Goal: Task Accomplishment & Management: Contribute content

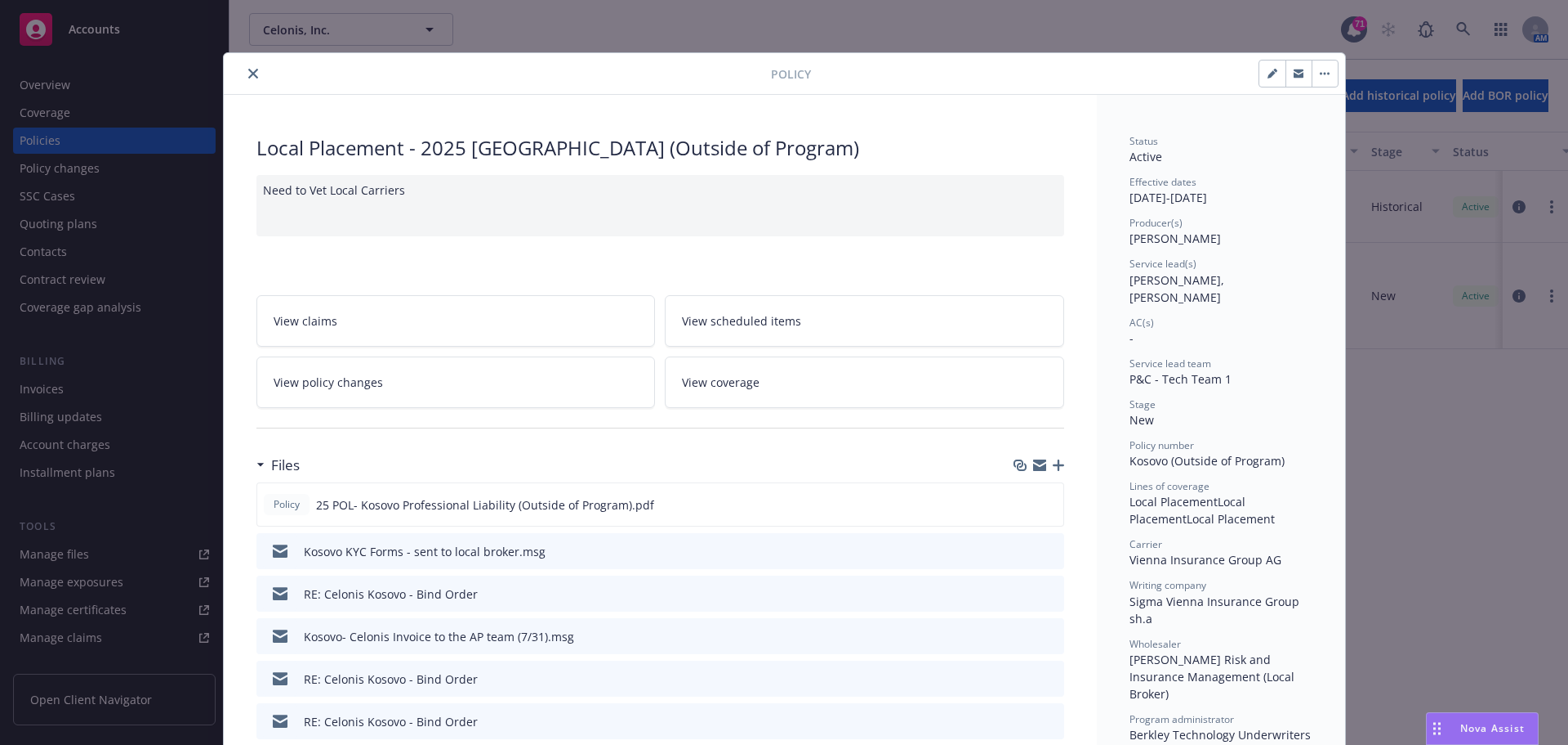
click at [248, 76] on icon "close" at bounding box center [253, 74] width 10 height 10
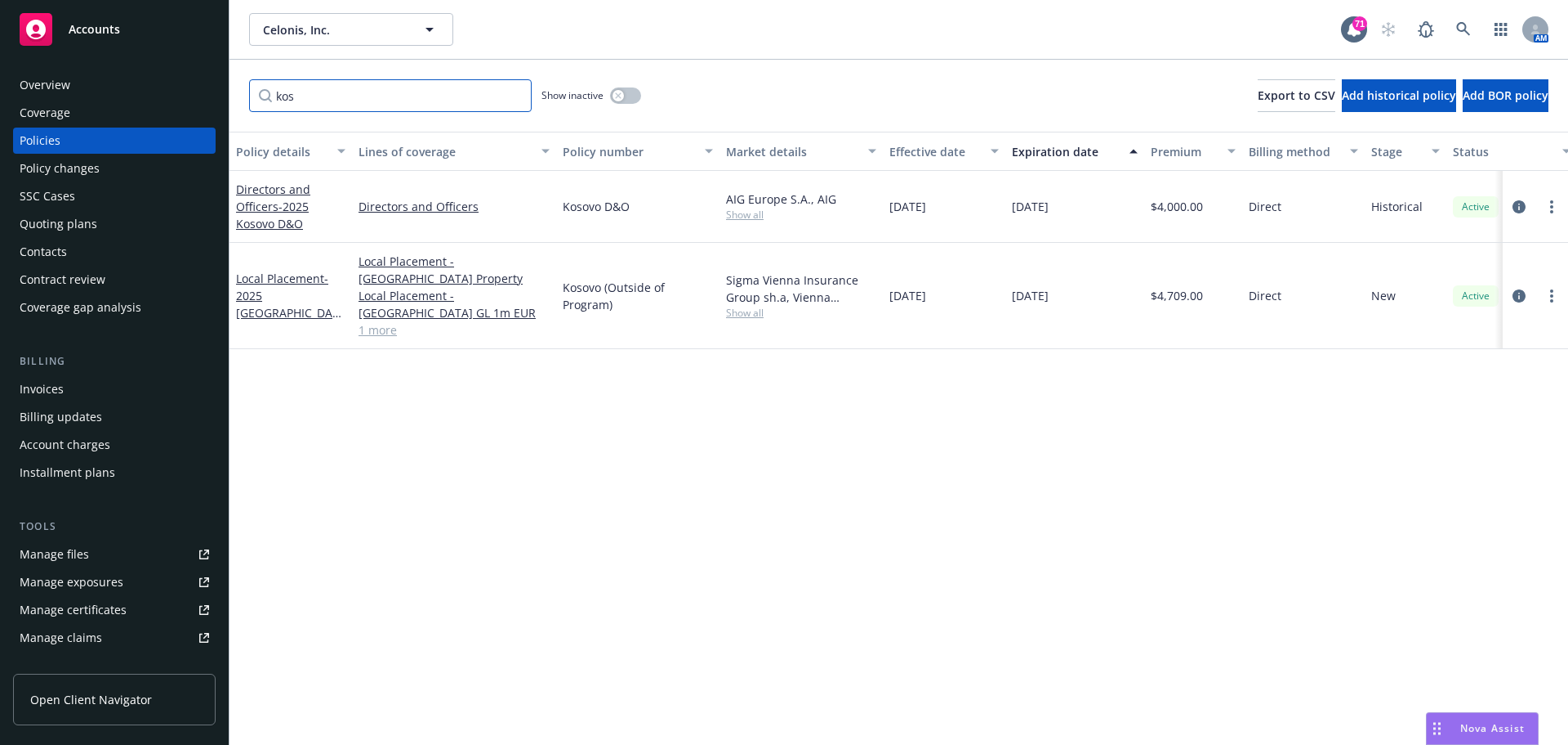
click at [331, 105] on input "kos" at bounding box center [390, 96] width 283 height 33
drag, startPoint x: 316, startPoint y: 100, endPoint x: 223, endPoint y: 99, distance: 93.0
click at [223, 100] on div "Accounts Overview Coverage Policies Policy changes SSC Cases Quoting plans Cont…" at bounding box center [784, 372] width 1568 height 745
type input "[GEOGRAPHIC_DATA]"
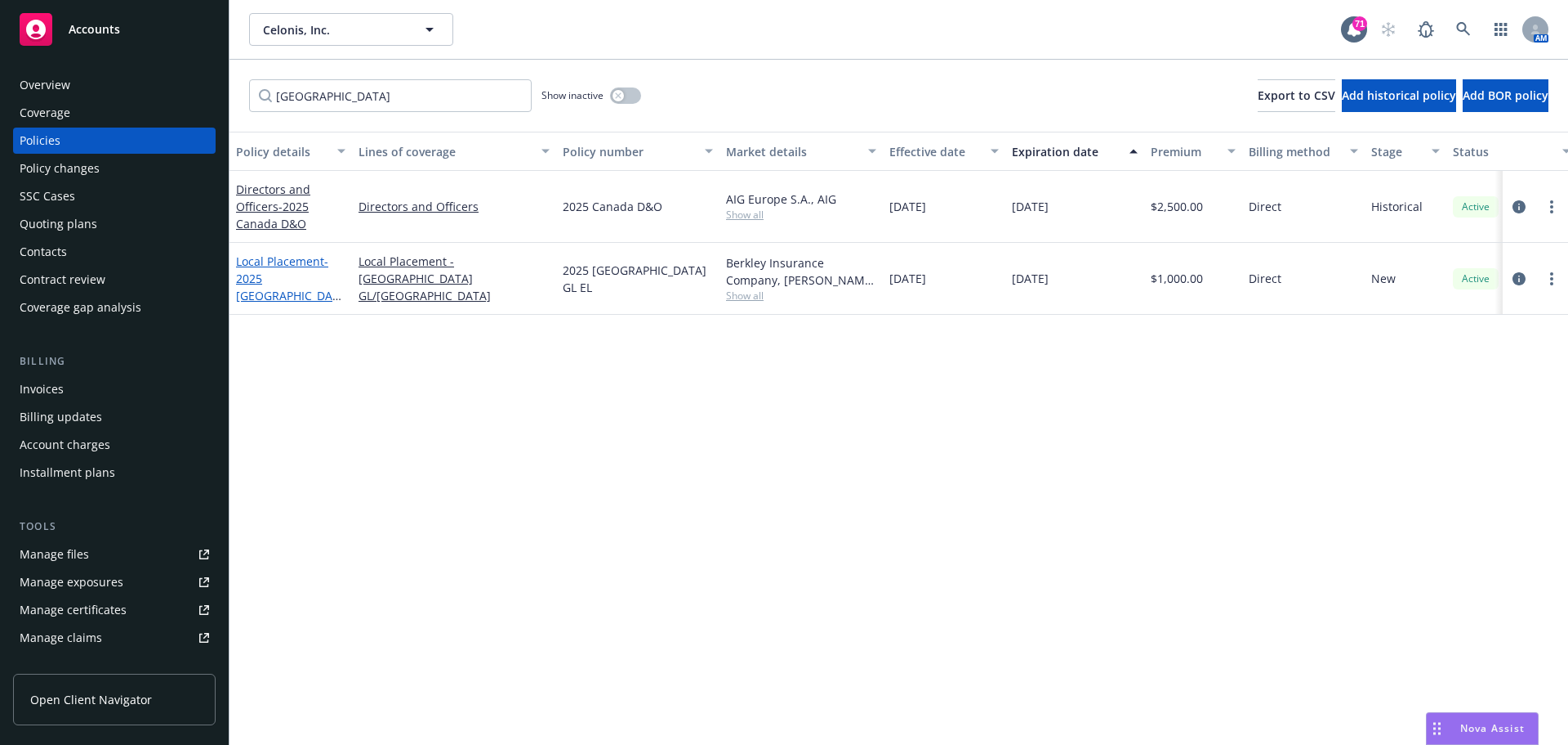
click at [249, 294] on span "- 2025 [GEOGRAPHIC_DATA] GL EL" at bounding box center [289, 286] width 105 height 67
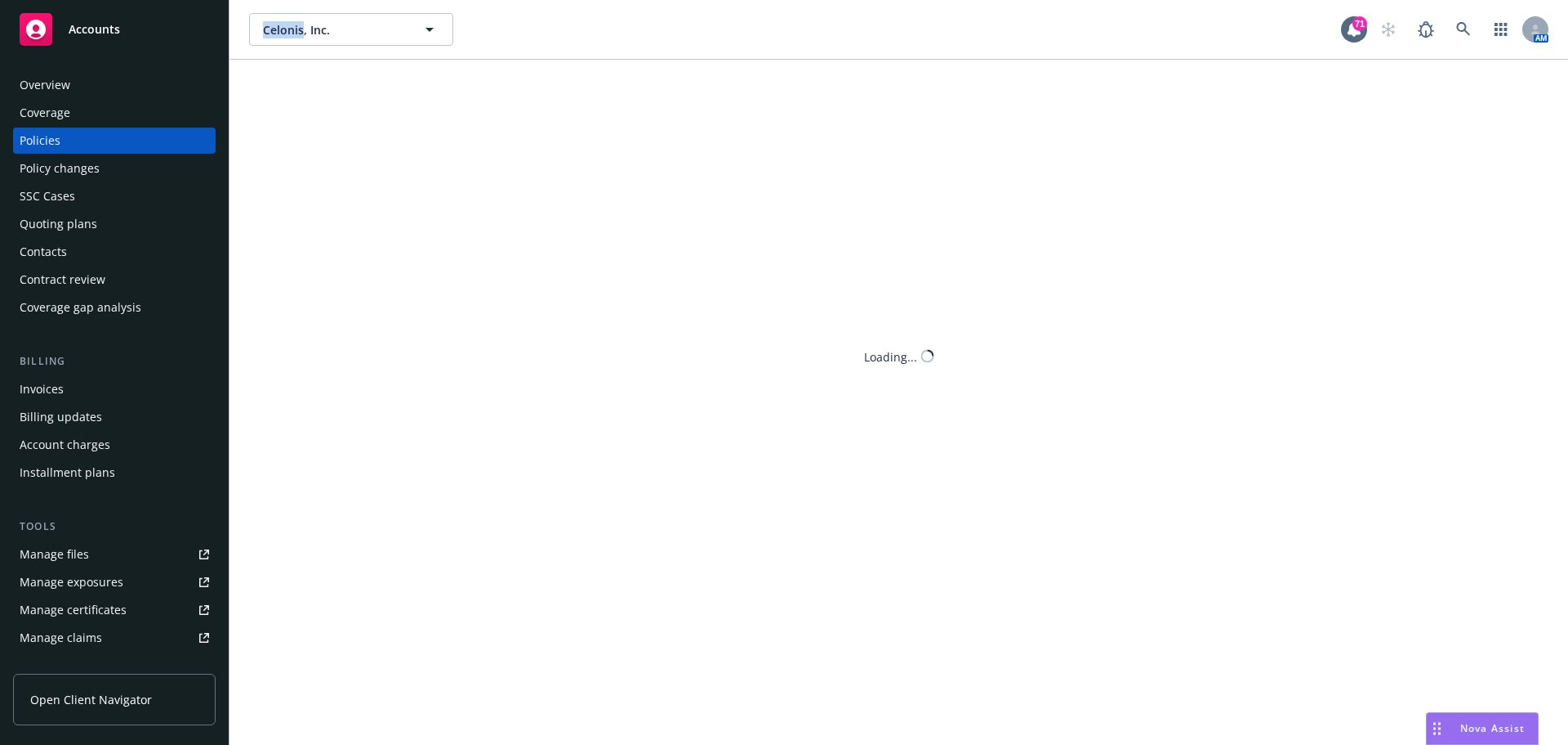
click at [249, 294] on div "Celonis, Inc. Celonis, Inc. 71 AM canada Show inactive Export to CSV Add histor…" at bounding box center [898, 372] width 1339 height 745
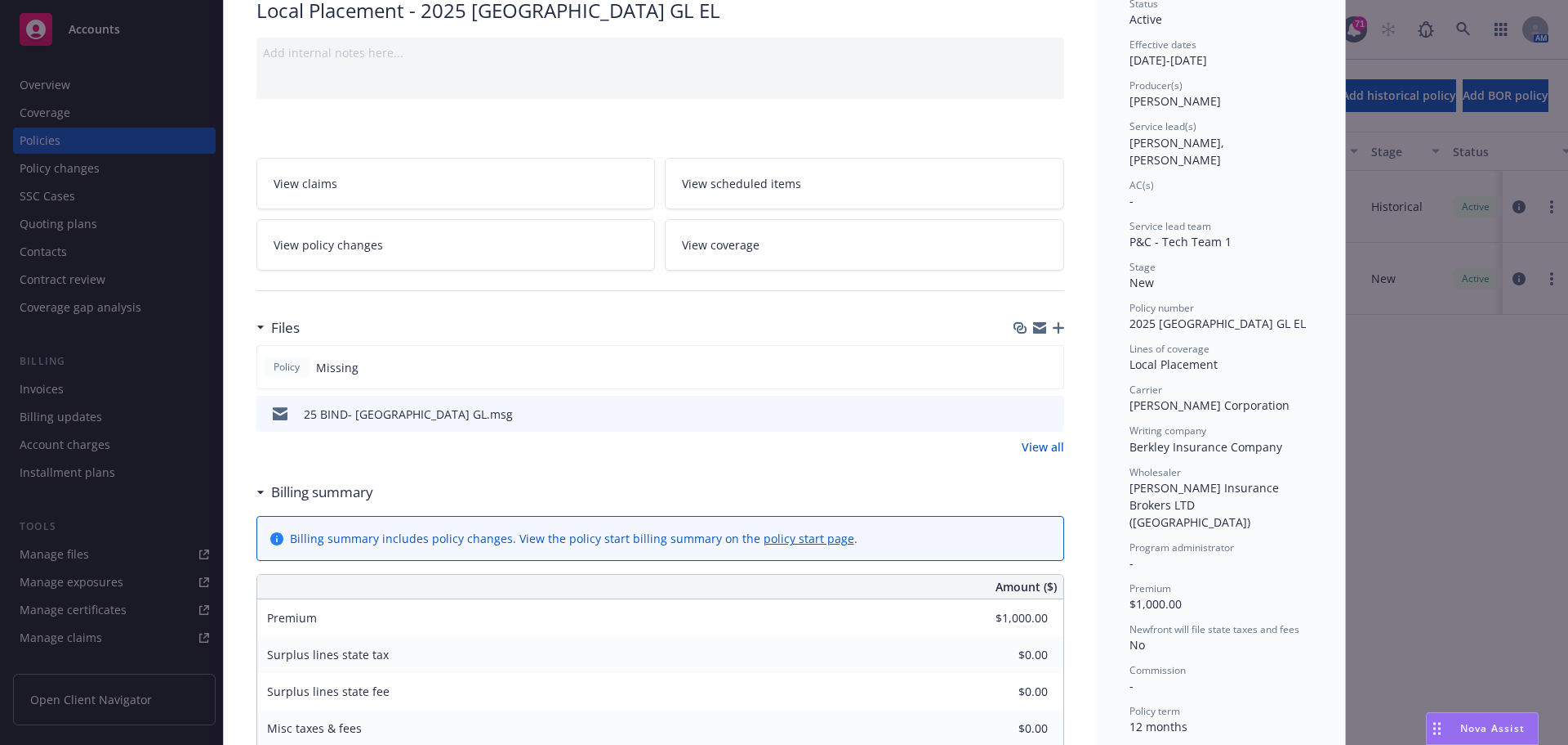
scroll to position [245, 0]
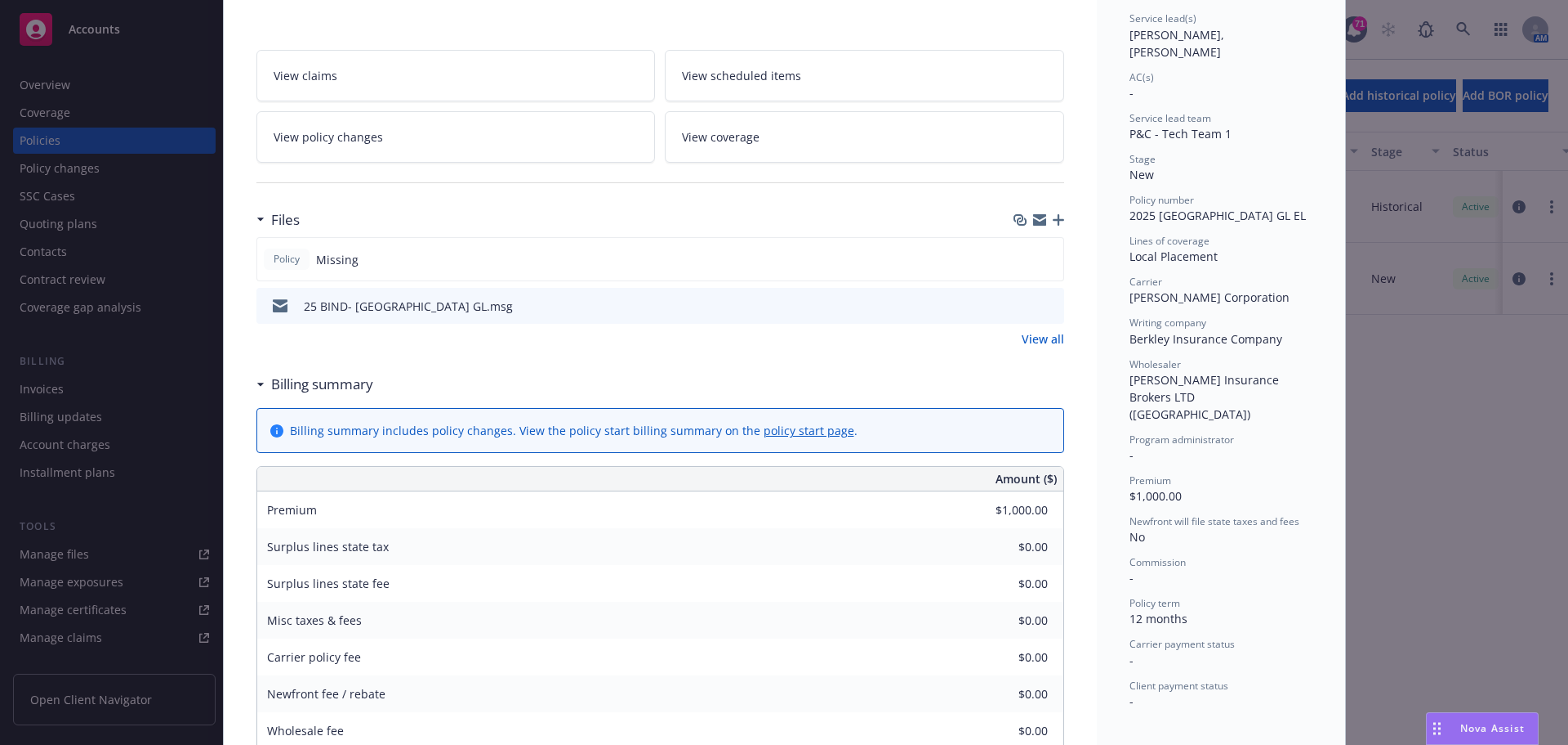
click at [1053, 224] on icon "button" at bounding box center [1059, 220] width 12 height 12
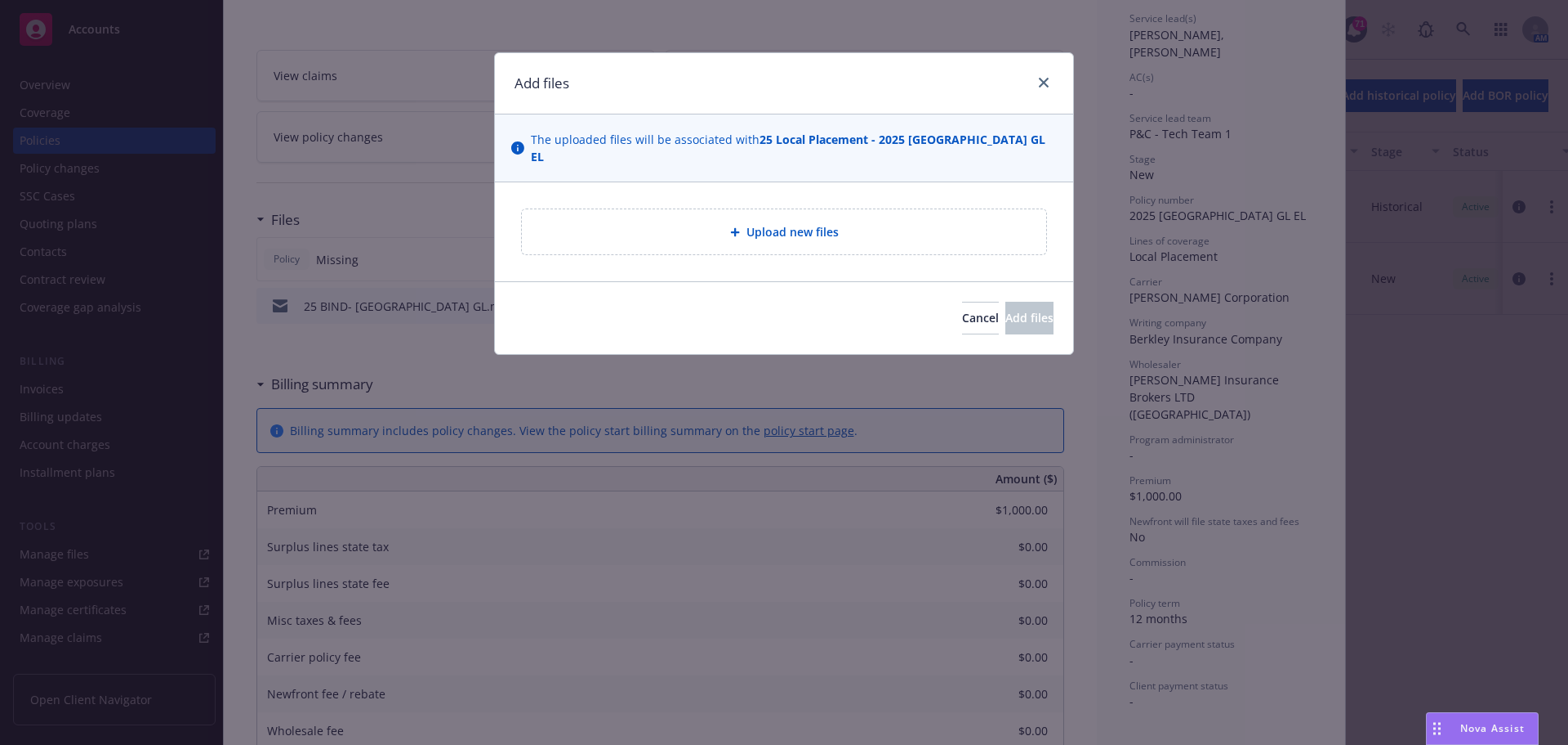
type textarea "x"
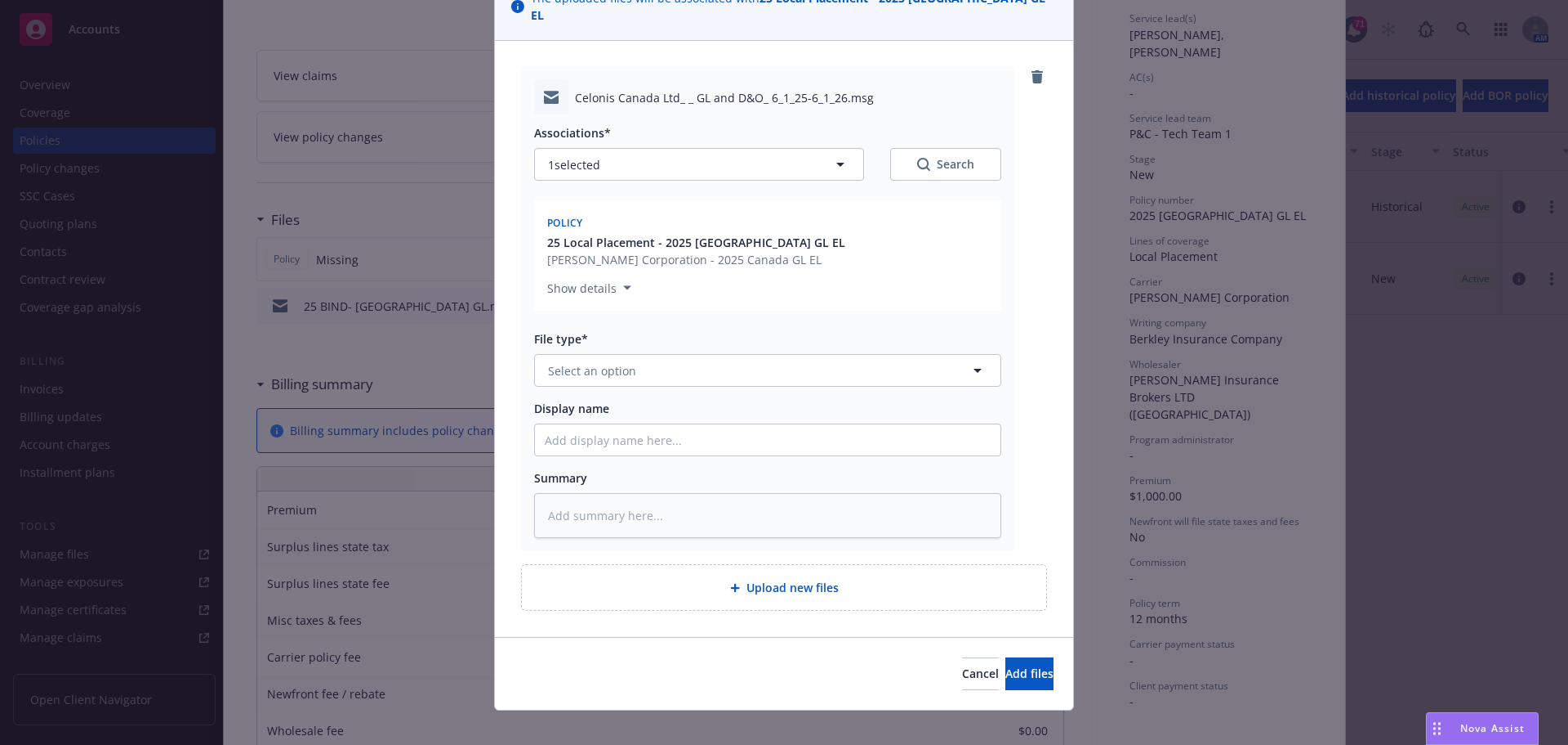
scroll to position [142, 0]
click at [678, 353] on button "Select an option" at bounding box center [768, 370] width 468 height 33
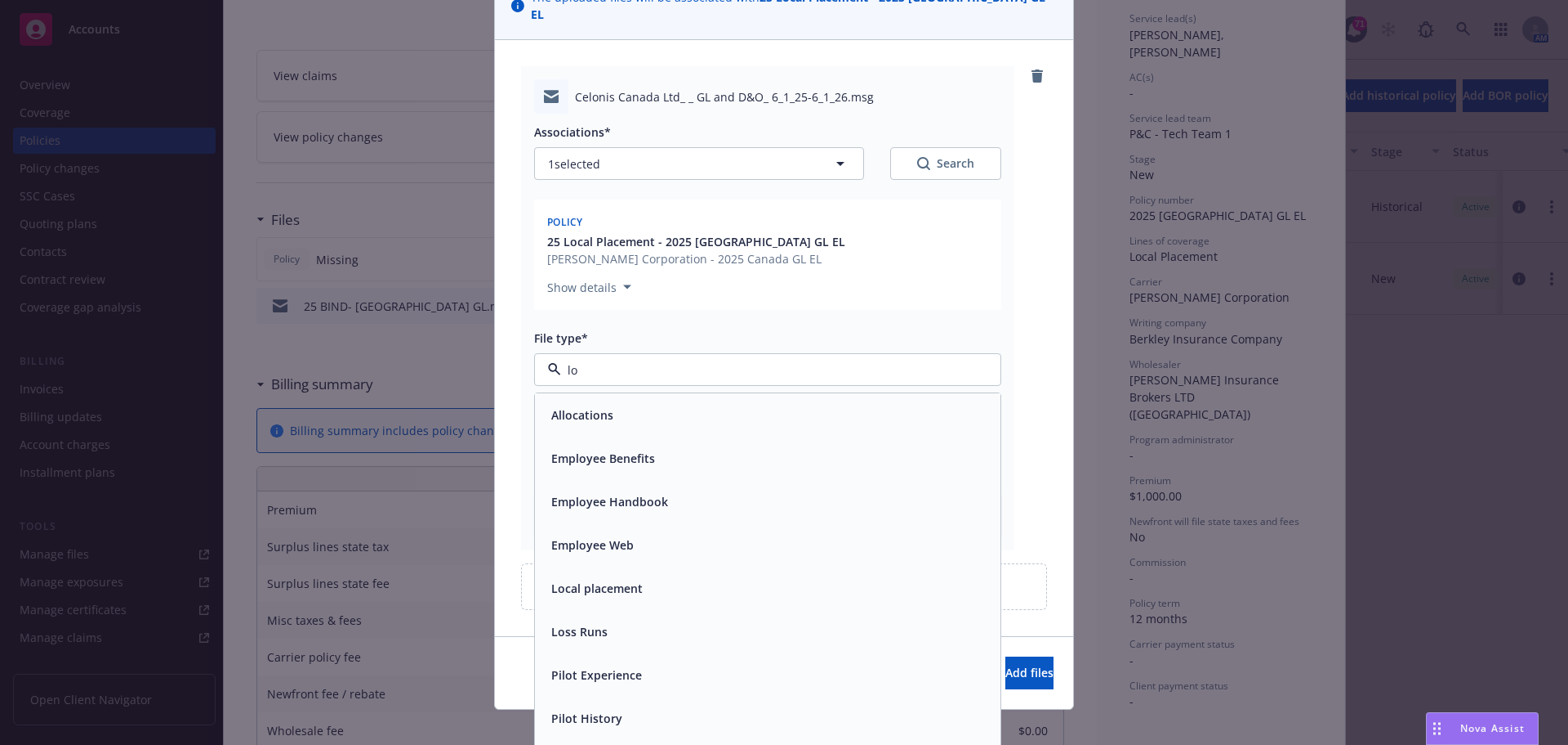
type input "l"
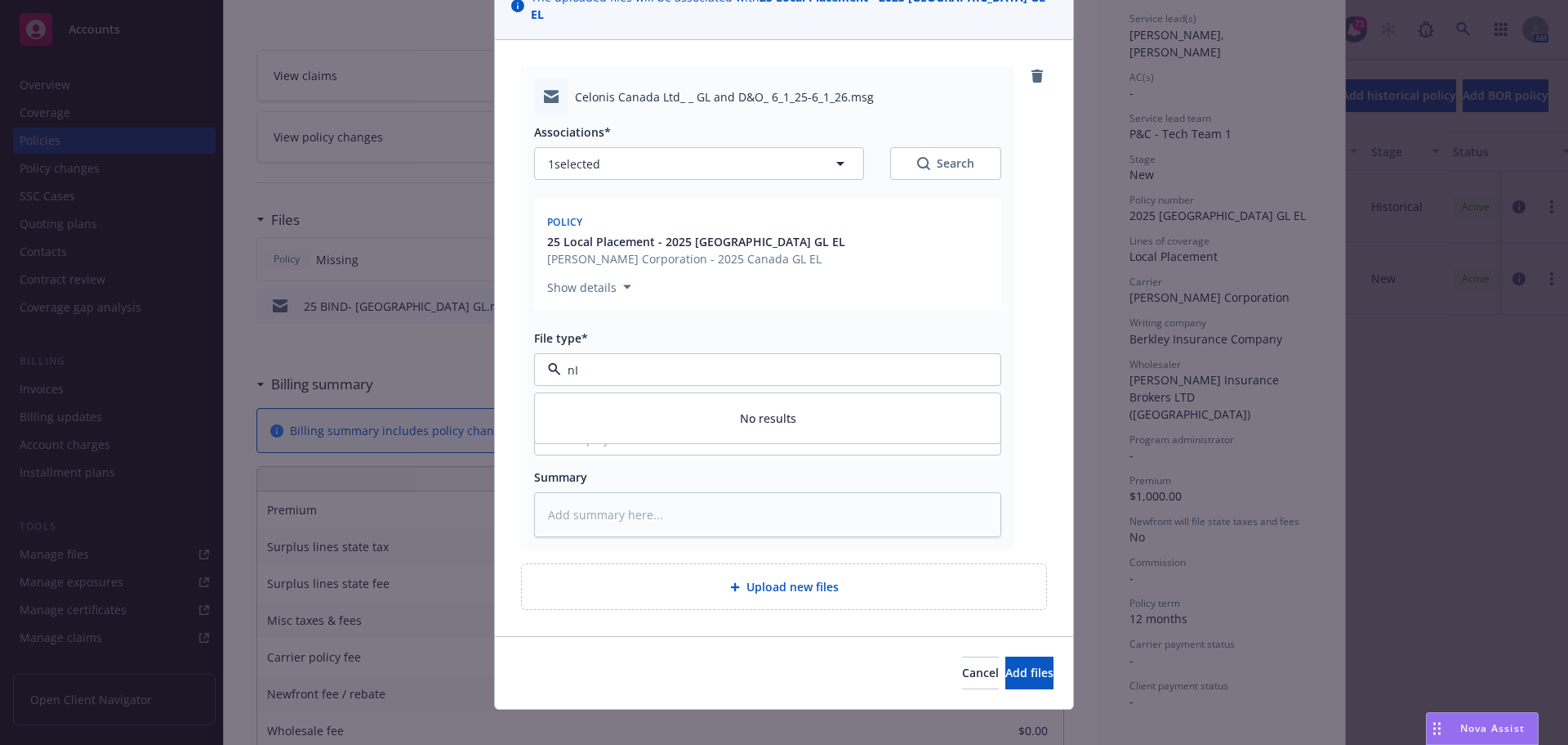
type input "n"
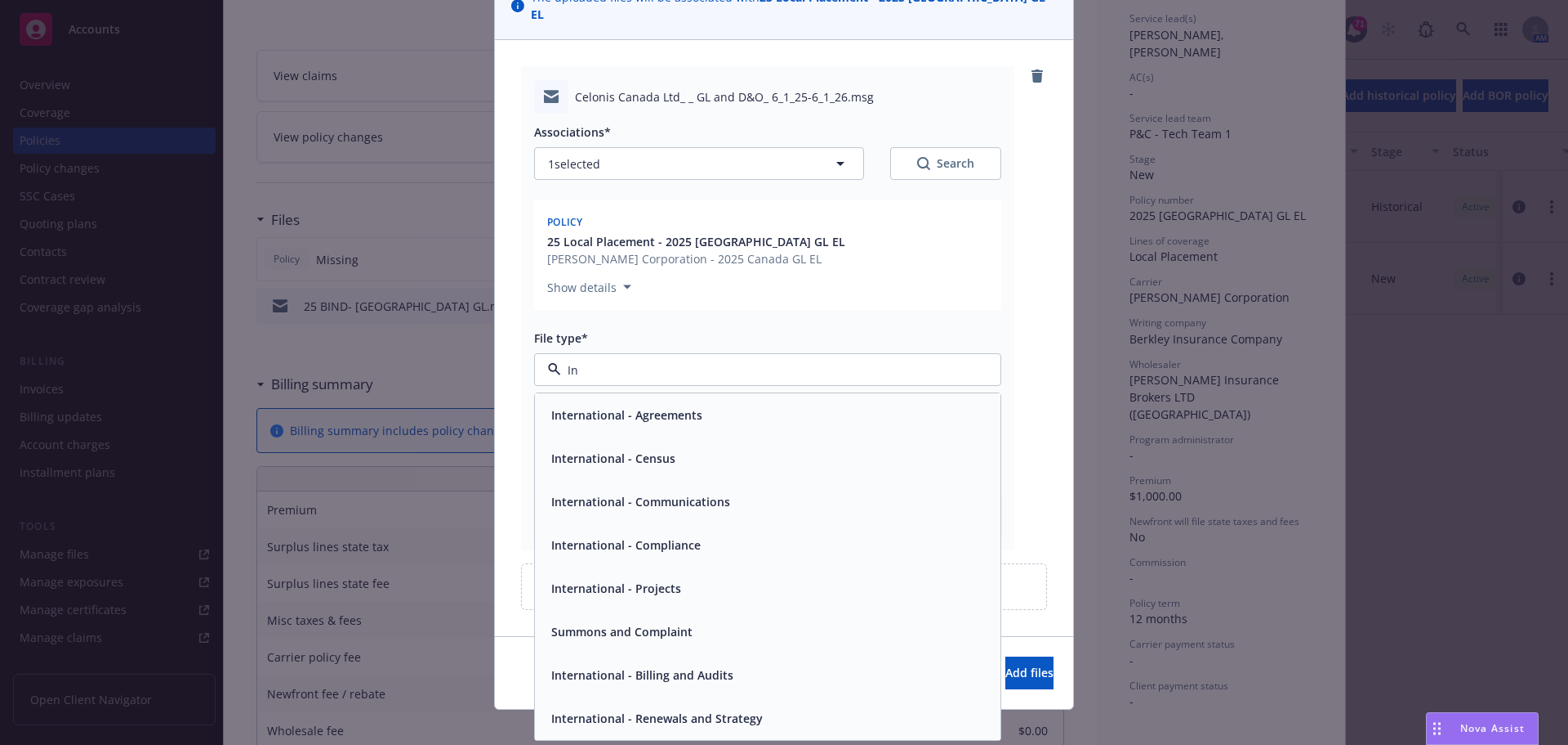
type input "I"
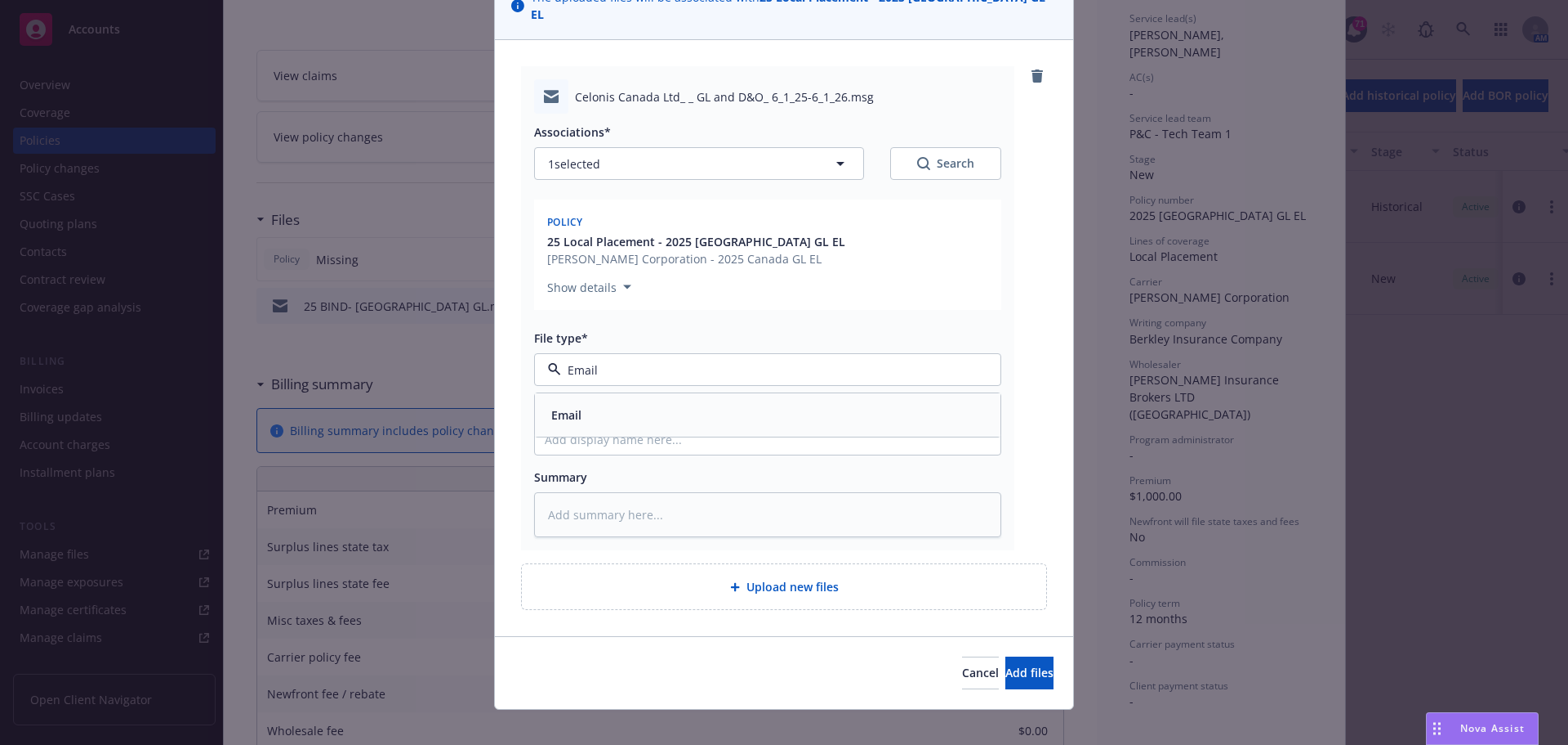
type input "Email"
click at [1005, 656] on button "Add files" at bounding box center [1029, 673] width 49 height 33
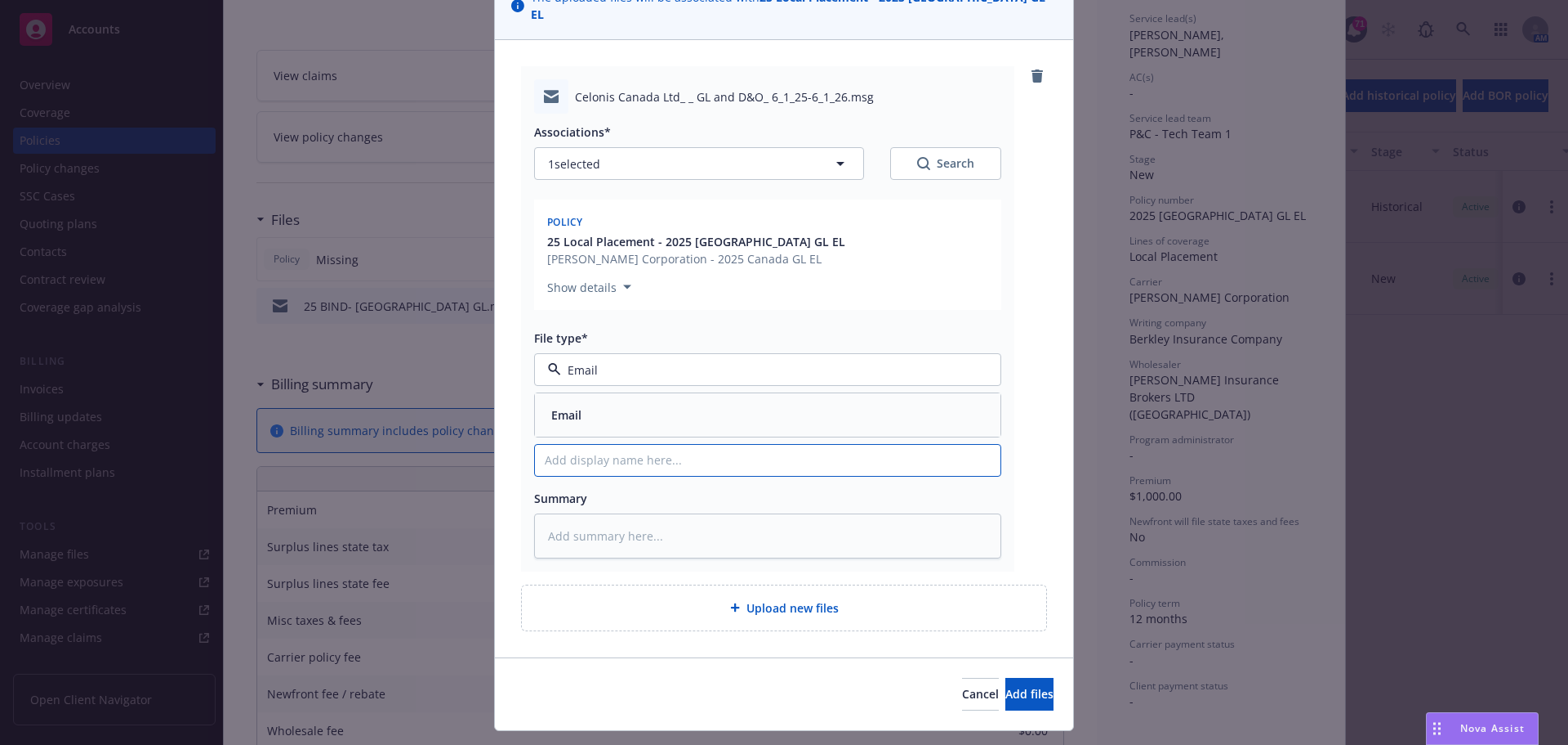
click at [606, 455] on input "Display name" at bounding box center [767, 460] width 466 height 31
type textarea "x"
type input "C"
type textarea "x"
type input "Can"
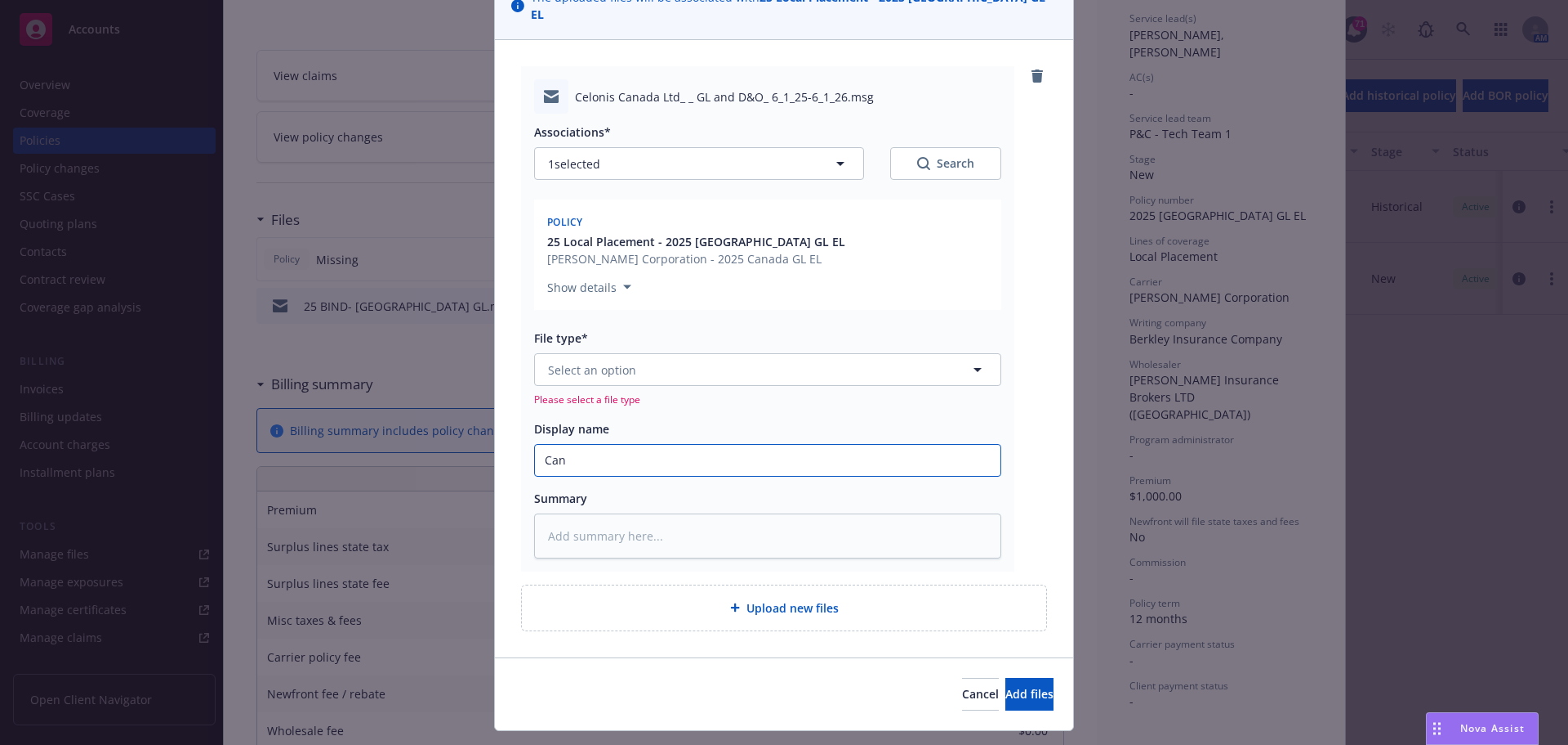
type textarea "x"
type input "Cana"
click at [647, 361] on button "Select an option" at bounding box center [768, 370] width 468 height 33
type input "email"
click at [596, 312] on div "Email" at bounding box center [767, 324] width 446 height 23
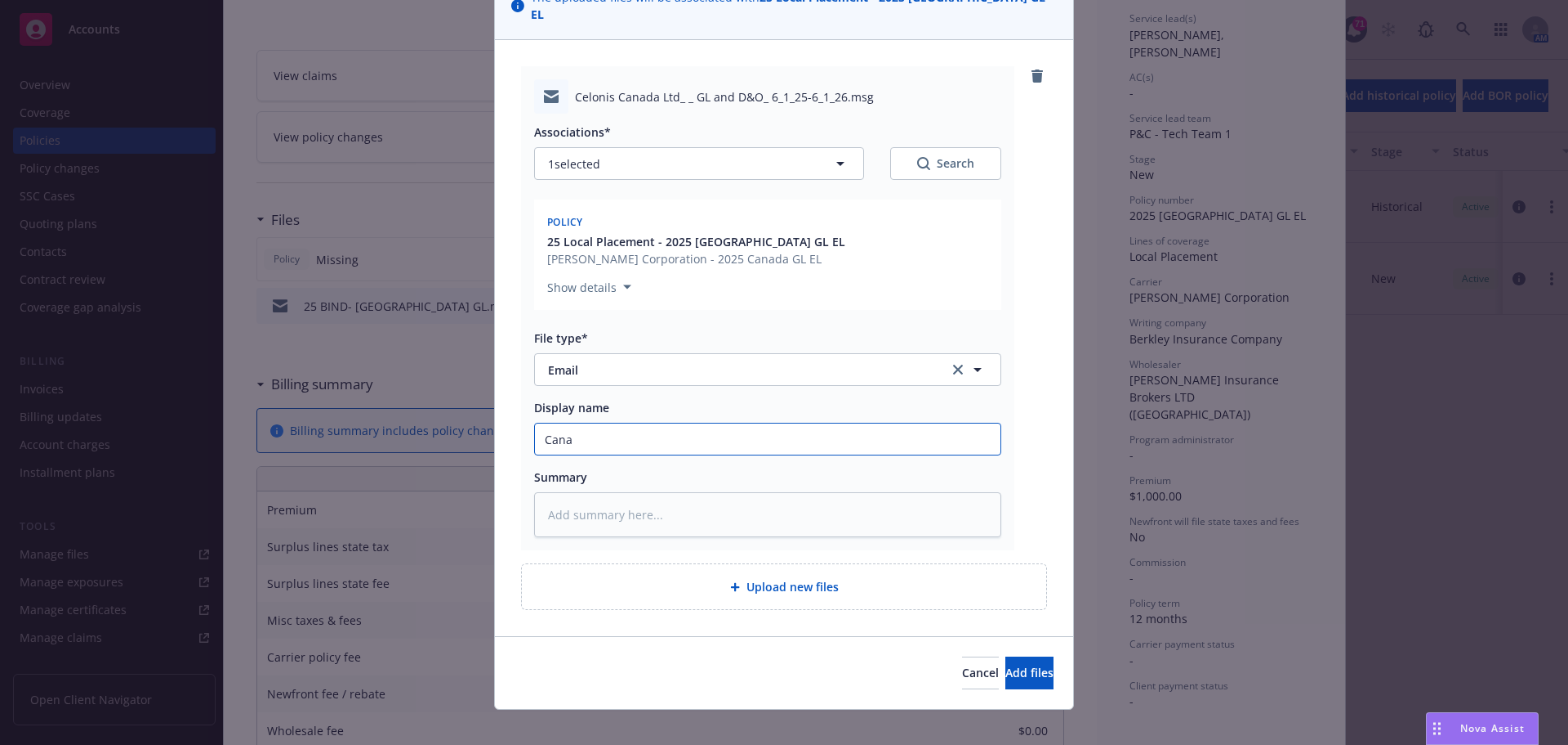
click at [621, 423] on input "Cana" at bounding box center [767, 439] width 466 height 31
type textarea "x"
type input "Canad"
type textarea "x"
type input "[GEOGRAPHIC_DATA]"
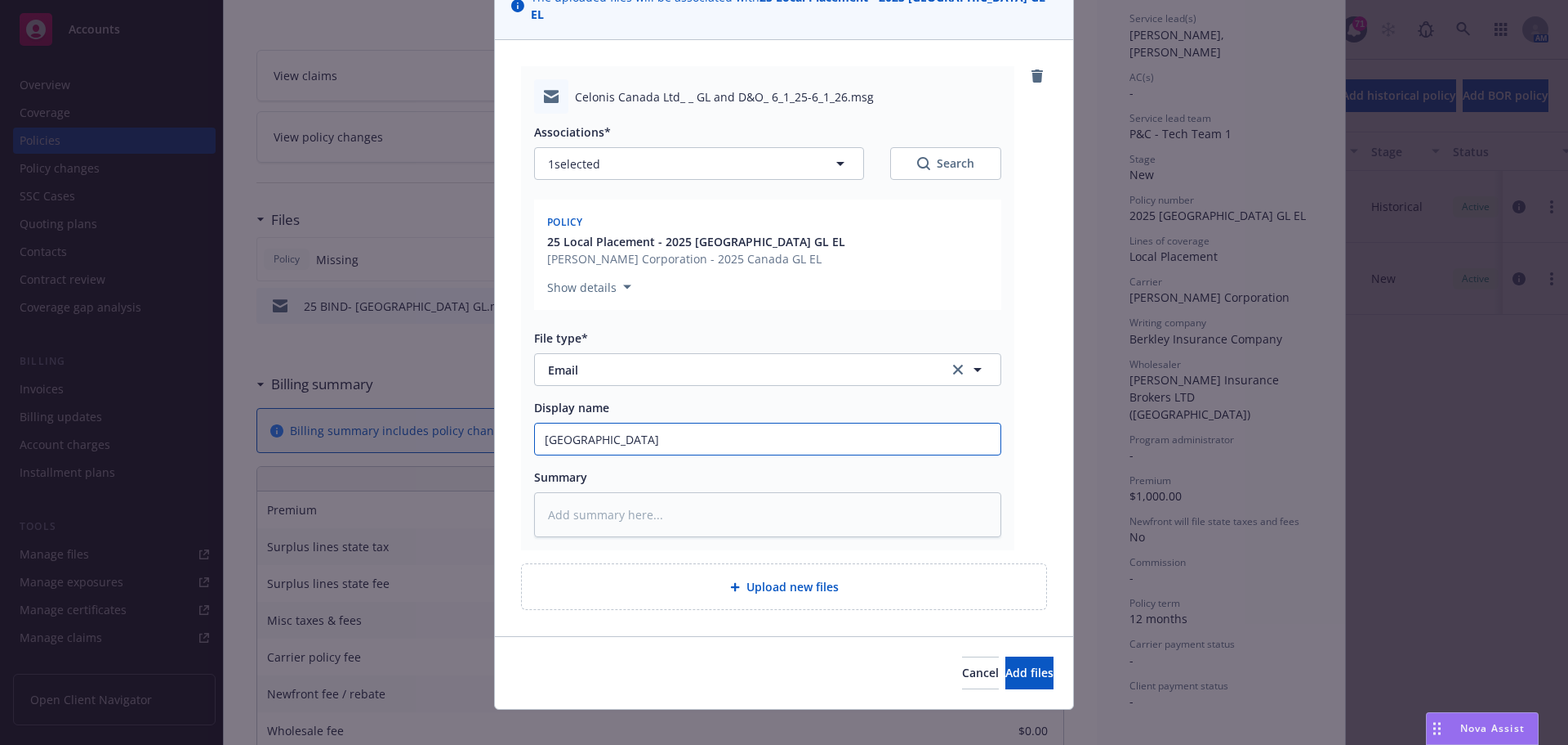
type textarea "x"
type input "[GEOGRAPHIC_DATA]"
type textarea "x"
type input "Canada O"
type textarea "x"
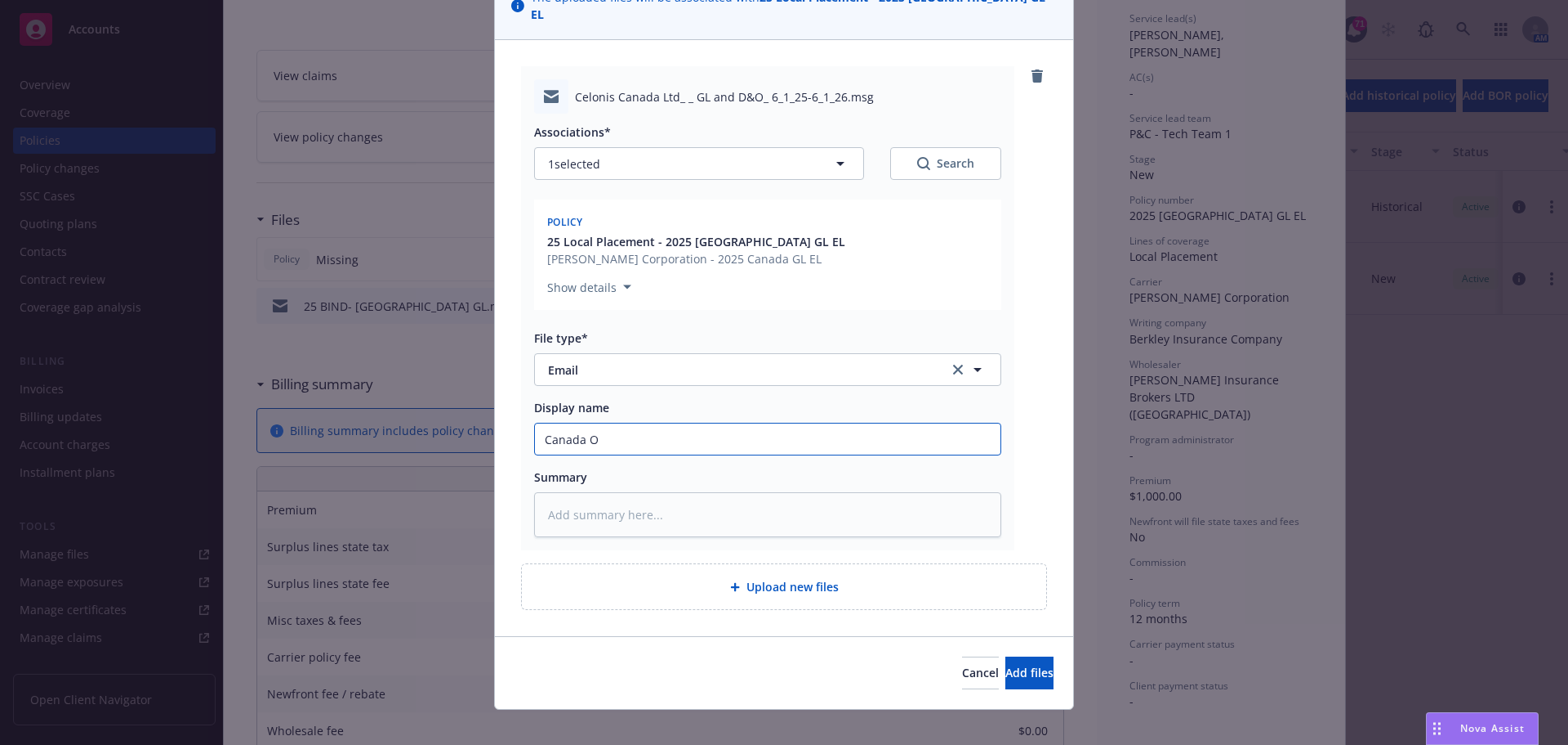
type input "Canada Oi"
type textarea "x"
type input "Canada Oik"
type textarea "x"
type input "Canada Oi"
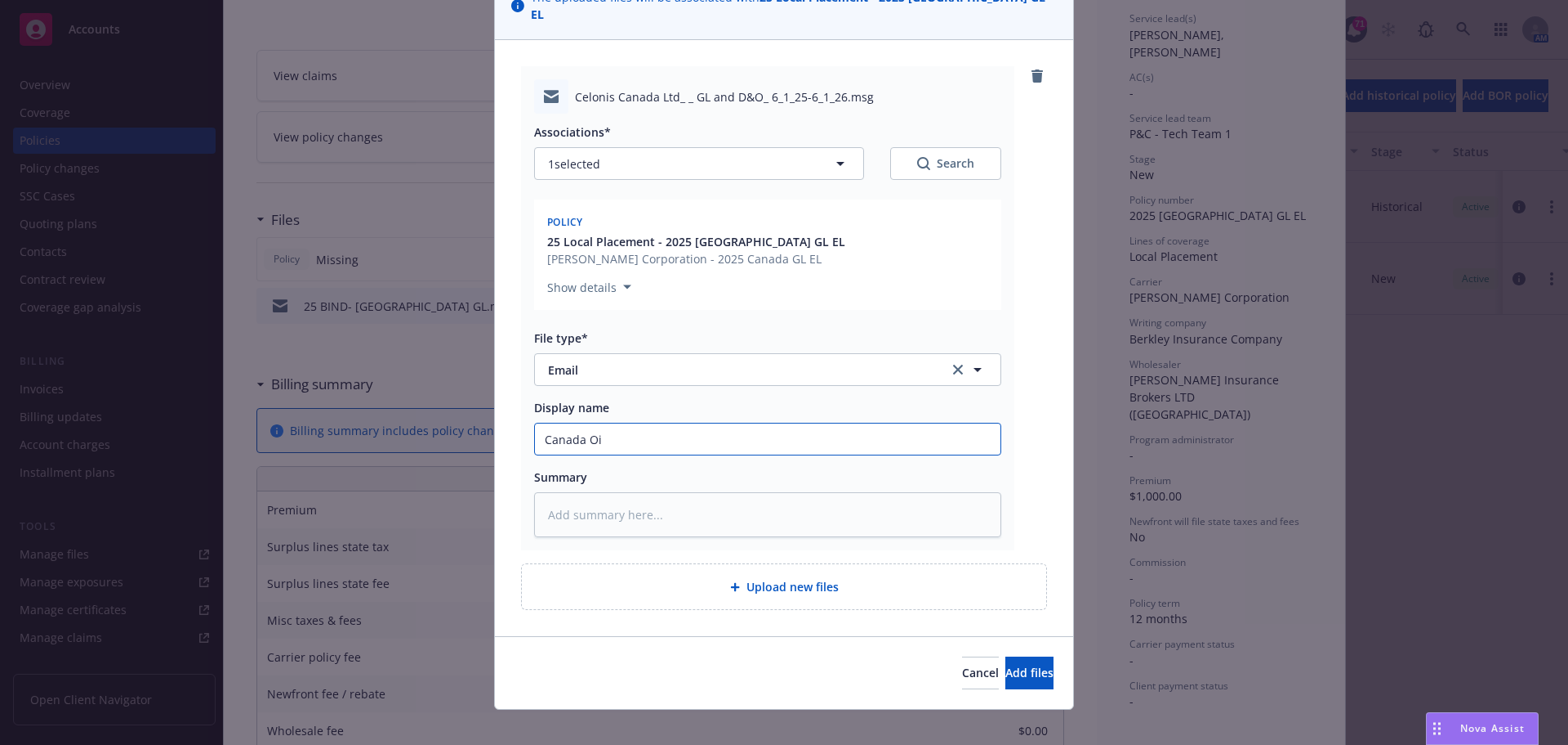
type textarea "x"
type input "Canada O"
type textarea "x"
type input "[GEOGRAPHIC_DATA] -"
type textarea "x"
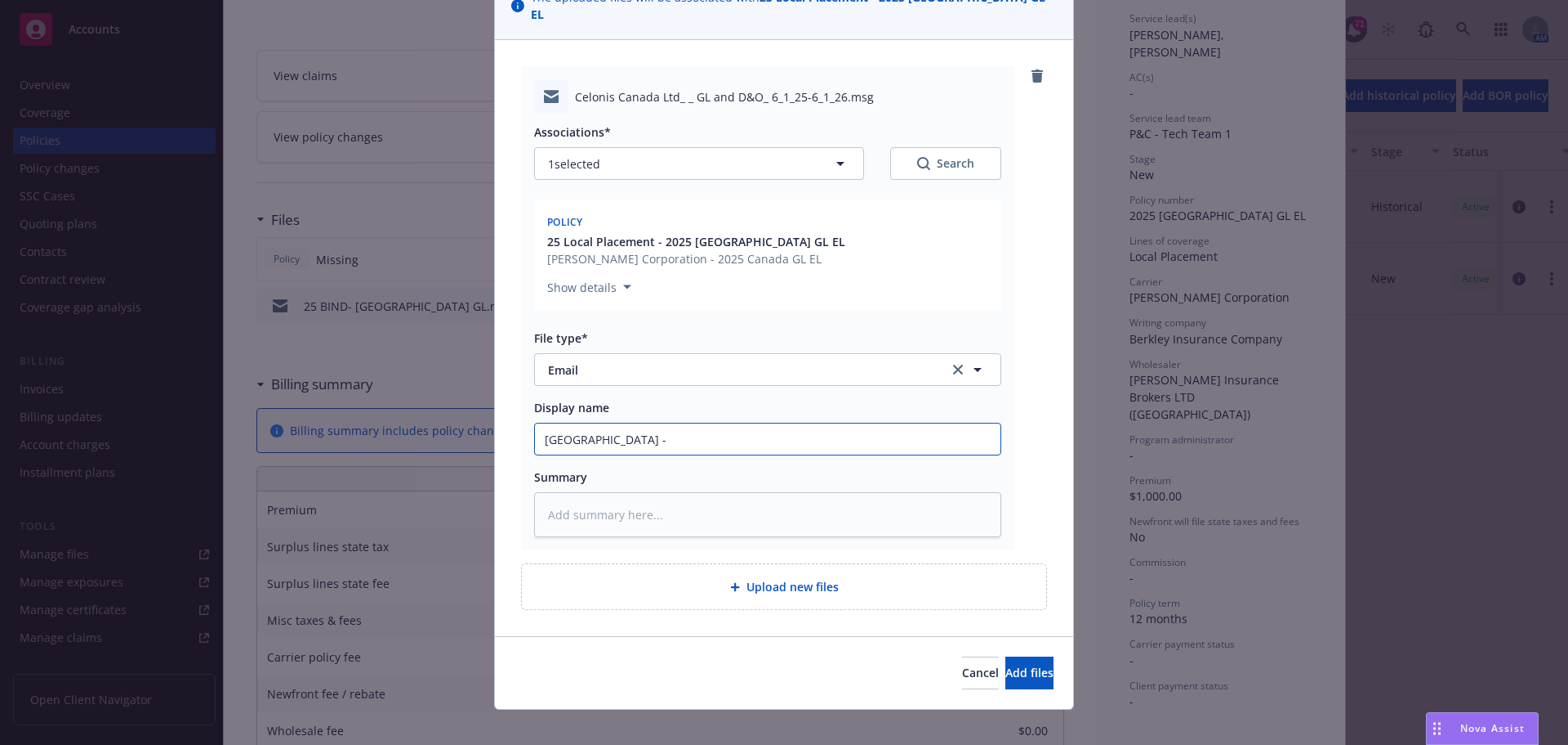
type input "Canada -="
type textarea "x"
type input "Canada -="
type textarea "x"
type input "Canada -="
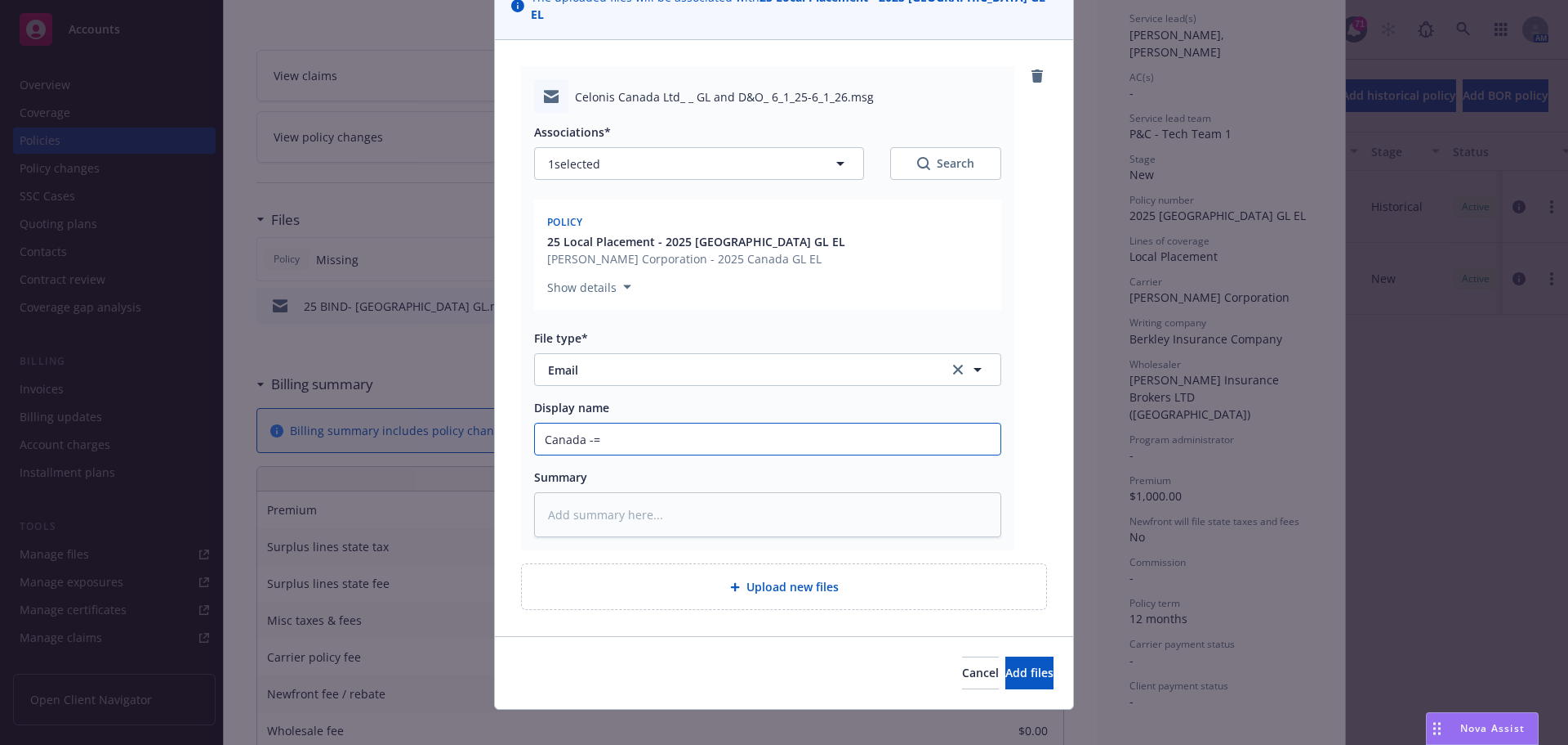
type textarea "x"
type input "[GEOGRAPHIC_DATA] -"
type textarea "x"
type input "[GEOGRAPHIC_DATA]"
type textarea "x"
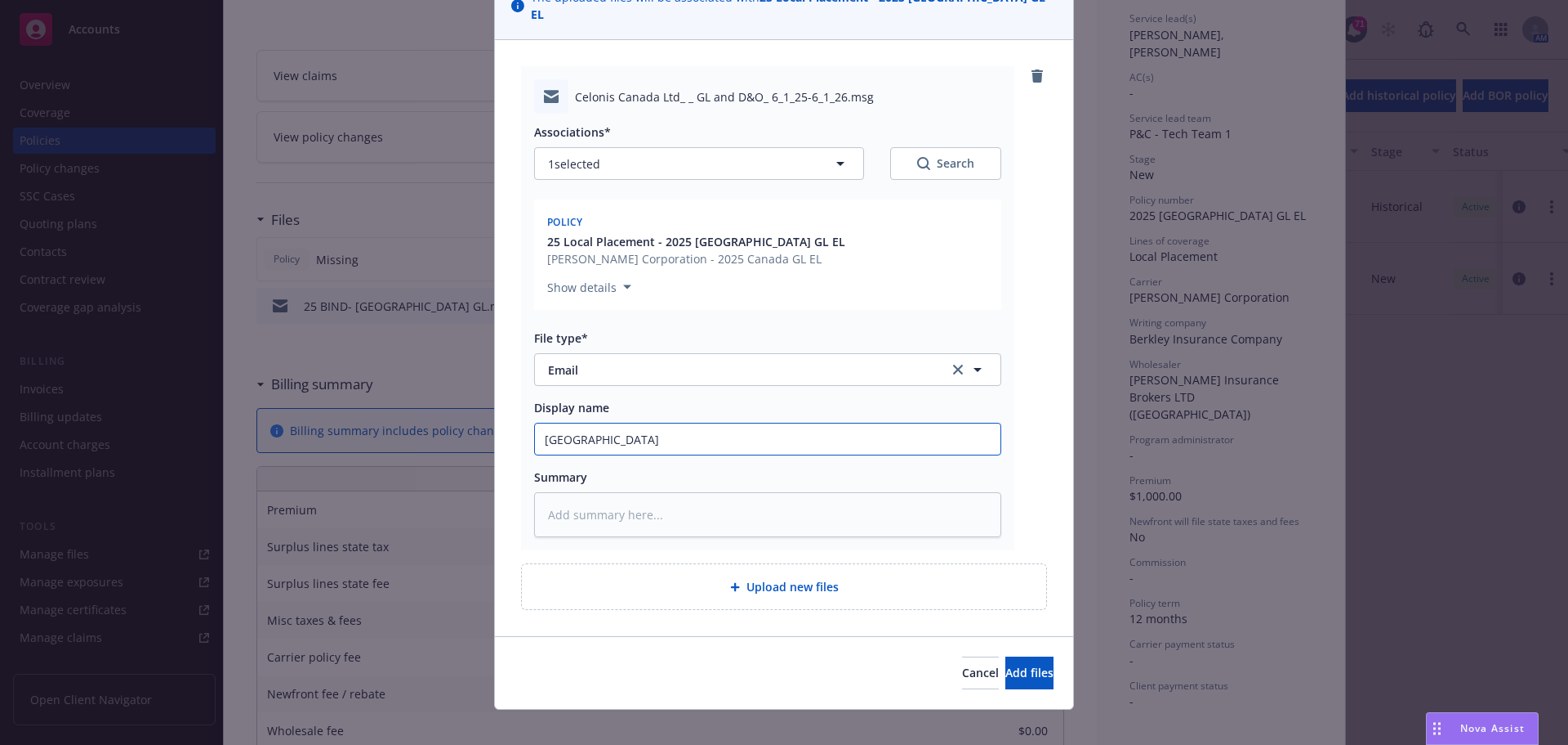
type input "[GEOGRAPHIC_DATA]"
type textarea "x"
type input "[GEOGRAPHIC_DATA]-"
type textarea "x"
type input "[GEOGRAPHIC_DATA]-"
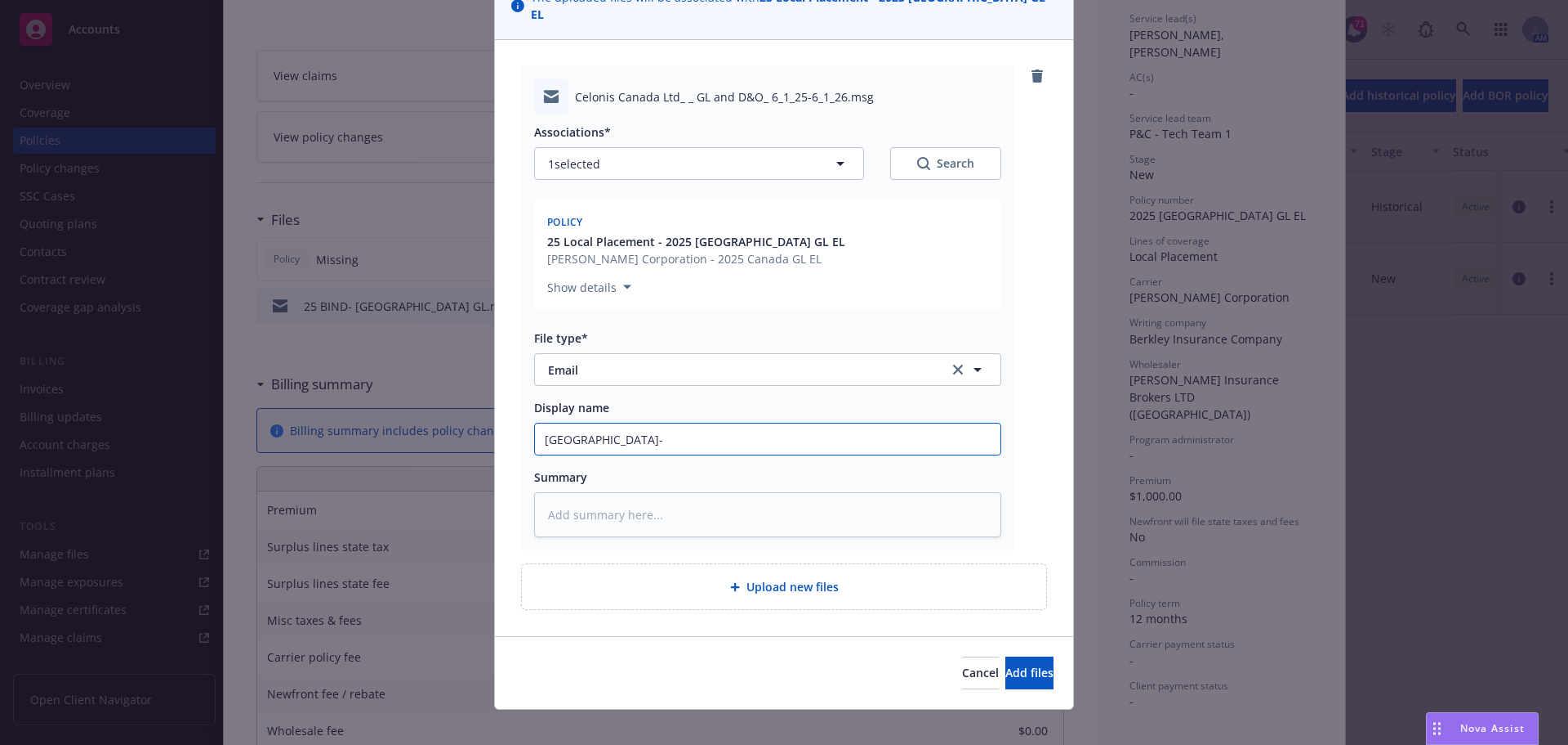
type textarea "x"
type input "Canada- C"
type textarea "x"
type input "Canada- Ce"
type textarea "x"
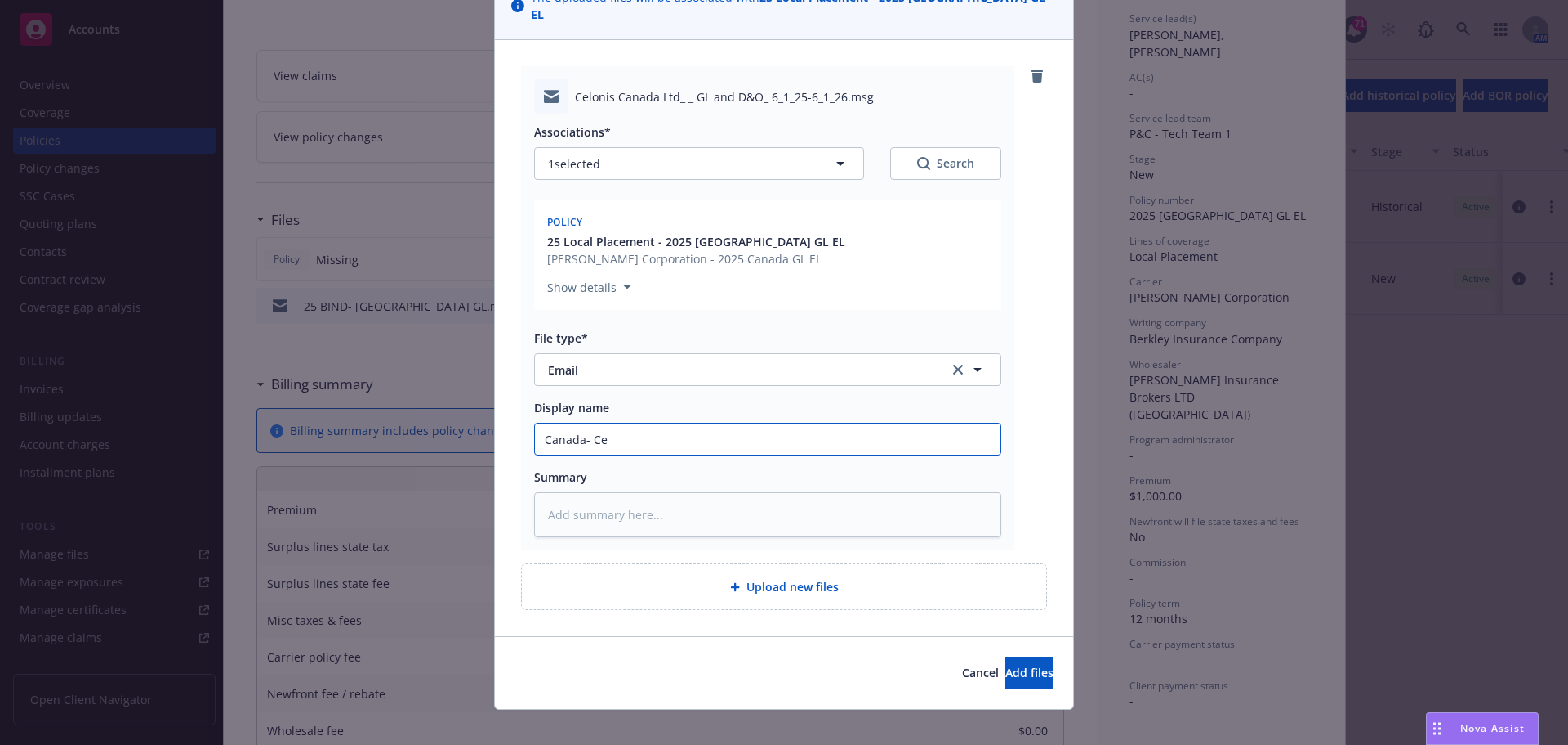
type input "Canada- Cel"
type textarea "x"
type input "Canada- Celo"
type textarea "x"
type input "Canada- [GEOGRAPHIC_DATA]"
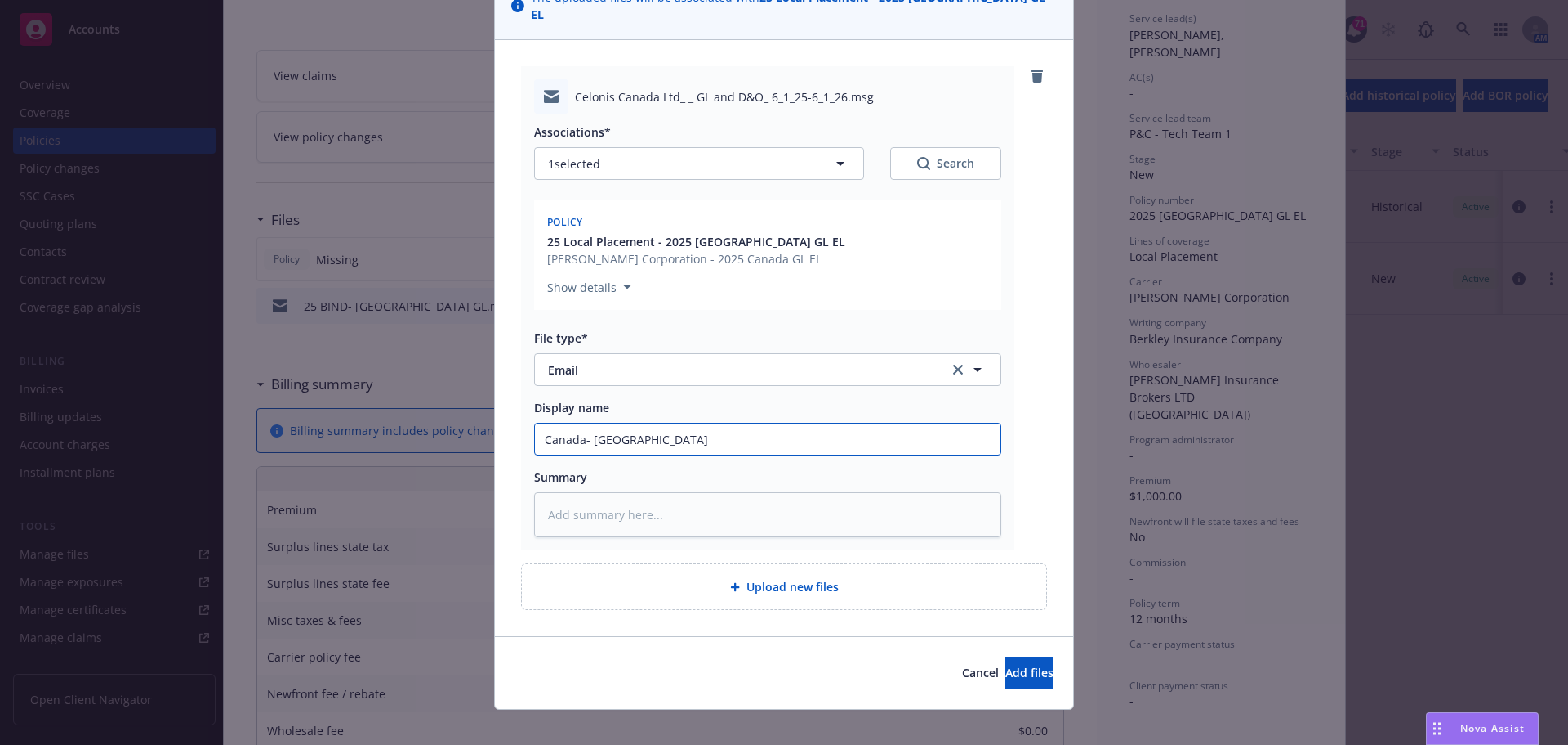
type textarea "x"
type input "Canada- Celoni"
type textarea "x"
type input "Canada- Celonis"
type textarea "x"
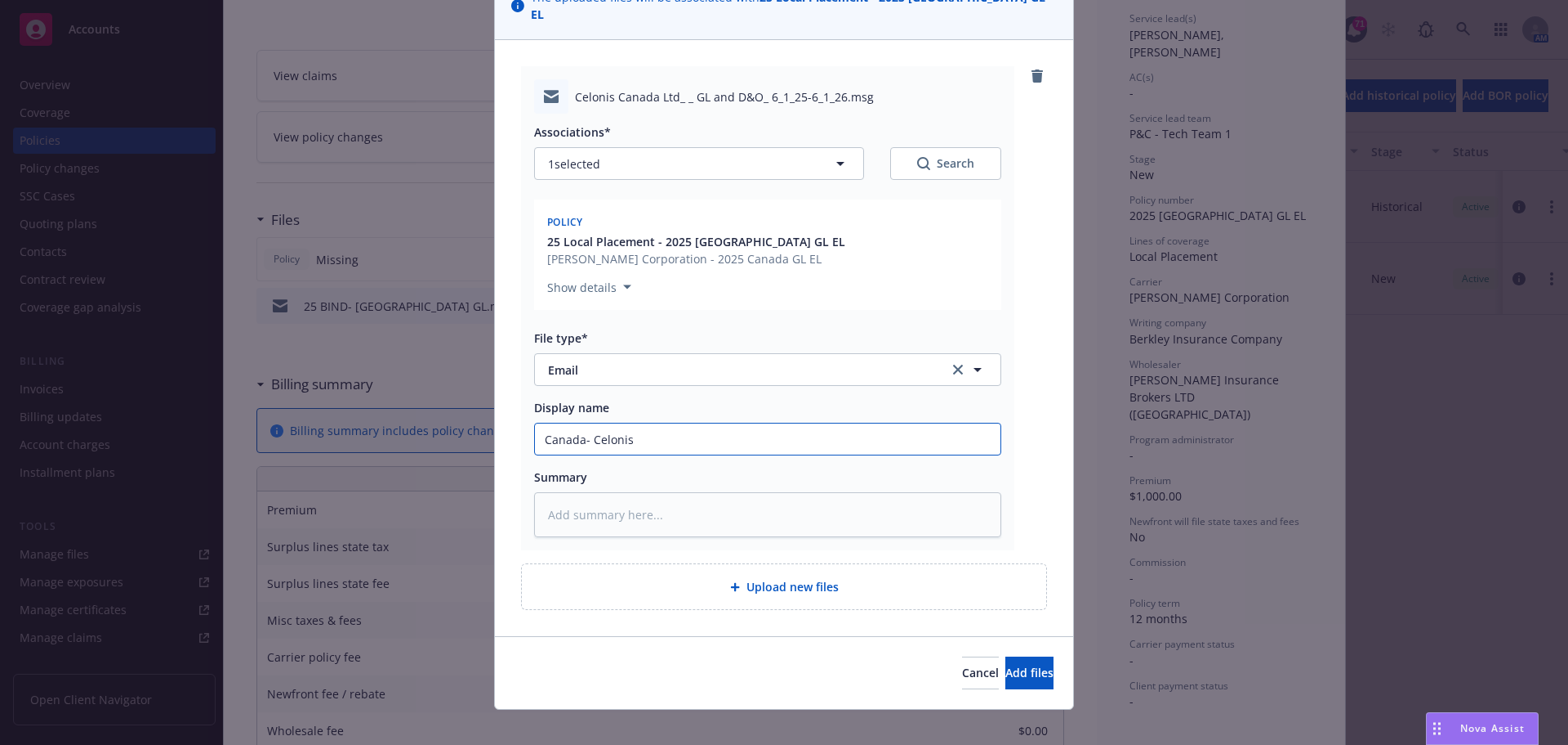
type input "Canada- Celonis"
type textarea "x"
type input "Canada- [PERSON_NAME]"
type textarea "x"
type input "Canada- Celonis GL"
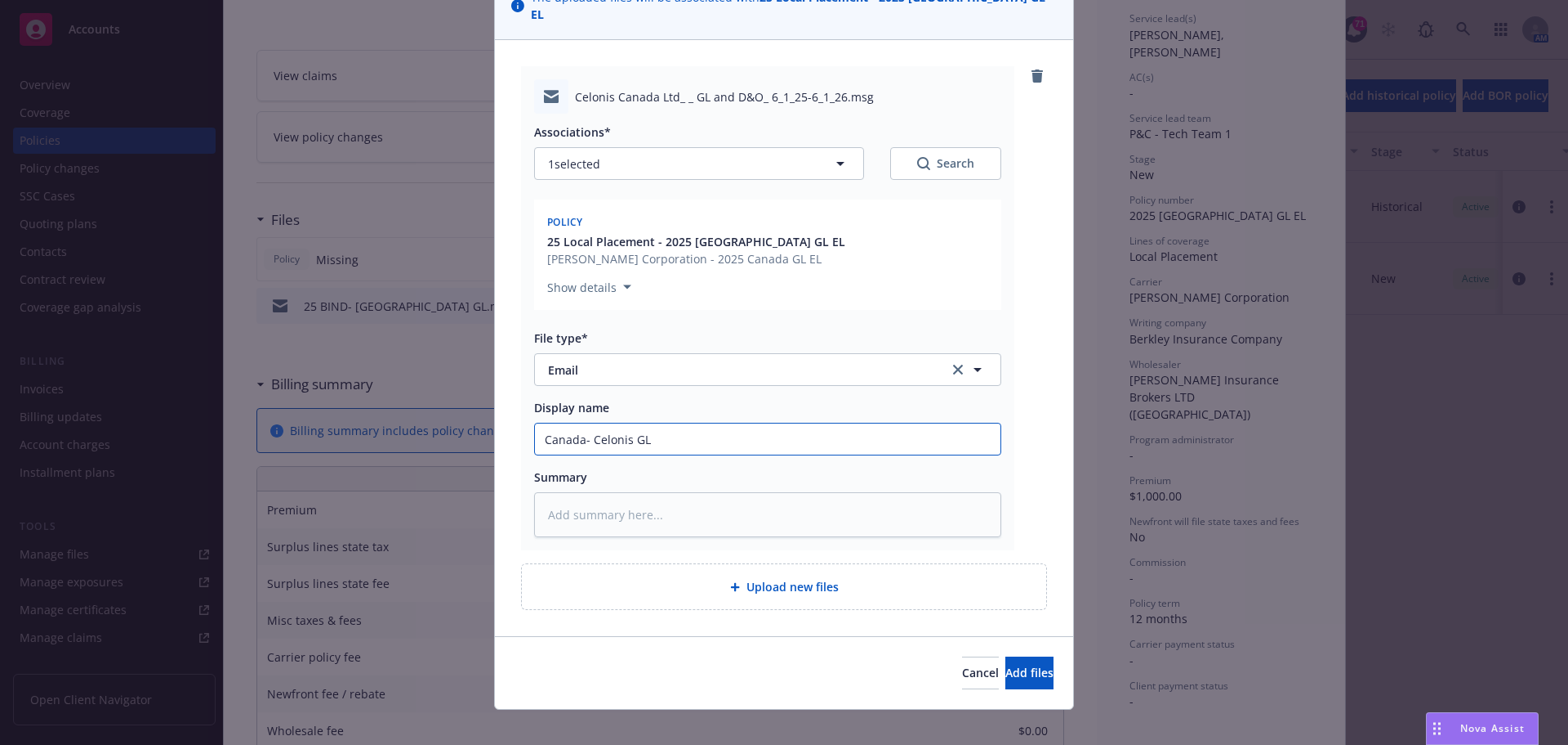
type textarea "x"
type input "Canada- Celonis GL&"
type textarea "x"
type input "Canada- Celonis GL&E"
type textarea "x"
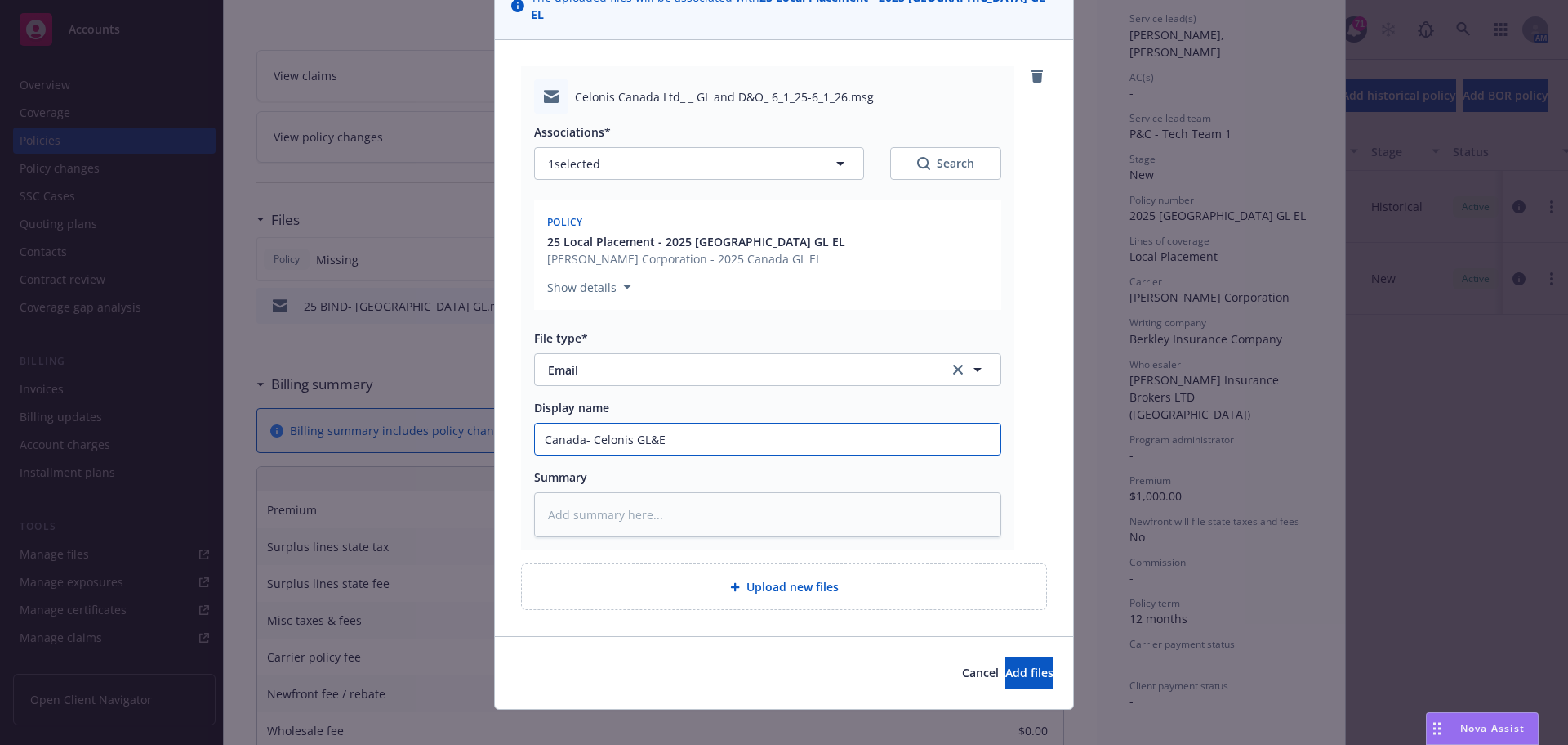
type input "Canada- Celonis GL&EL"
type textarea "x"
type input "Canada- Celonis GL&EL"
type textarea "x"
type input "Canada- Celonis GL&EL P"
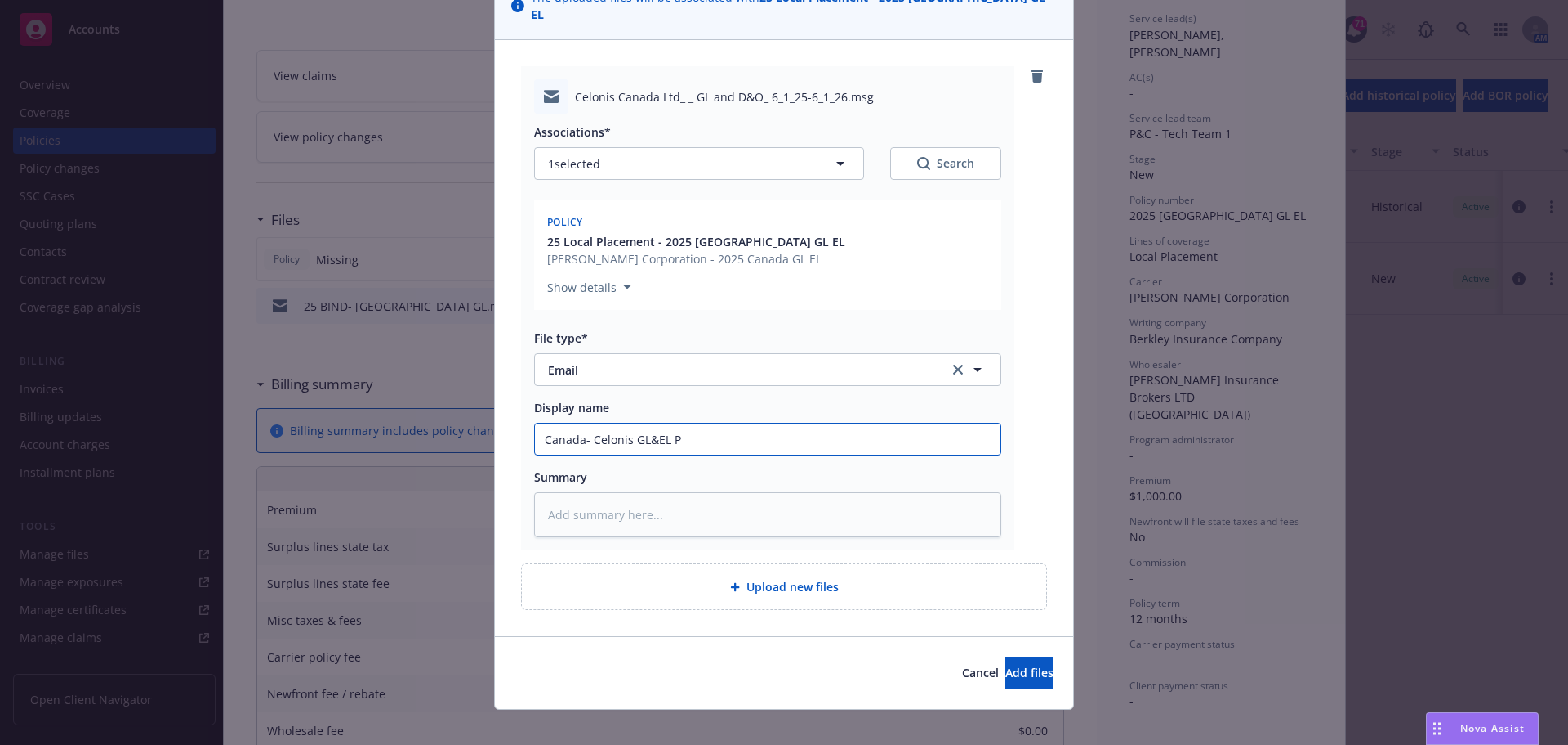
type textarea "x"
type input "Canada- Celonis GL&EL Po"
type textarea "x"
type input "Canada- Celonis GL&EL Pol"
type textarea "x"
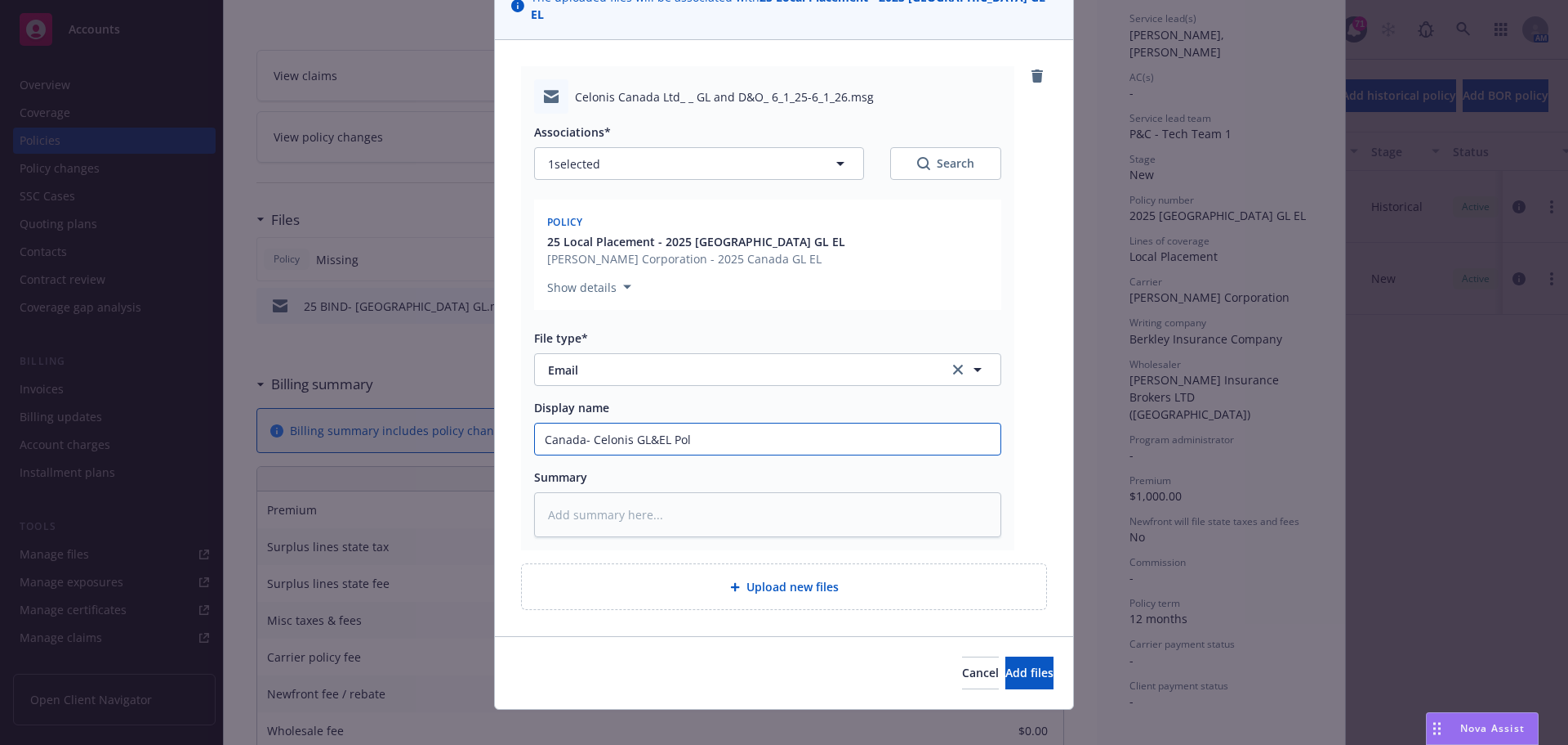
type input "Canada- Celonis GL&EL Poli"
type textarea "x"
type input "Canada- Celonis GL&EL Polic"
type textarea "x"
type input "Canada- Celonis GL&EL Policy"
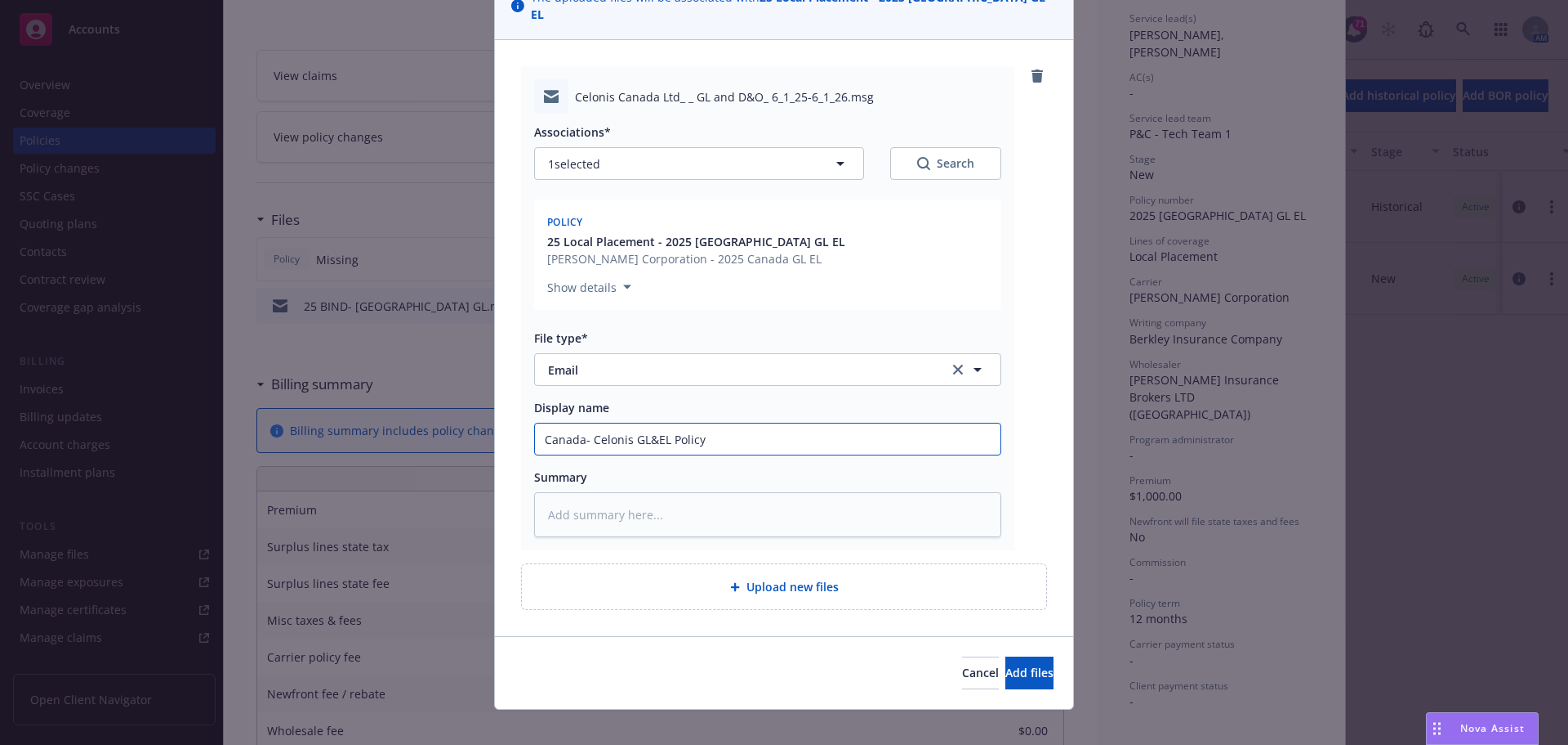
type textarea "x"
type input "Canada- Celonis GL&EL Policy"
type textarea "x"
type input "Canada- Celonis GL&EL Policy a"
type textarea "x"
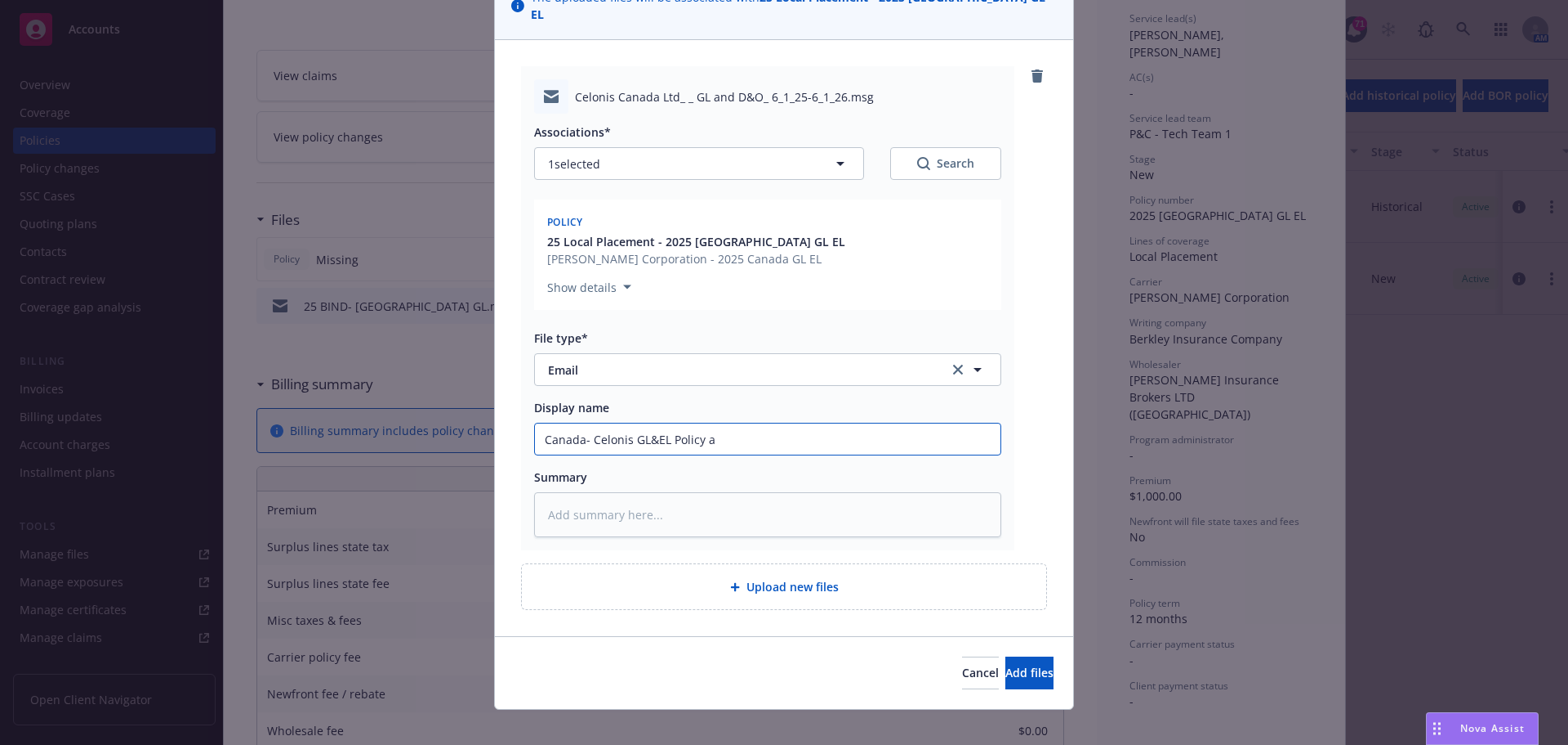
type input "Canada- Celonis GL&EL Policy an"
type textarea "x"
type input "Canada- Celonis GL&EL Policy and"
type textarea "x"
type input "Canada- Celonis GL&EL Policy and"
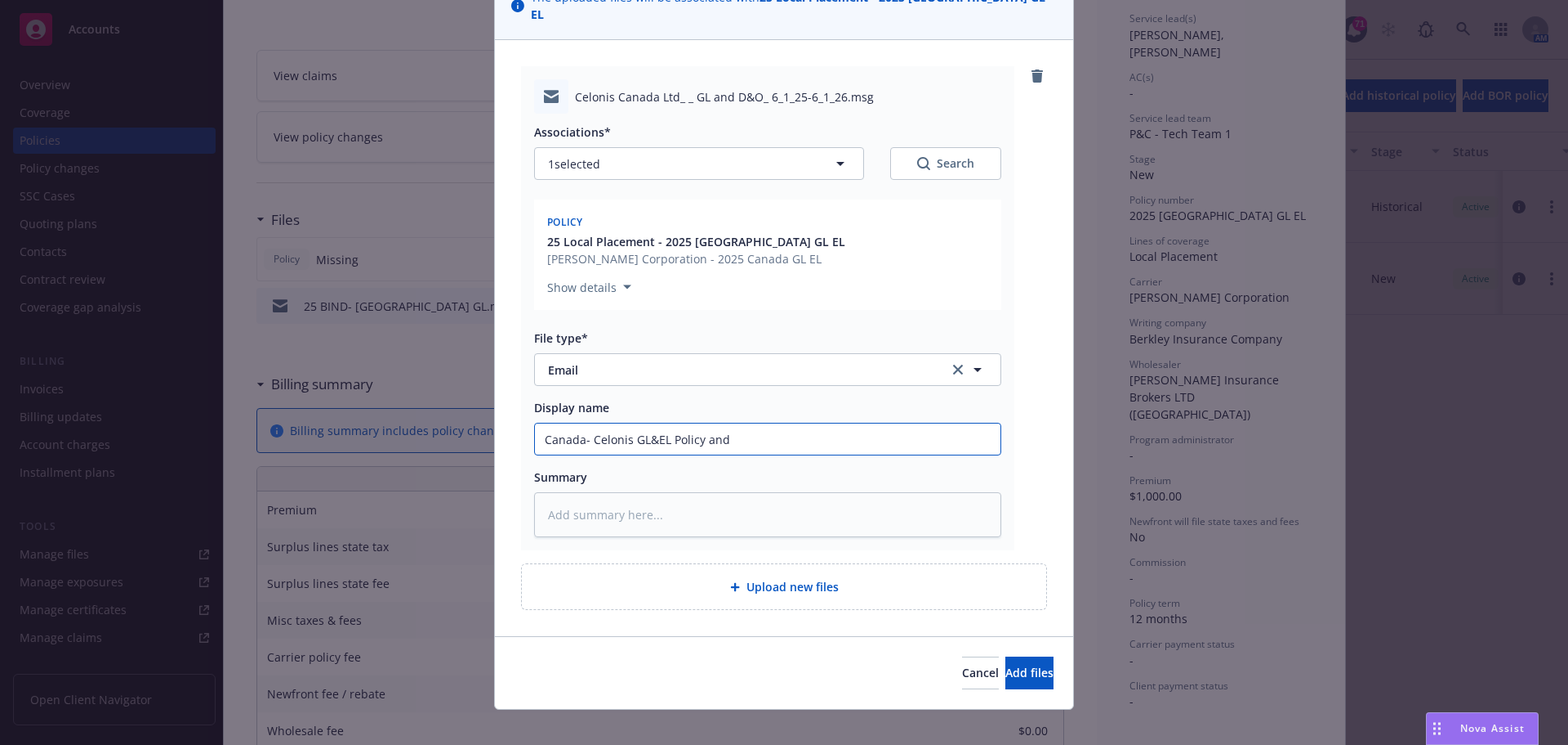
type textarea "x"
type input "Canada- Celonis GL&EL Policy and Iv"
type textarea "x"
type input "Canada- Celonis GL&EL Policy and Ivn"
type textarea "x"
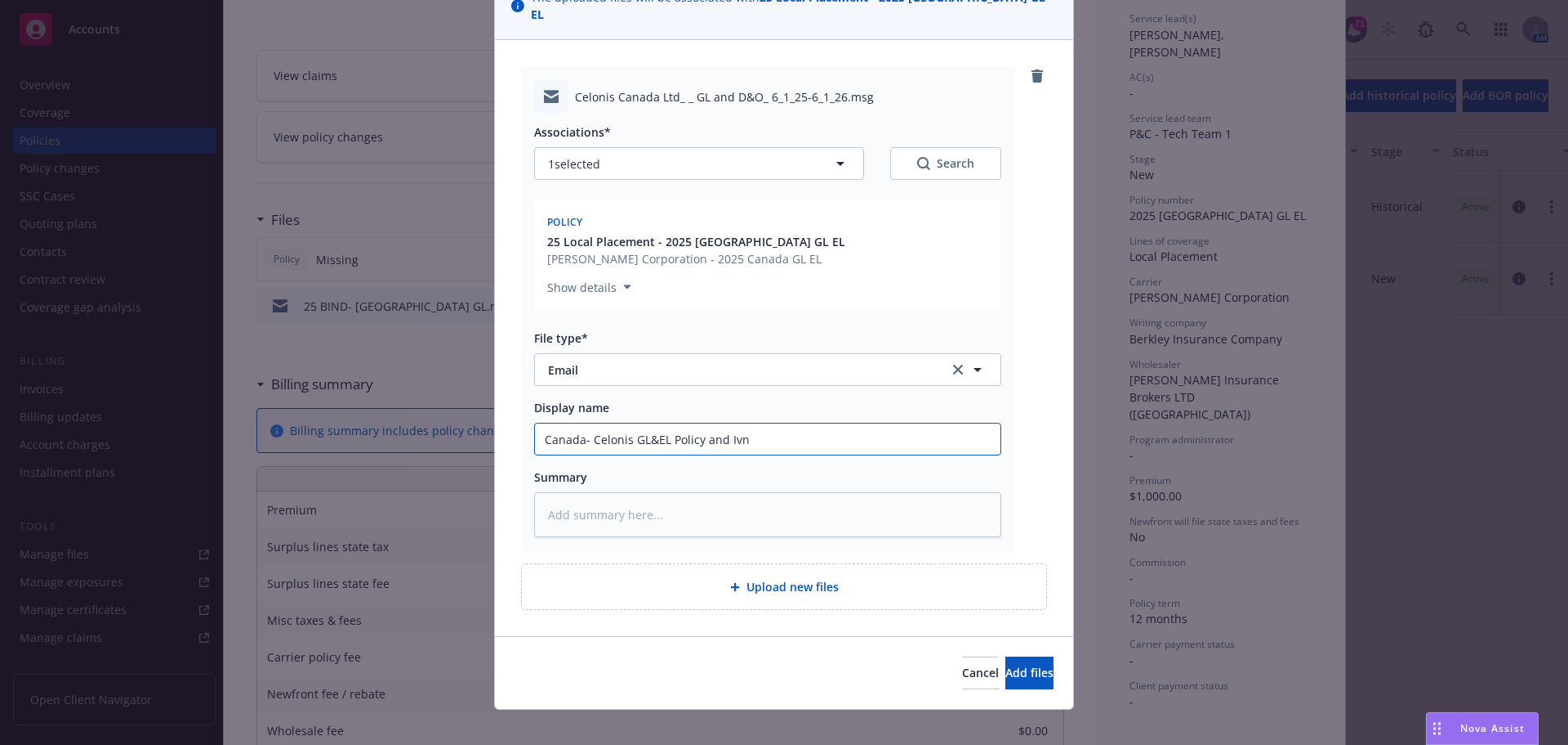
type input "Canada- Celonis GL&EL Policy and Ivno"
type textarea "x"
type input "Canada- Celonis GL&EL Policy and Ivnoic"
type textarea "x"
type input "Canada- Celonis GL&EL Policy and Ivnoi"
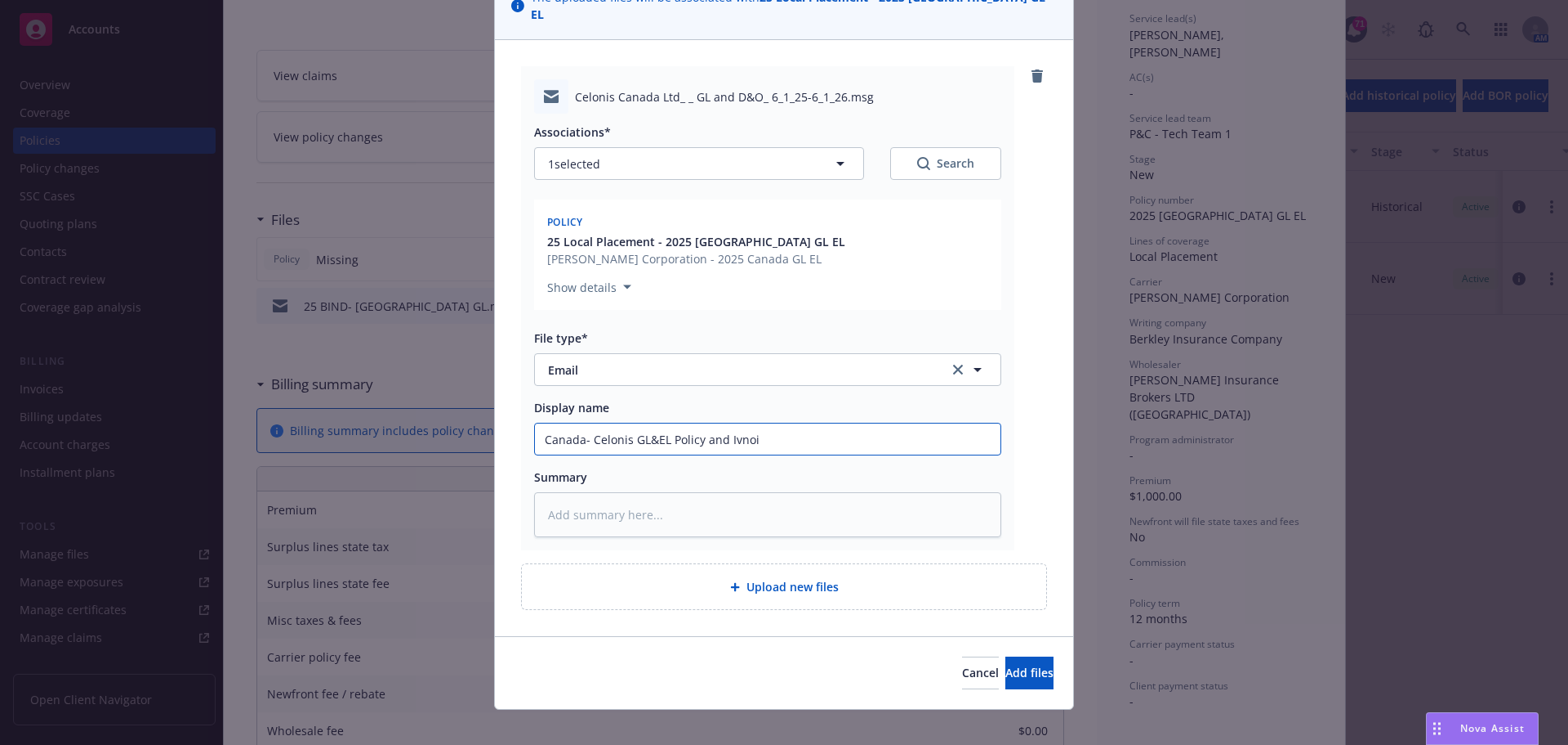
type textarea "x"
type input "Canada- Celonis GL&EL Policy and Ivno"
type textarea "x"
type input "Canada- Celonis GL&EL Policy and Ivn"
type textarea "x"
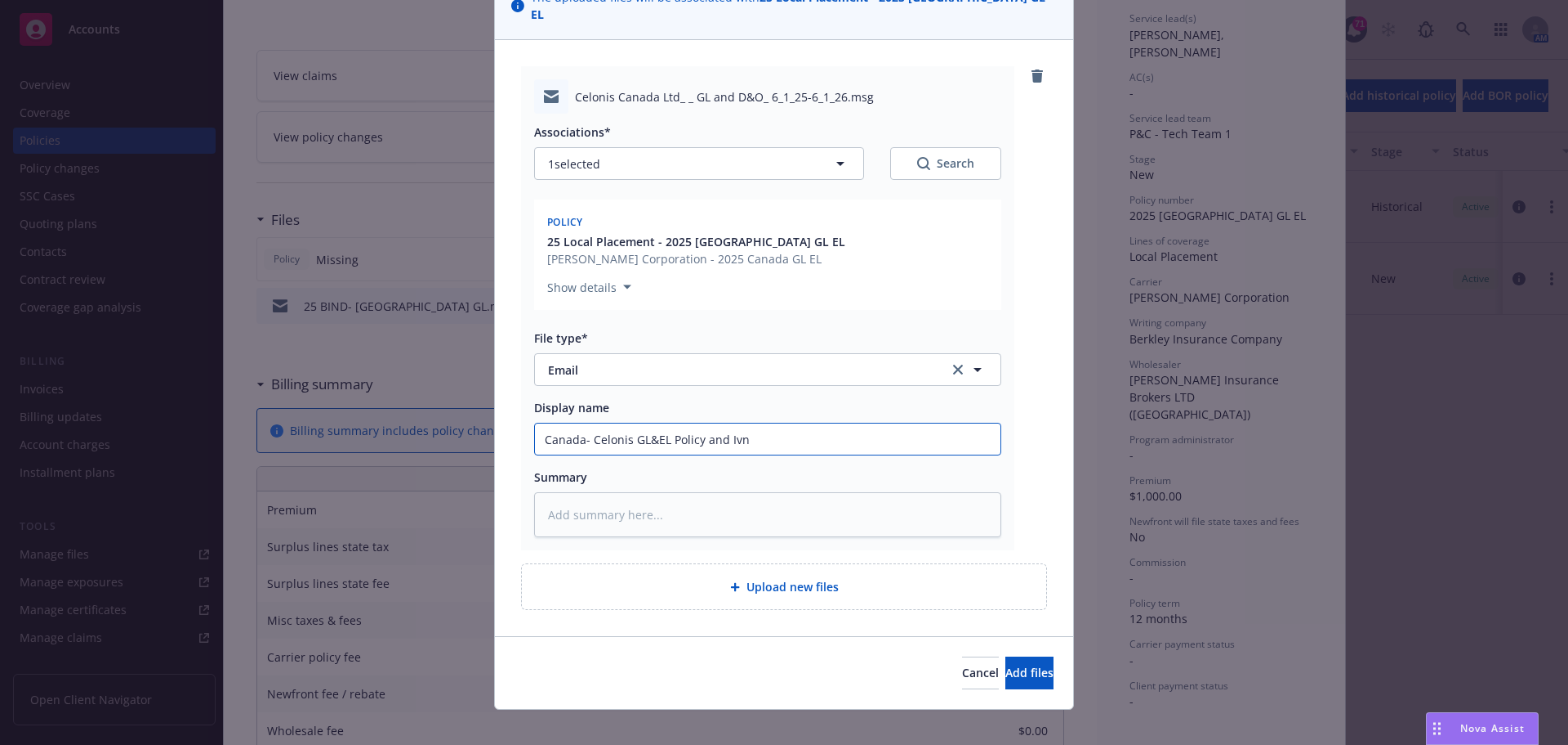
type input "Canada- Celonis GL&EL Policy and Iv"
type textarea "x"
type input "Canada- Celonis GL&EL Policy and I"
type textarea "x"
type input "Canada- Celonis GL&EL Policy and In"
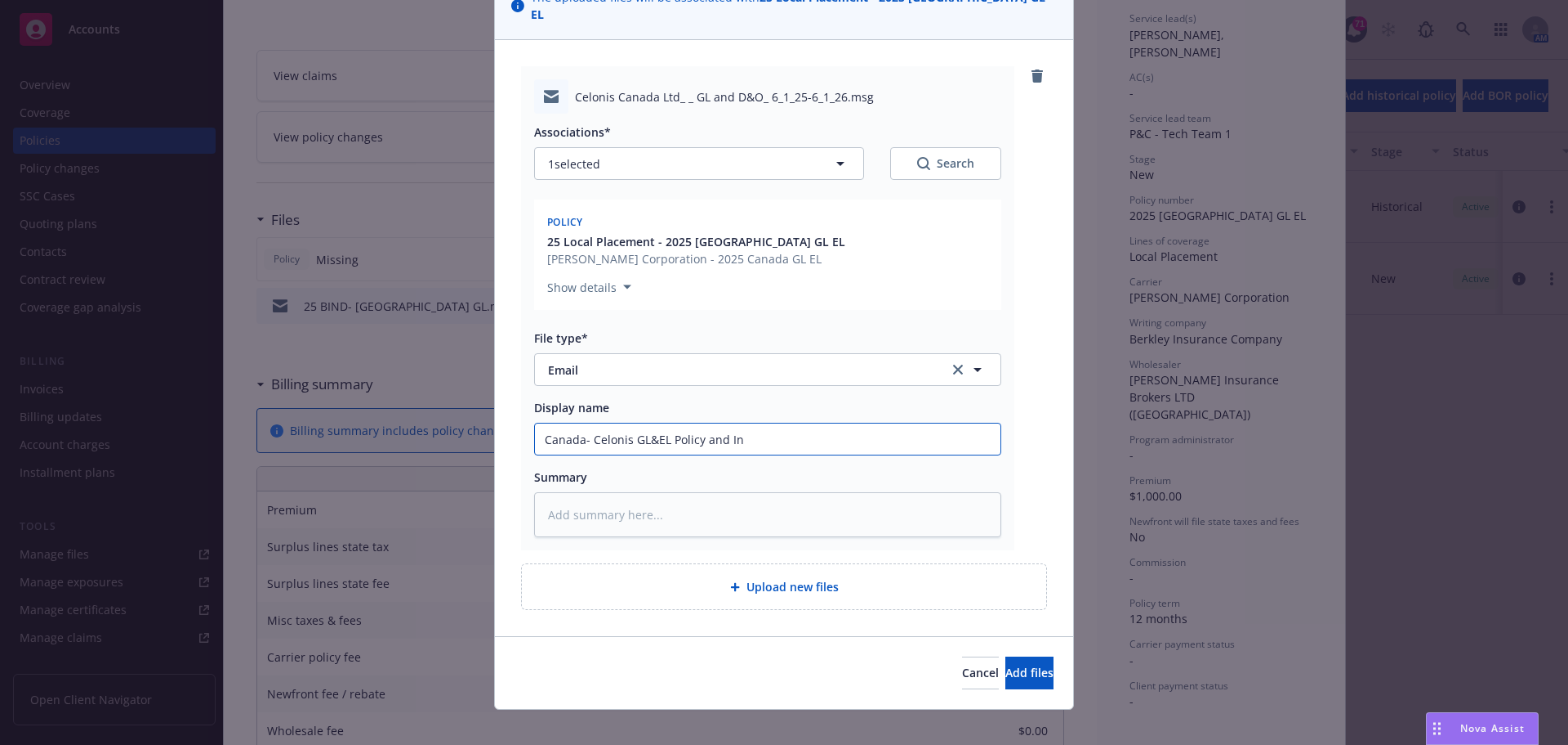
type textarea "x"
type input "Canada- Celonis GL&EL Policy and Inv"
type textarea "x"
type input "Canada- Celonis GL&EL Policy and Invo"
type textarea "x"
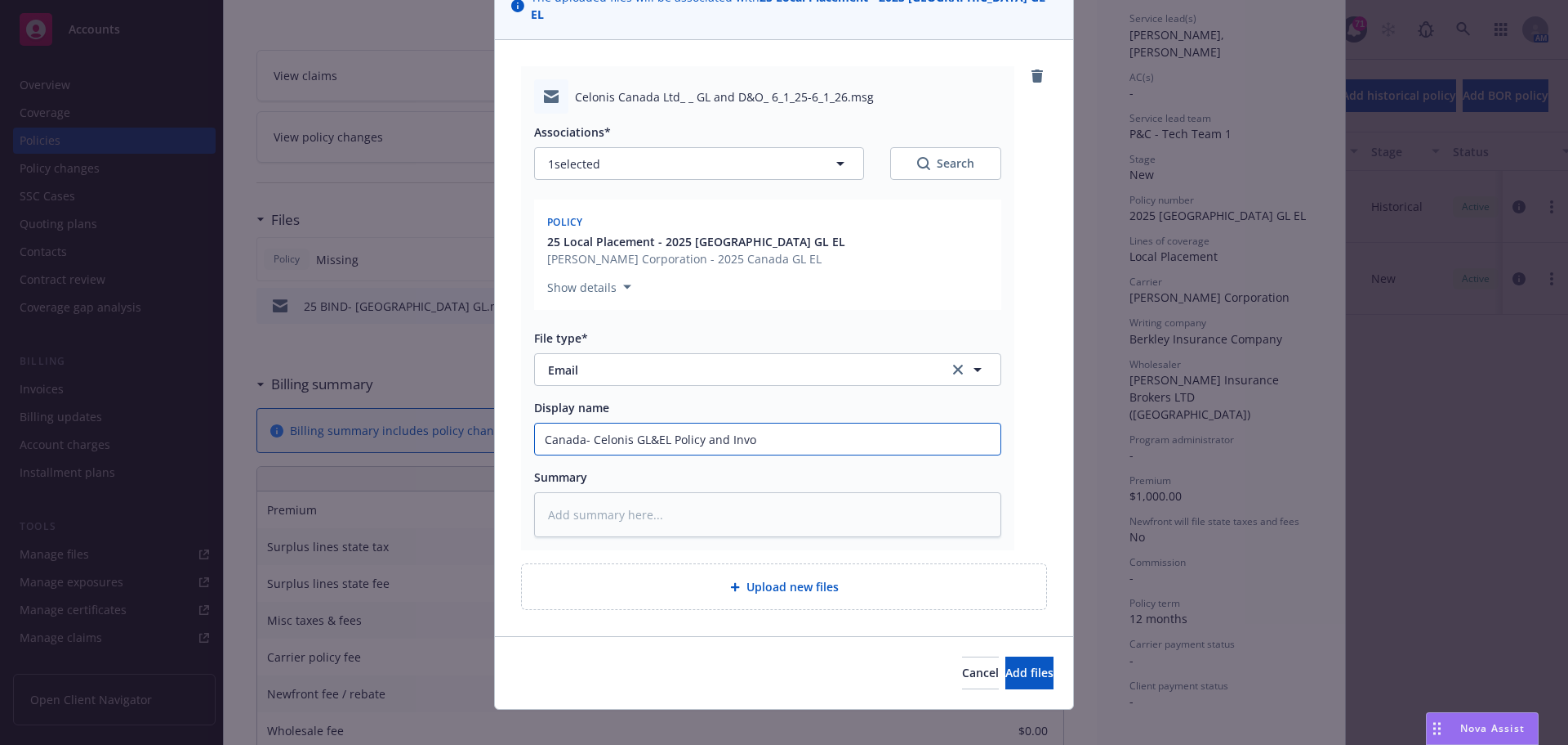
type input "Canada- Celonis GL&EL Policy and Invoi"
type textarea "x"
type input "Canada- Celonis GL&EL Policy and Invoic"
type textarea "x"
type input "Canada- Celonis GL&EL Policy and Invoice"
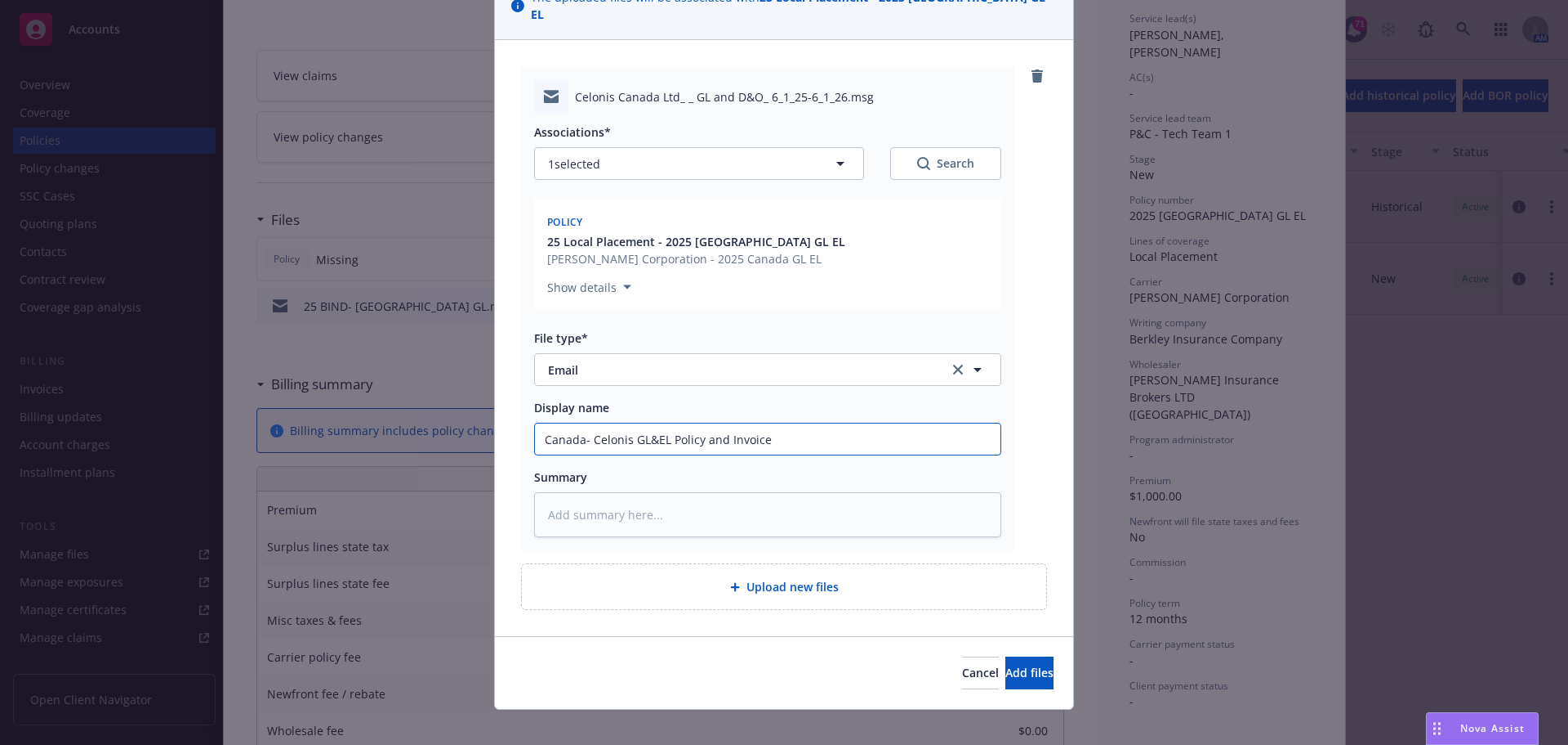
type textarea "x"
type input "Canada- Celonis GL&EL Policy and Invoice"
click at [1005, 656] on button "Add files" at bounding box center [1029, 673] width 49 height 33
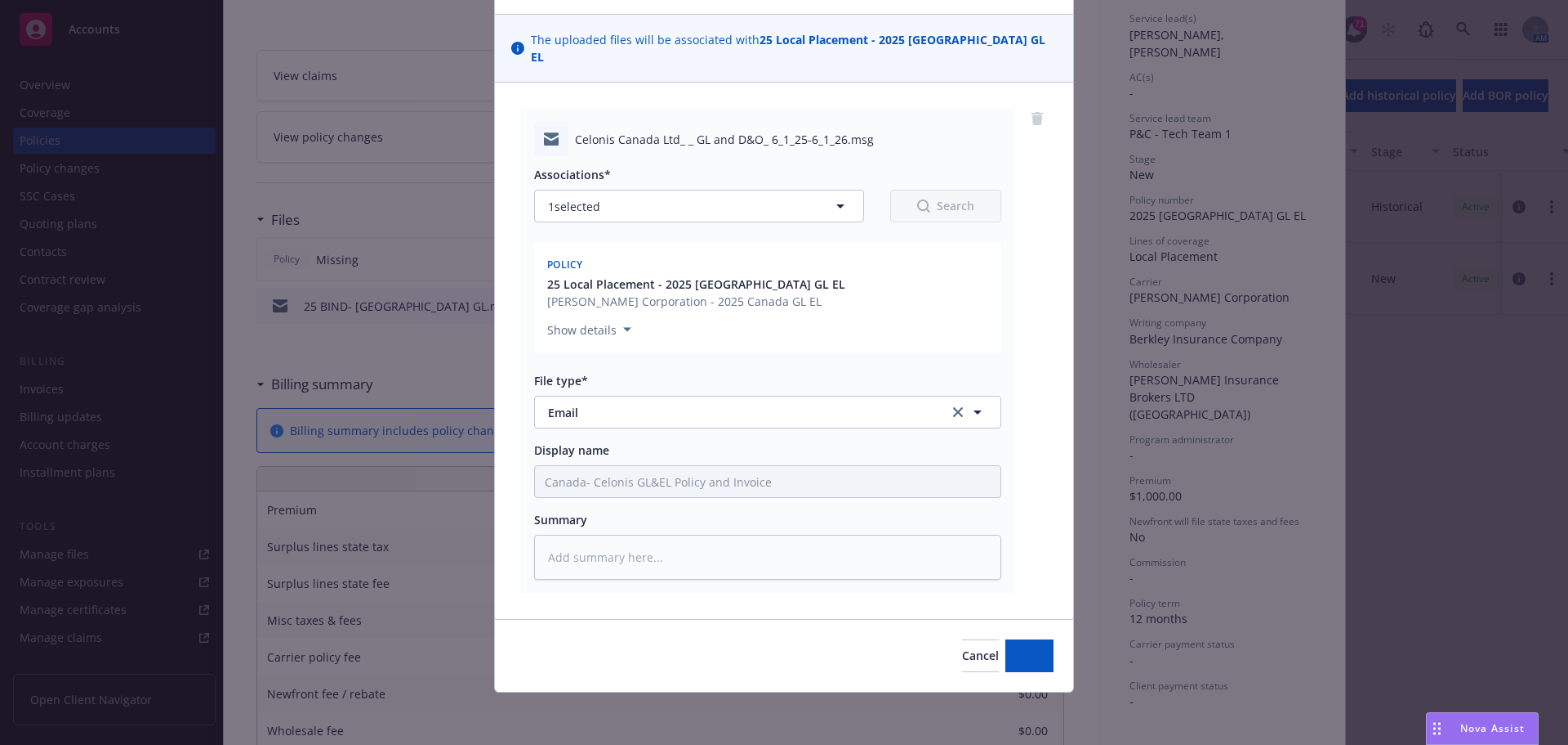
scroll to position [83, 0]
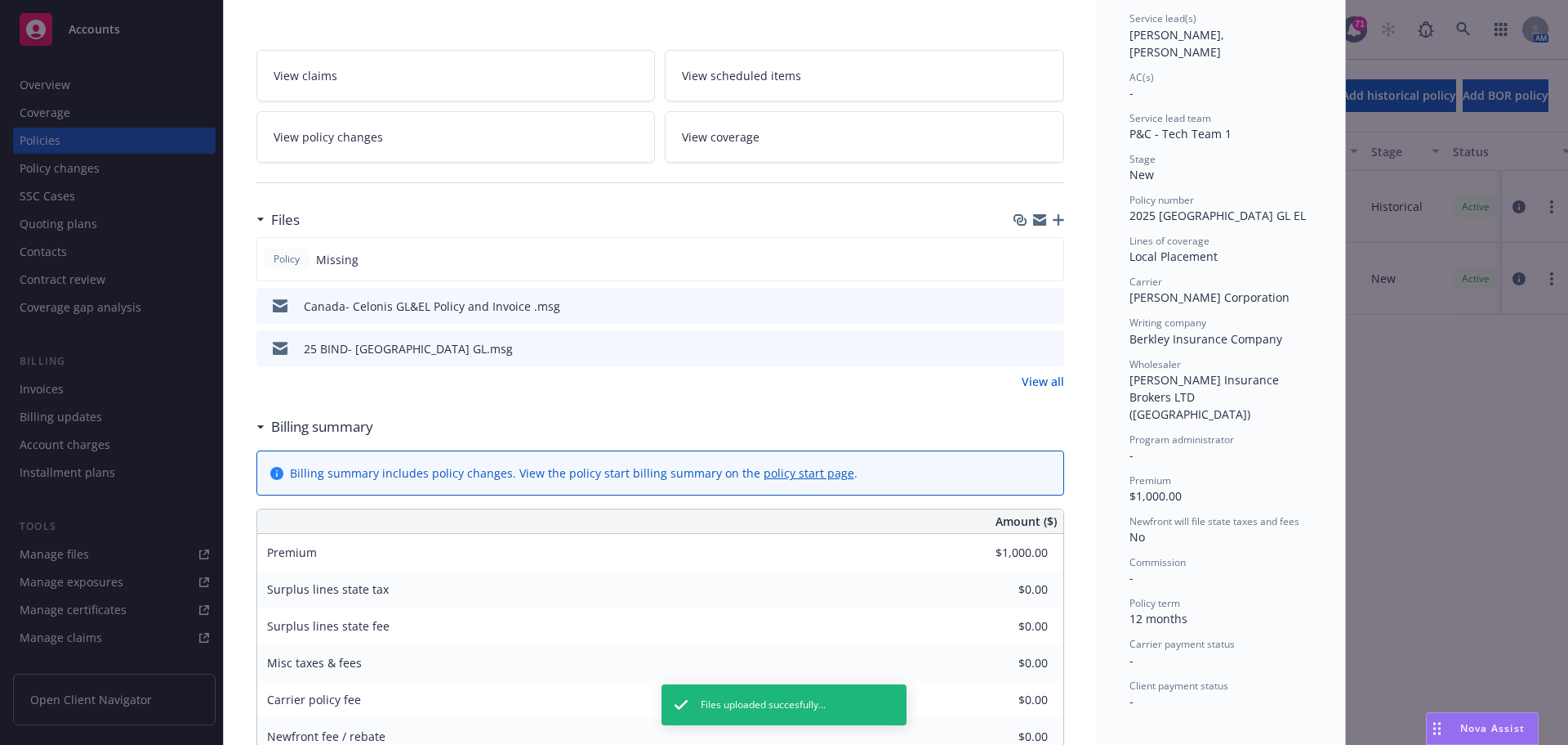
click at [1053, 218] on icon "button" at bounding box center [1059, 220] width 12 height 12
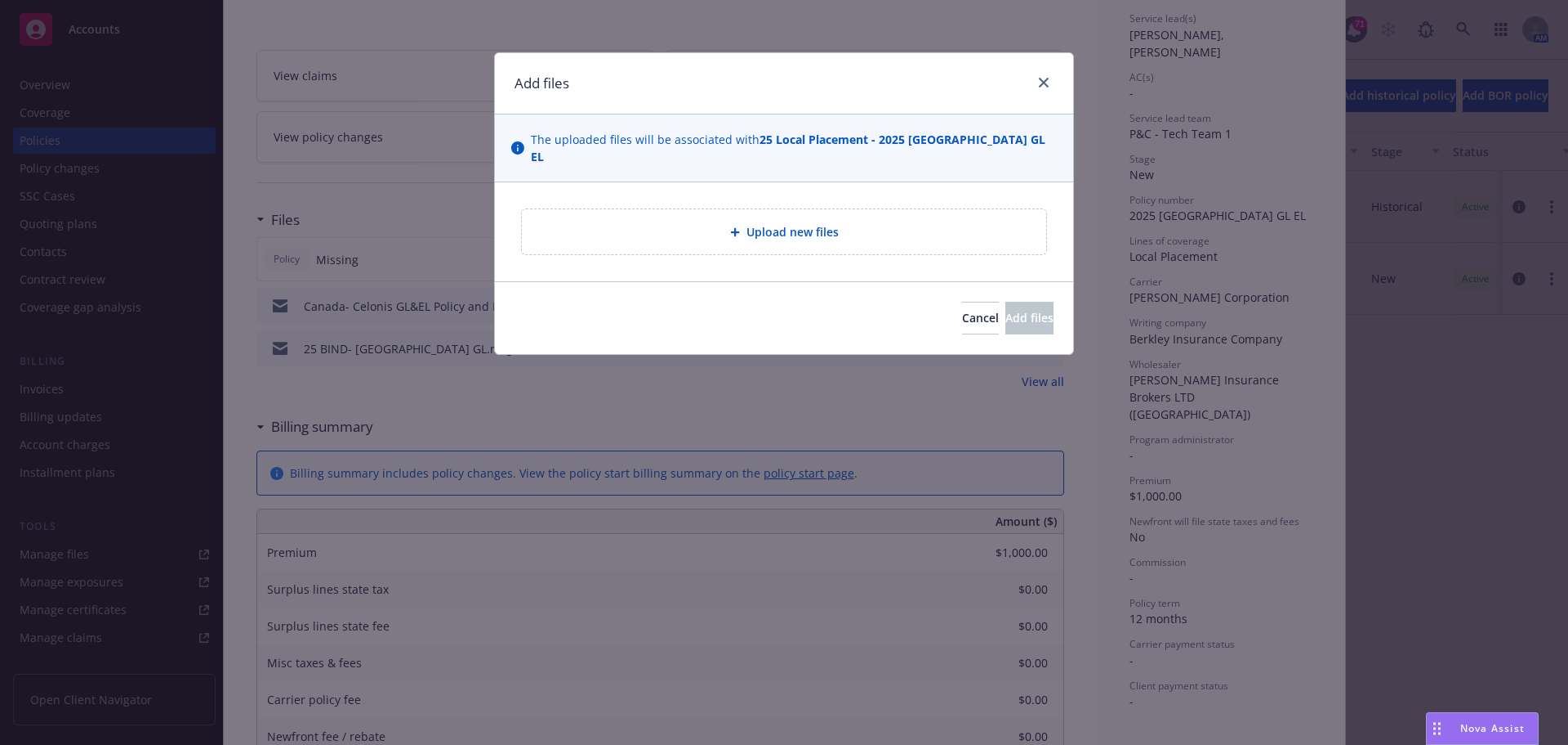
type textarea "x"
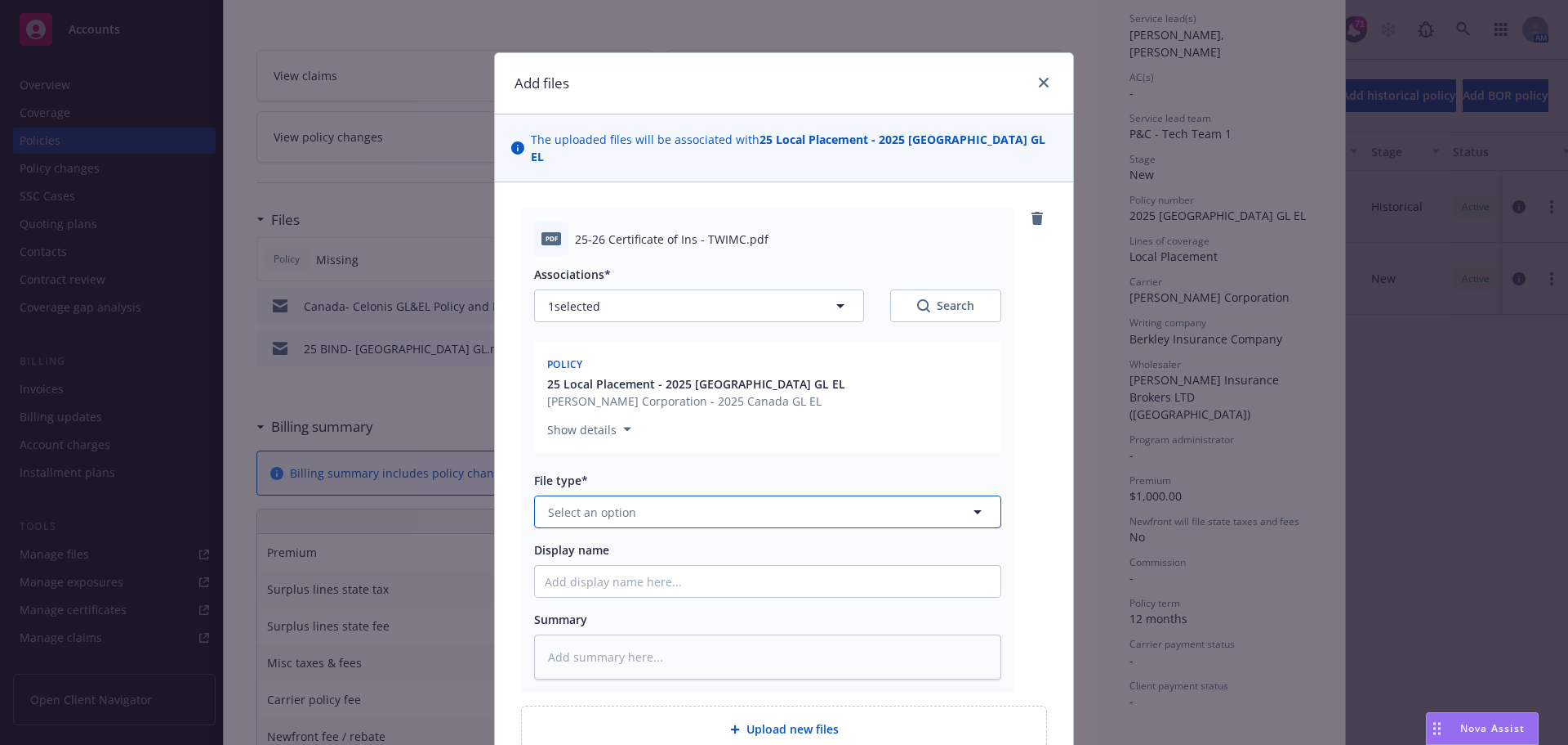
click at [559, 505] on button "Select an option" at bounding box center [768, 512] width 468 height 33
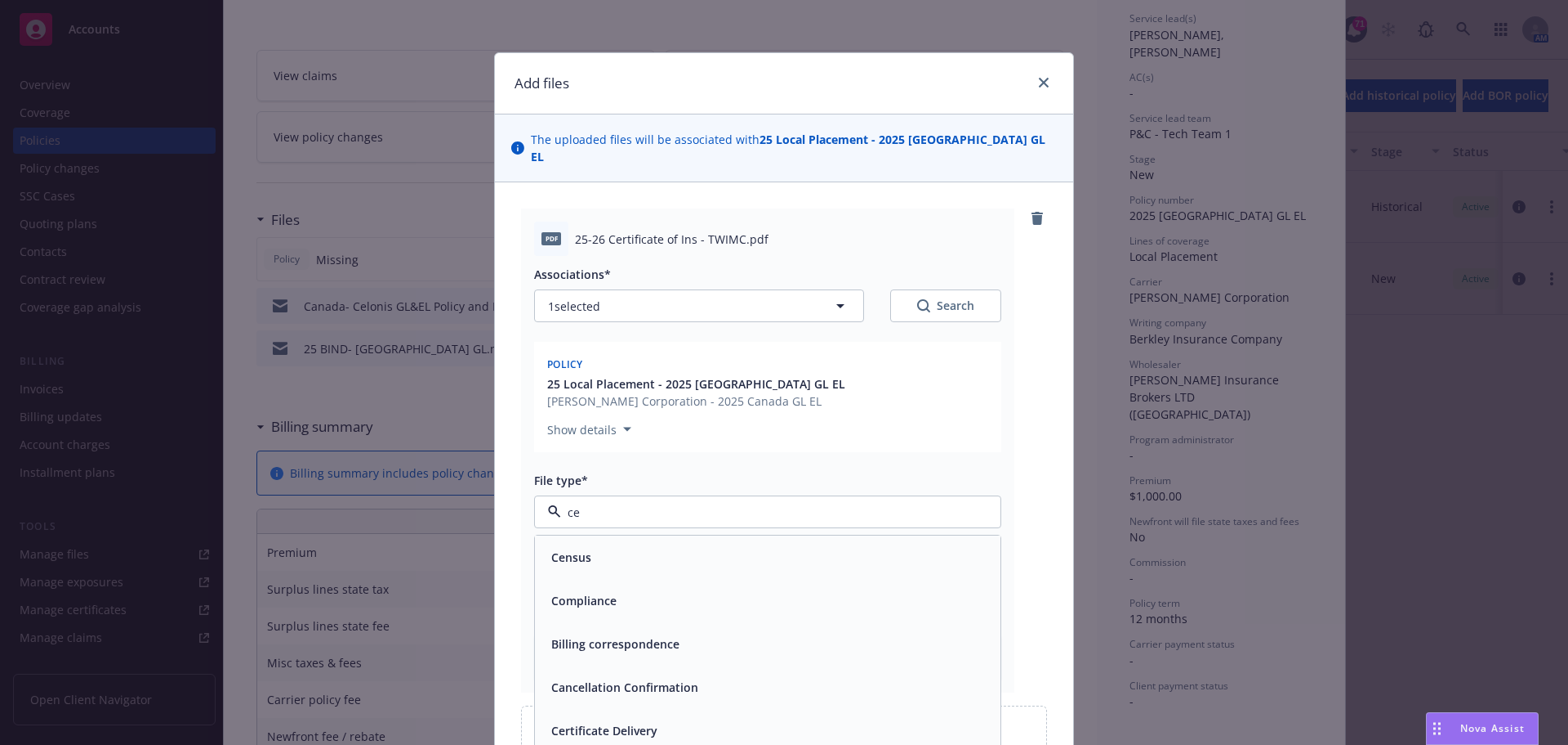
type input "c"
type input "Cer"
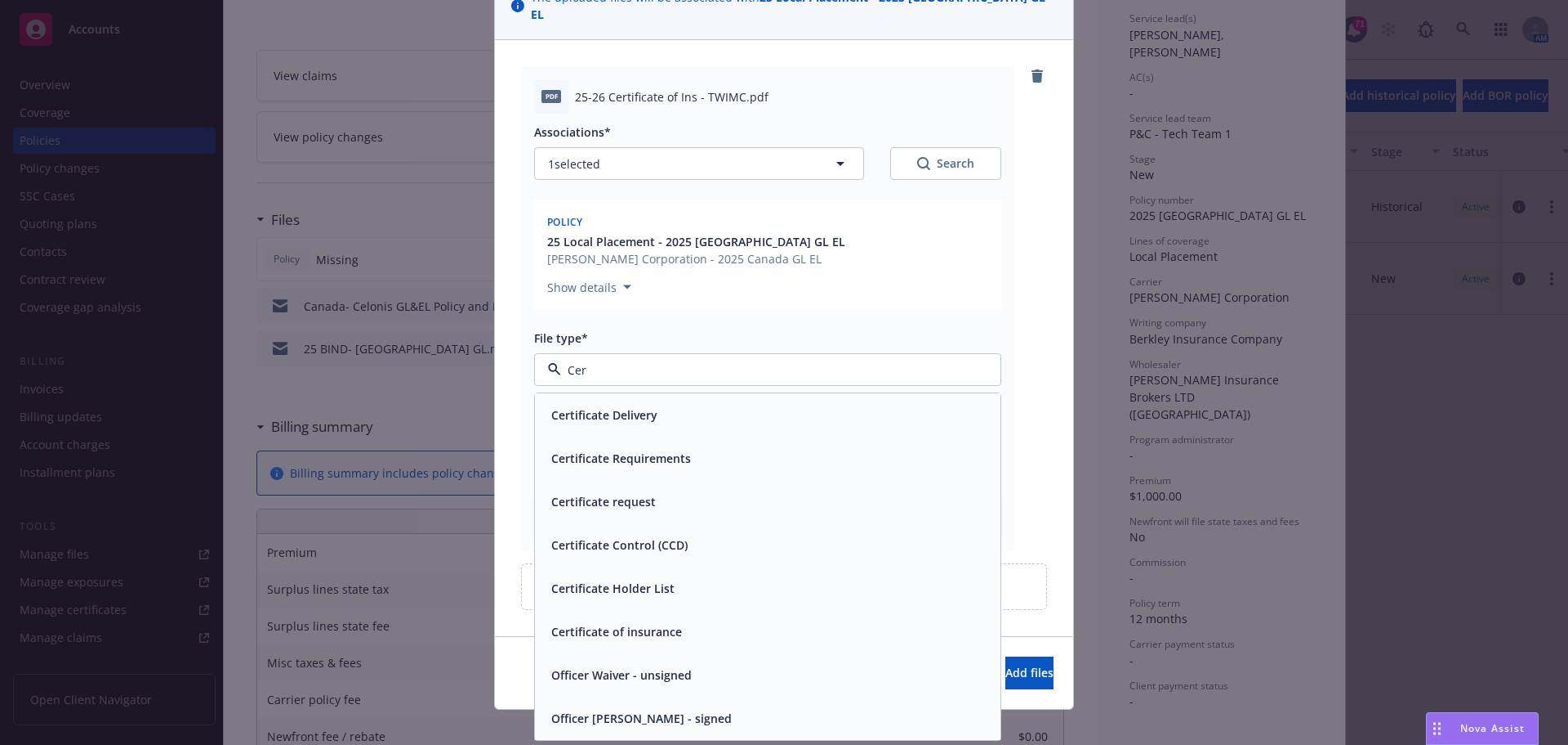
click at [684, 621] on div "Certificate of insurance" at bounding box center [767, 631] width 446 height 23
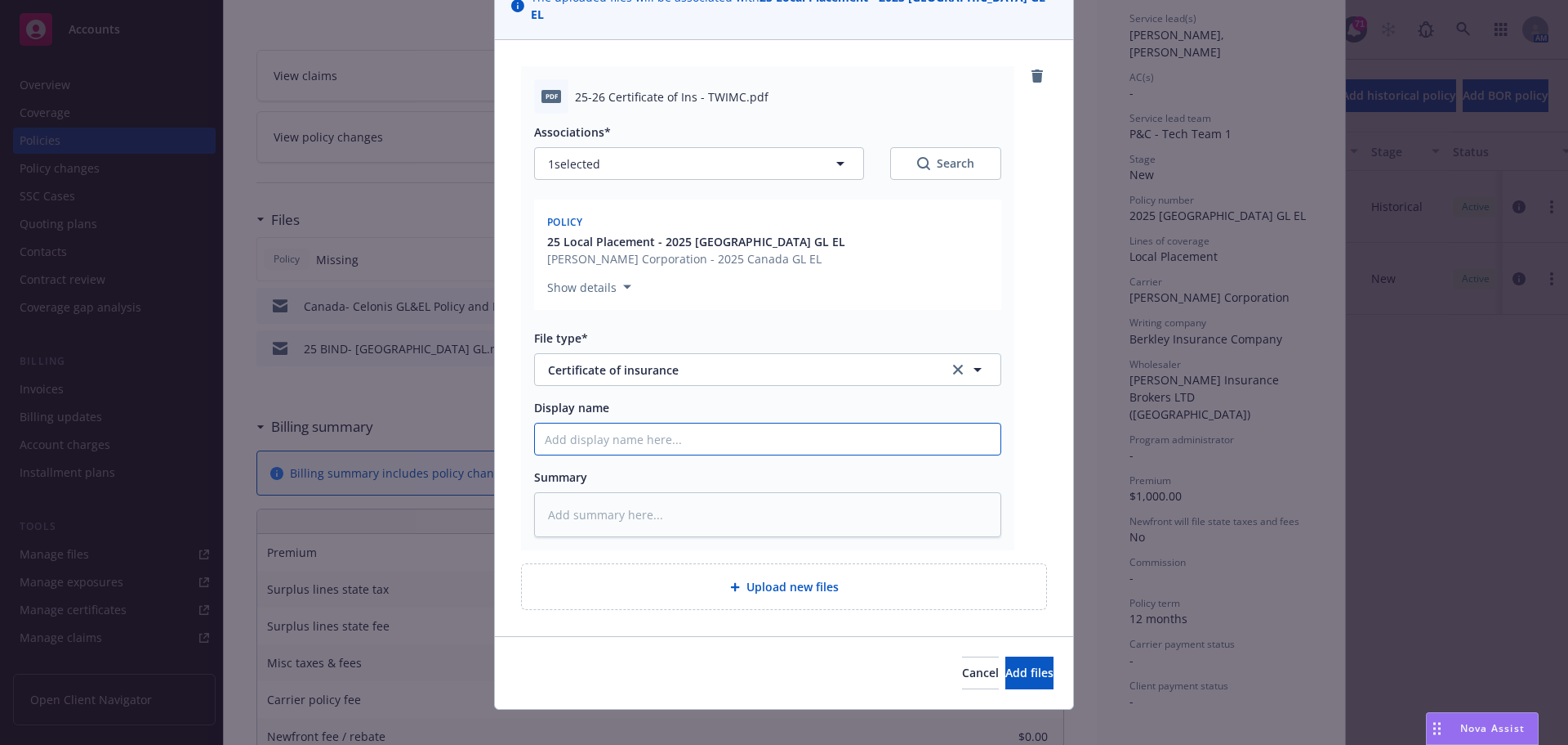
click at [614, 436] on input "Display name" at bounding box center [767, 439] width 466 height 31
type textarea "x"
type input "C"
type textarea "x"
type input "Ca"
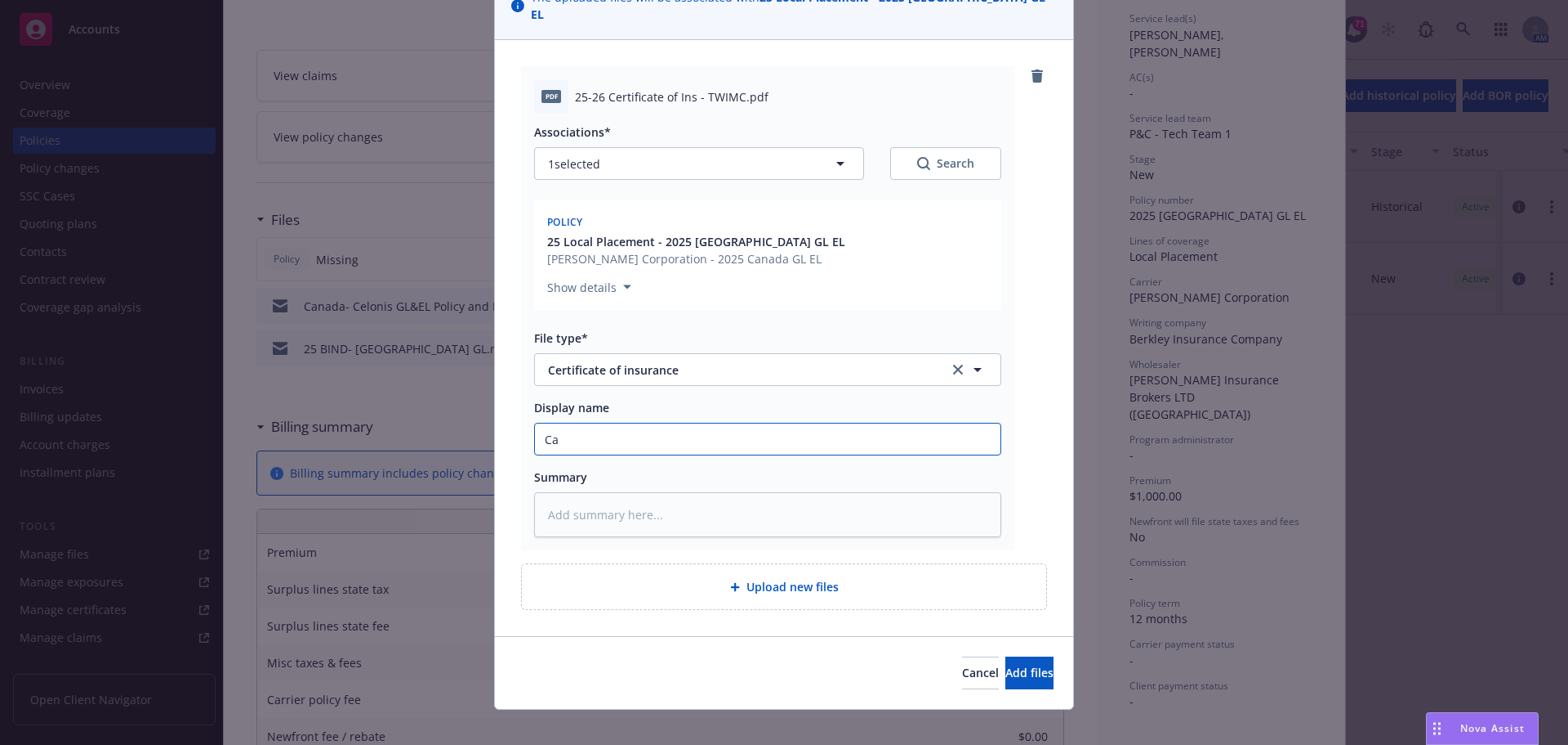
type textarea "x"
type input "Cana"
type textarea "x"
type input "Canad"
type textarea "x"
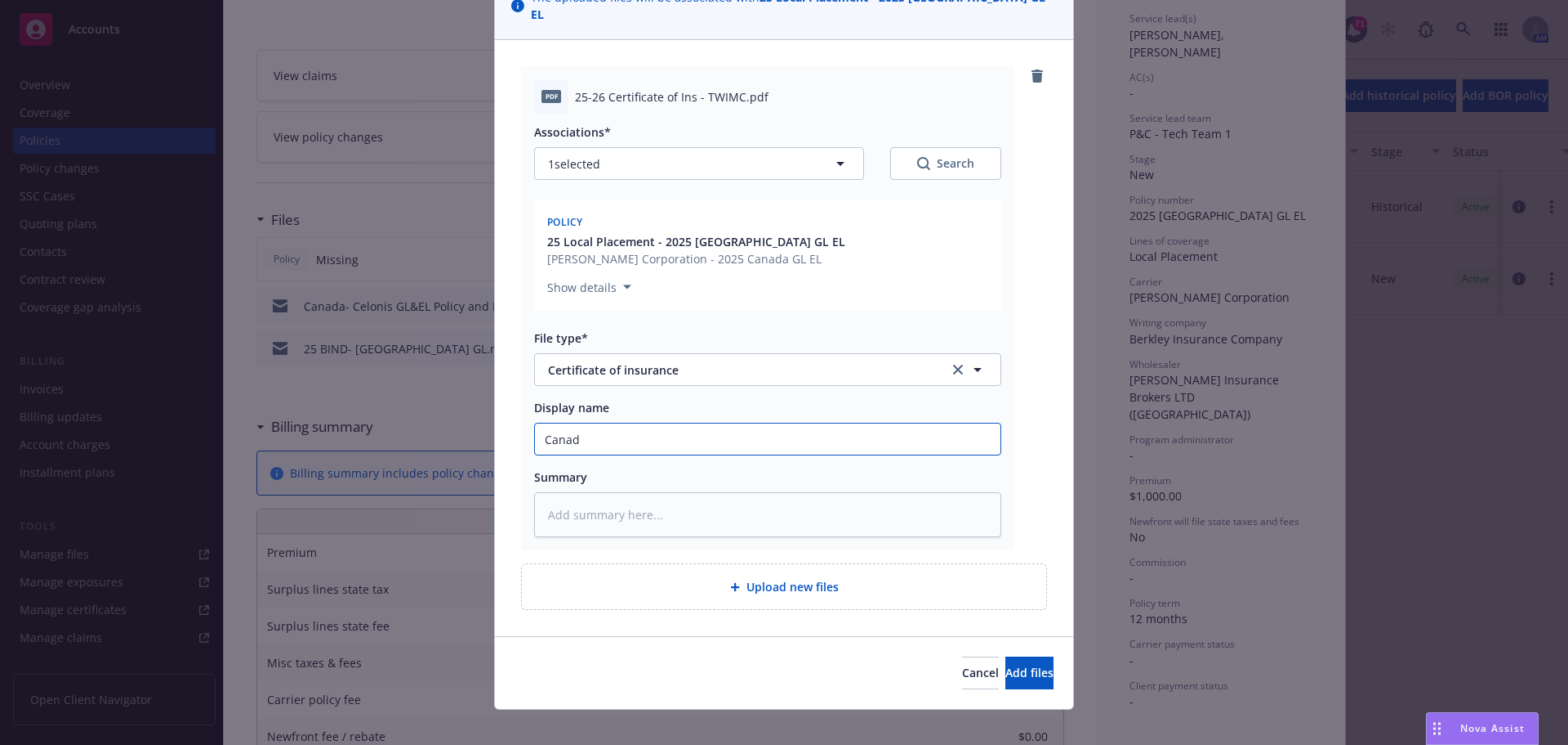
type input "[GEOGRAPHIC_DATA]"
type textarea "x"
type input "[GEOGRAPHIC_DATA]-"
type textarea "x"
type input "[GEOGRAPHIC_DATA]-"
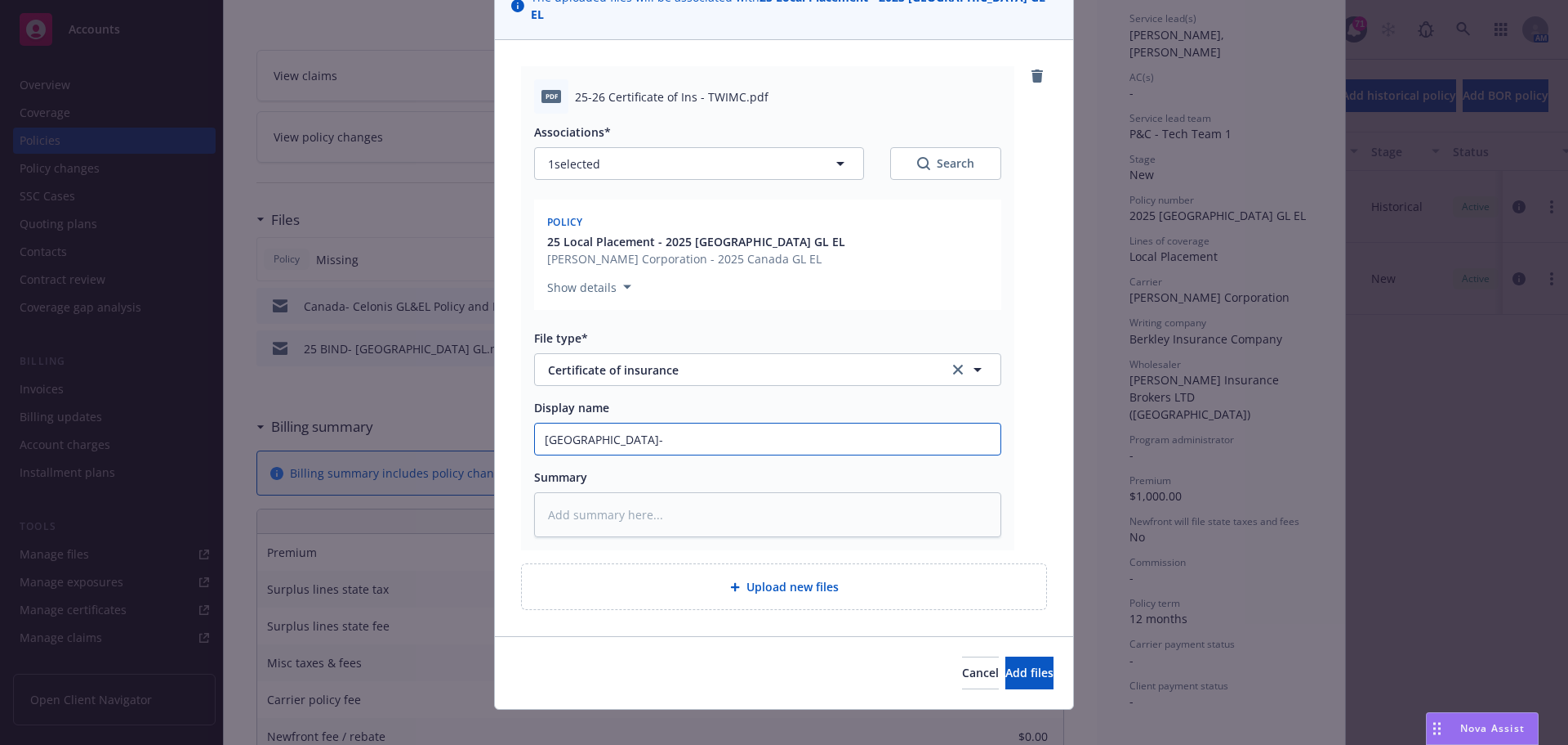
type textarea "x"
type input "Canada- C"
type textarea "x"
type input "Canada- Cel"
type textarea "x"
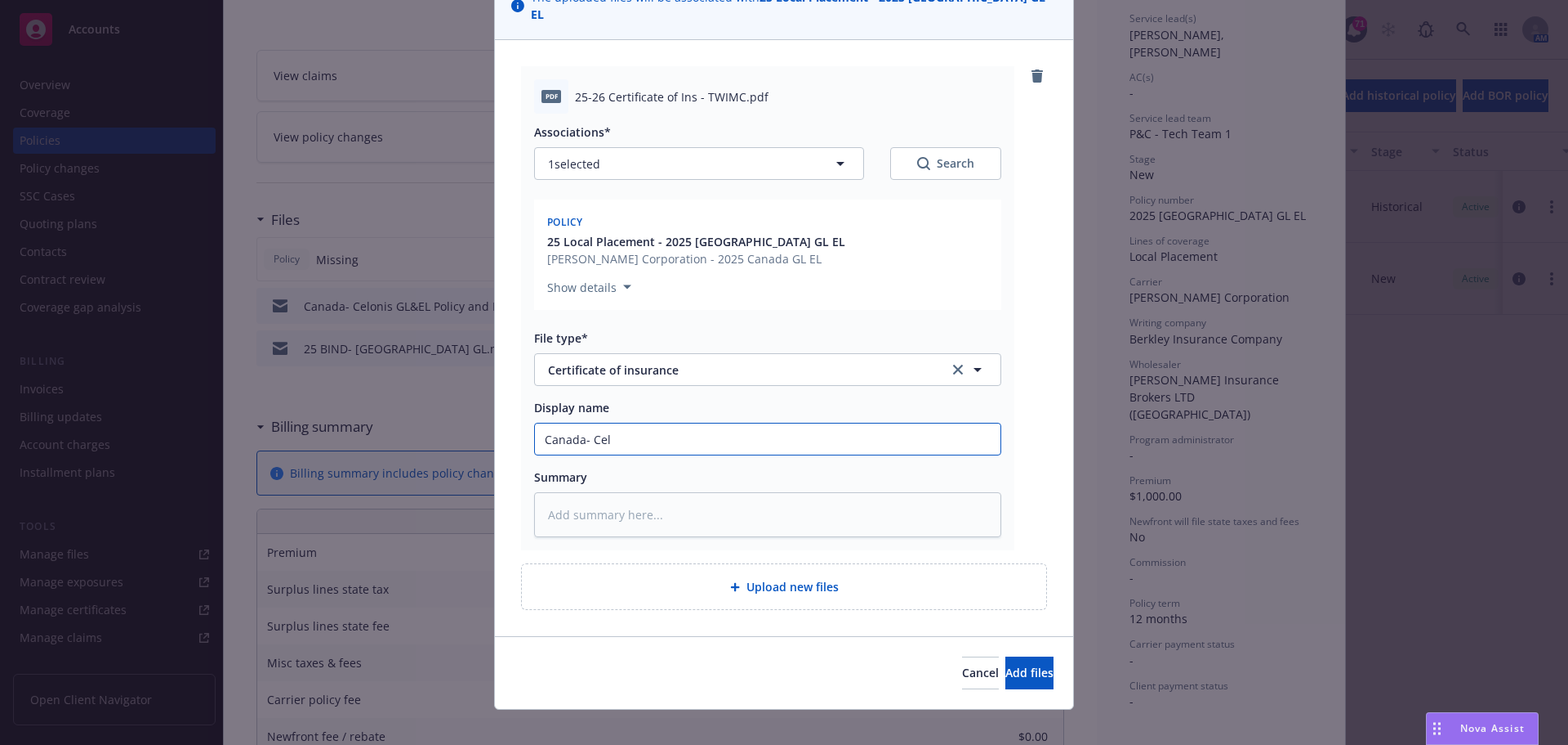
type input "Canada- Celo"
type textarea "x"
type input "Canada- [GEOGRAPHIC_DATA]"
type textarea "x"
type input "Canada- Celoni"
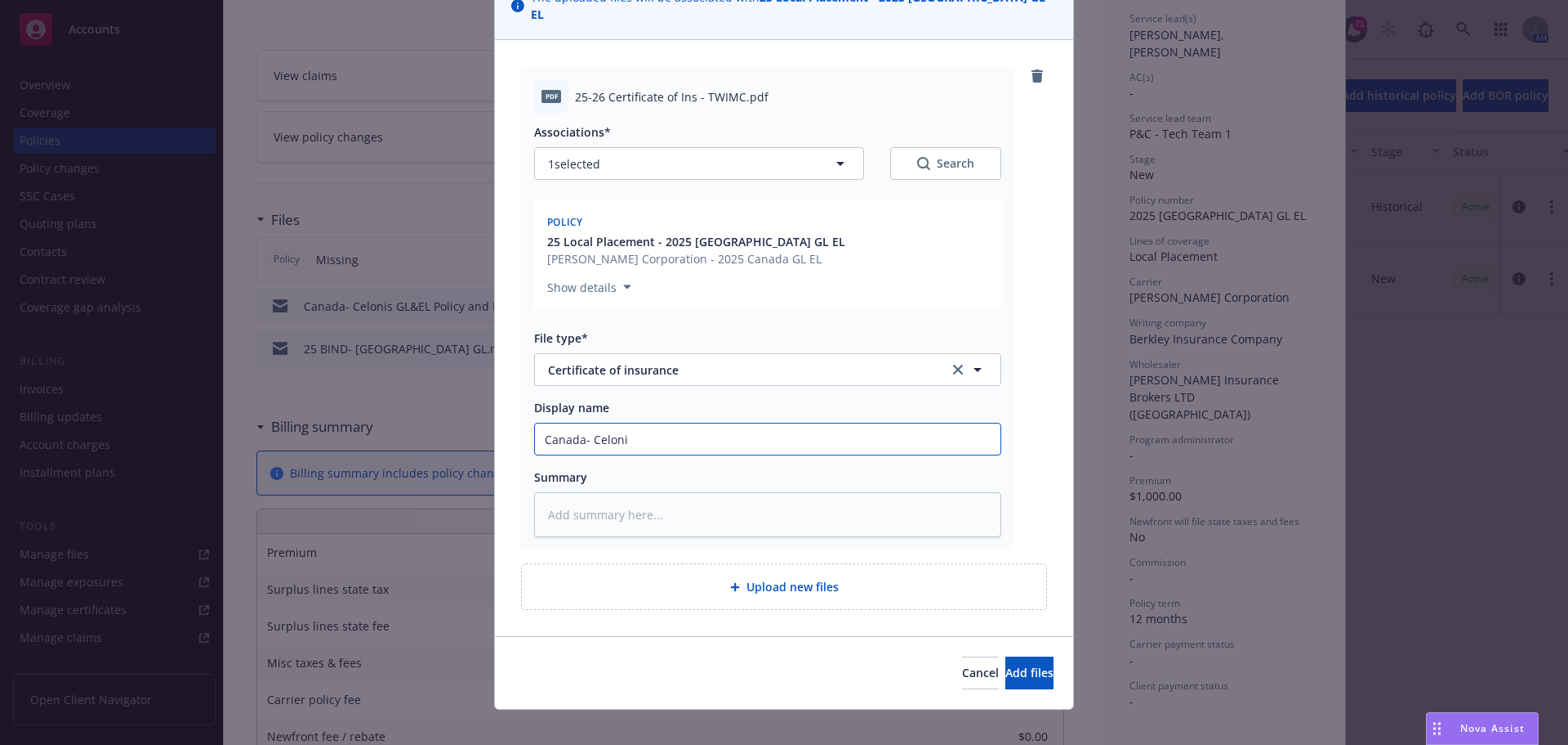
type textarea "x"
type input "Canada- Celonis"
type textarea "x"
type input "Canada- Celonis"
type textarea "x"
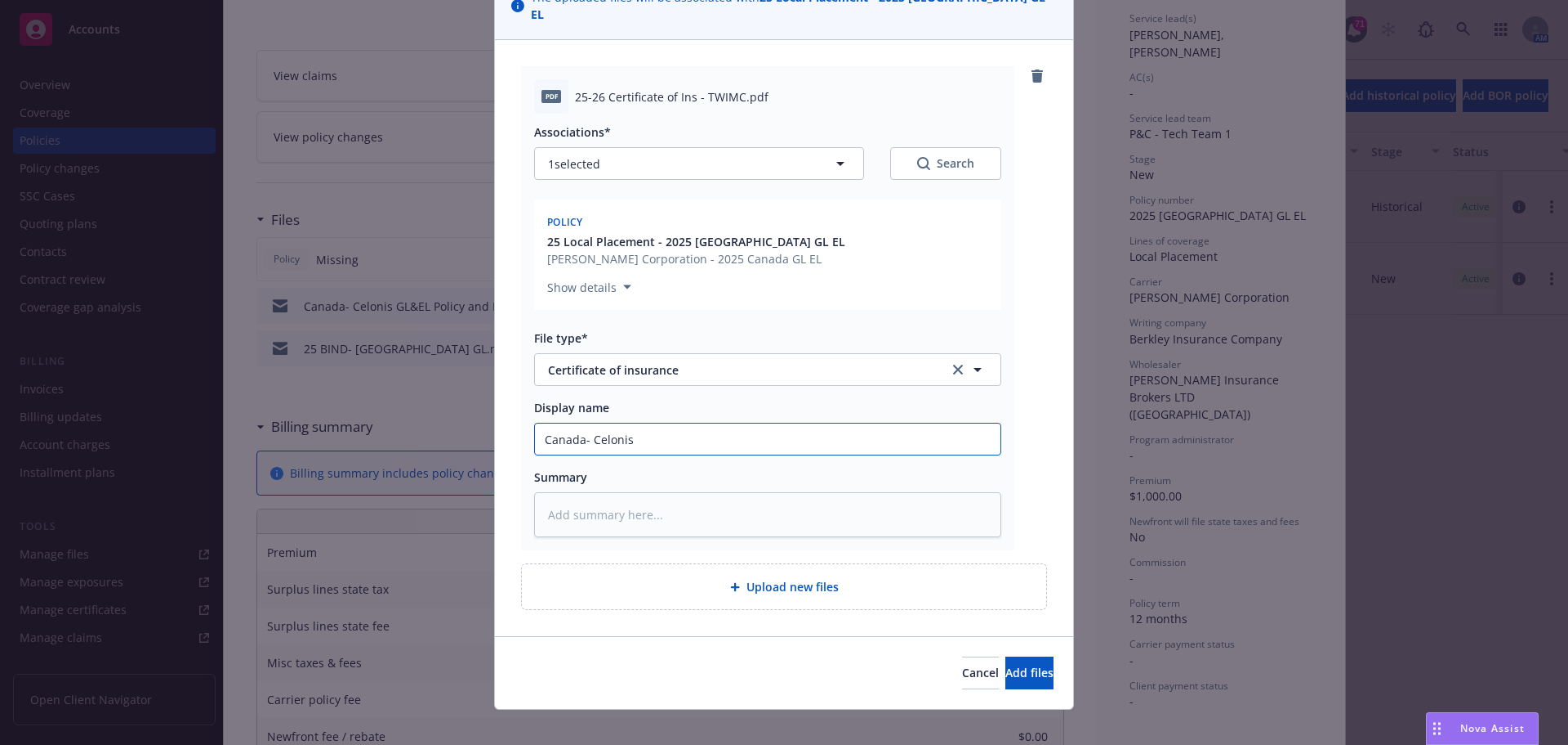
type input "Canada- [PERSON_NAME]"
type textarea "x"
type input "Canada- Celonis COI"
type textarea "x"
type input "Canada- Celonis COI"
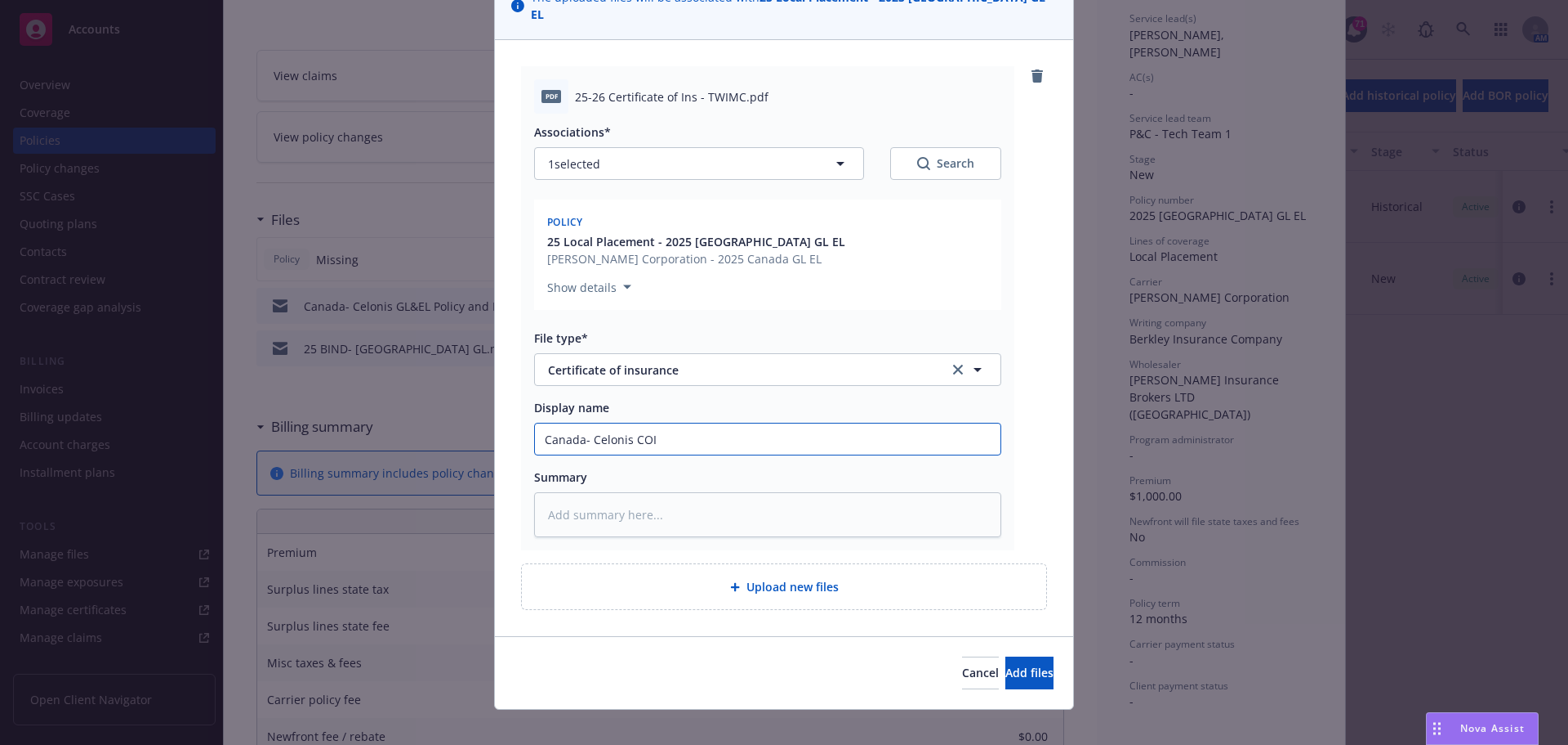
type textarea "x"
type input "Canada- Celonis COI"
type textarea "x"
type input "Canada- Celonis CO"
type textarea "x"
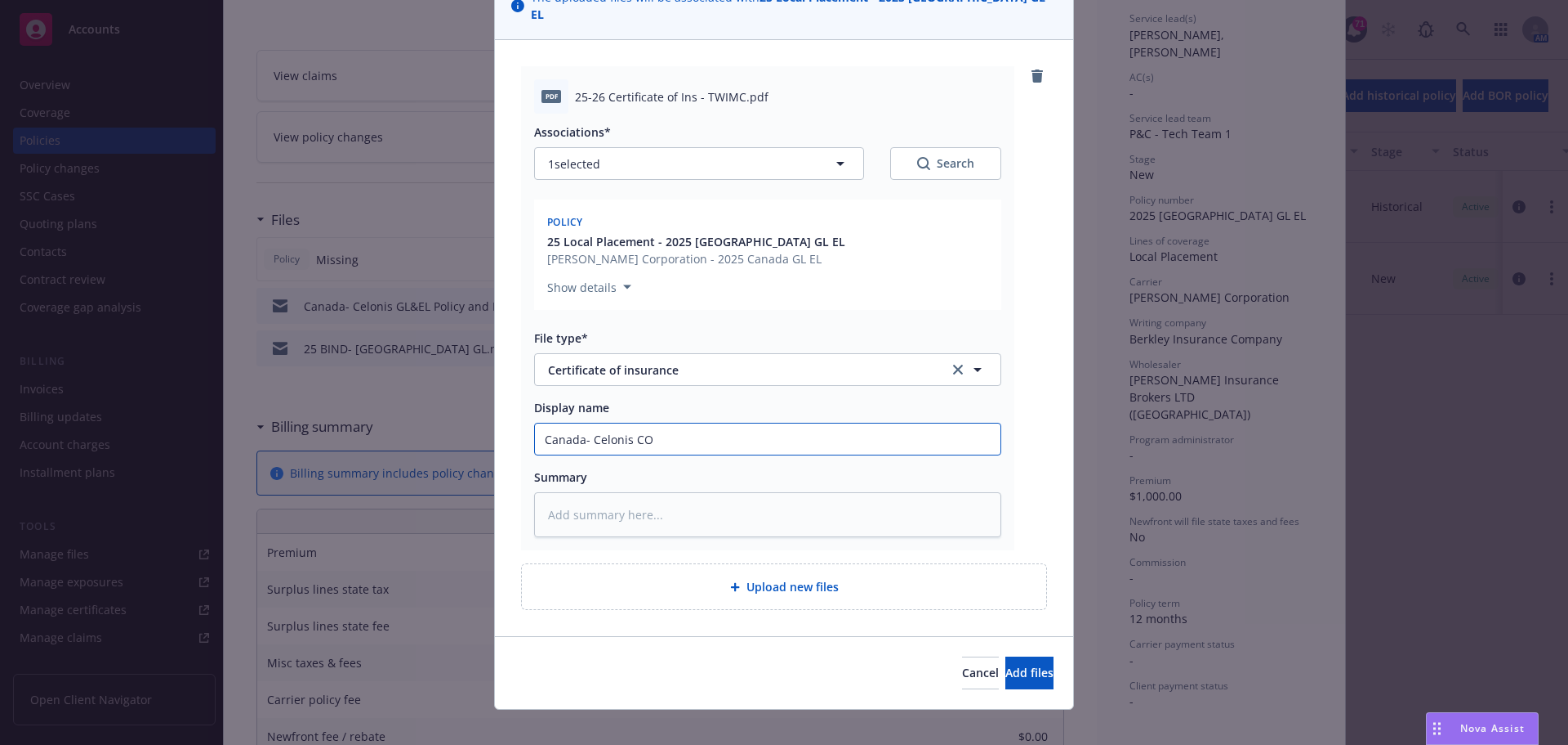
type input "Canada- [PERSON_NAME]"
type textarea "x"
type input "Canada- Celonis"
type textarea "x"
type input "Canada- Celonis"
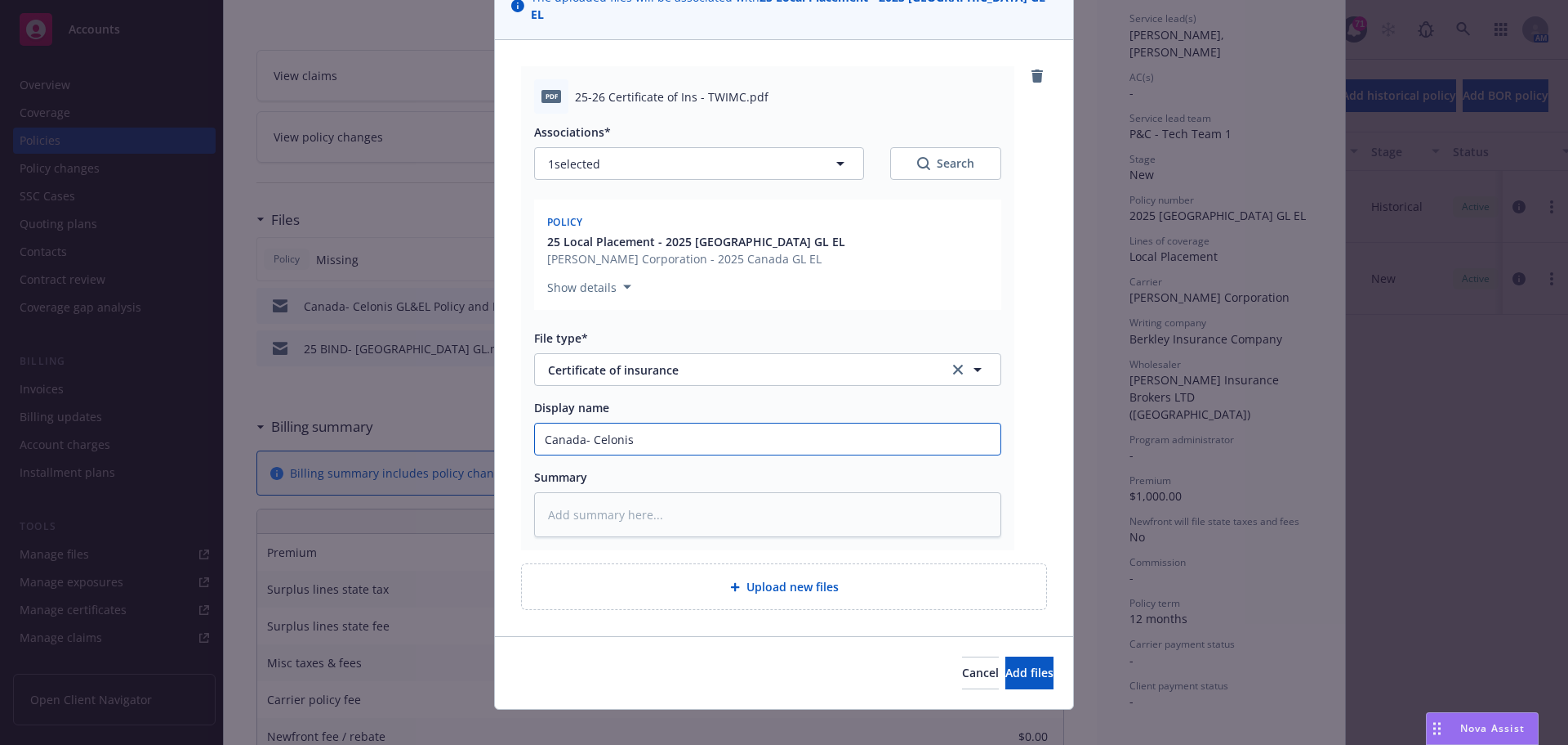
type textarea "x"
type input "Canada- Celonis"
type textarea "x"
type input "Canada- [PERSON_NAME]"
type textarea "x"
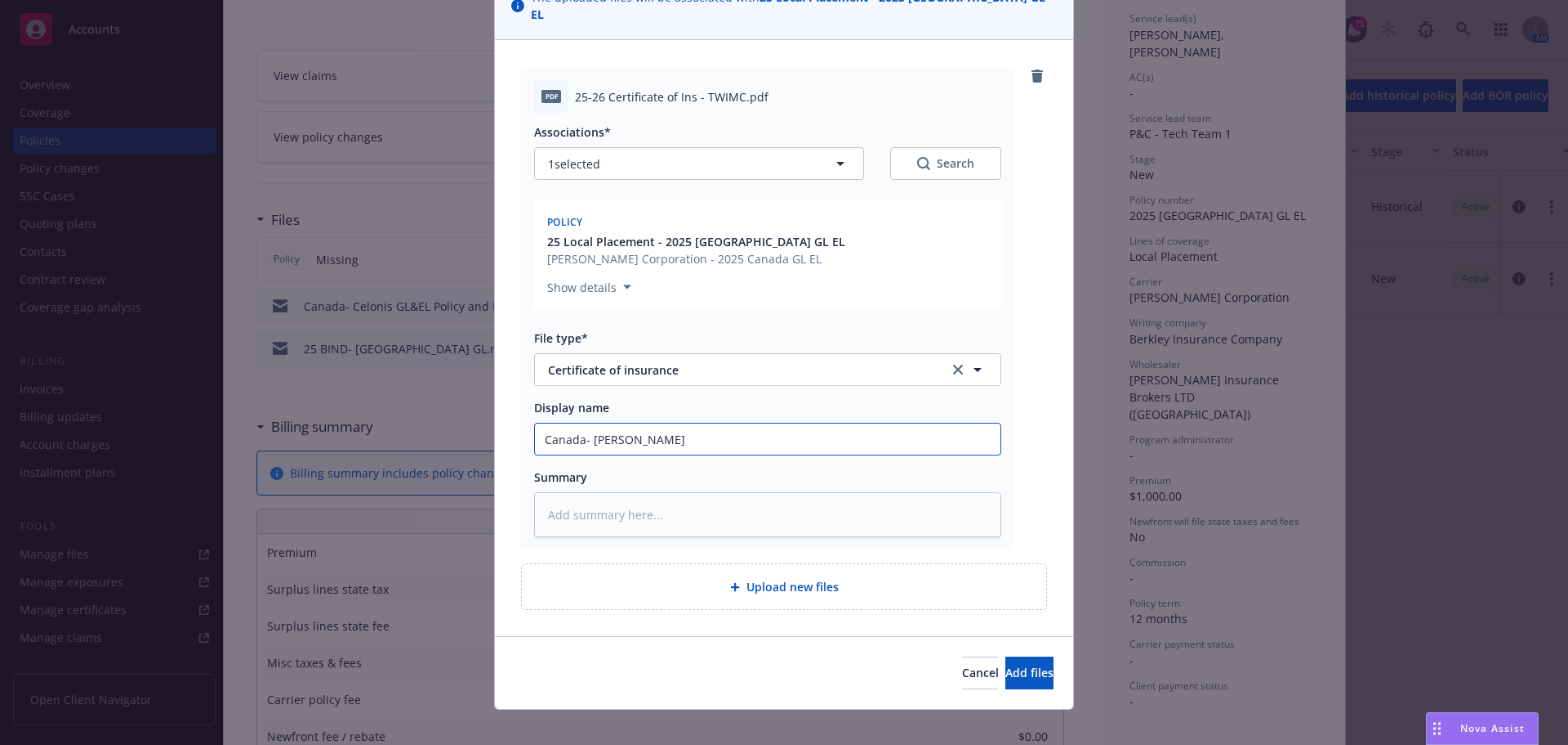
type input "Canada- Celonis GL"
type textarea "x"
type input "Canada- Celonis GL&"
type textarea "x"
type input "Canada- Celonis GL&"
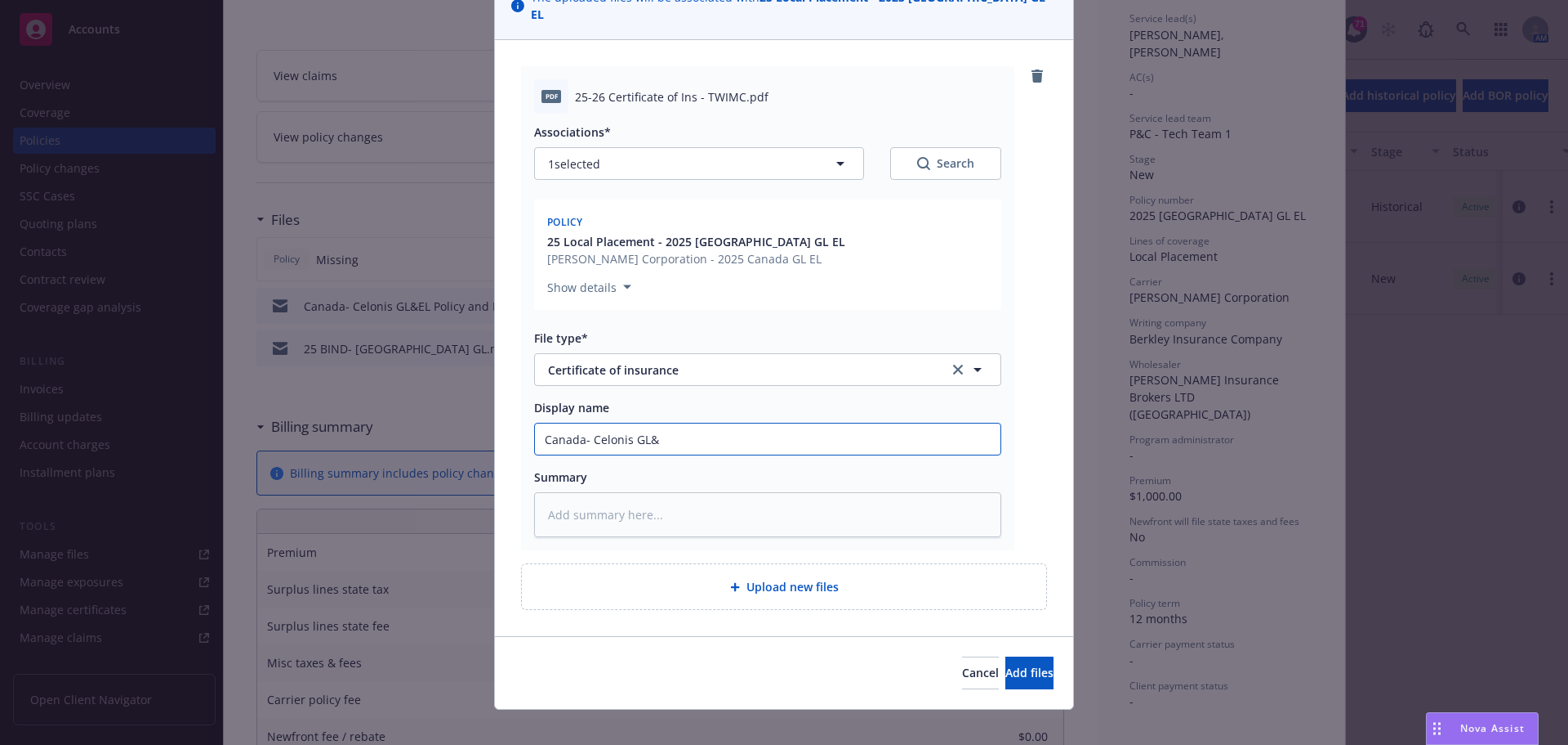
type textarea "x"
type input "Canada- Celonis GL&"
type textarea "x"
type input "Canada- Celonis GL&E"
type textarea "x"
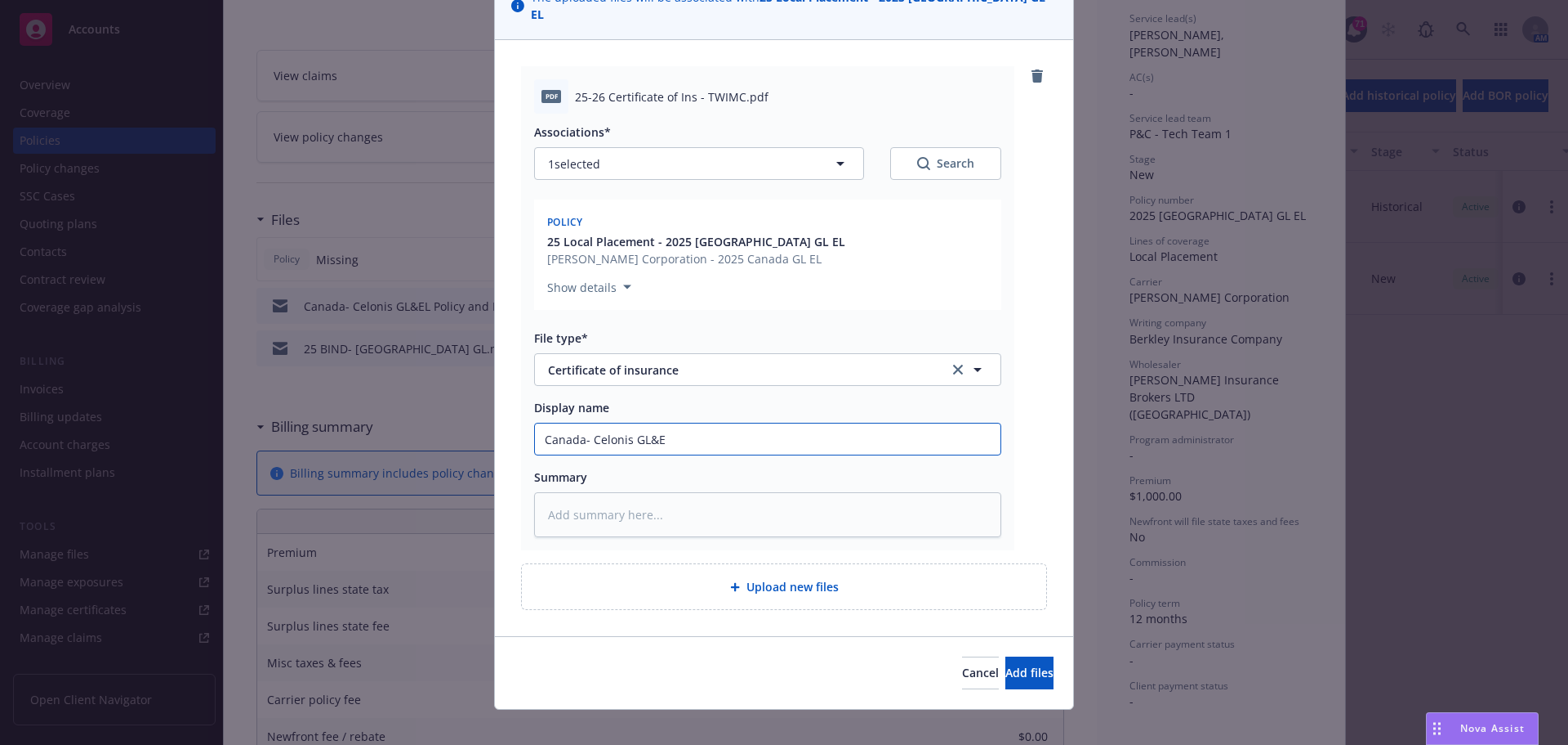
type input "Canada- Celonis GL&EL"
type textarea "x"
type input "Canada- Celonis GL&EL"
type textarea "x"
type input "Canada- Celonis GL&EL C"
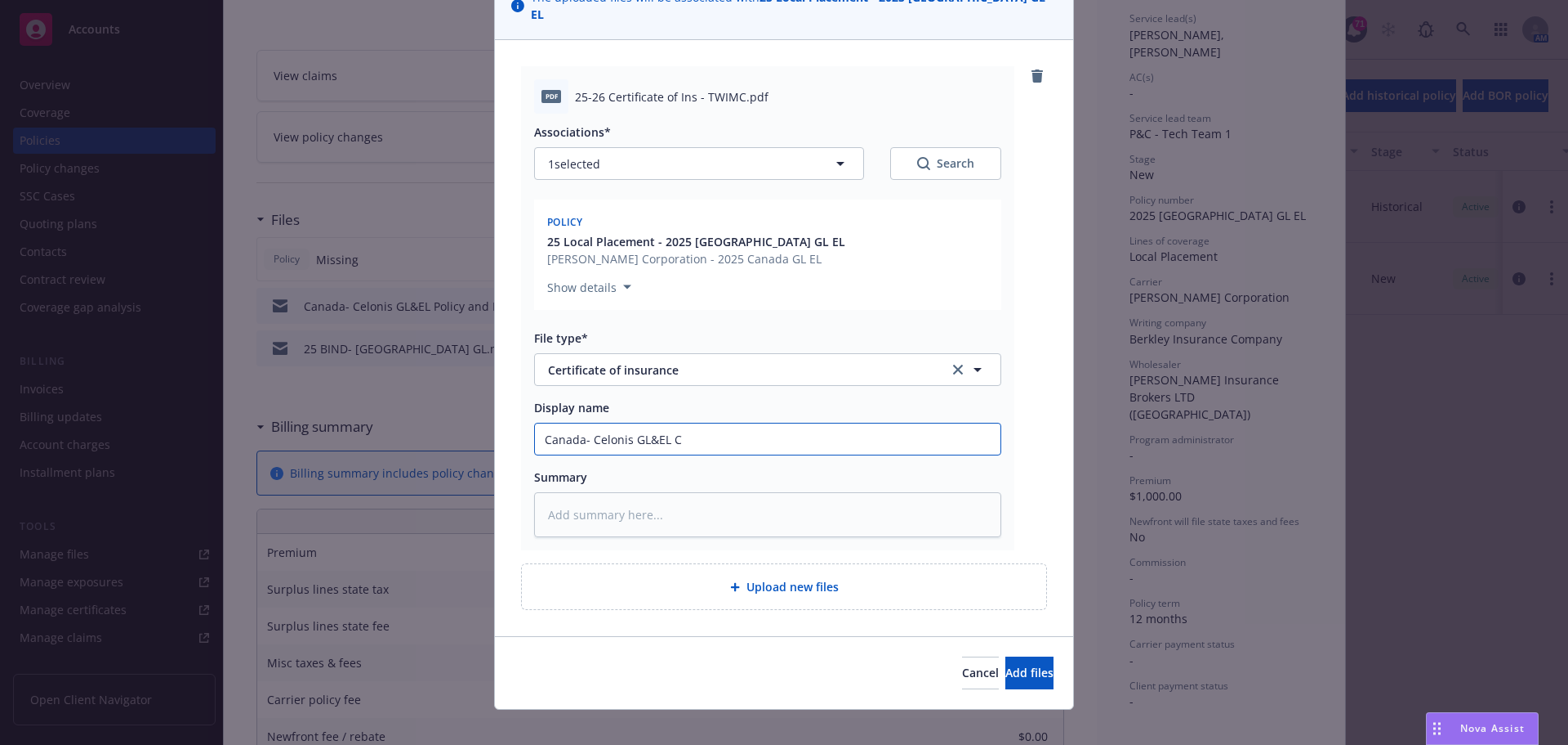
type textarea "x"
type input "Canada- Celonis GL&EL CO"
click at [1005, 656] on button "Add files" at bounding box center [1029, 673] width 49 height 33
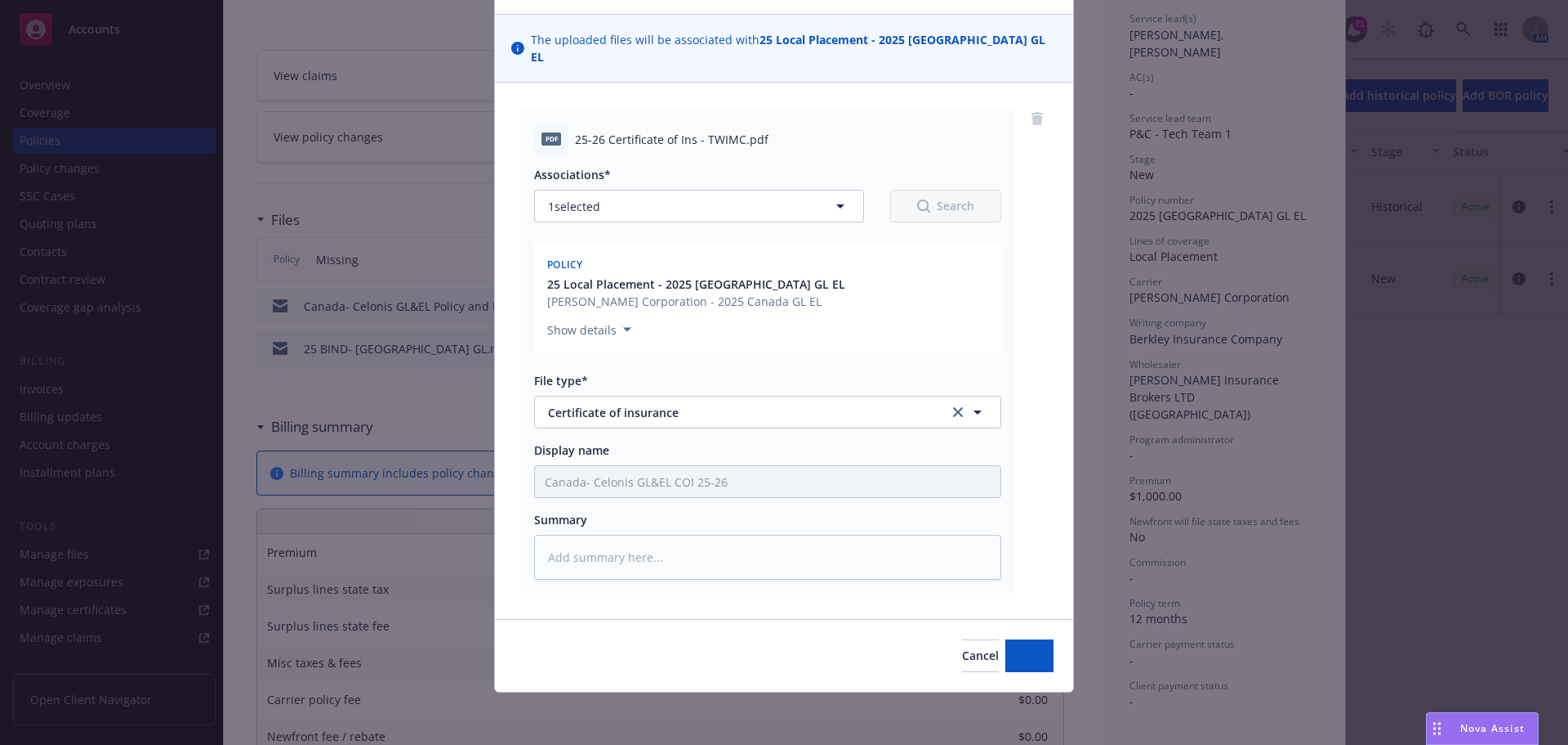
scroll to position [83, 0]
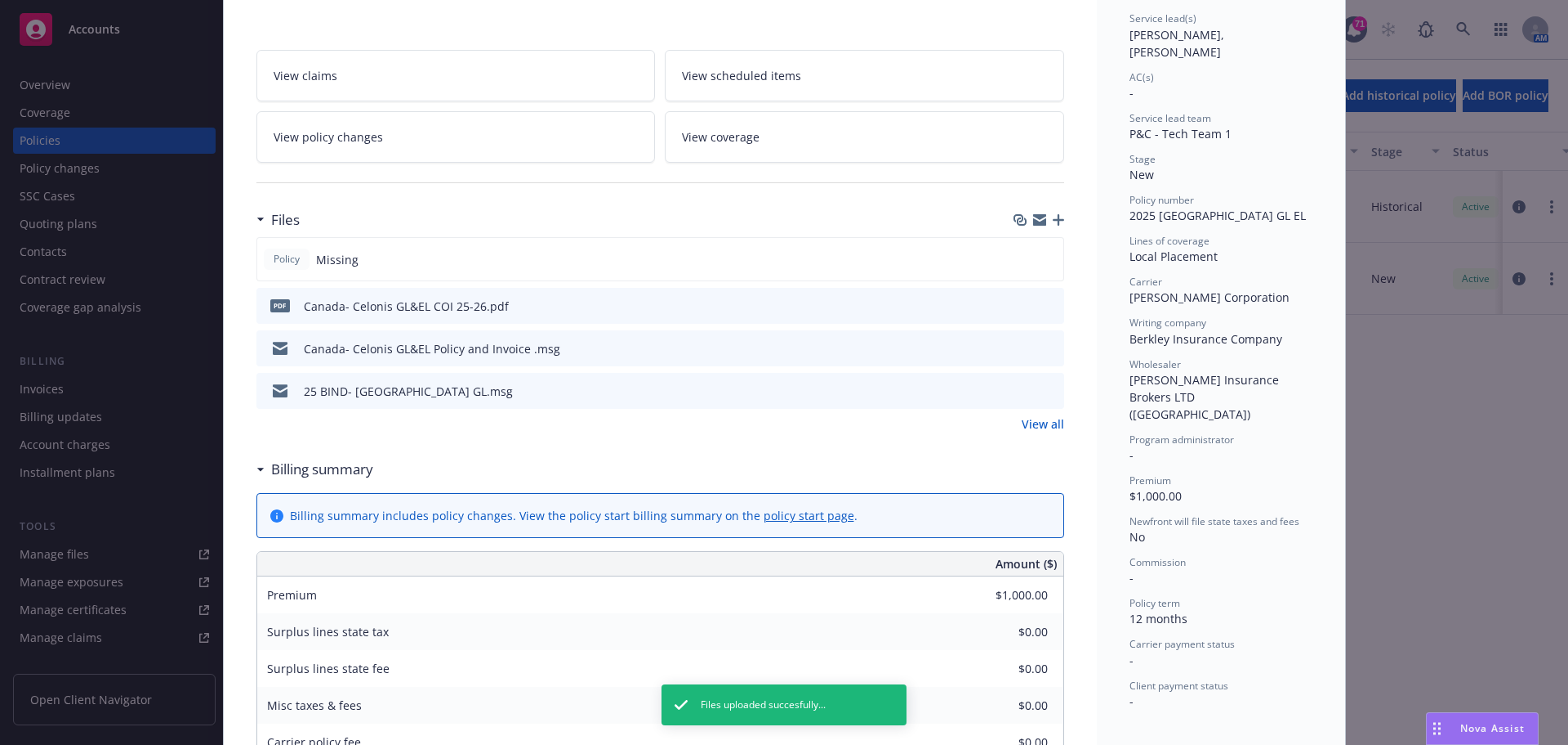
click at [1053, 219] on icon "button" at bounding box center [1059, 220] width 12 height 12
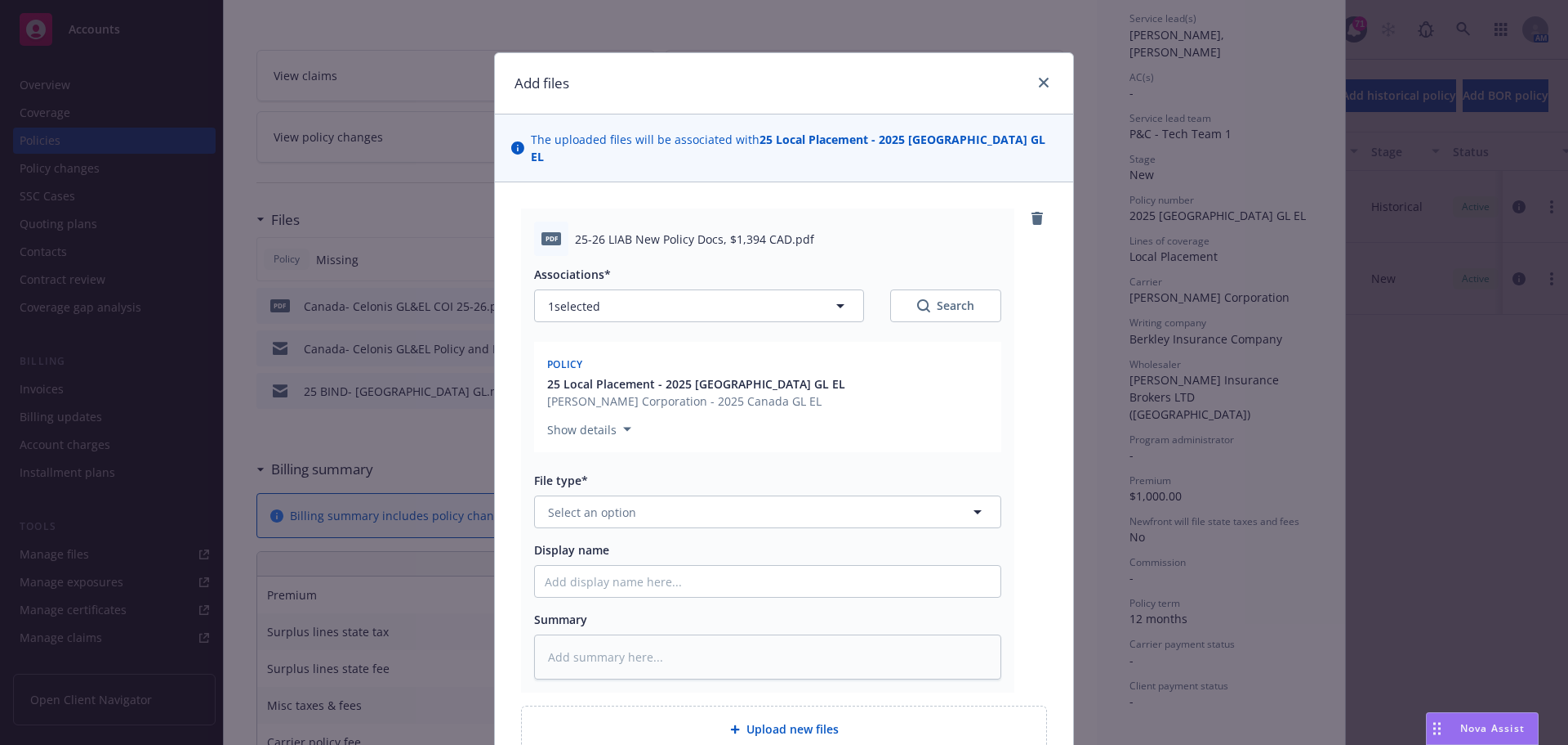
click at [632, 514] on div "Associations* 1 selected Search Policy 25 Local Placement - 2025 [GEOGRAPHIC_DA…" at bounding box center [768, 467] width 468 height 423
click at [627, 504] on span "Select an option" at bounding box center [592, 513] width 88 height 18
click at [560, 579] on div "Proposal" at bounding box center [767, 600] width 466 height 44
click at [589, 504] on span "Proposal" at bounding box center [737, 513] width 378 height 18
click at [1034, 85] on link "close" at bounding box center [1044, 83] width 19 height 19
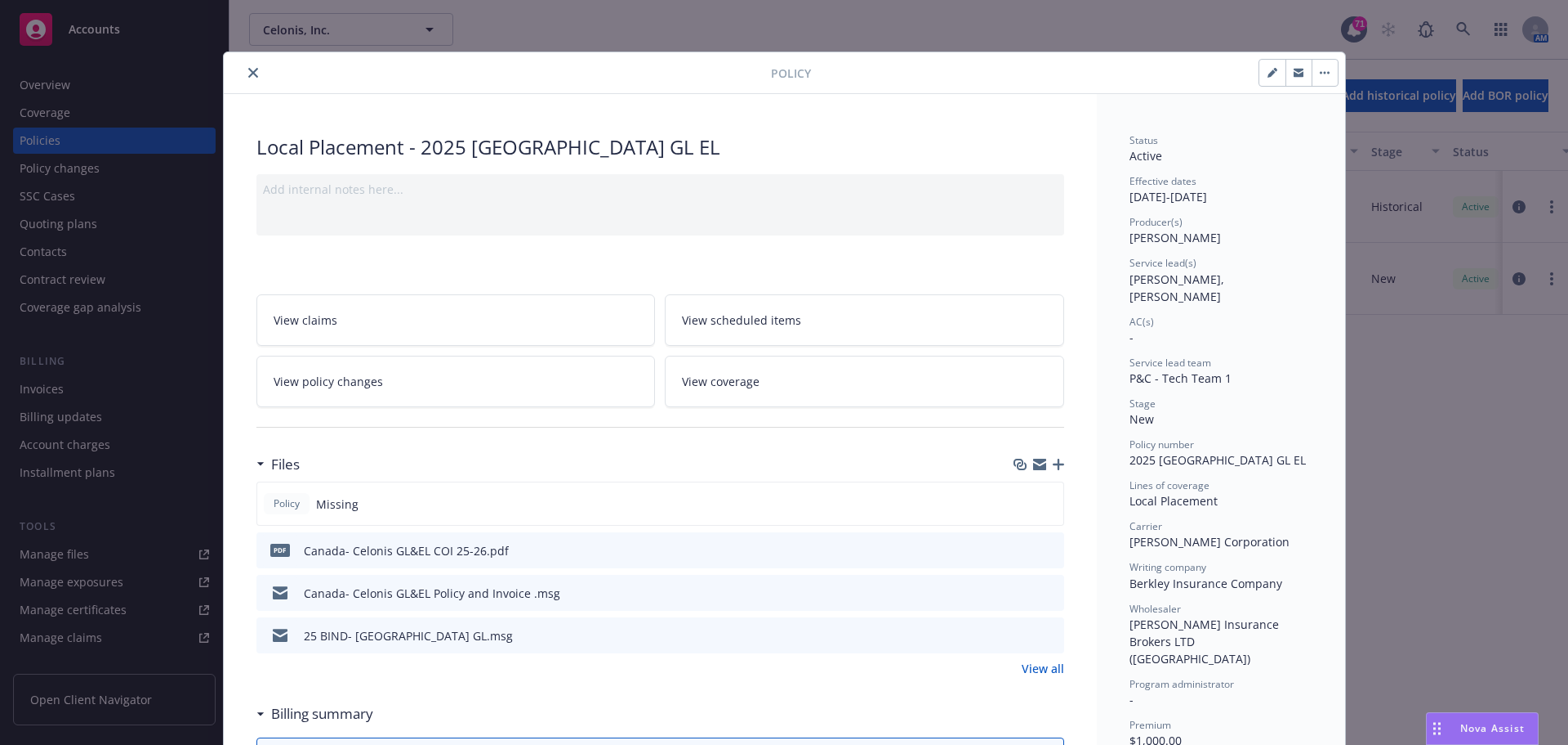
scroll to position [0, 0]
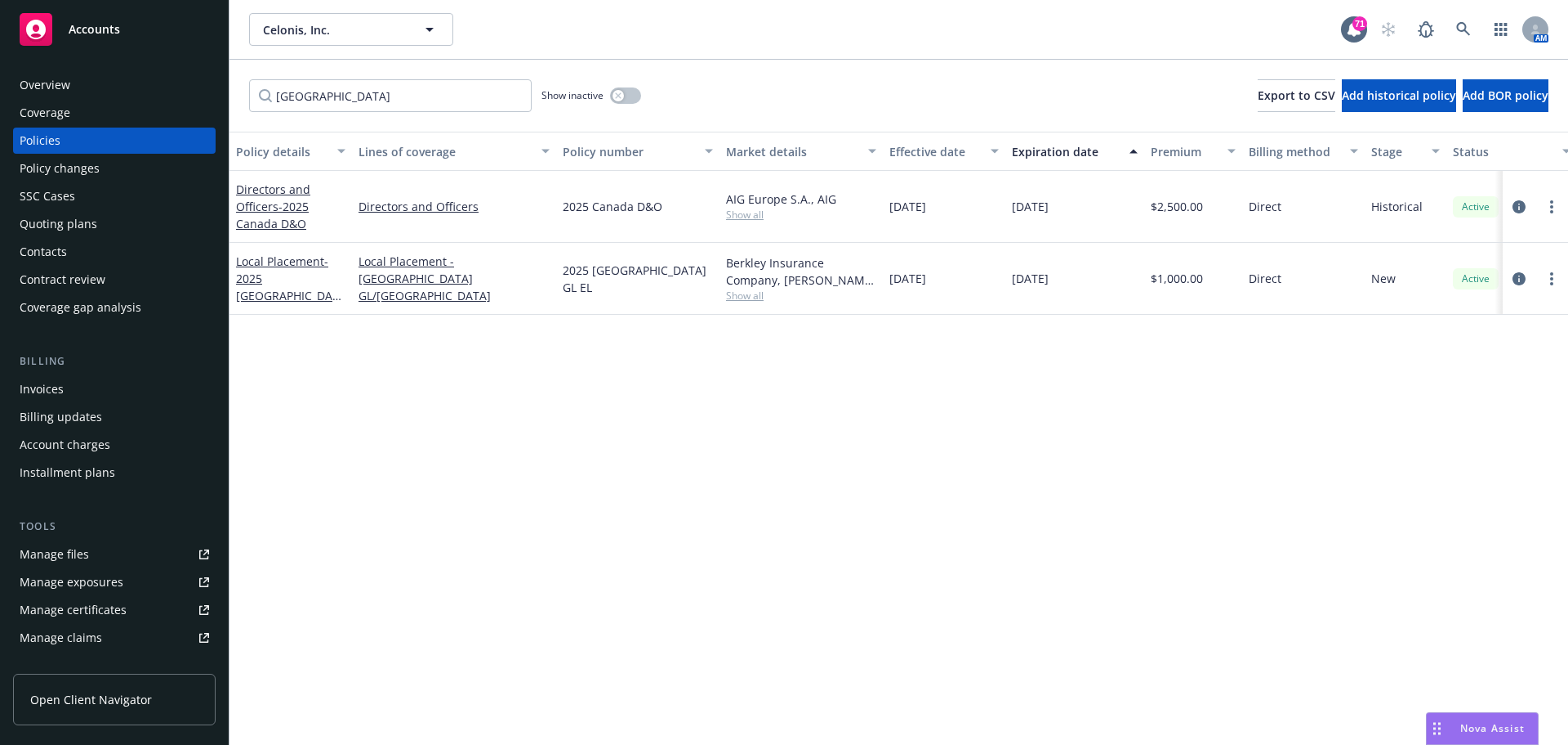
click at [137, 73] on div "Overview" at bounding box center [114, 85] width 190 height 26
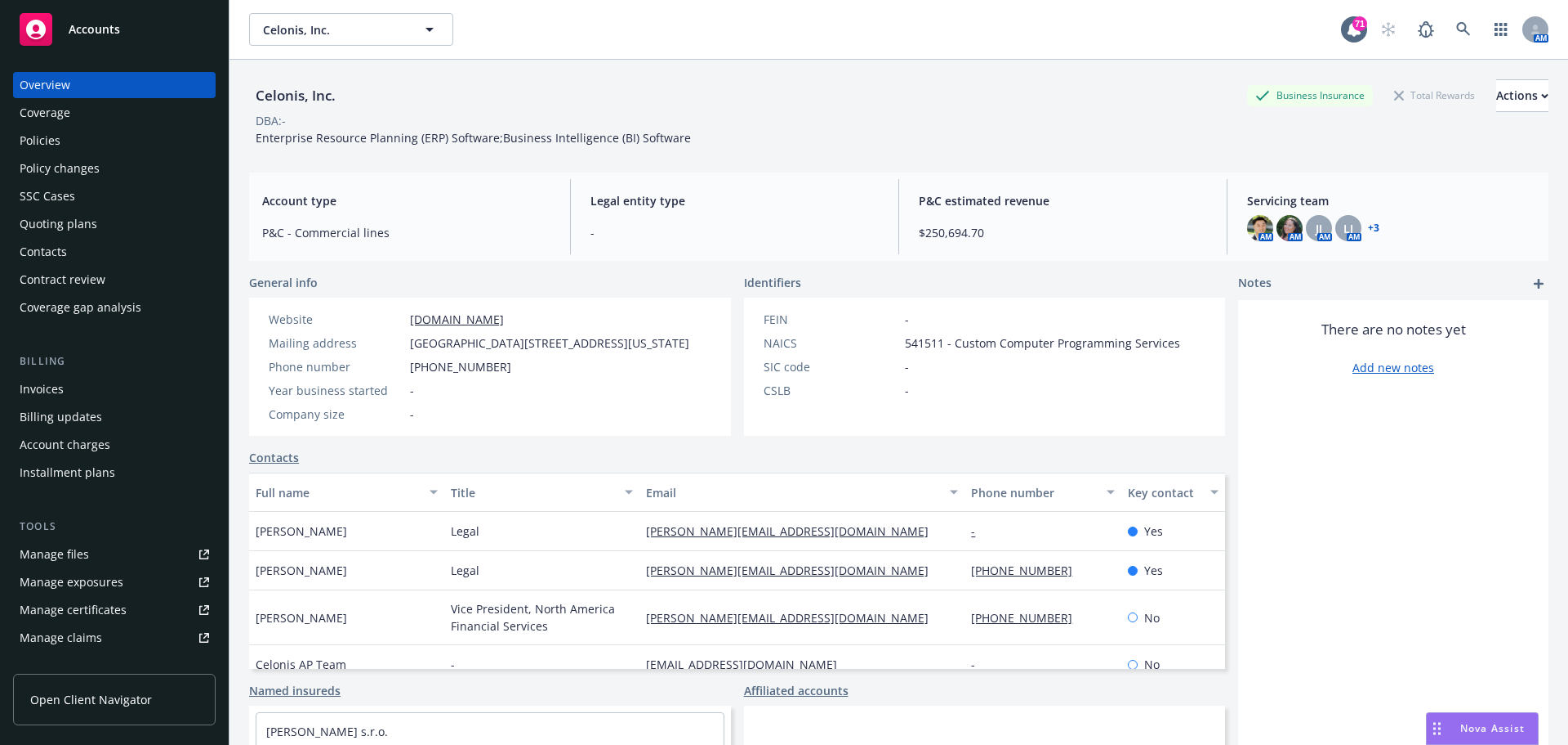
click at [46, 126] on div "Overview Coverage Policies Policy changes SSC Cases Quoting plans Contacts Cont…" at bounding box center [114, 195] width 202 height 248
click at [53, 141] on div "Policies" at bounding box center [40, 140] width 41 height 26
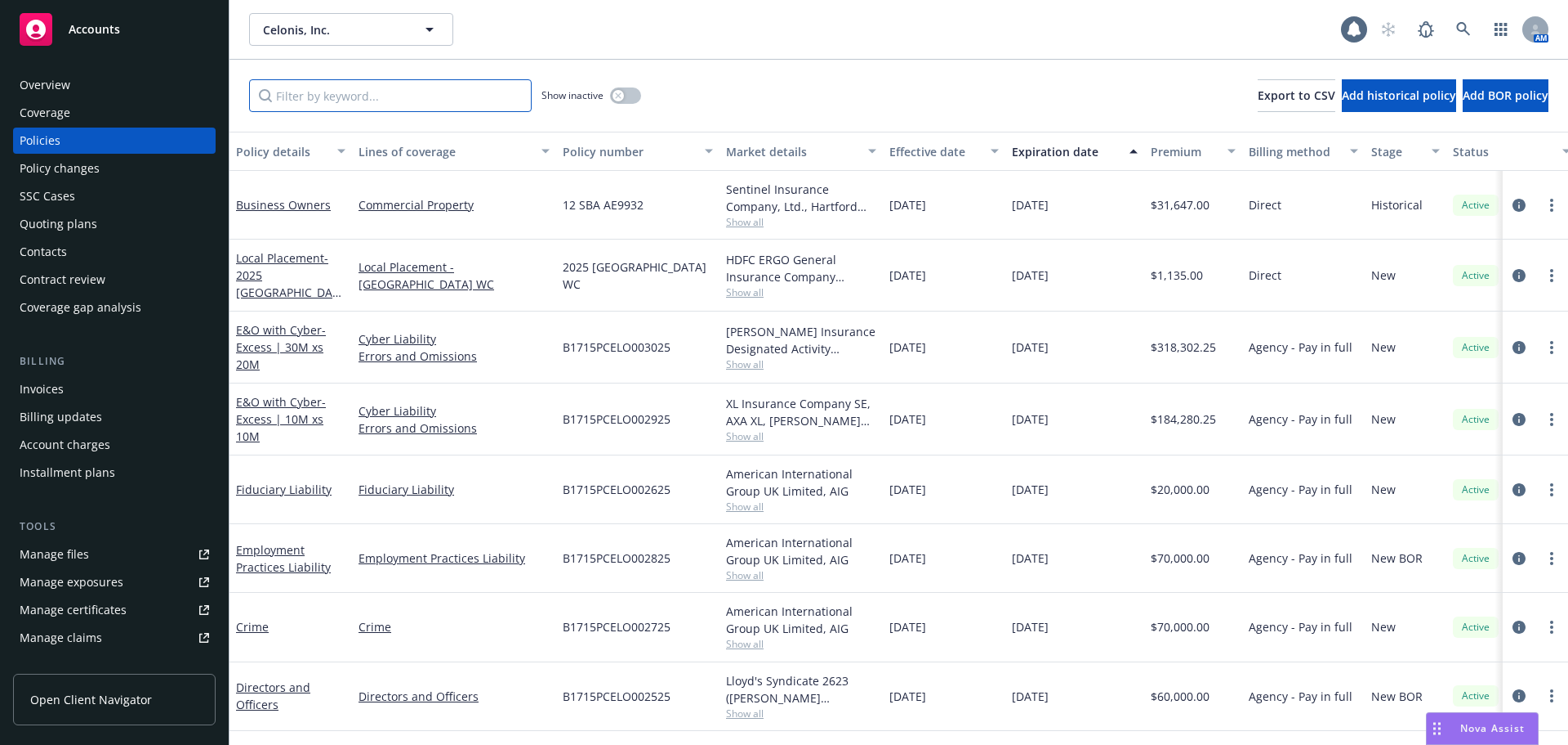
click at [365, 105] on input "Filter by keyword..." at bounding box center [390, 96] width 283 height 33
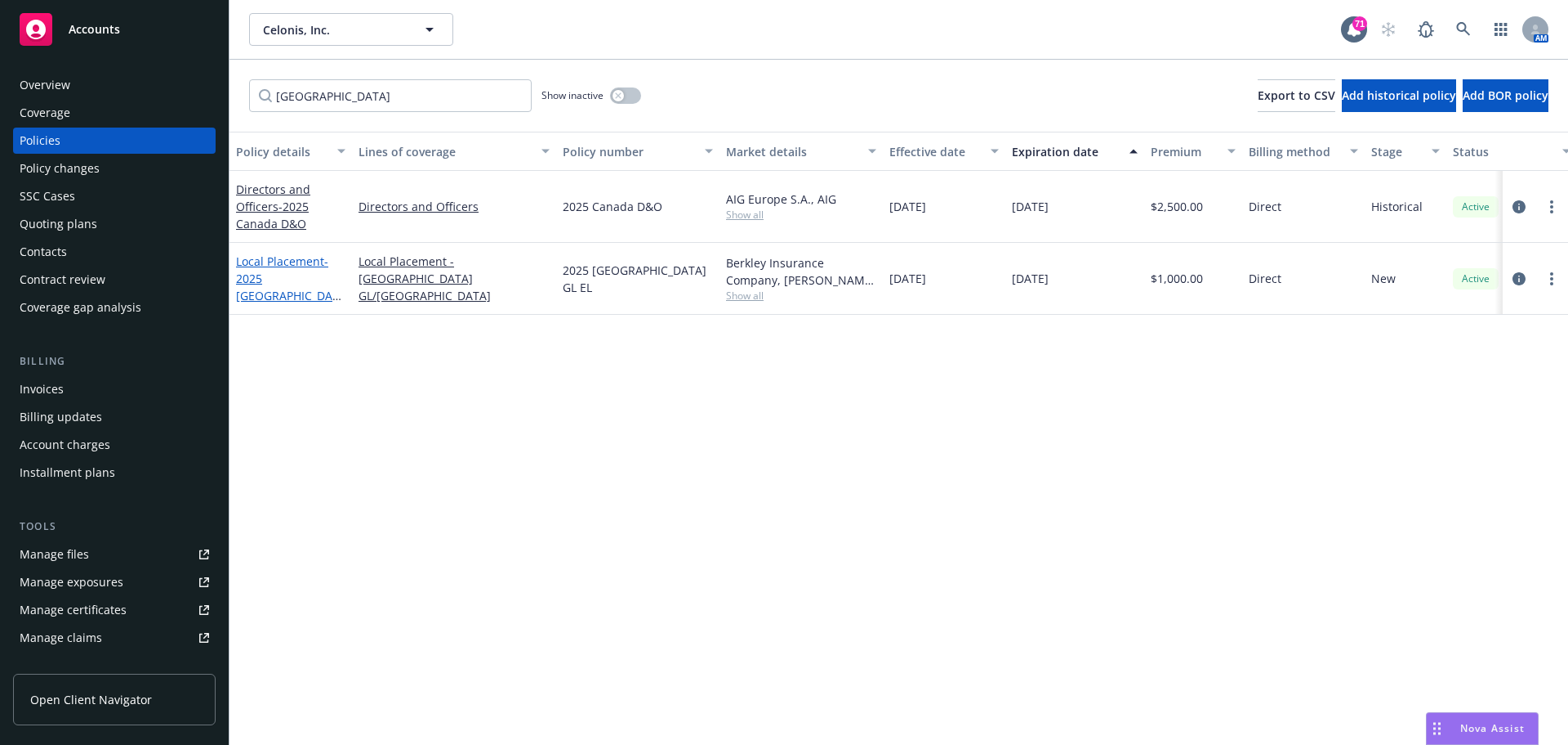
click at [248, 266] on link "Local Placement - 2025 [GEOGRAPHIC_DATA] GL EL" at bounding box center [288, 286] width 103 height 67
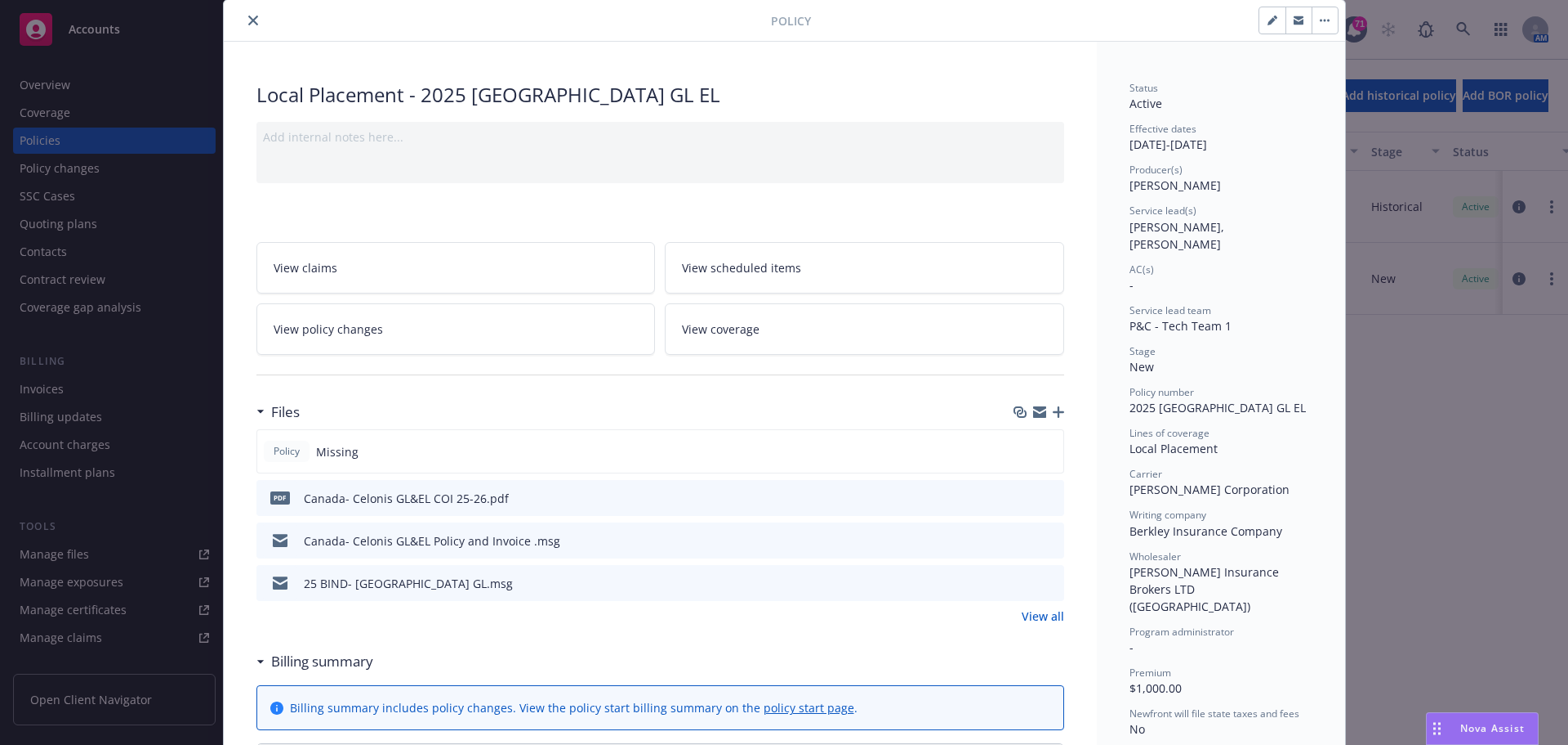
scroll to position [82, 0]
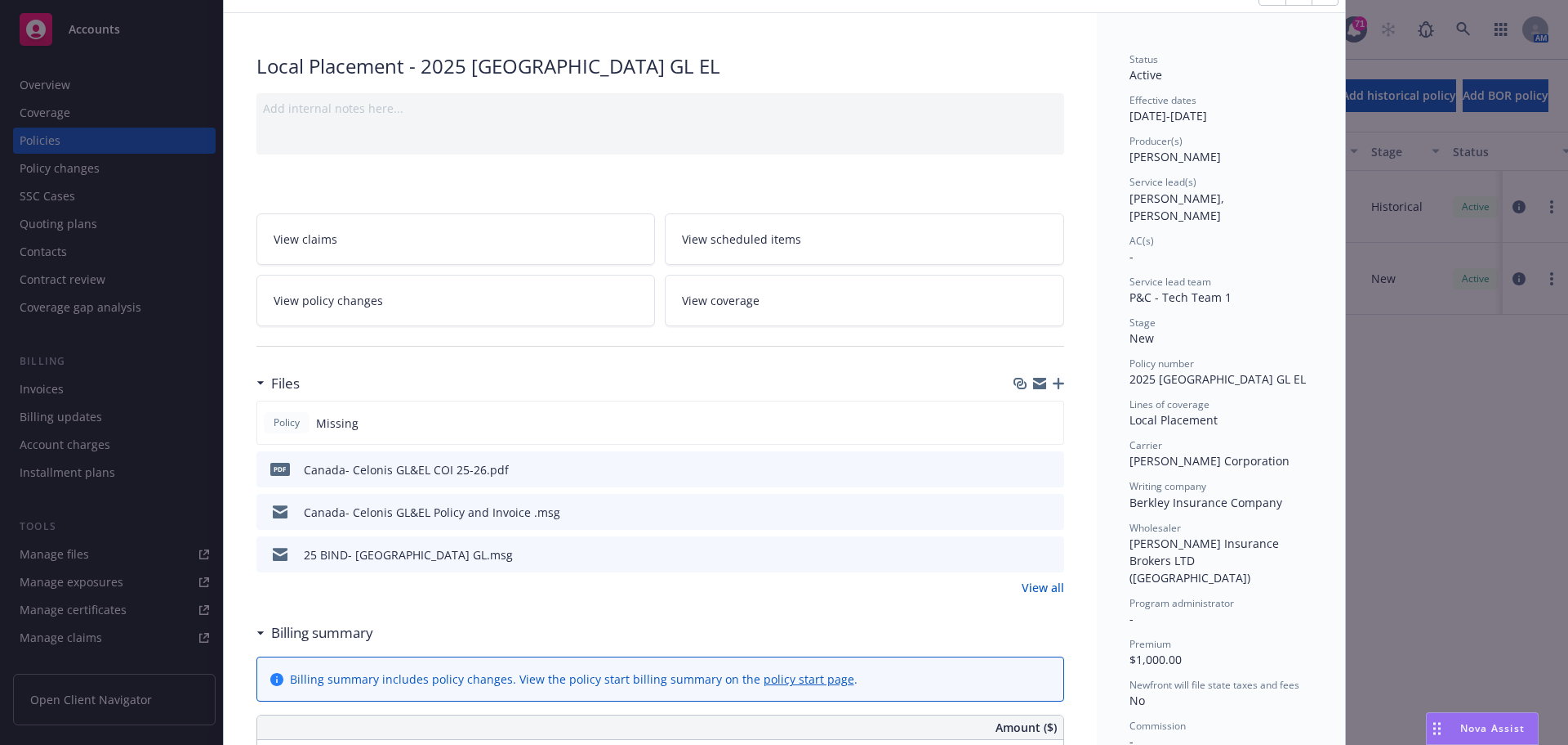
click at [1053, 383] on icon "button" at bounding box center [1059, 383] width 12 height 12
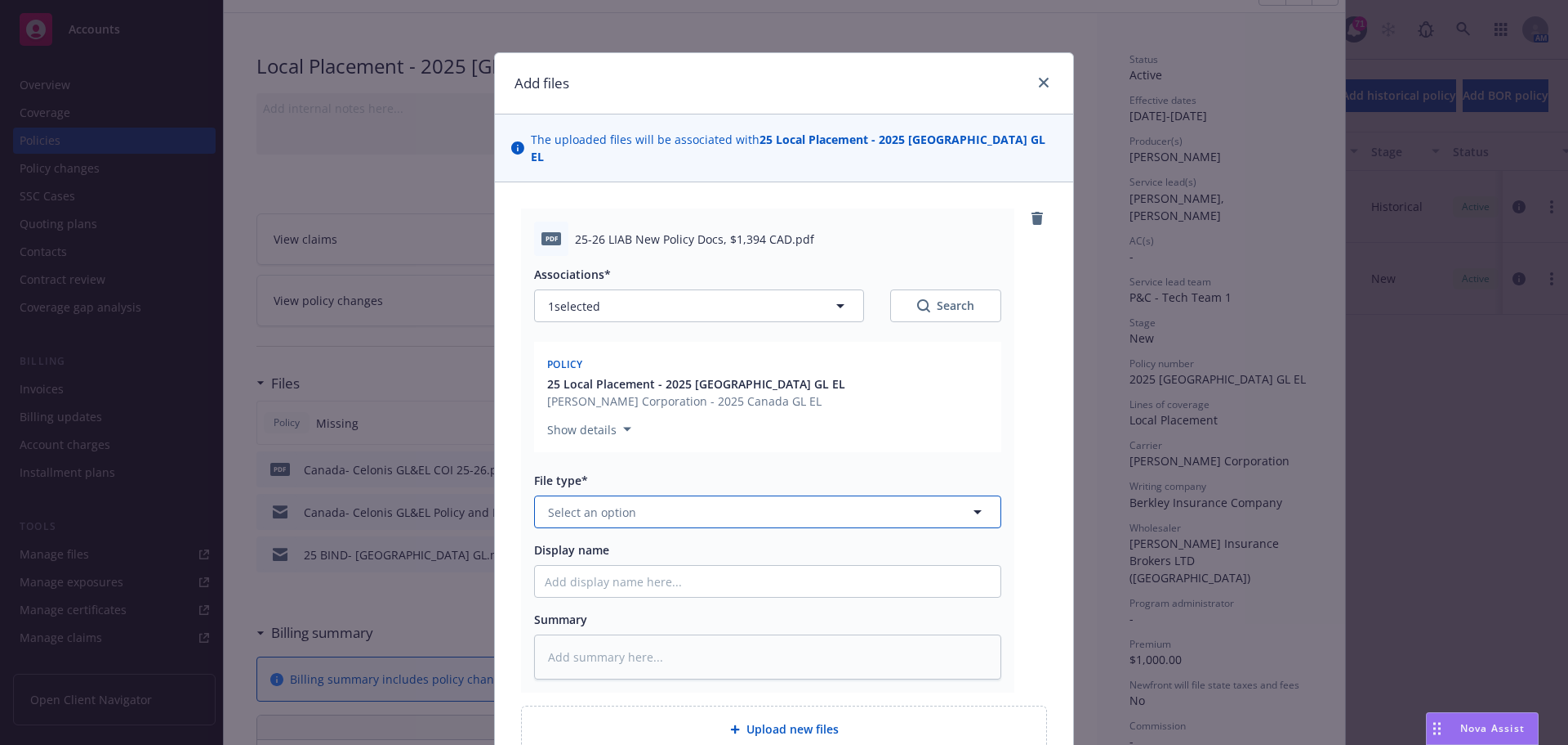
click at [676, 507] on button "Select an option" at bounding box center [768, 512] width 468 height 33
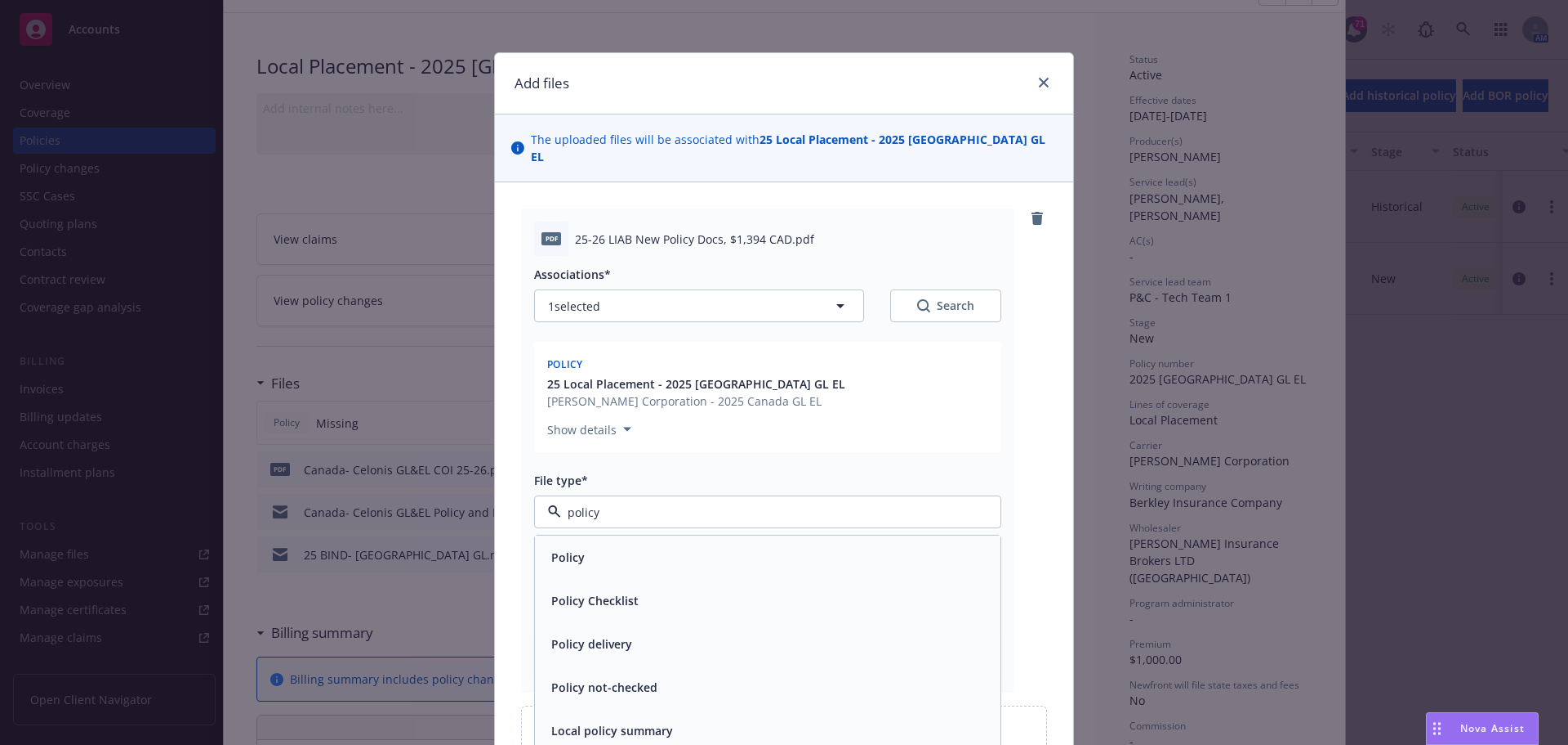
click at [663, 550] on div "Policy" at bounding box center [767, 556] width 446 height 23
click at [658, 565] on input "Display name" at bounding box center [767, 581] width 466 height 31
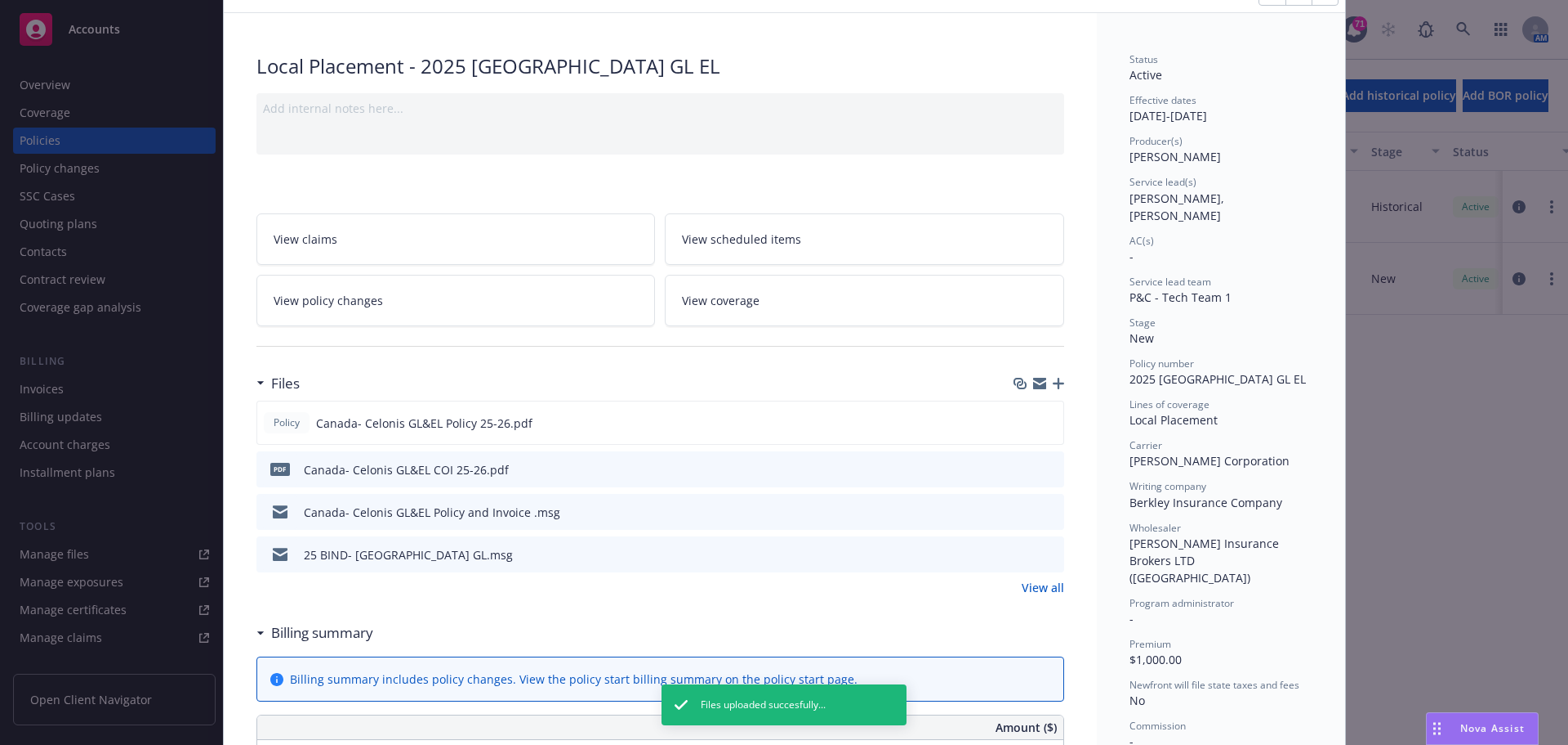
click at [1053, 379] on icon "button" at bounding box center [1059, 383] width 12 height 12
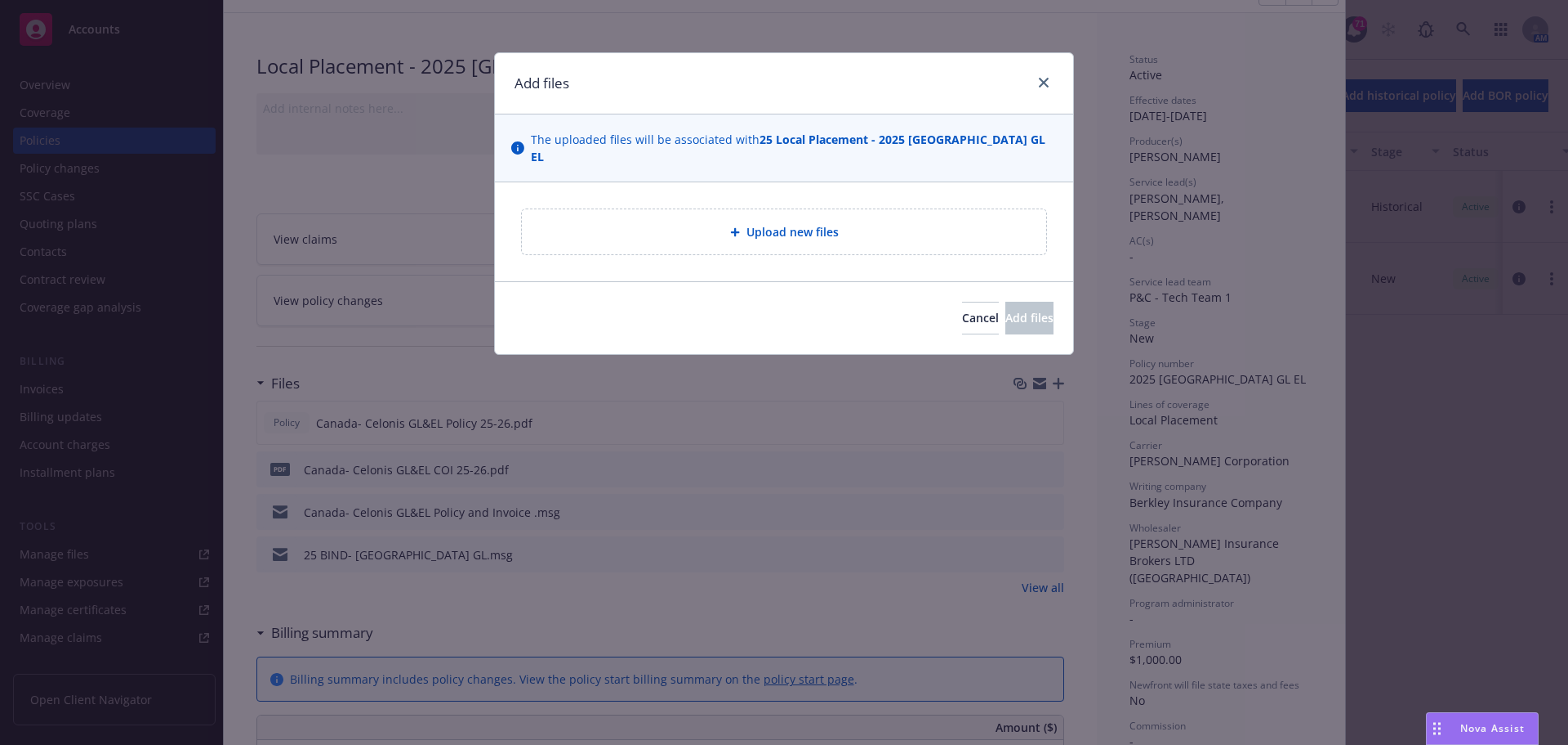
click at [843, 223] on div "Upload new files" at bounding box center [784, 231] width 499 height 18
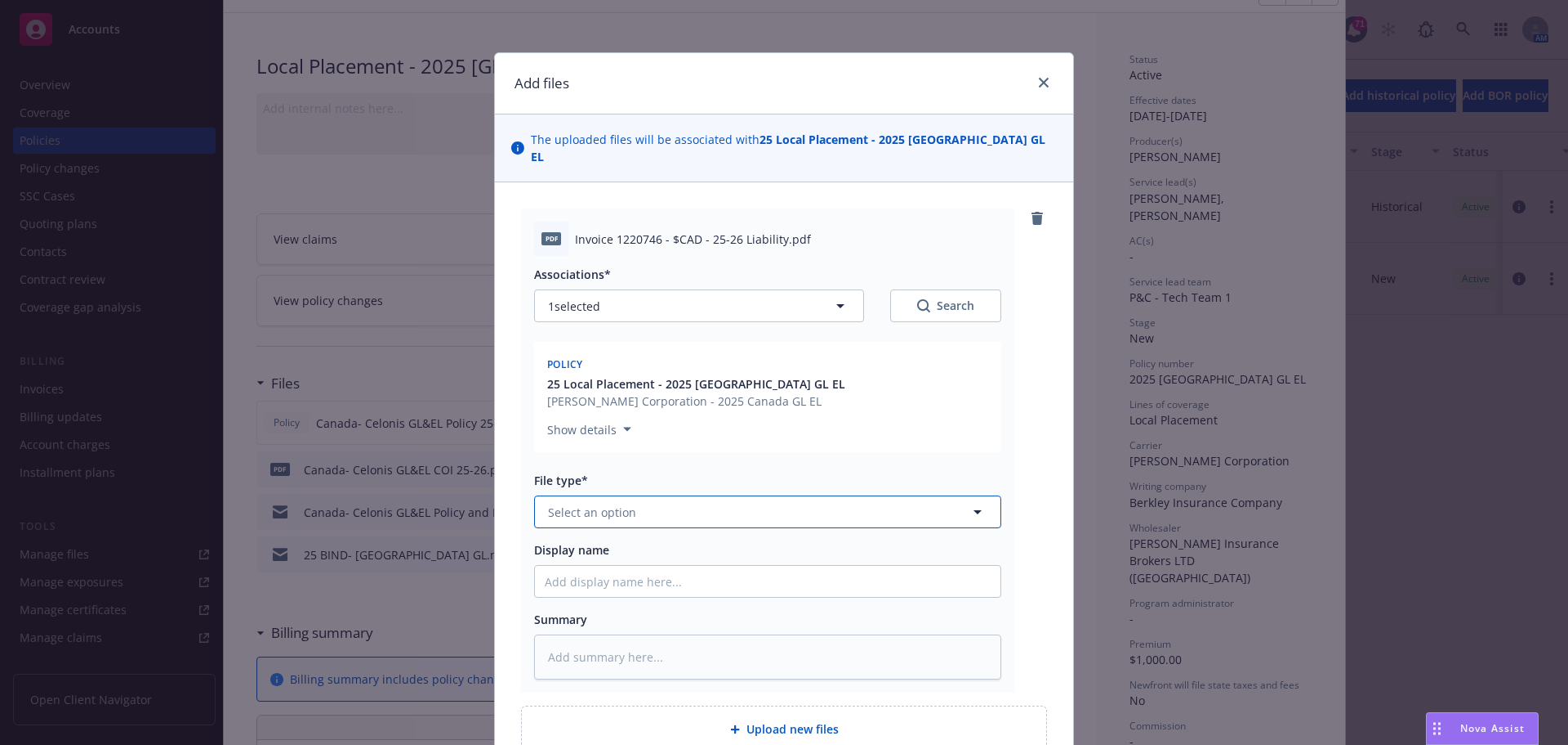
click at [706, 495] on button "Select an option" at bounding box center [768, 512] width 468 height 33
click at [709, 588] on div "Invoice - Third Party" at bounding box center [767, 600] width 446 height 23
click at [718, 565] on input "Display name" at bounding box center [767, 581] width 466 height 31
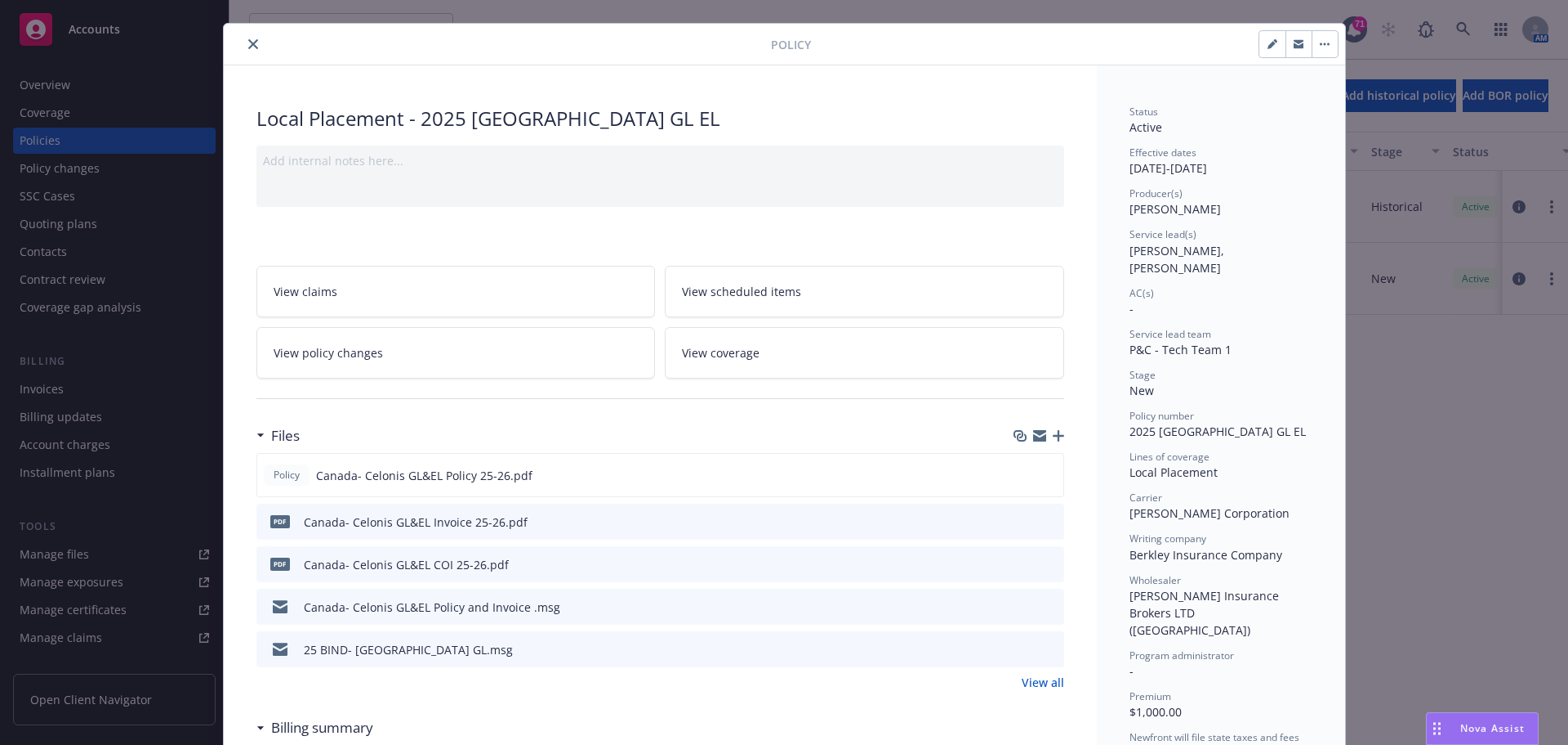
scroll to position [0, 0]
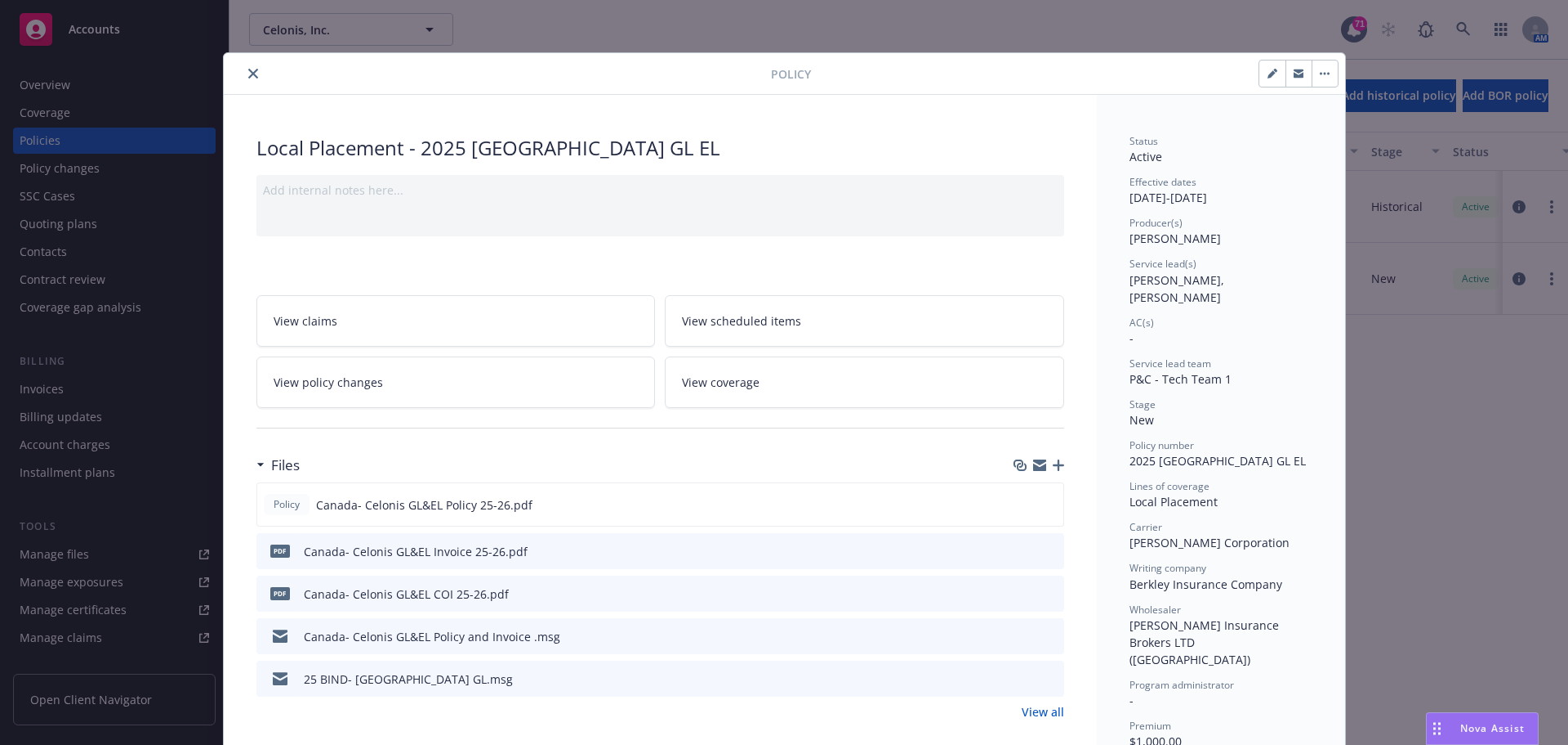
click at [248, 75] on icon "close" at bounding box center [253, 74] width 10 height 10
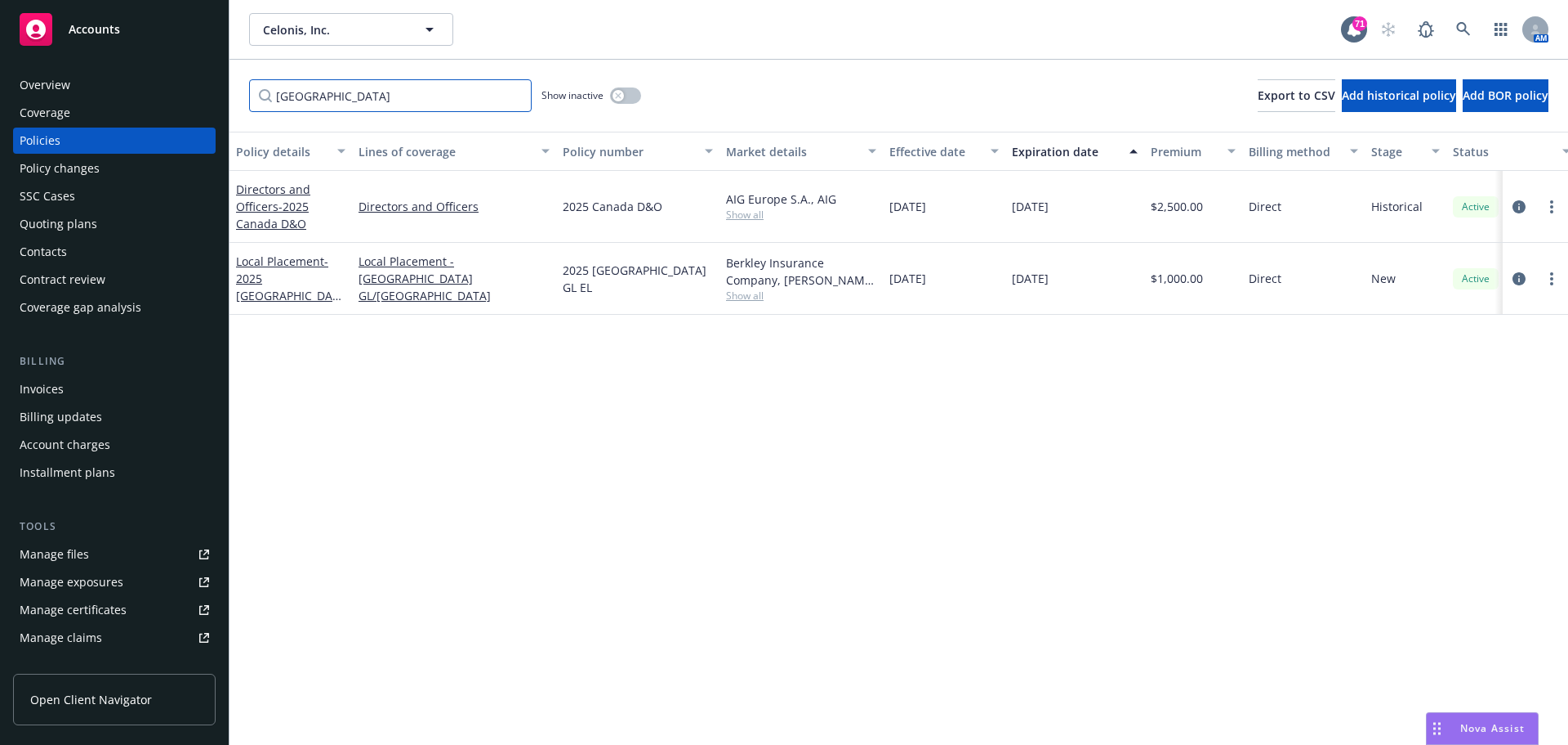
click at [356, 91] on input "[GEOGRAPHIC_DATA]" at bounding box center [390, 96] width 283 height 33
drag, startPoint x: 356, startPoint y: 91, endPoint x: 191, endPoint y: 72, distance: 166.1
click at [196, 82] on div "Accounts Overview Coverage Policies Policy changes SSC Cases Quoting plans Cont…" at bounding box center [784, 372] width 1568 height 745
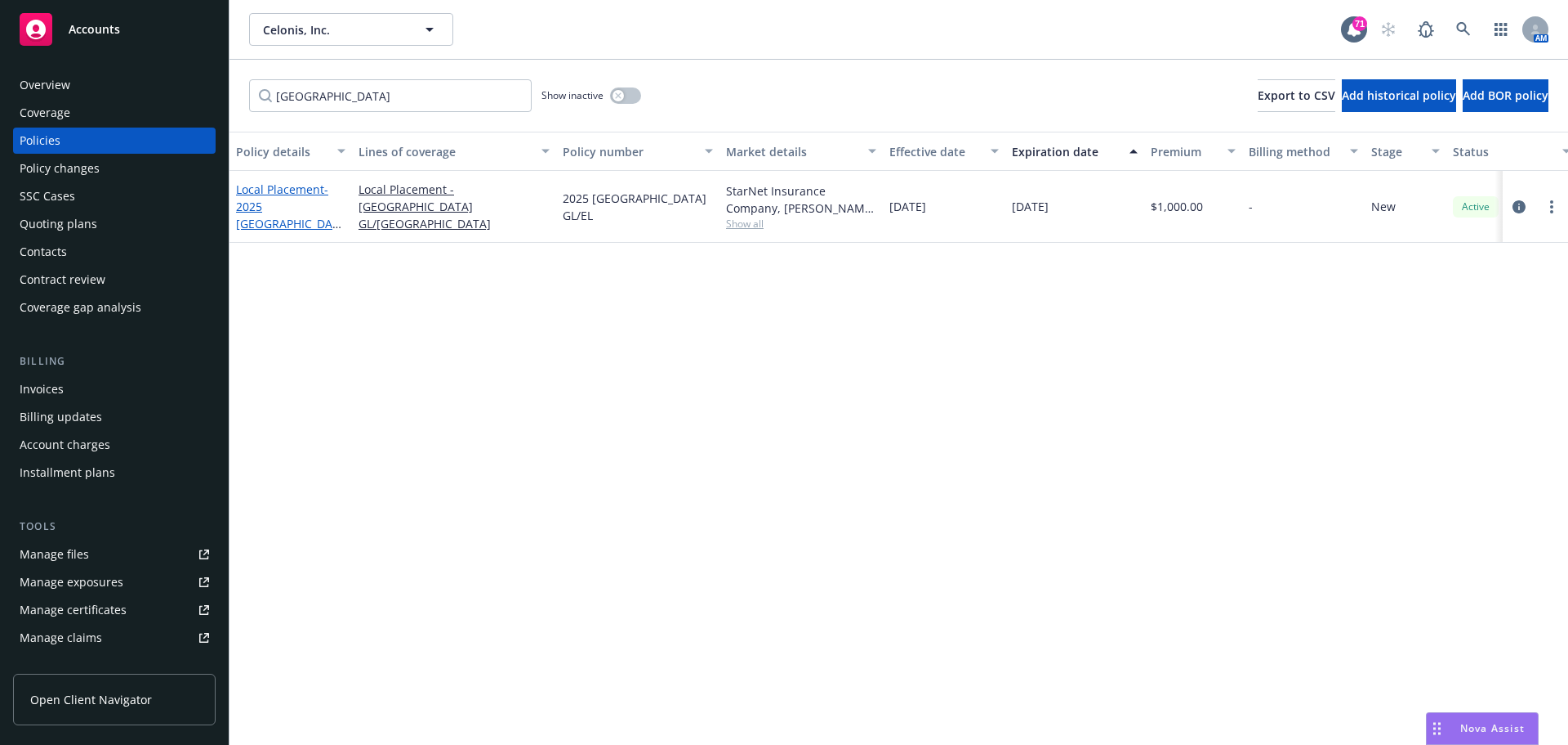
click at [271, 198] on link "Local Placement - 2025 [GEOGRAPHIC_DATA] GL/[GEOGRAPHIC_DATA]" at bounding box center [288, 215] width 103 height 67
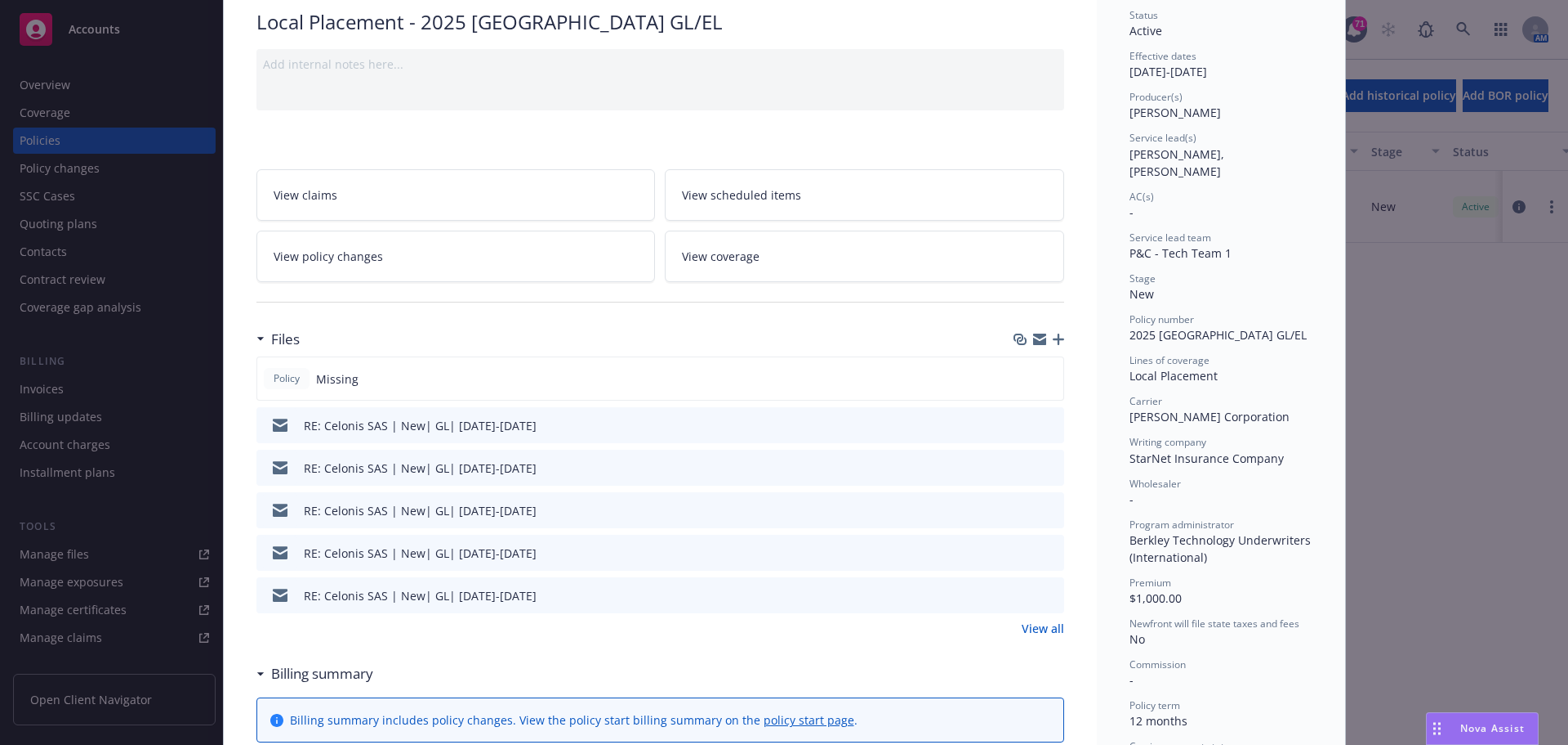
scroll to position [245, 0]
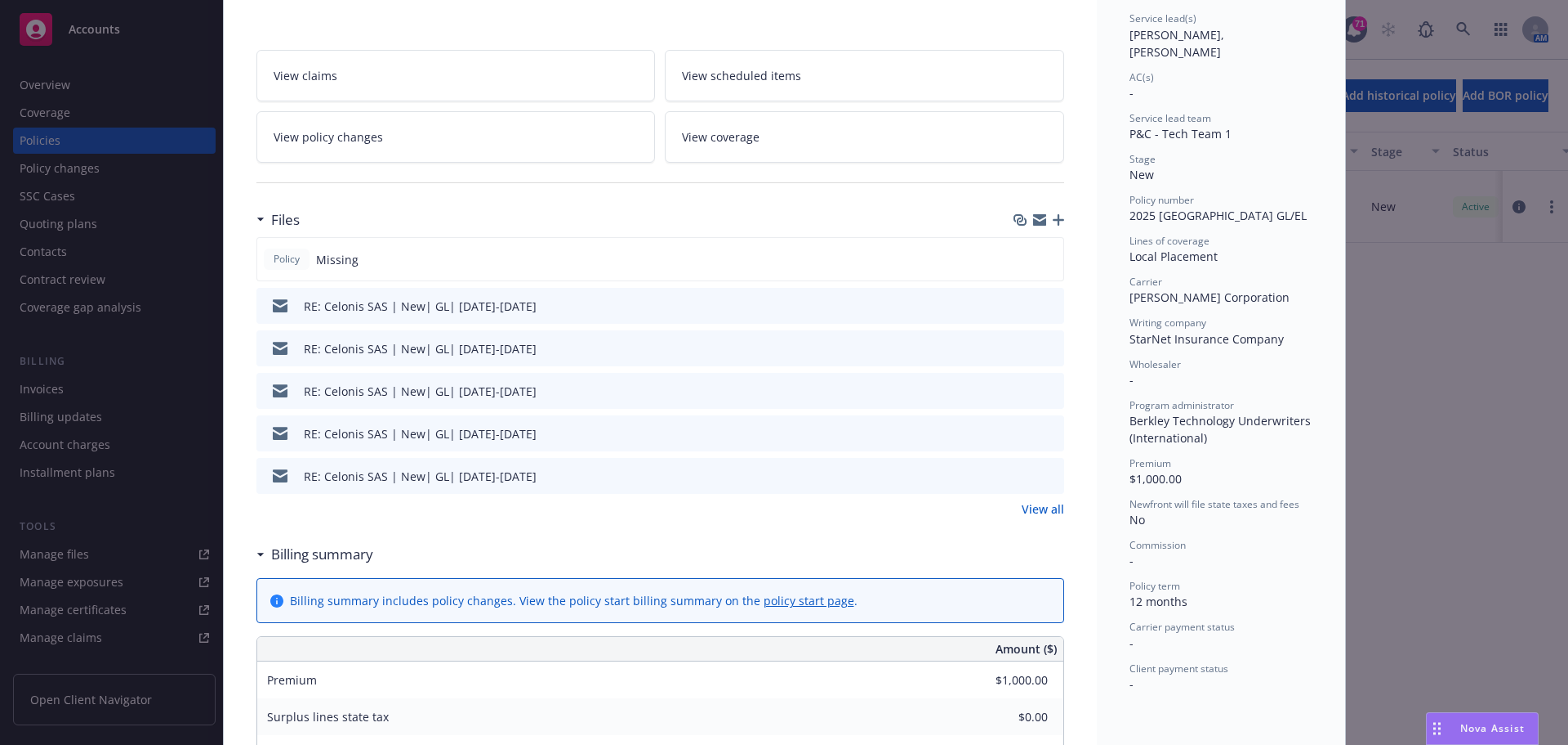
click at [1053, 220] on icon "button" at bounding box center [1059, 220] width 12 height 12
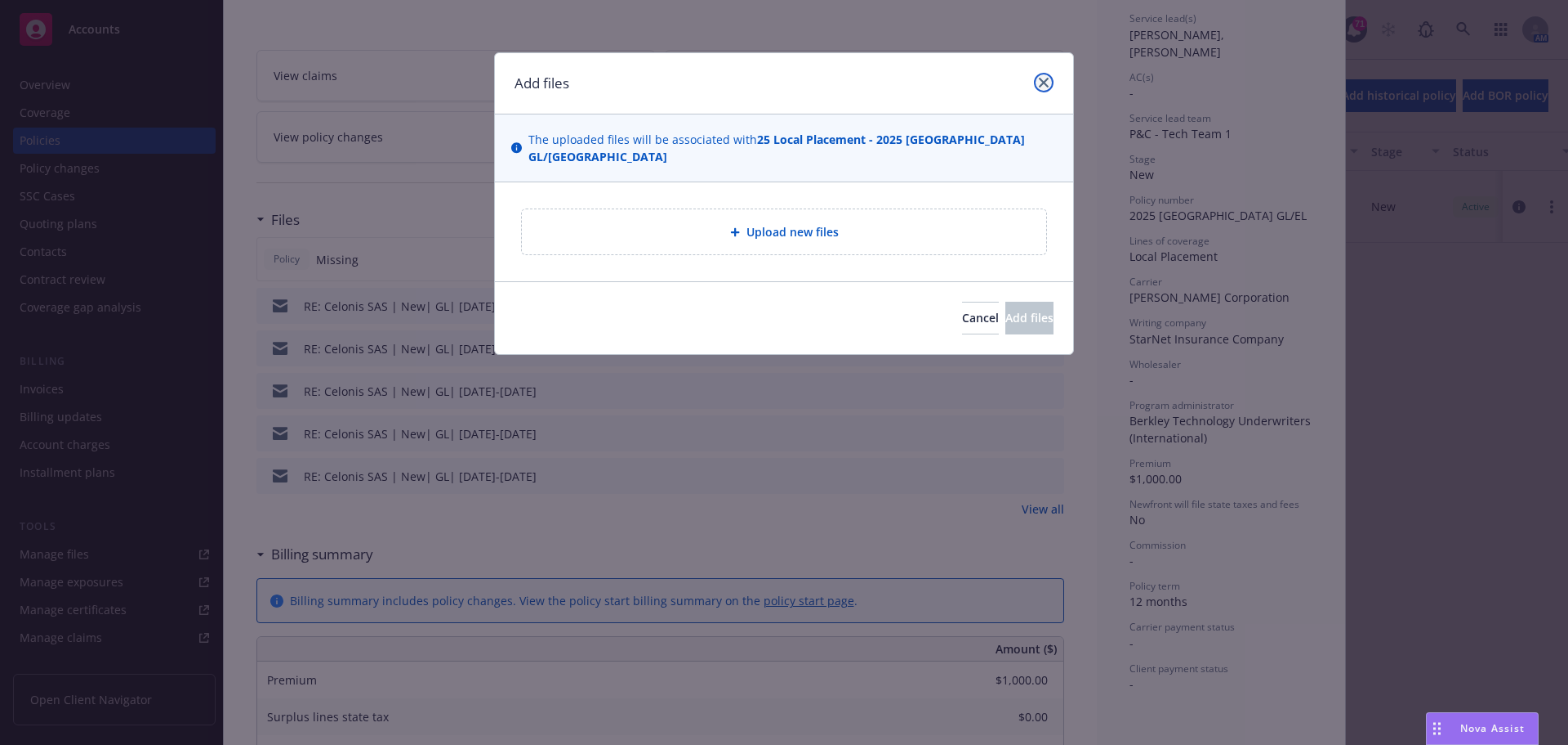
click at [1039, 77] on link "close" at bounding box center [1044, 83] width 19 height 19
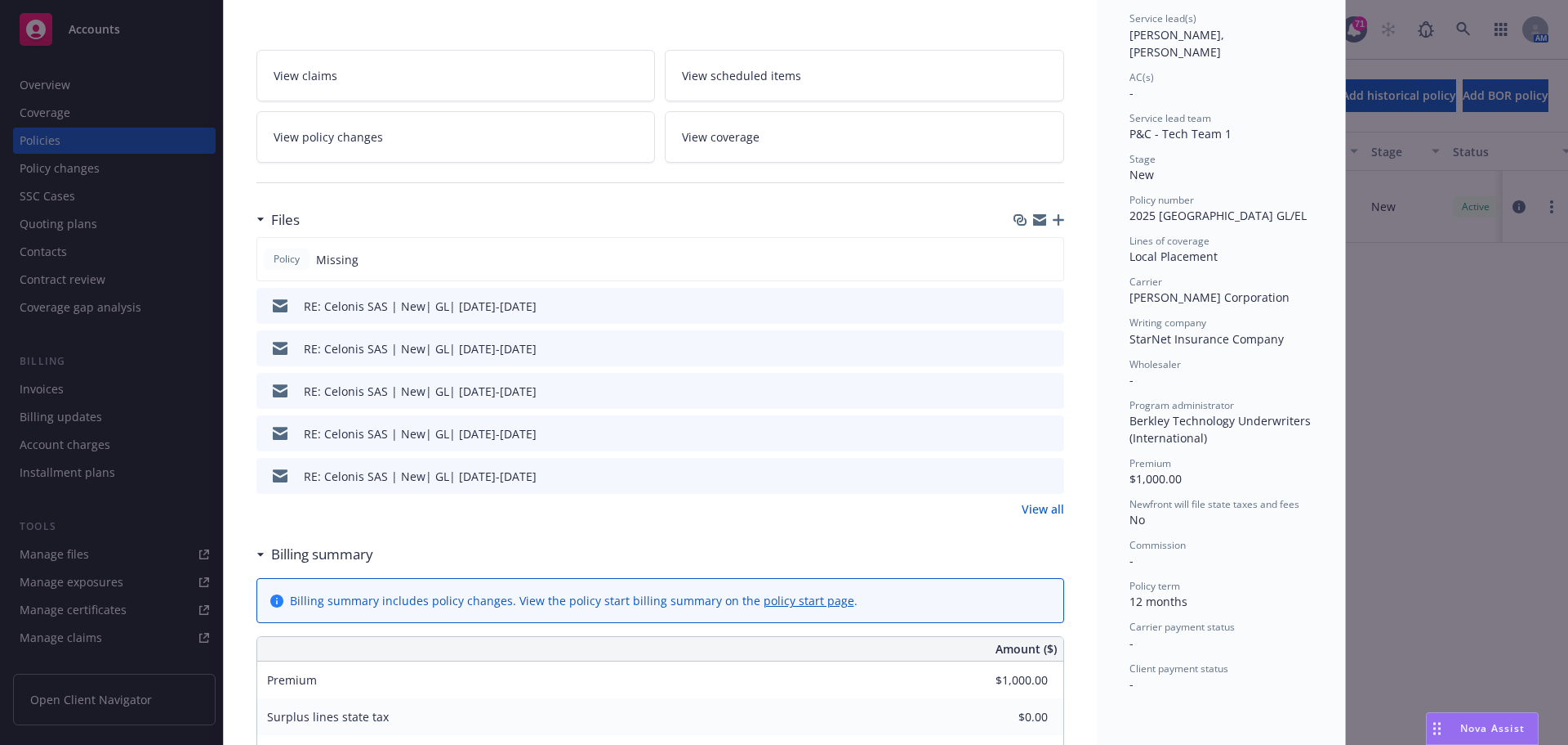
scroll to position [0, 0]
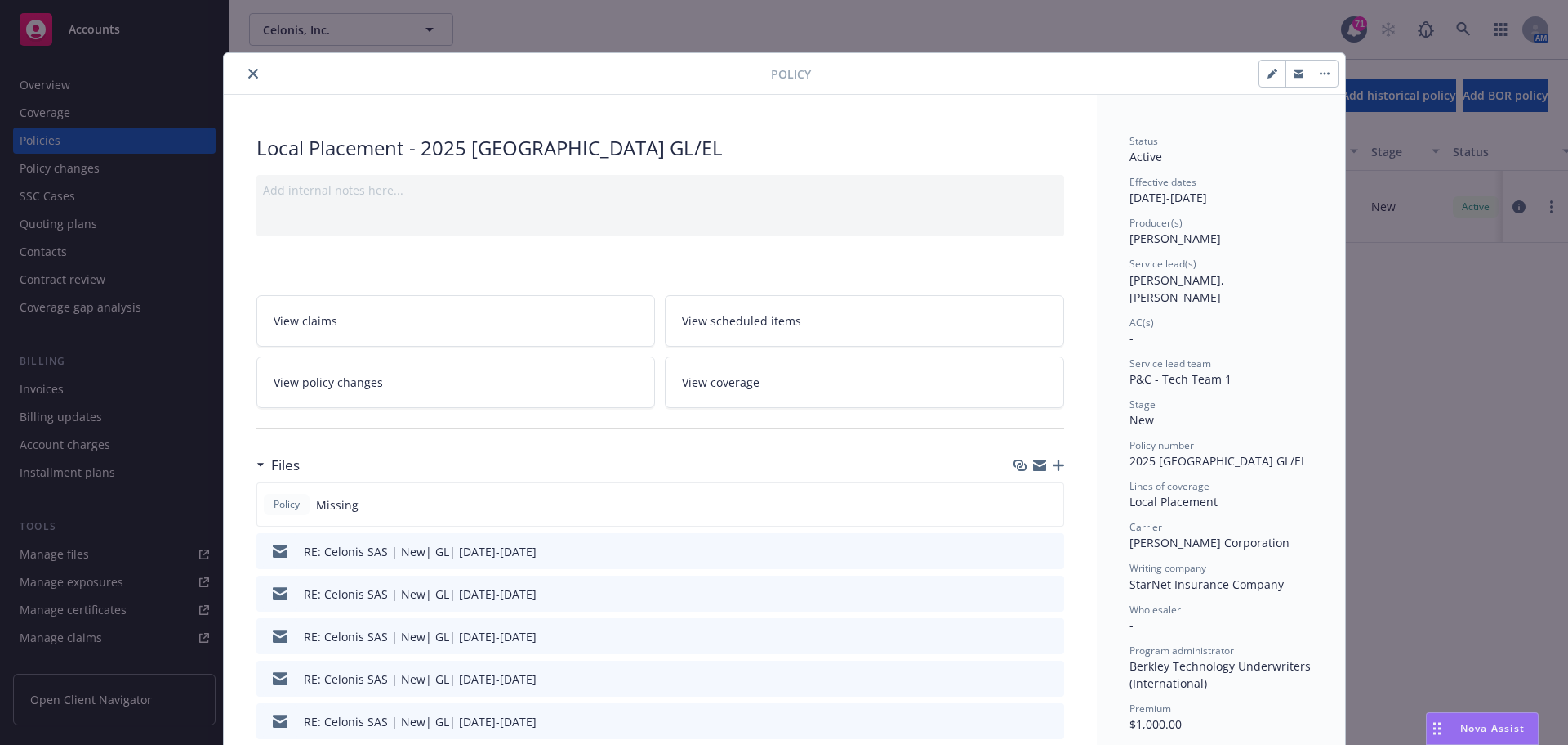
click at [256, 71] on button "close" at bounding box center [253, 74] width 19 height 19
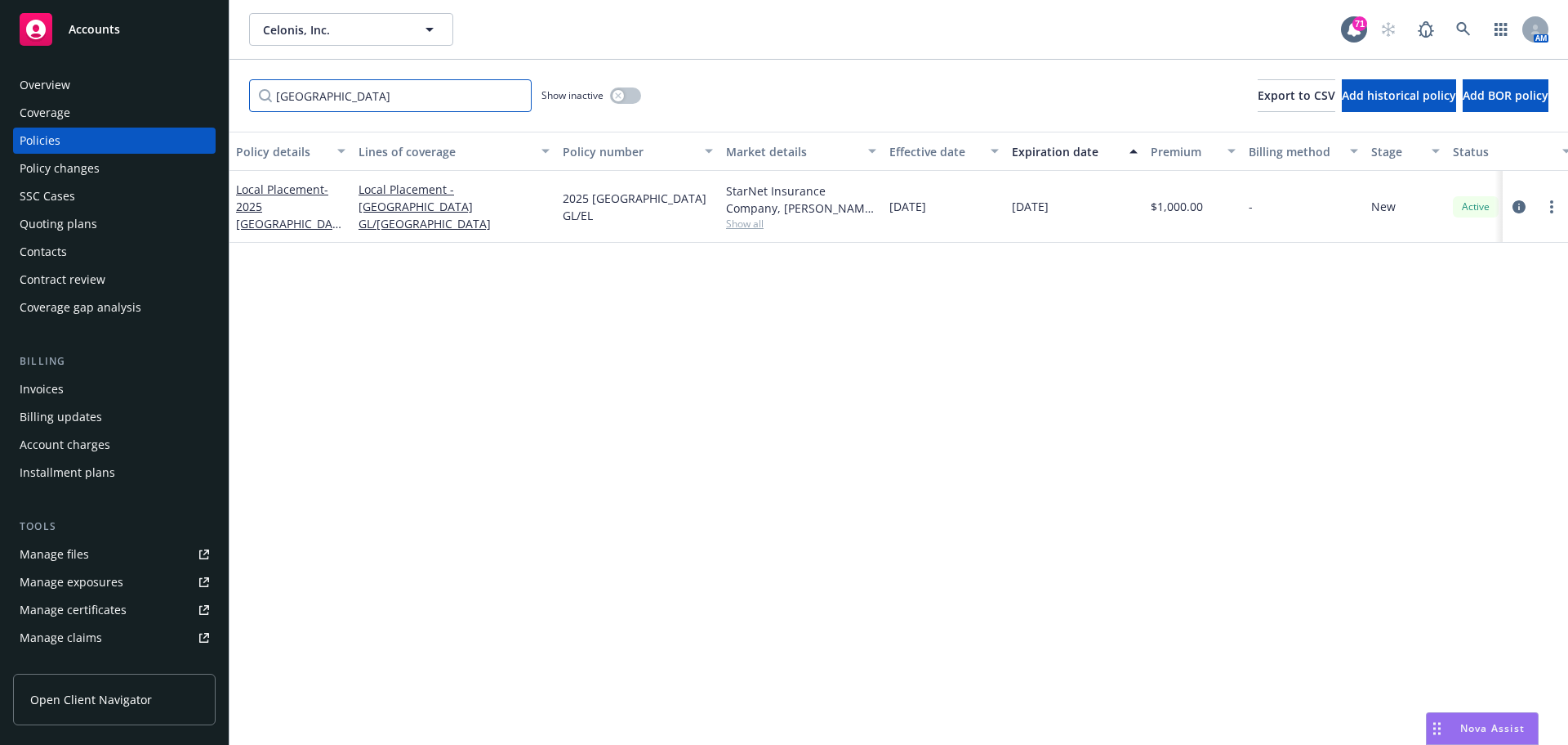
click at [334, 95] on input "[GEOGRAPHIC_DATA]" at bounding box center [390, 96] width 283 height 33
drag, startPoint x: 340, startPoint y: 96, endPoint x: 222, endPoint y: 91, distance: 118.1
click at [222, 91] on div "Accounts Overview Coverage Policies Policy changes SSC Cases Quoting plans Cont…" at bounding box center [784, 372] width 1568 height 745
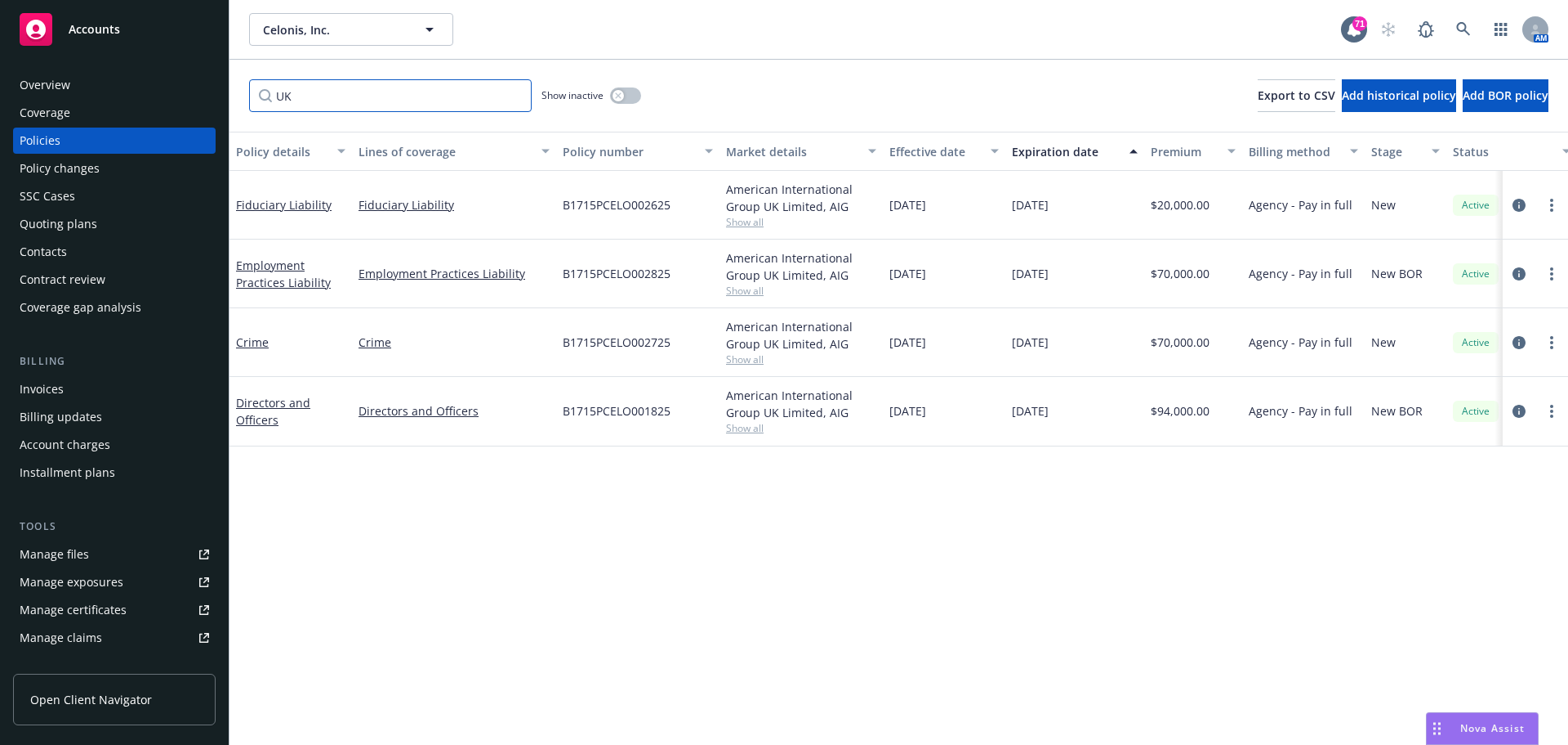
click at [345, 98] on input "UK" at bounding box center [390, 96] width 283 height 33
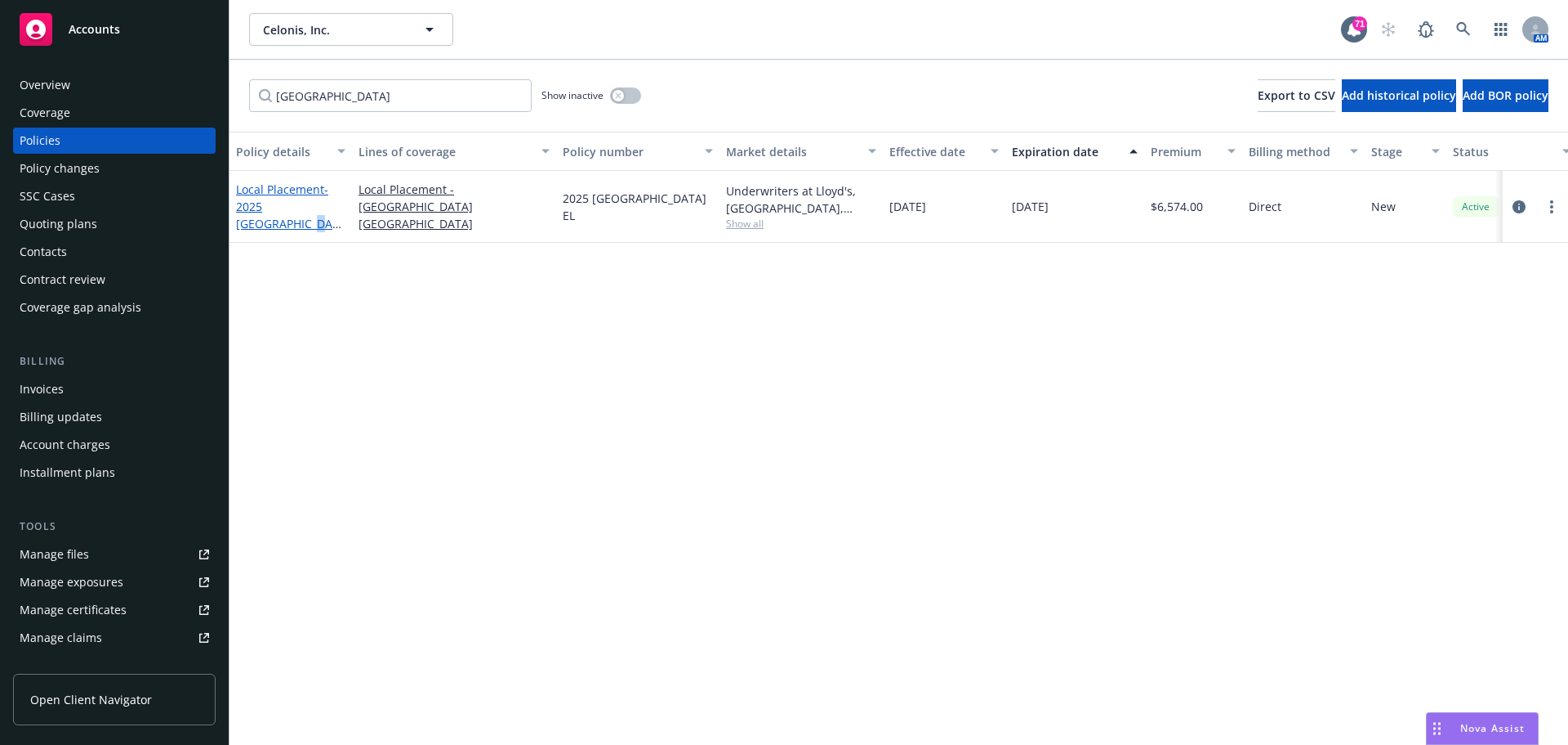
click at [269, 224] on span "- 2025 [GEOGRAPHIC_DATA] EL" at bounding box center [289, 215] width 105 height 67
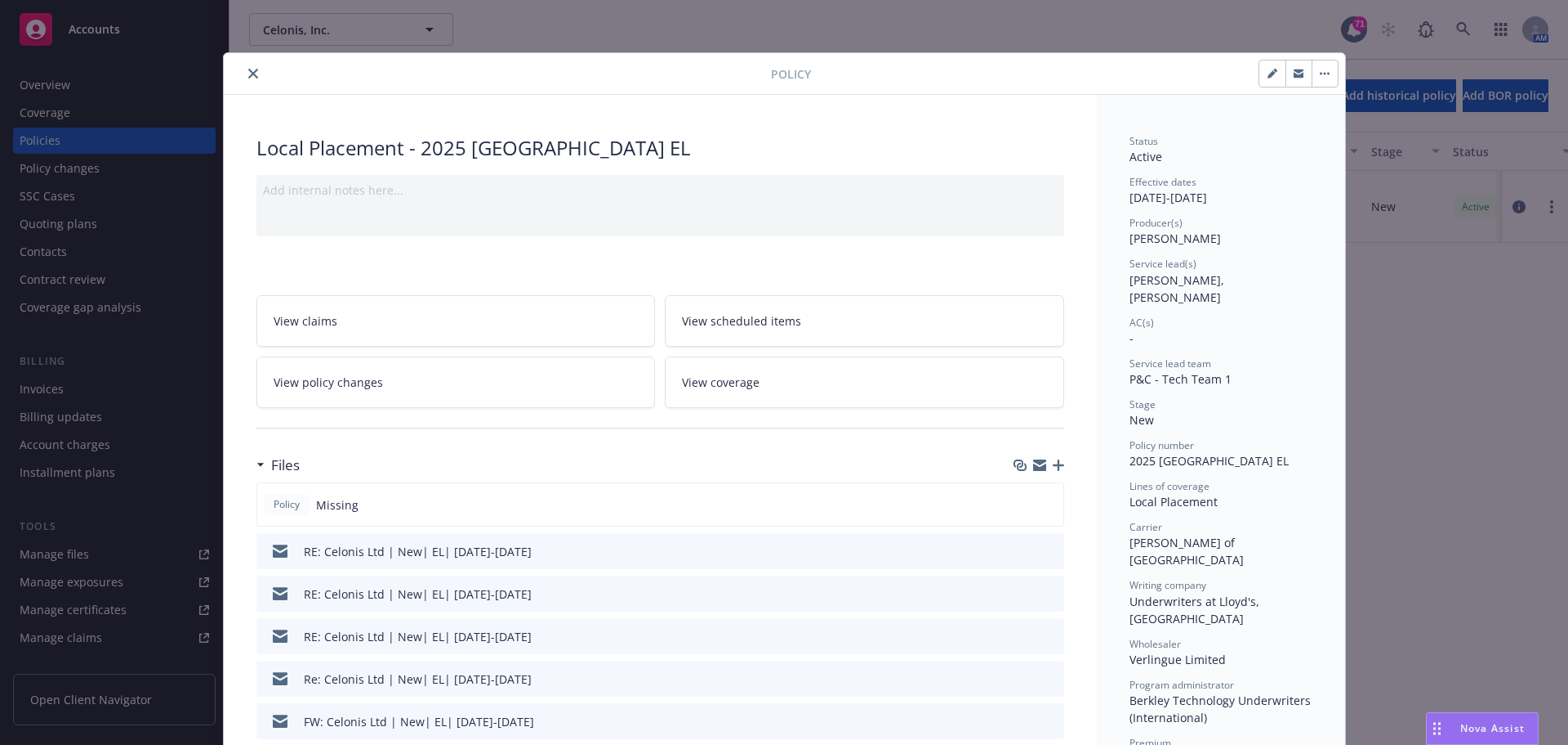
drag, startPoint x: 1045, startPoint y: 462, endPoint x: 1227, endPoint y: 420, distance: 186.8
click at [1046, 460] on div at bounding box center [1039, 464] width 51 height 13
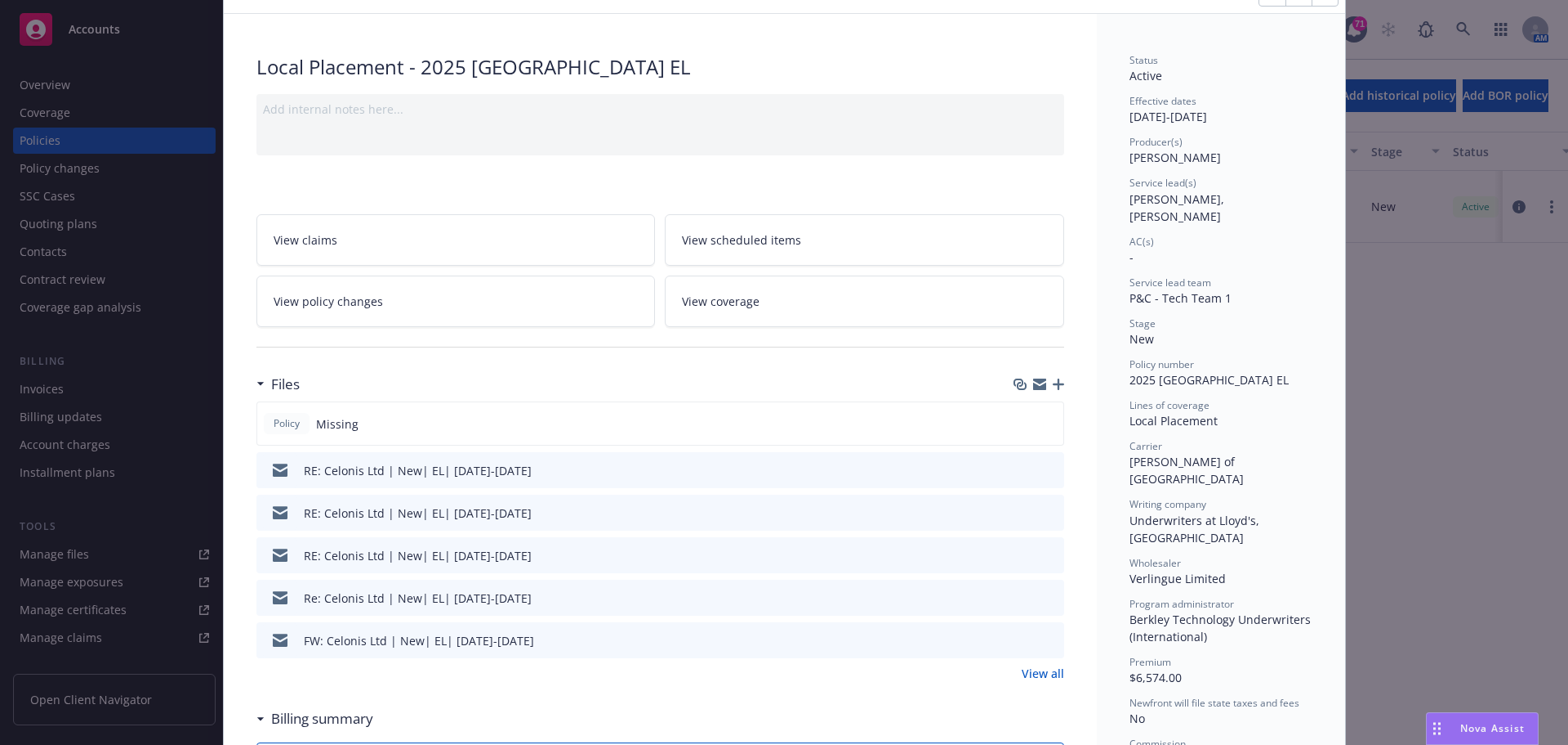
scroll to position [163, 0]
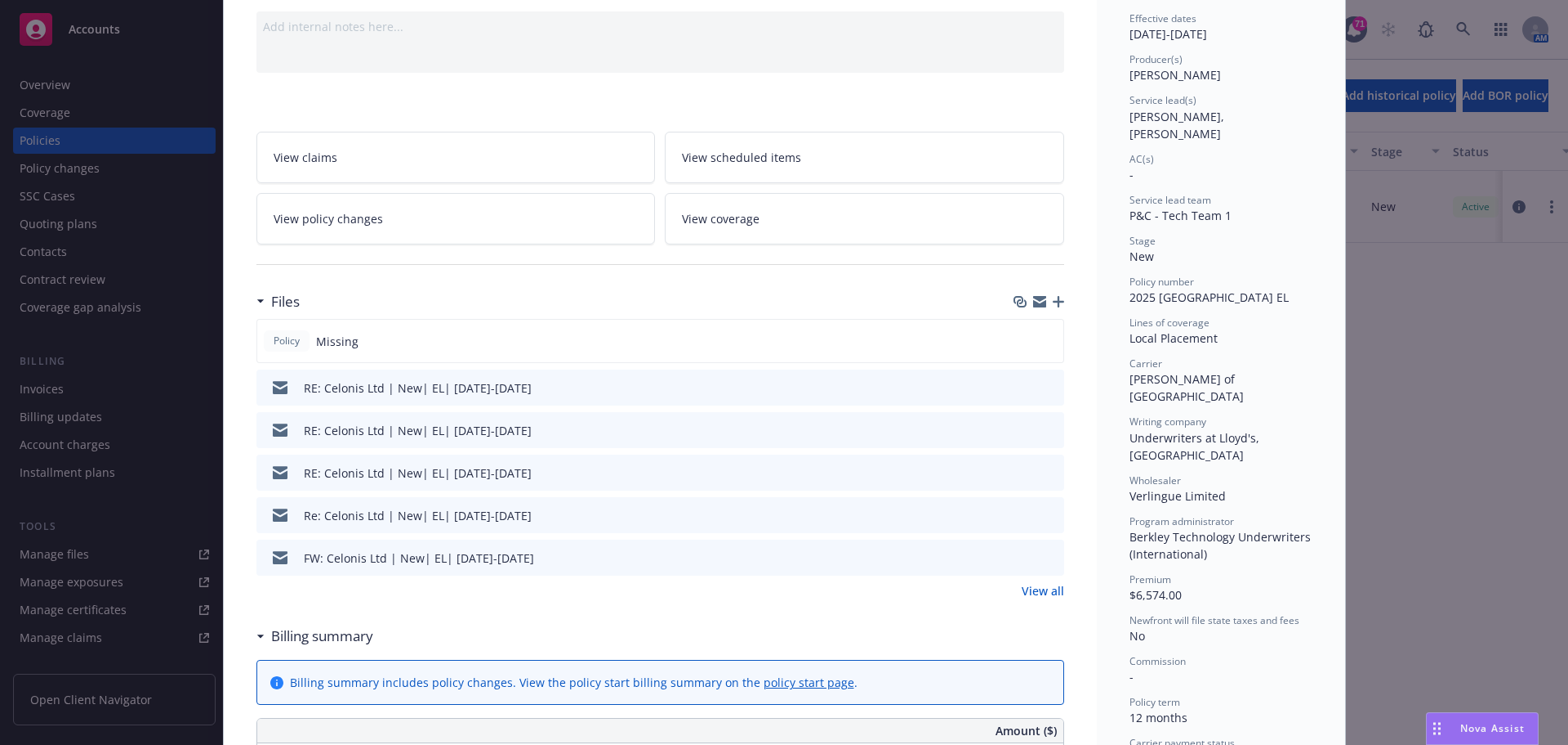
click at [1055, 302] on icon "button" at bounding box center [1059, 302] width 12 height 12
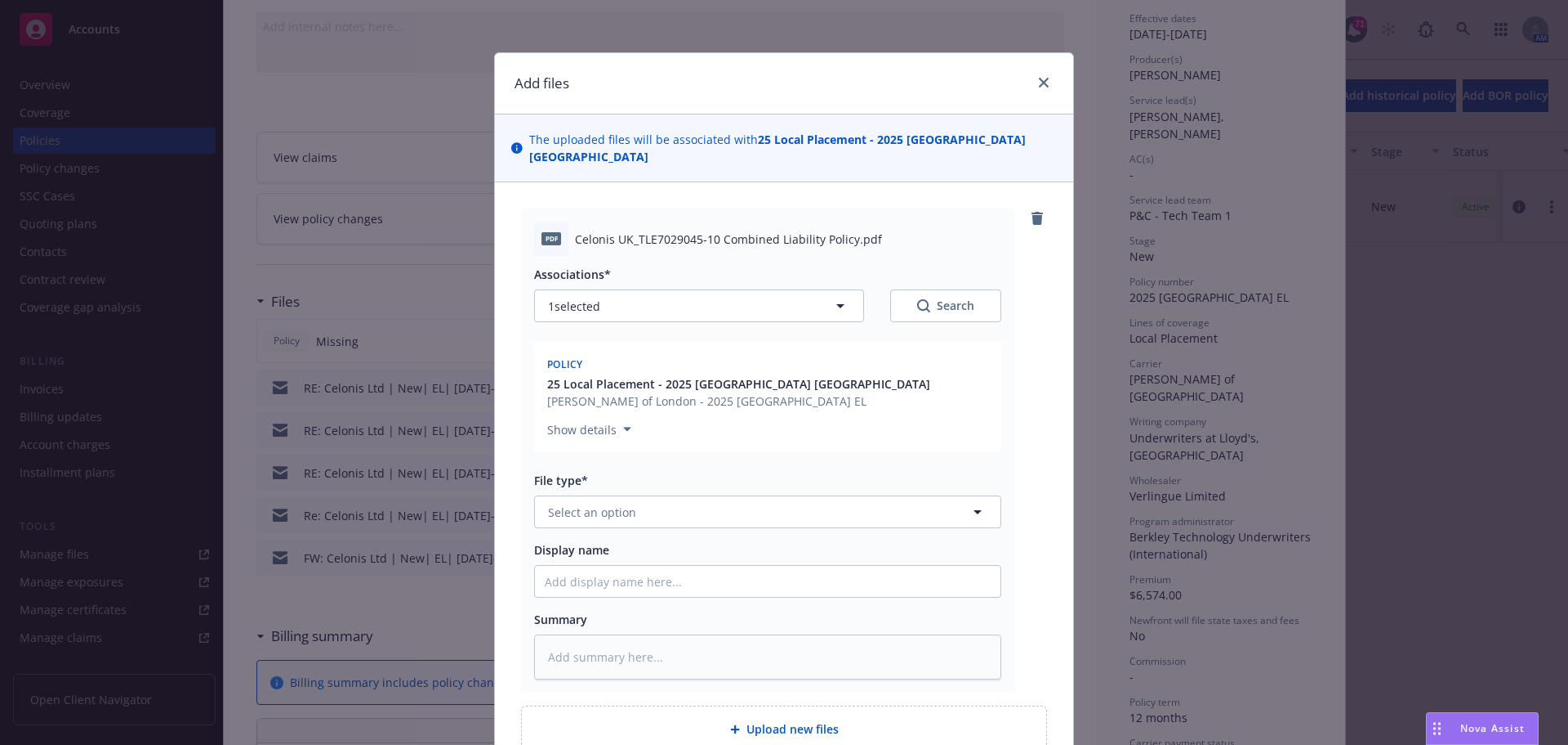
scroll to position [142, 0]
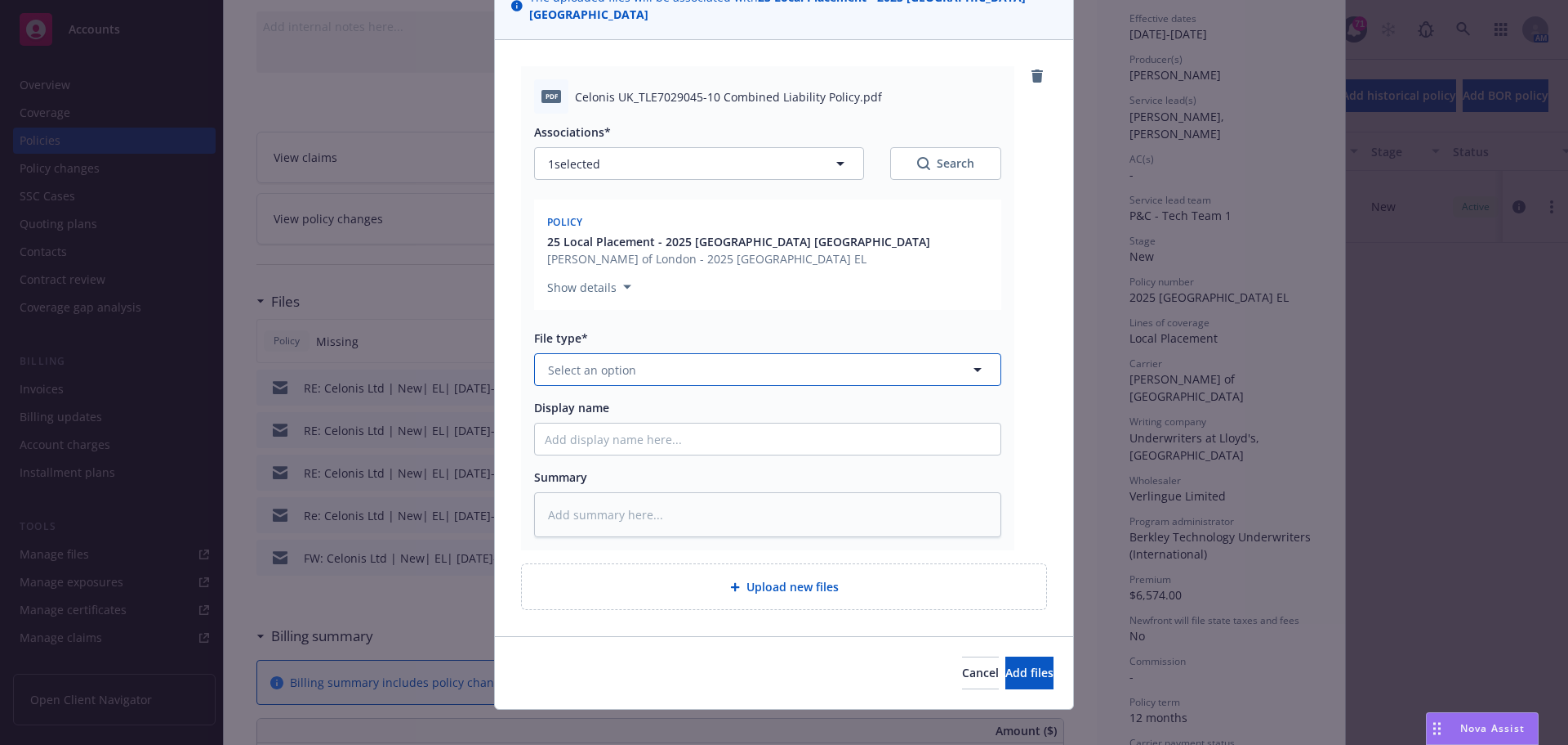
click at [679, 356] on button "Select an option" at bounding box center [768, 370] width 468 height 33
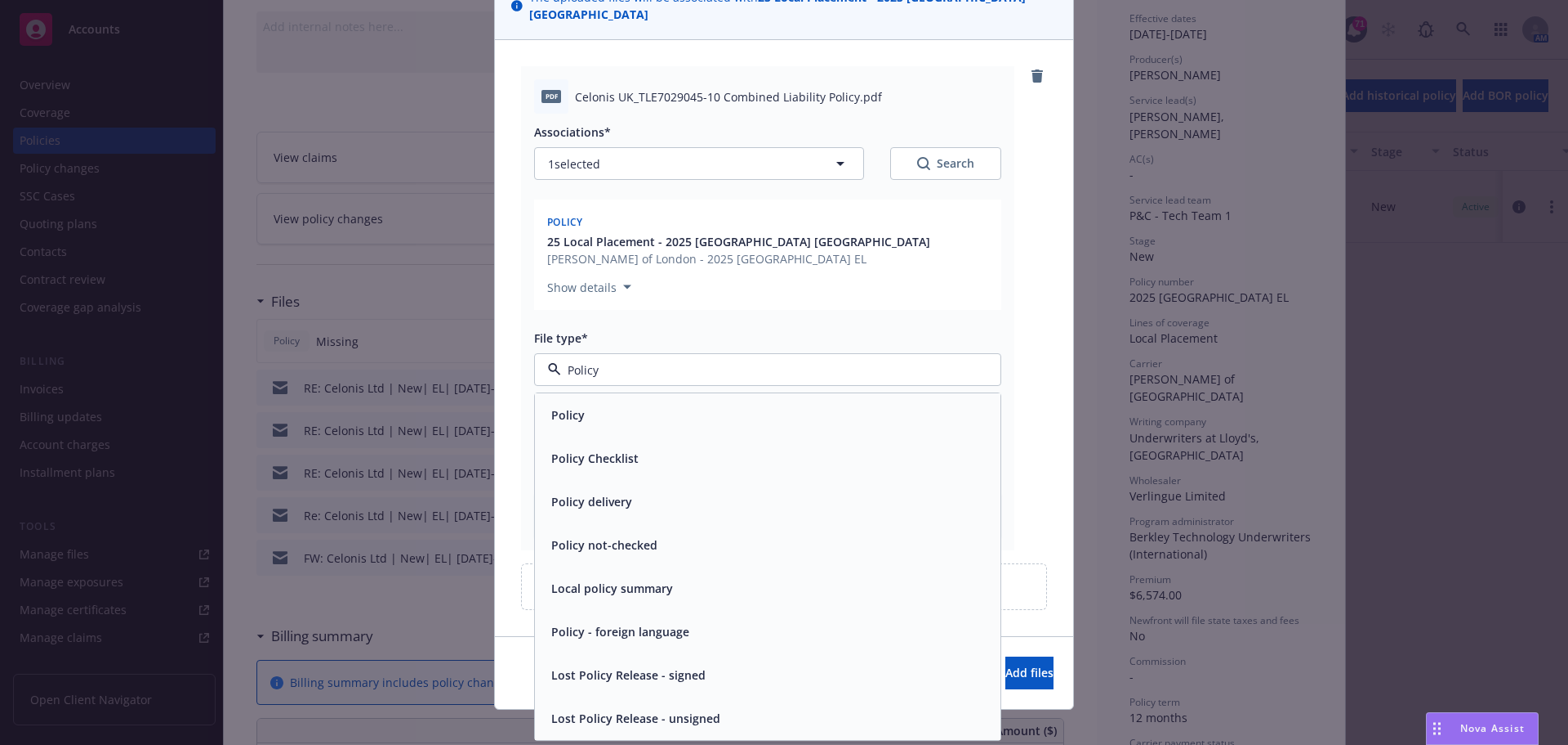
click at [810, 409] on div "Policy" at bounding box center [767, 414] width 466 height 44
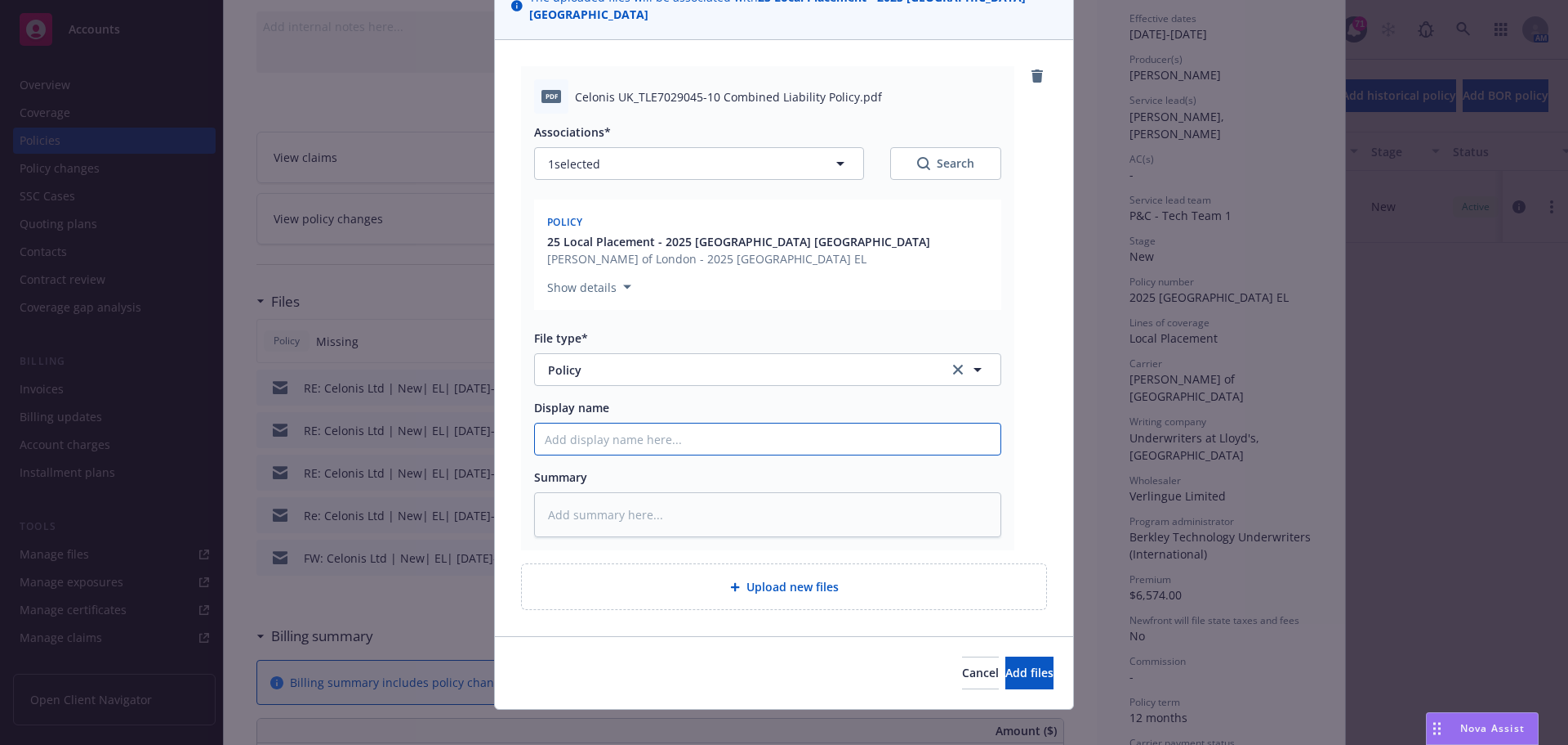
click at [731, 436] on input "Display name" at bounding box center [767, 439] width 466 height 31
click at [1005, 656] on button "Add files" at bounding box center [1029, 673] width 49 height 33
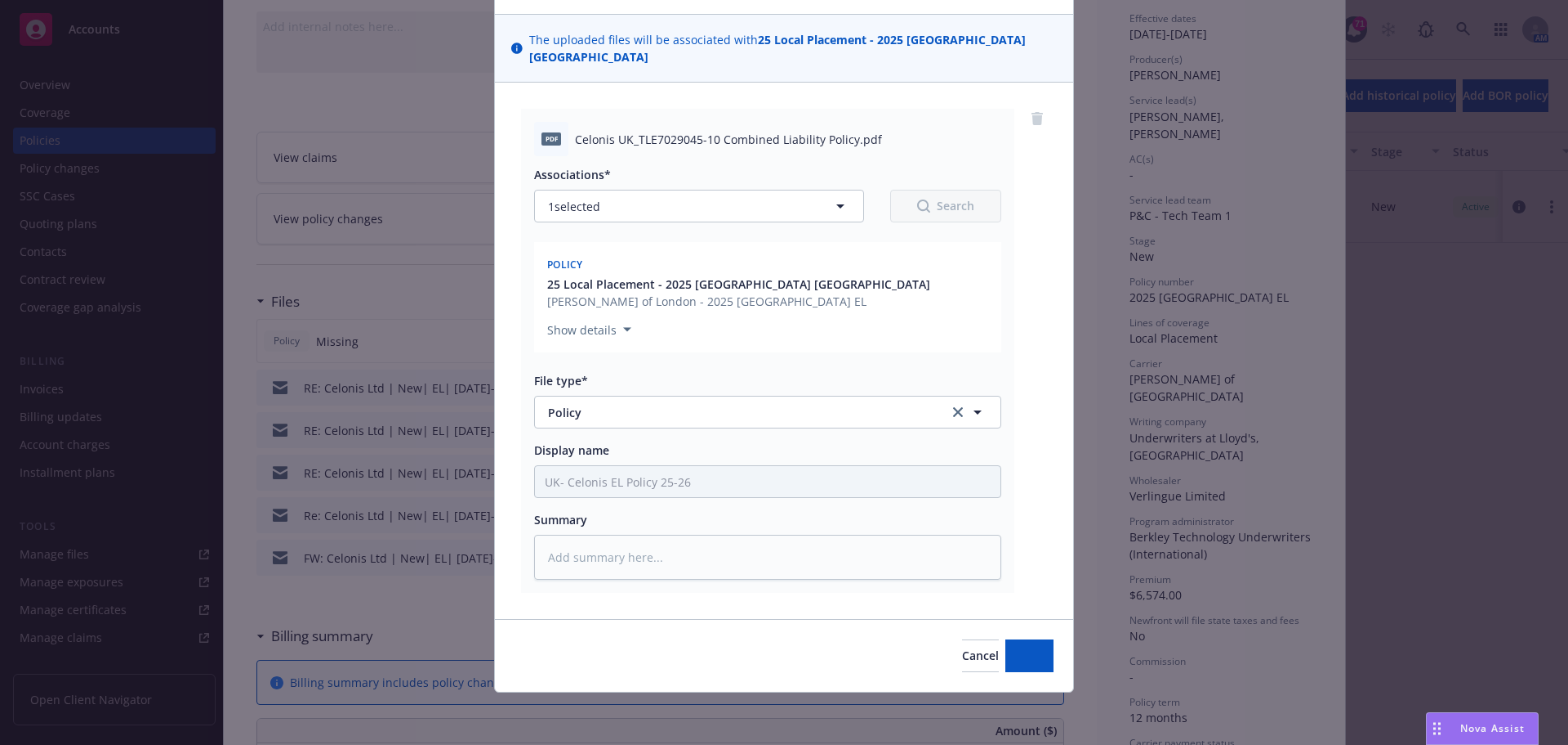
scroll to position [83, 0]
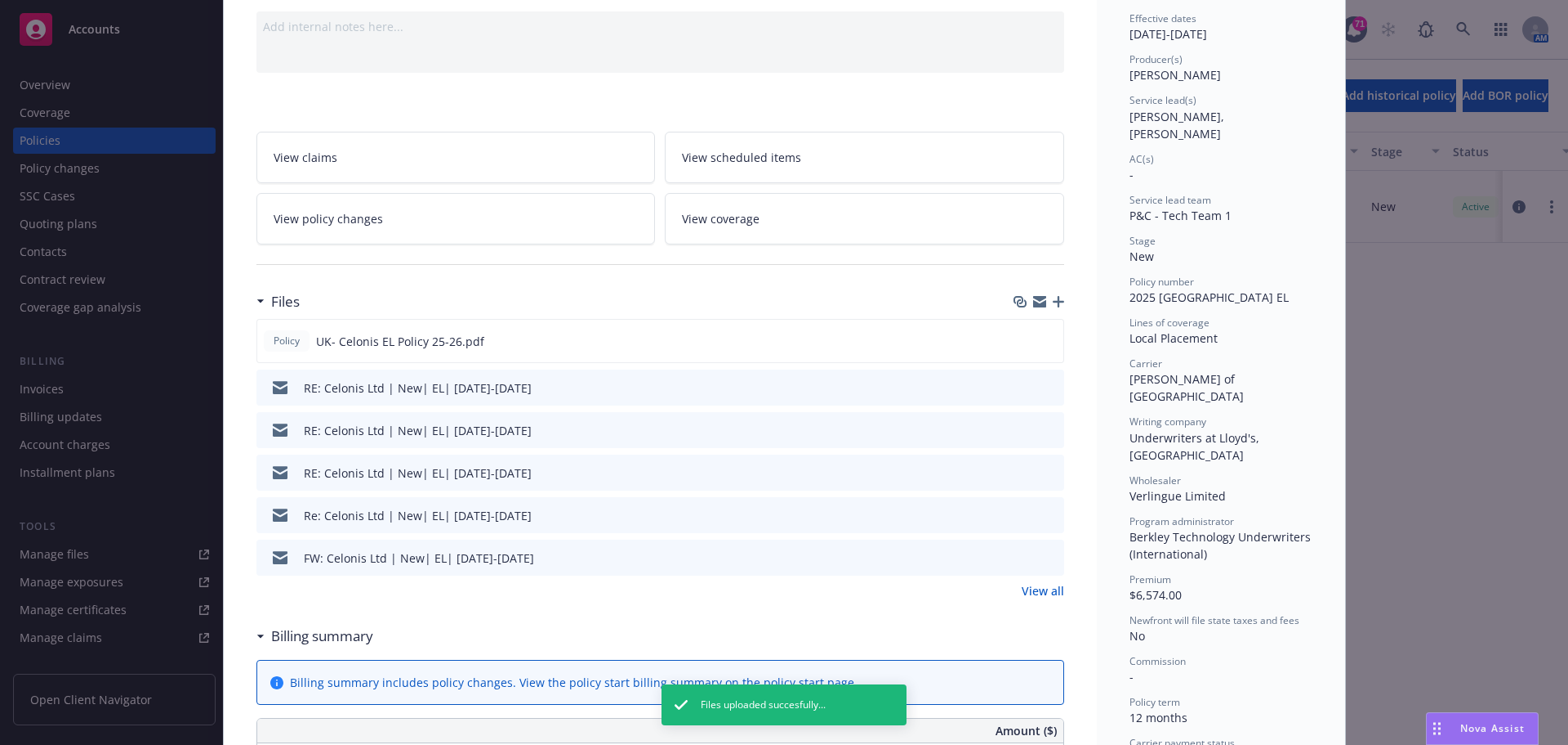
click at [1053, 304] on icon "button" at bounding box center [1059, 302] width 12 height 12
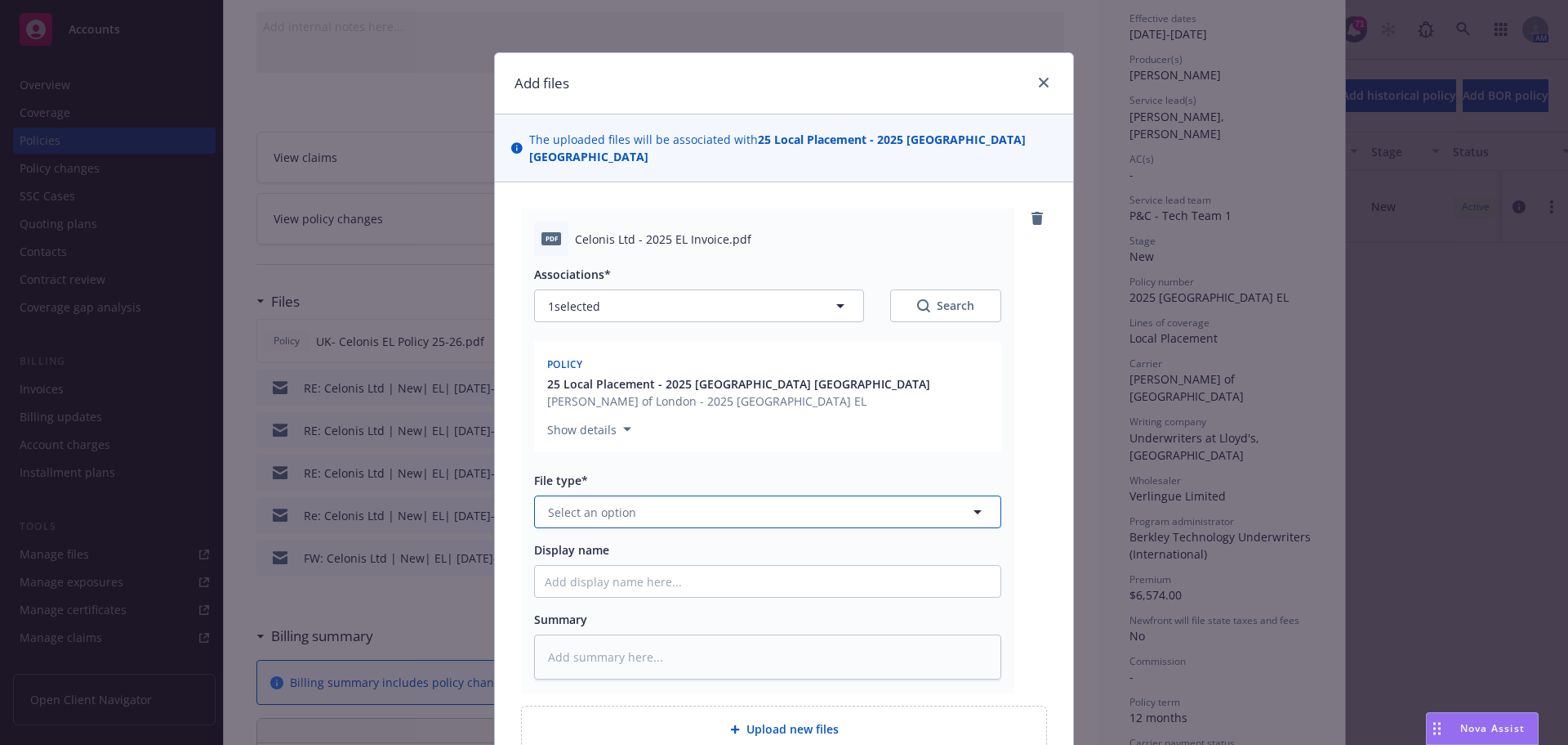
click at [683, 495] on button "Select an option" at bounding box center [768, 512] width 468 height 33
click at [693, 588] on div "Invoice - Third Party" at bounding box center [767, 600] width 446 height 23
click at [615, 571] on input "Display name" at bounding box center [767, 581] width 466 height 31
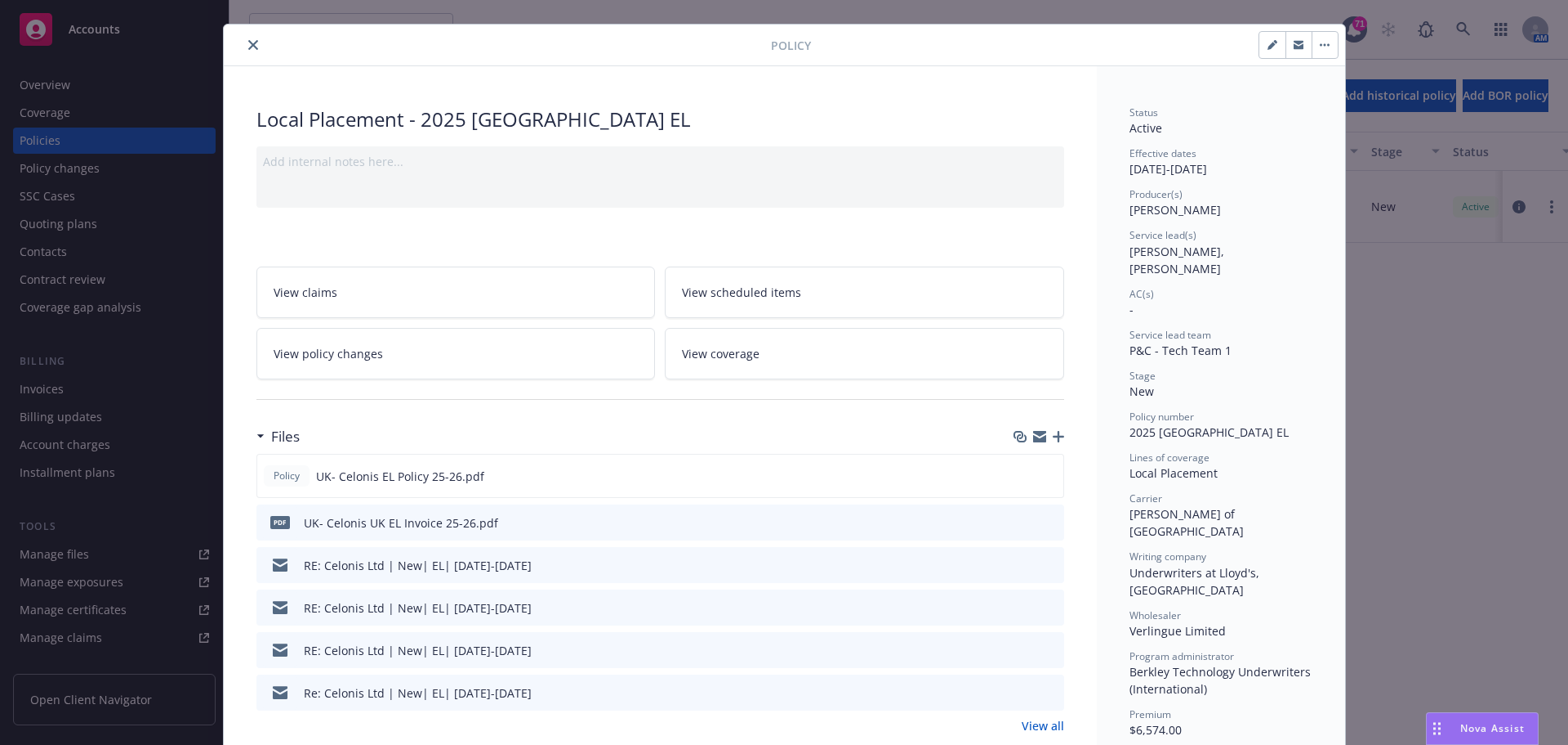
scroll to position [0, 0]
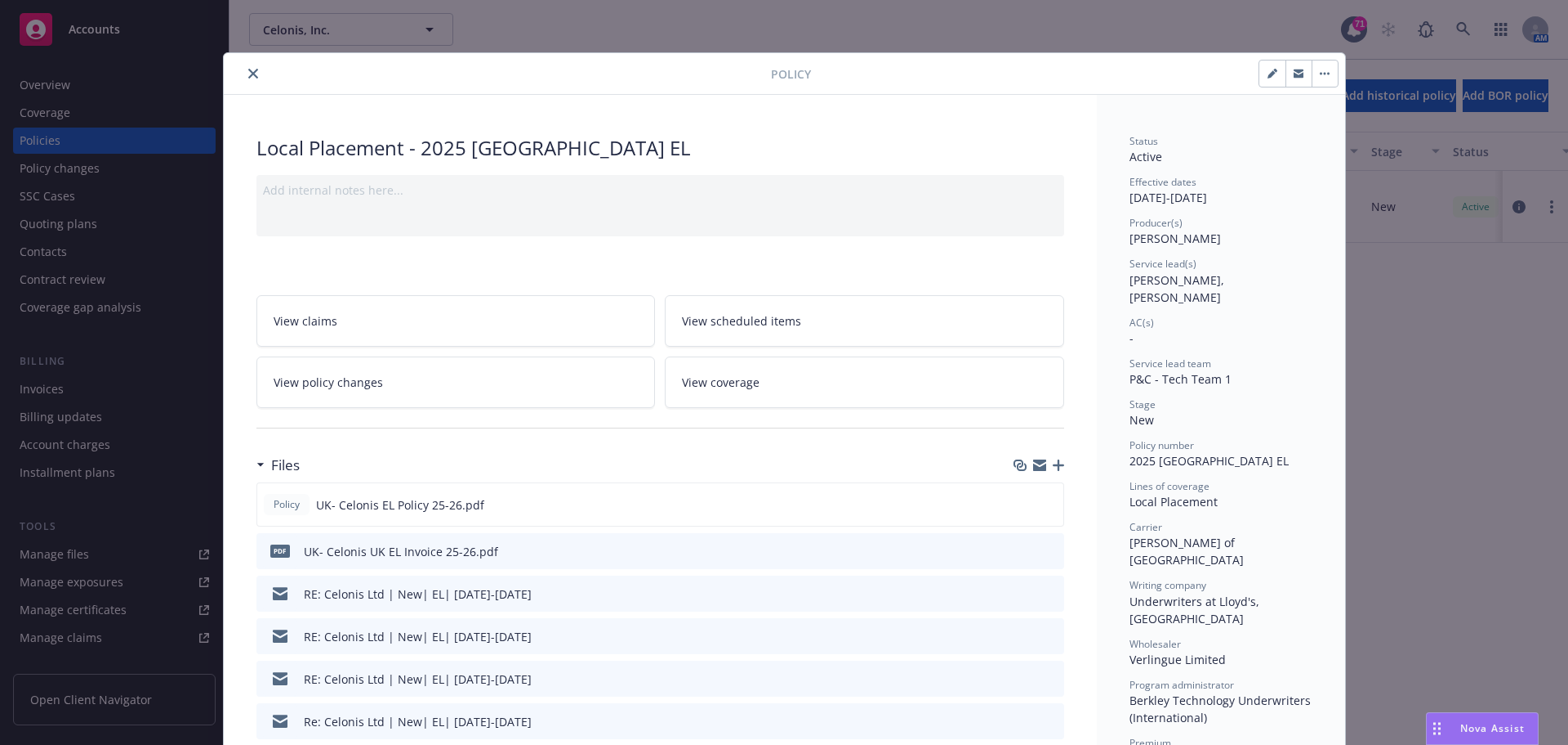
click at [243, 75] on button "close" at bounding box center [253, 74] width 19 height 19
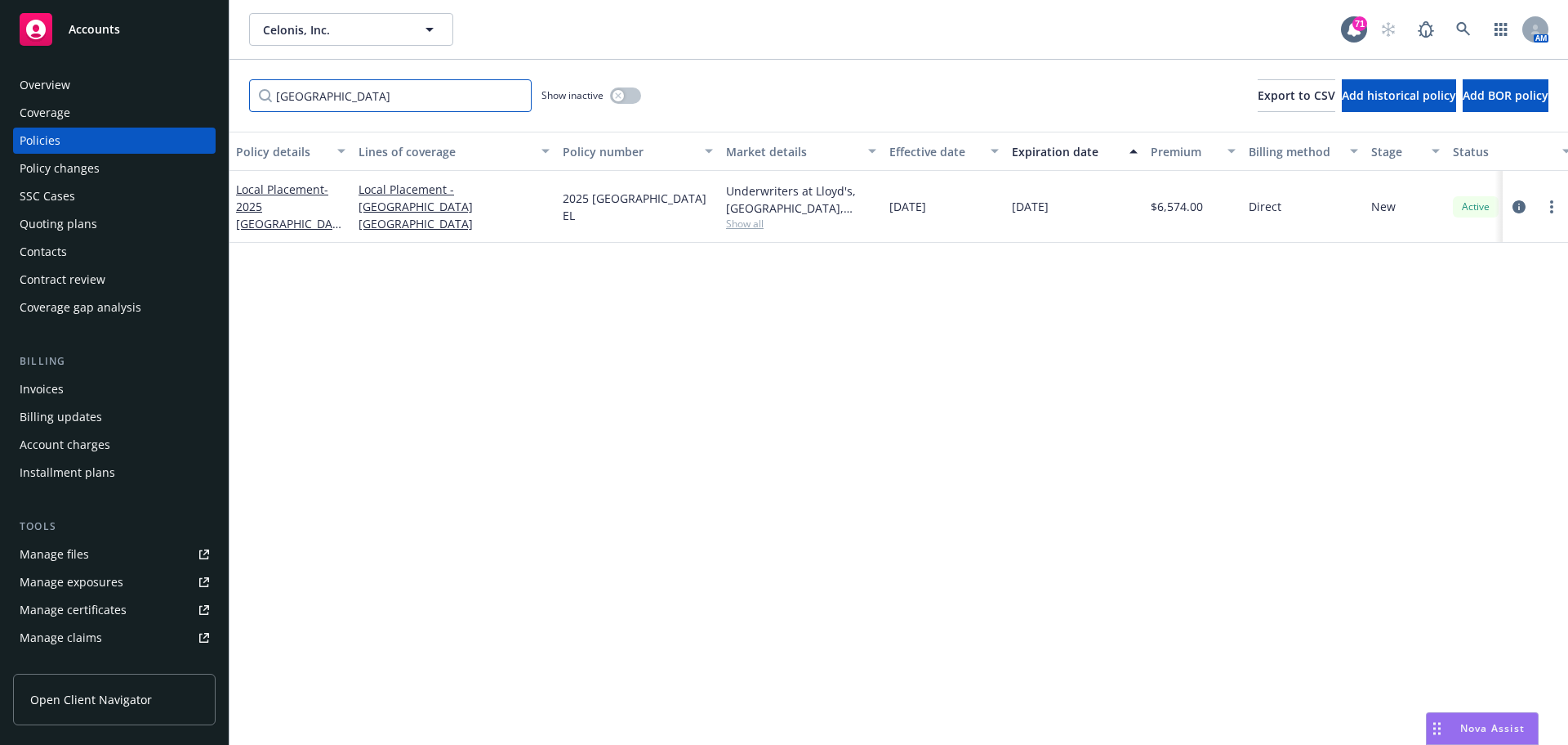
click at [309, 97] on input "[GEOGRAPHIC_DATA]" at bounding box center [390, 96] width 283 height 33
click at [286, 216] on span "- 2025 [GEOGRAPHIC_DATA] GL" at bounding box center [289, 215] width 105 height 67
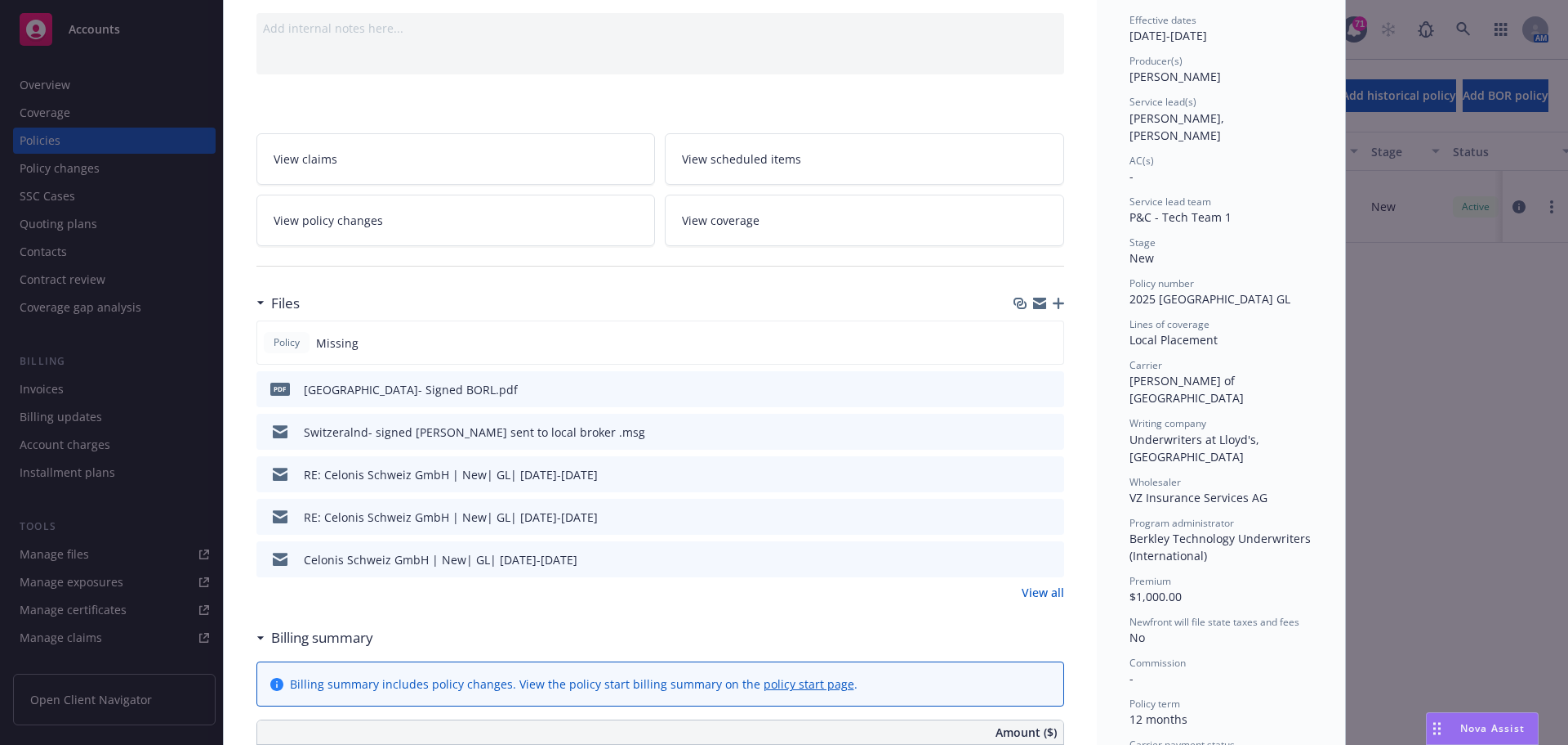
scroll to position [163, 0]
click at [1054, 305] on icon "button" at bounding box center [1059, 302] width 12 height 12
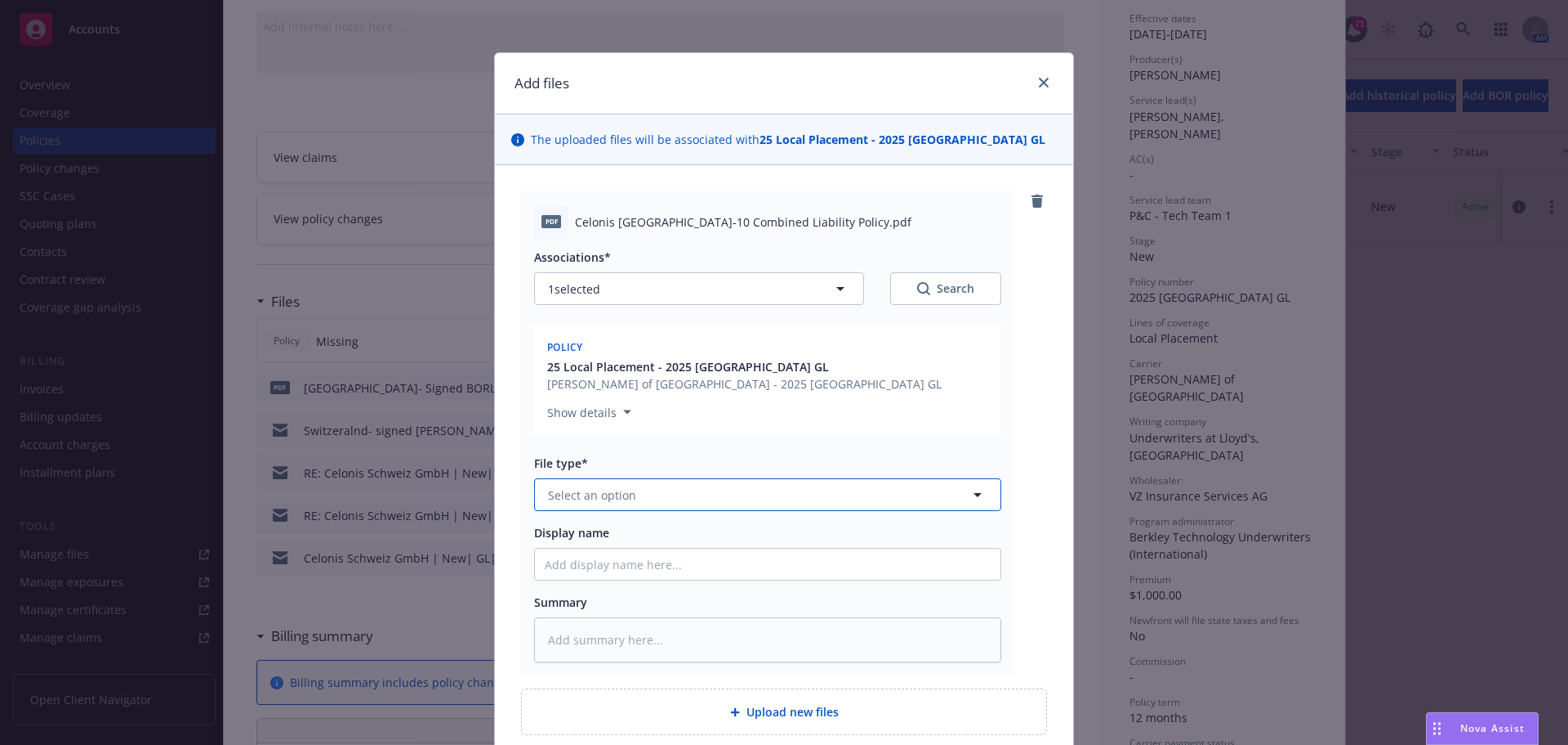
click at [681, 485] on button "Select an option" at bounding box center [768, 495] width 468 height 33
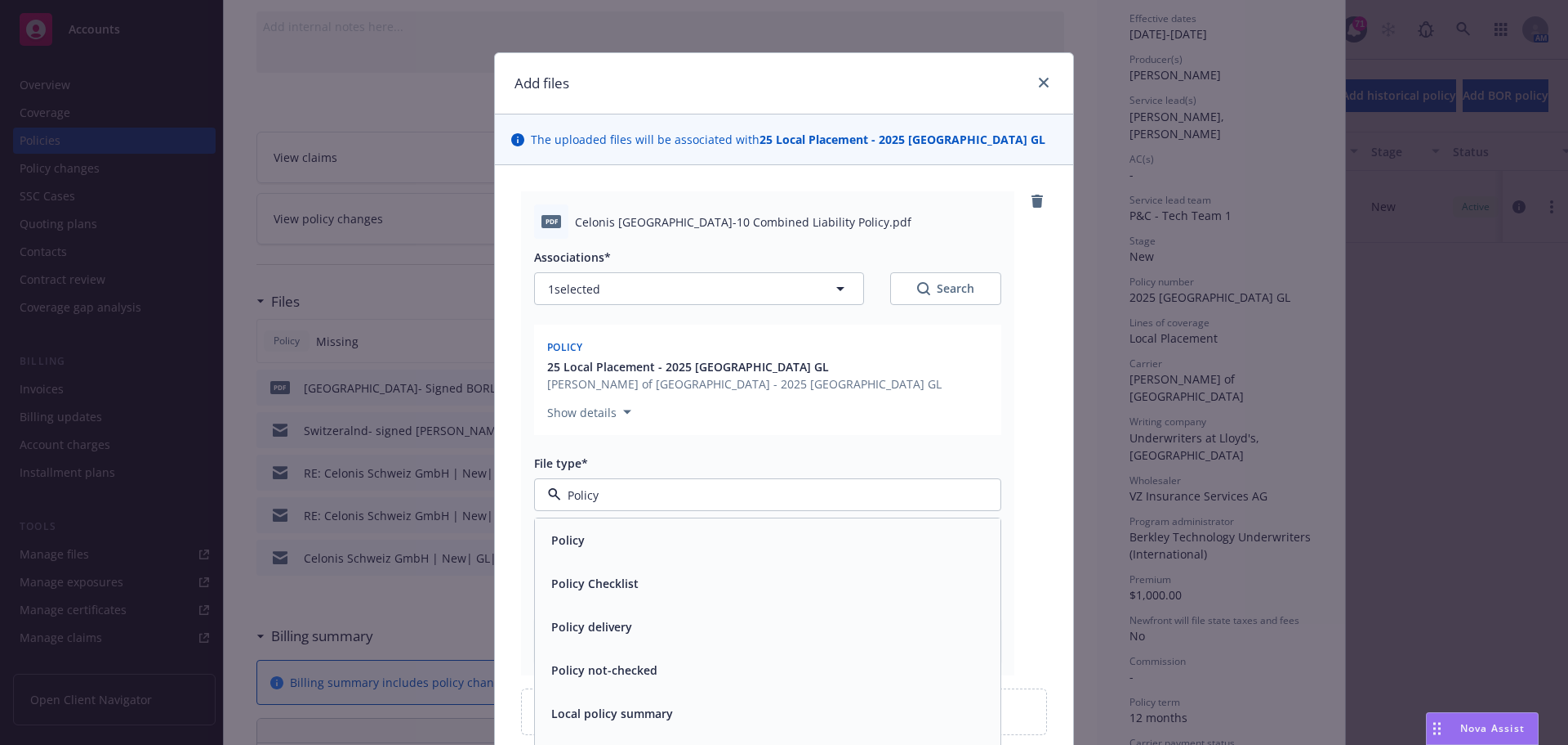
click at [714, 519] on div "Policy" at bounding box center [767, 540] width 466 height 44
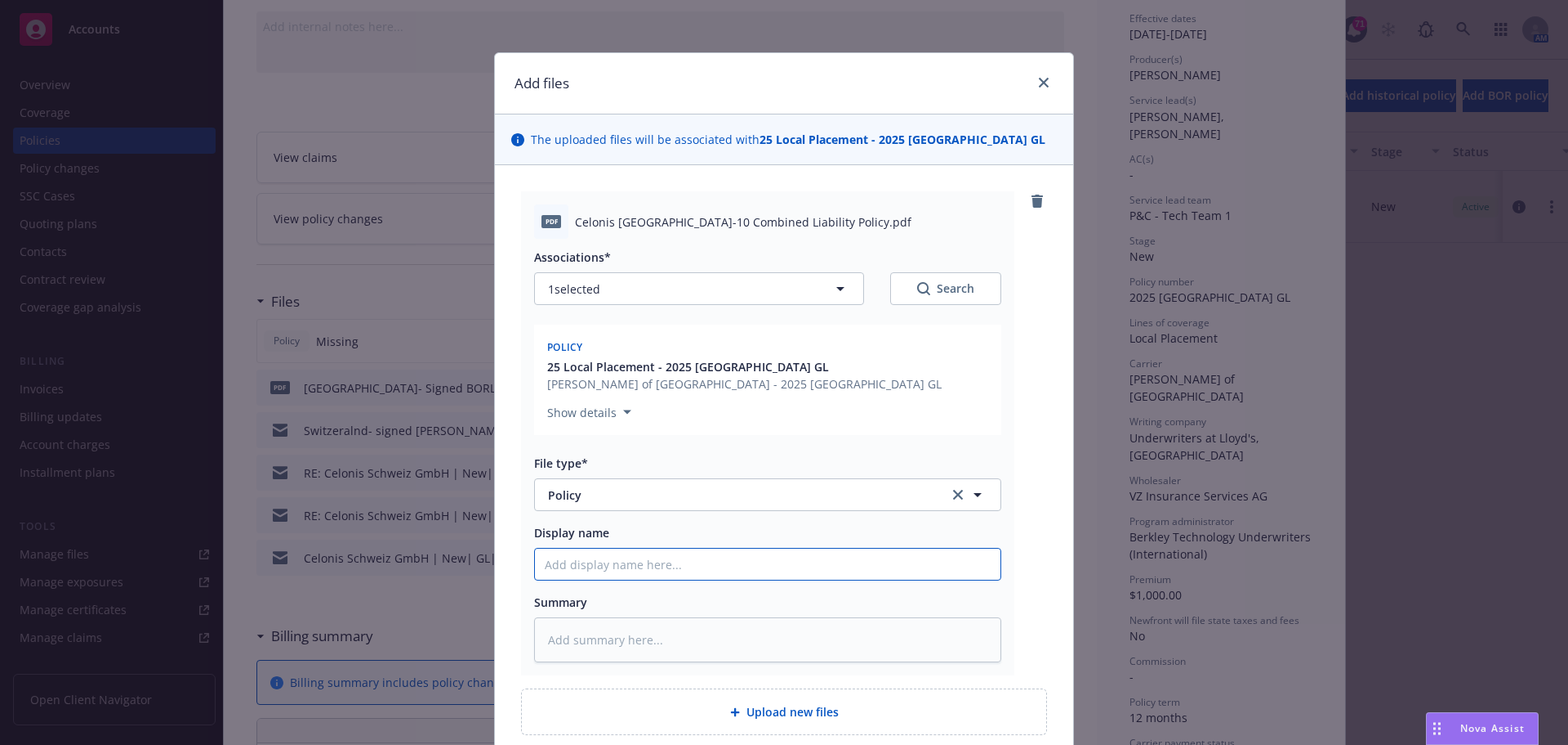
click at [577, 569] on input "Display name" at bounding box center [767, 564] width 466 height 31
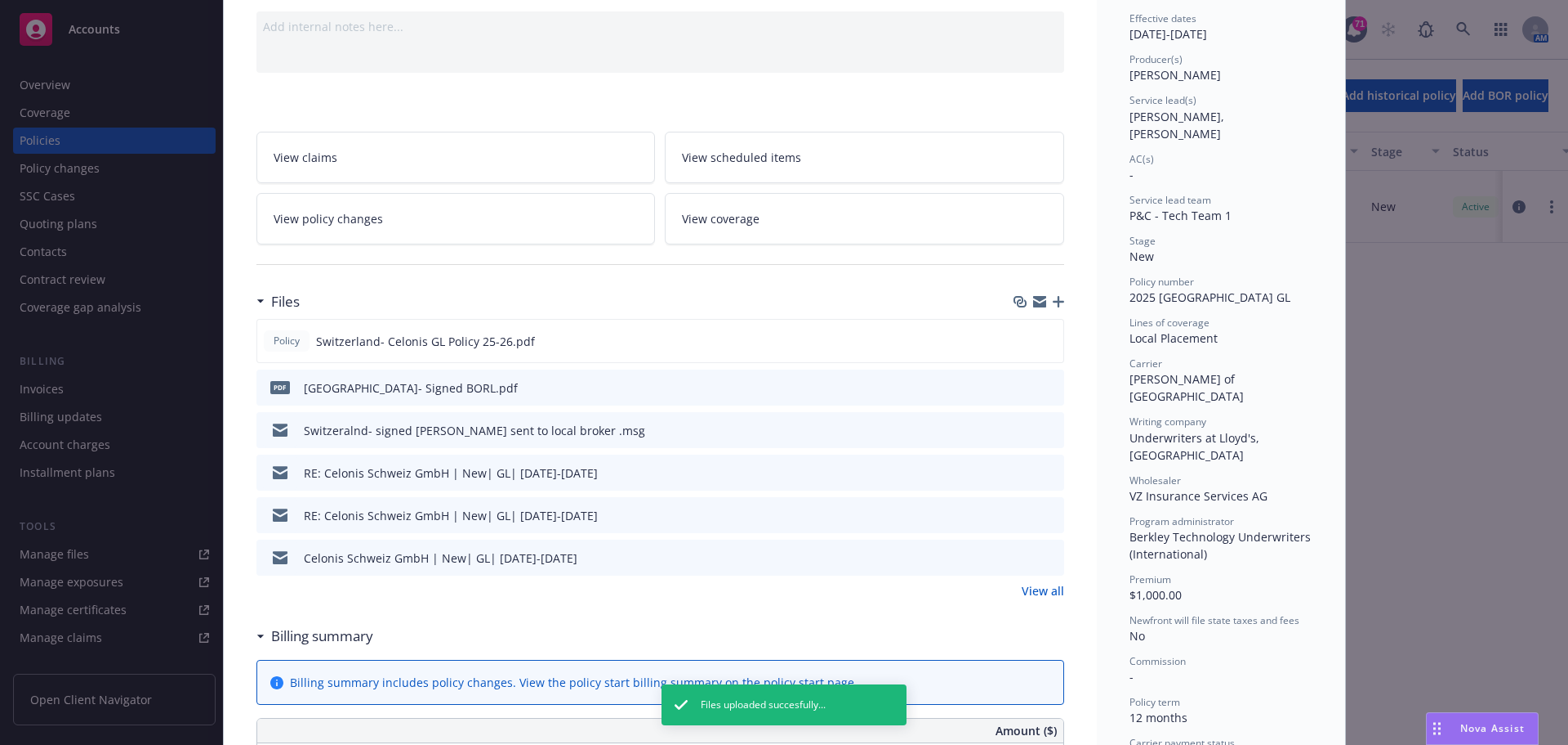
click at [1056, 302] on icon "button" at bounding box center [1059, 302] width 12 height 12
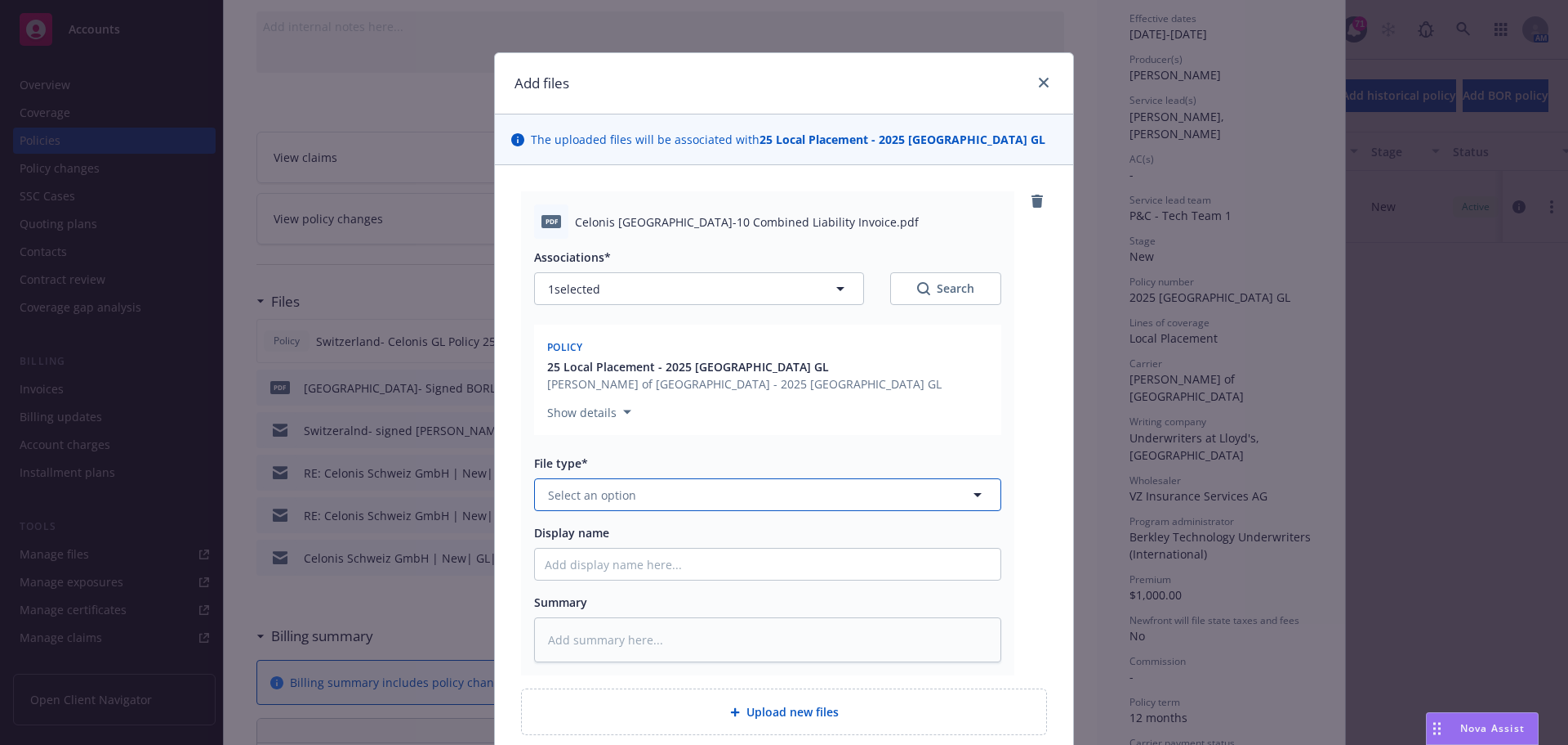
click at [634, 498] on button "Select an option" at bounding box center [768, 495] width 468 height 33
click at [691, 591] on div "Invoice - Third Party" at bounding box center [767, 583] width 446 height 23
click at [673, 572] on input "Display name" at bounding box center [767, 564] width 466 height 31
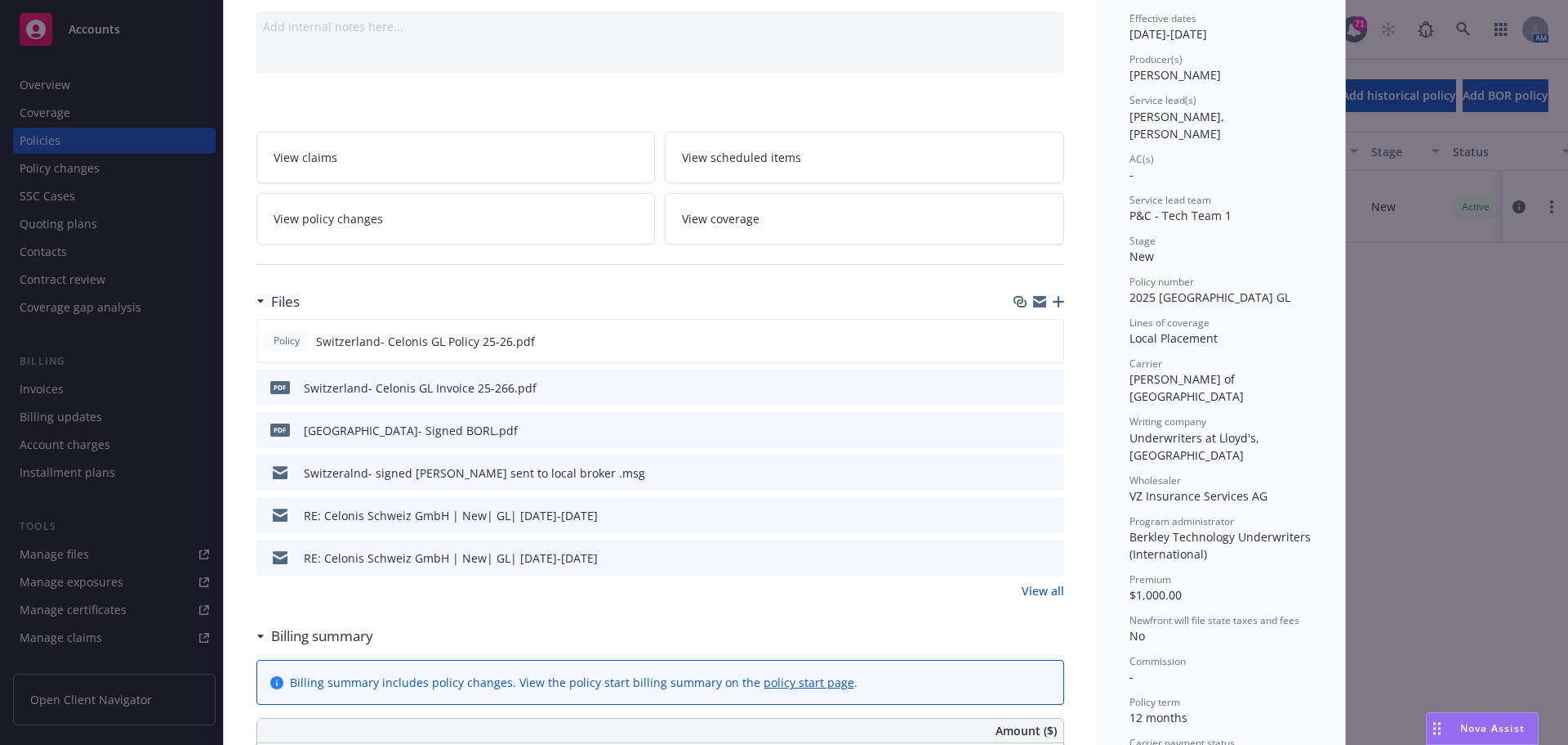
click at [1052, 388] on div "pdf [GEOGRAPHIC_DATA]- Celonis GL Invoice 25-266.pdf" at bounding box center [660, 387] width 808 height 36
click at [1046, 386] on icon "preview file" at bounding box center [1048, 387] width 15 height 12
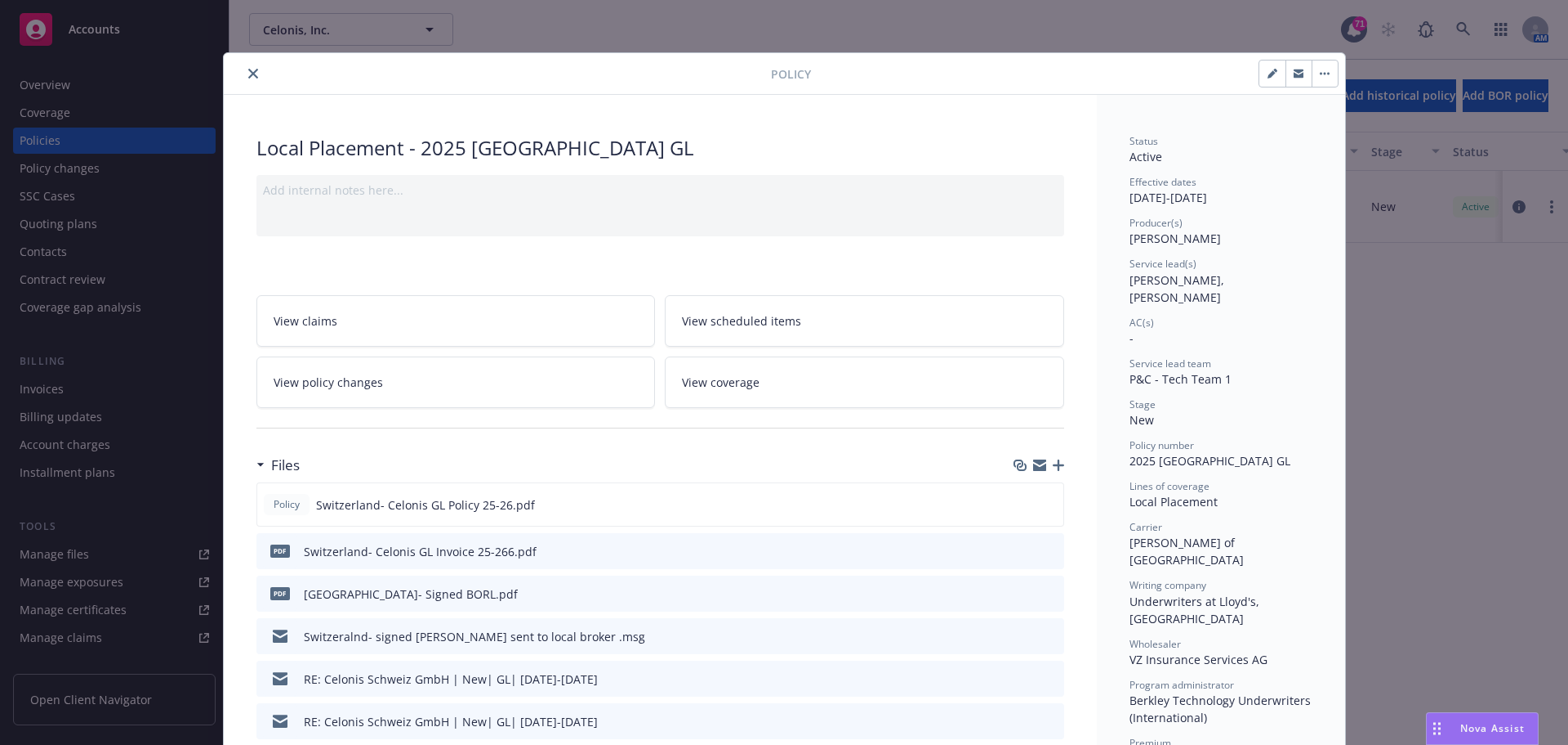
click at [249, 75] on icon "close" at bounding box center [253, 74] width 10 height 10
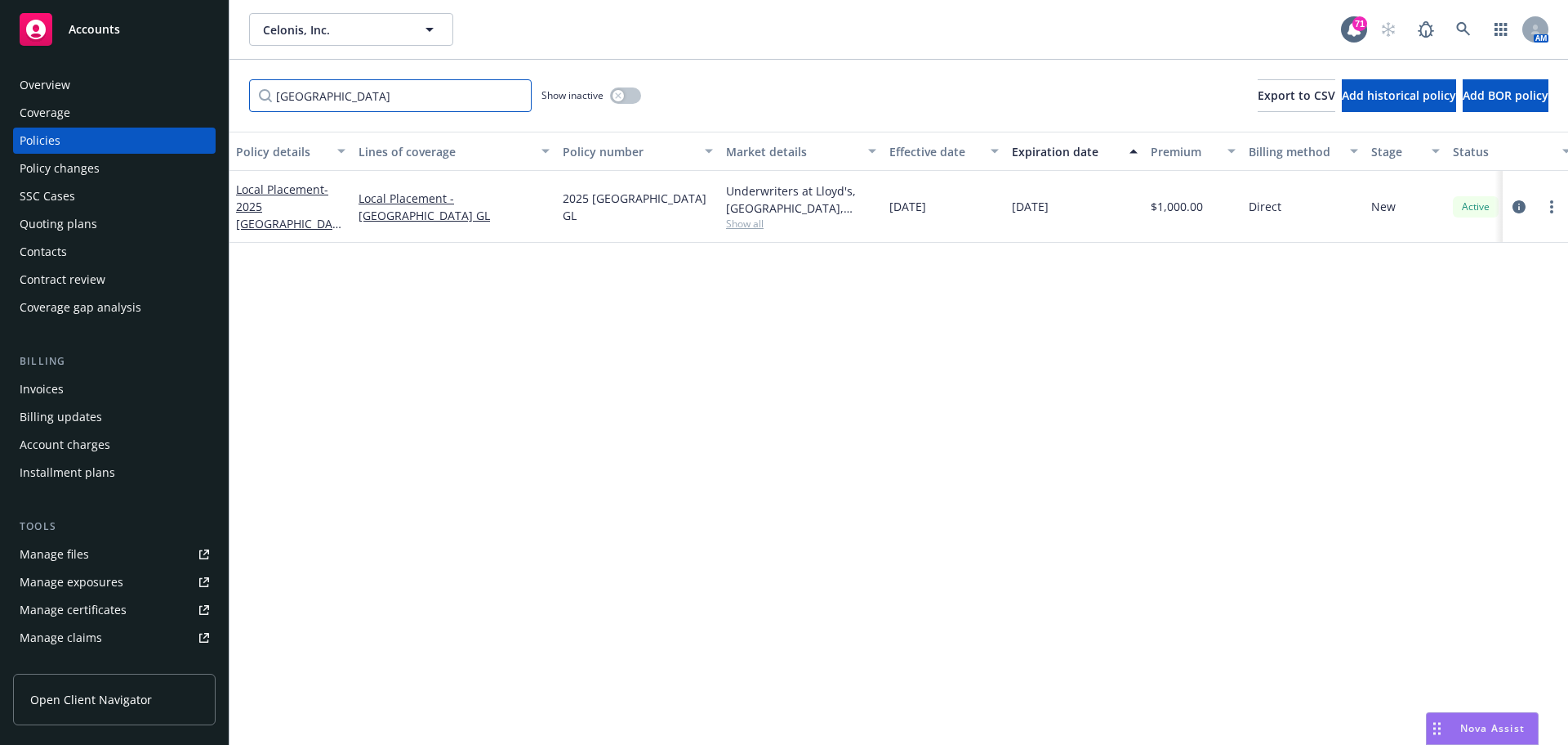
click at [327, 107] on input "[GEOGRAPHIC_DATA]" at bounding box center [390, 96] width 283 height 33
drag, startPoint x: 370, startPoint y: 90, endPoint x: 96, endPoint y: 105, distance: 274.4
click at [96, 105] on div "Accounts Overview Coverage Policies Policy changes SSC Cases Quoting plans Cont…" at bounding box center [784, 372] width 1568 height 745
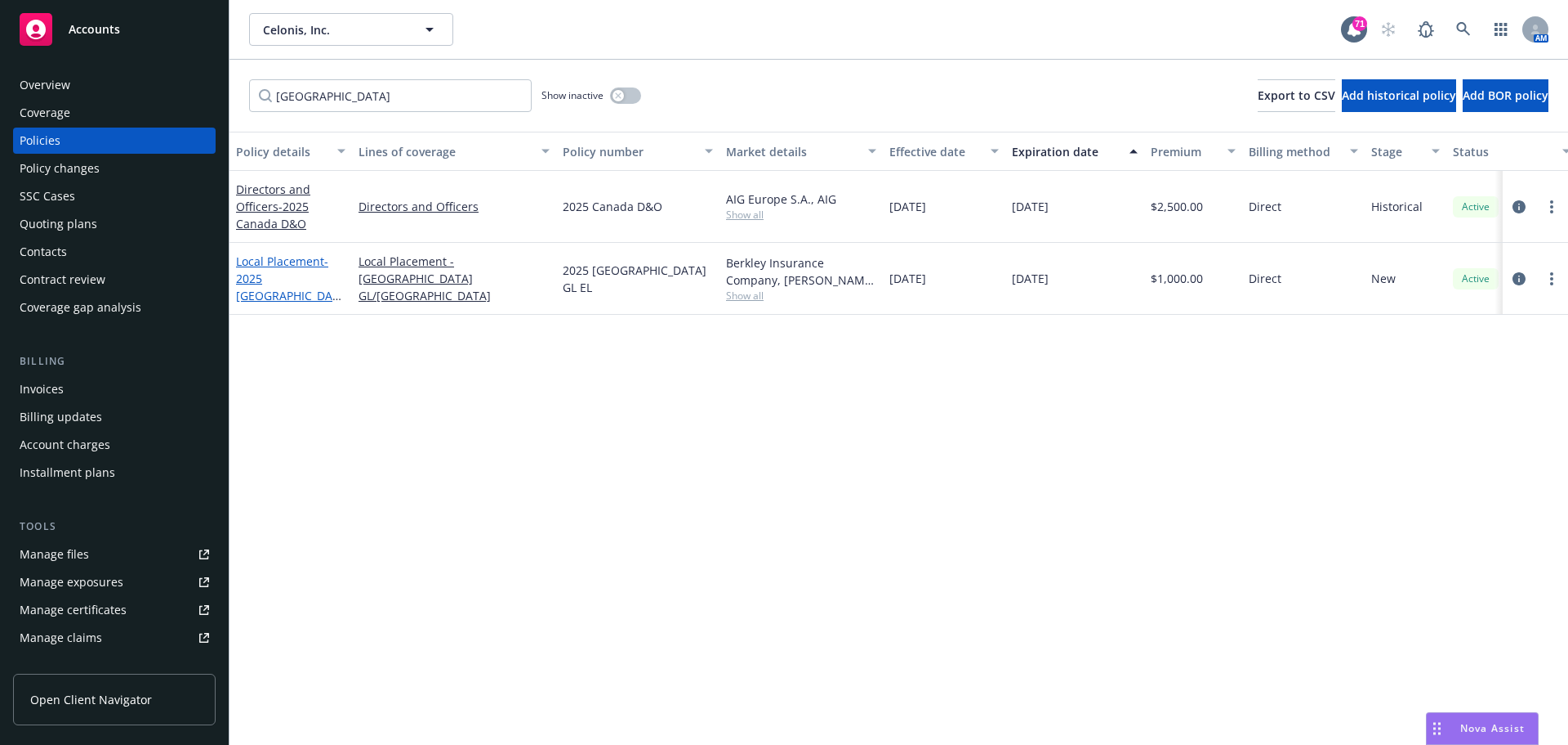
click at [246, 281] on span "- 2025 [GEOGRAPHIC_DATA] GL EL" at bounding box center [289, 286] width 105 height 67
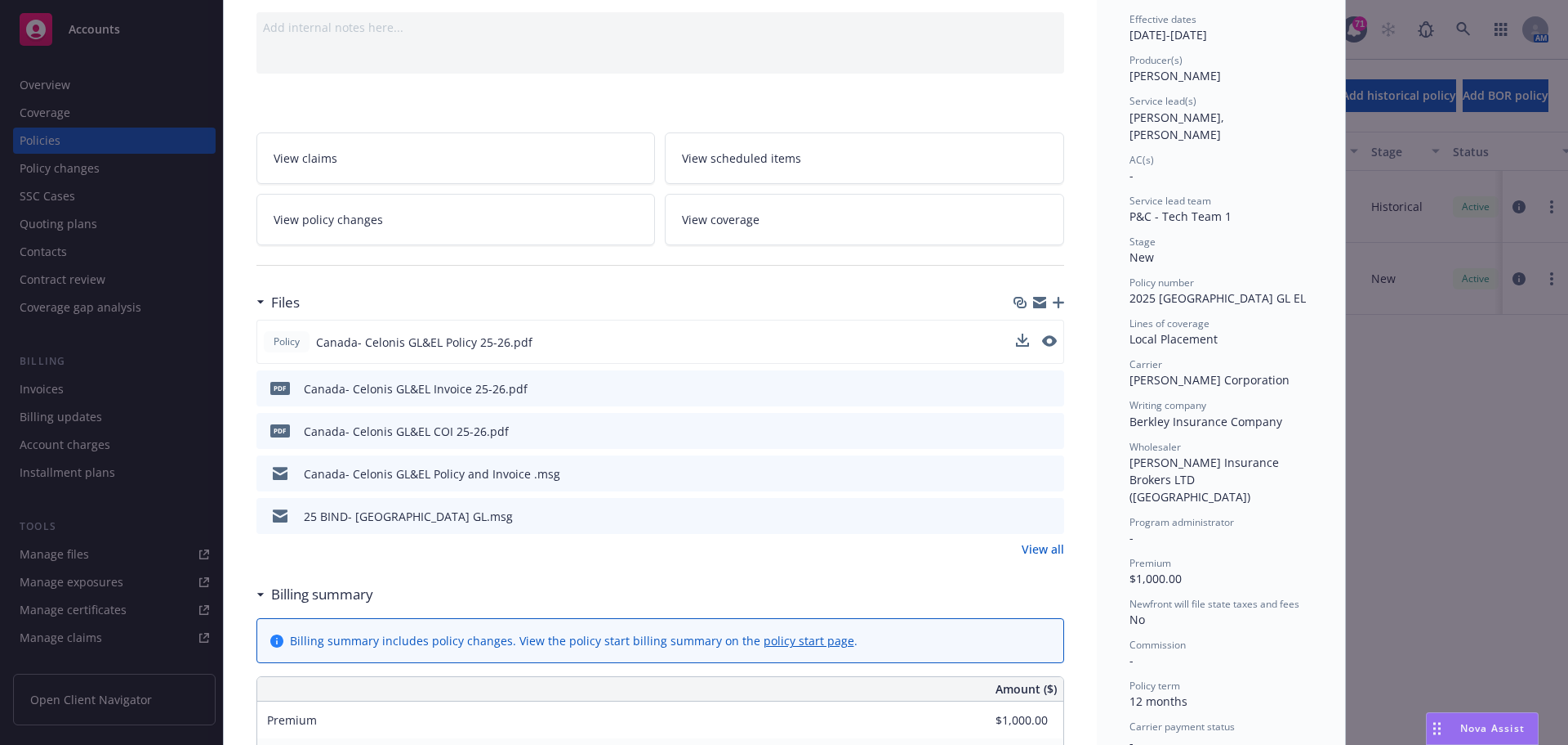
scroll to position [163, 0]
click at [1043, 386] on icon "preview file" at bounding box center [1048, 387] width 15 height 12
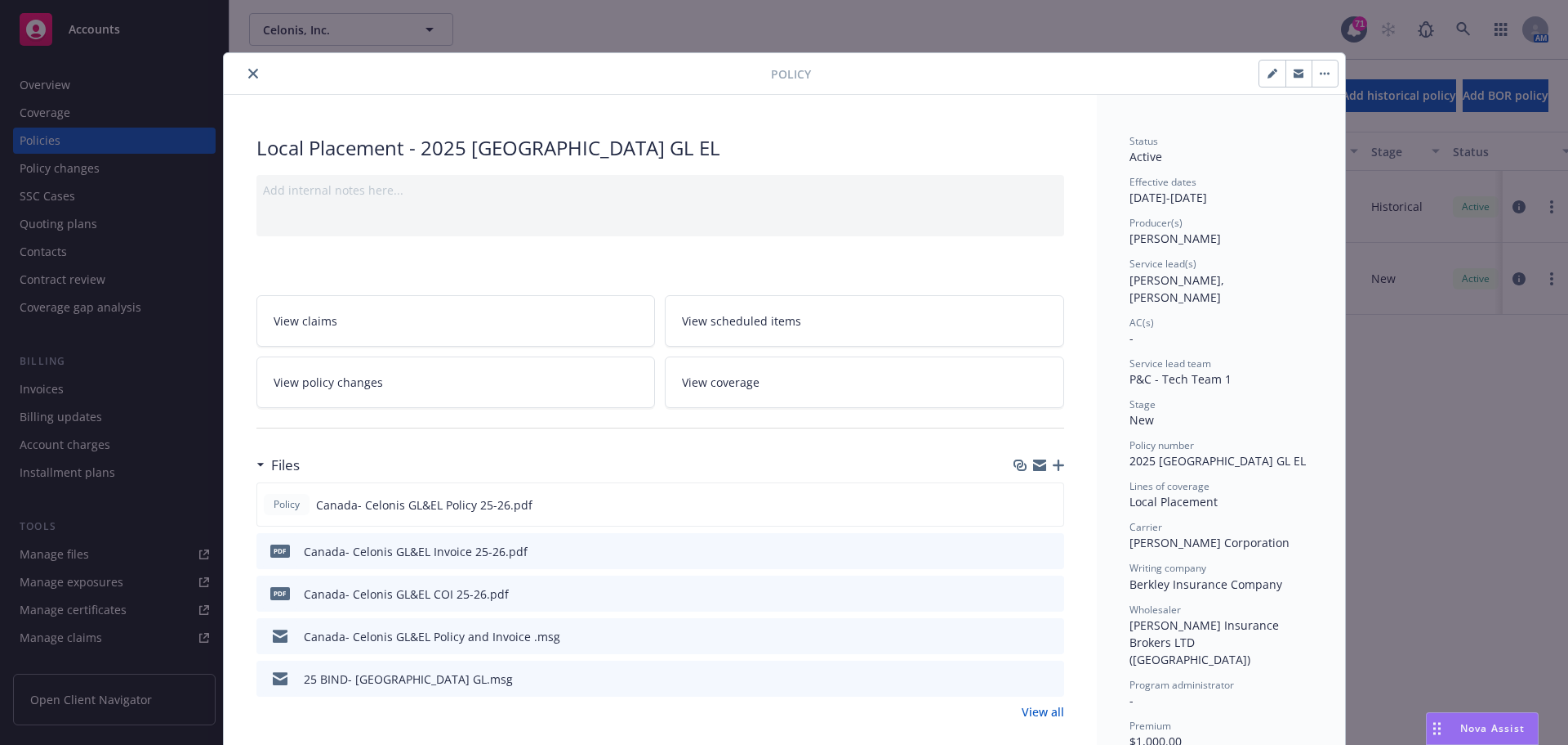
click at [248, 74] on icon "close" at bounding box center [253, 74] width 10 height 10
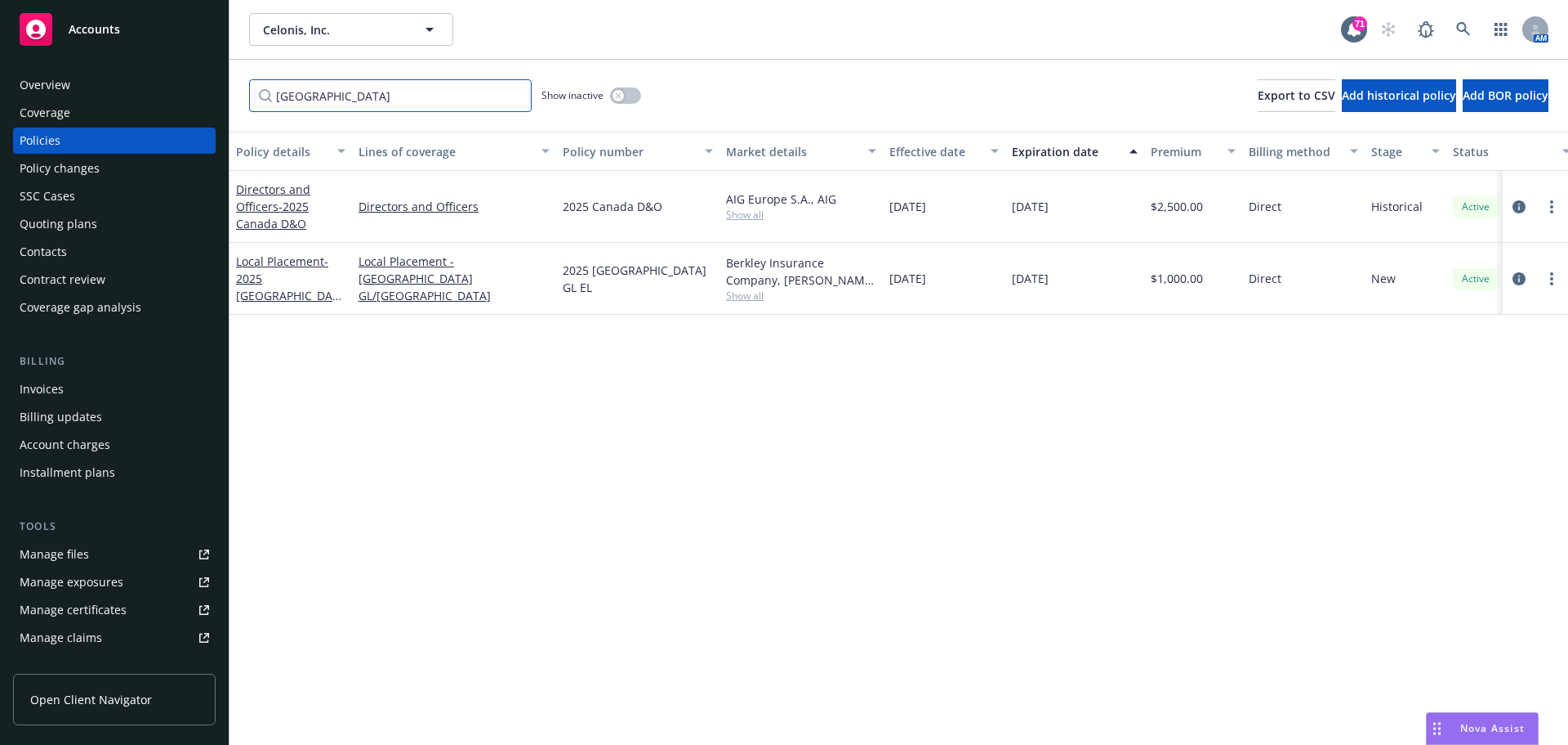
click at [310, 95] on input "[GEOGRAPHIC_DATA]" at bounding box center [390, 96] width 283 height 33
drag, startPoint x: 328, startPoint y: 95, endPoint x: 203, endPoint y: 95, distance: 125.0
click at [203, 95] on div "Accounts Overview Coverage Policies Policy changes SSC Cases Quoting plans Cont…" at bounding box center [784, 372] width 1568 height 745
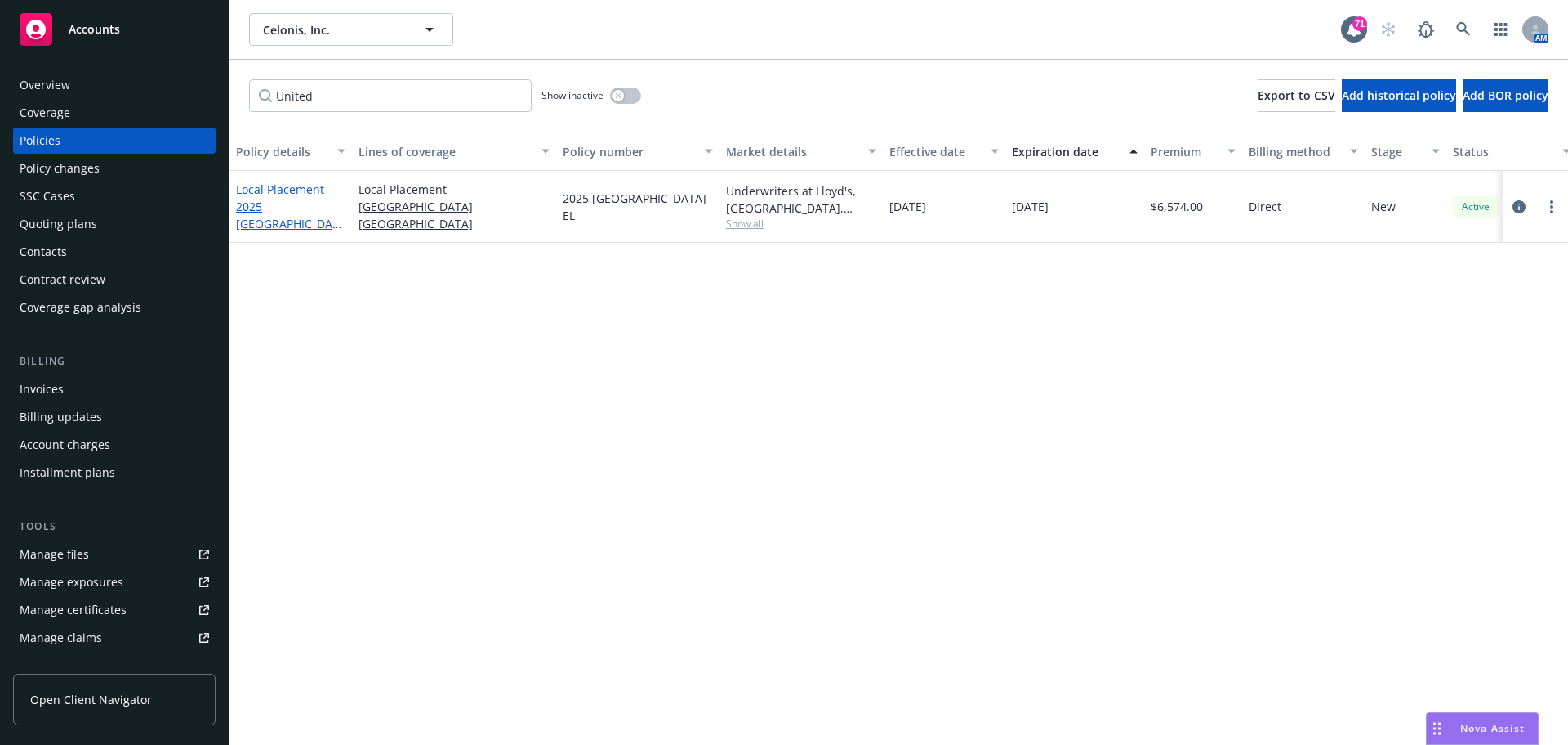
click at [296, 220] on span "- 2025 [GEOGRAPHIC_DATA] EL" at bounding box center [289, 215] width 105 height 67
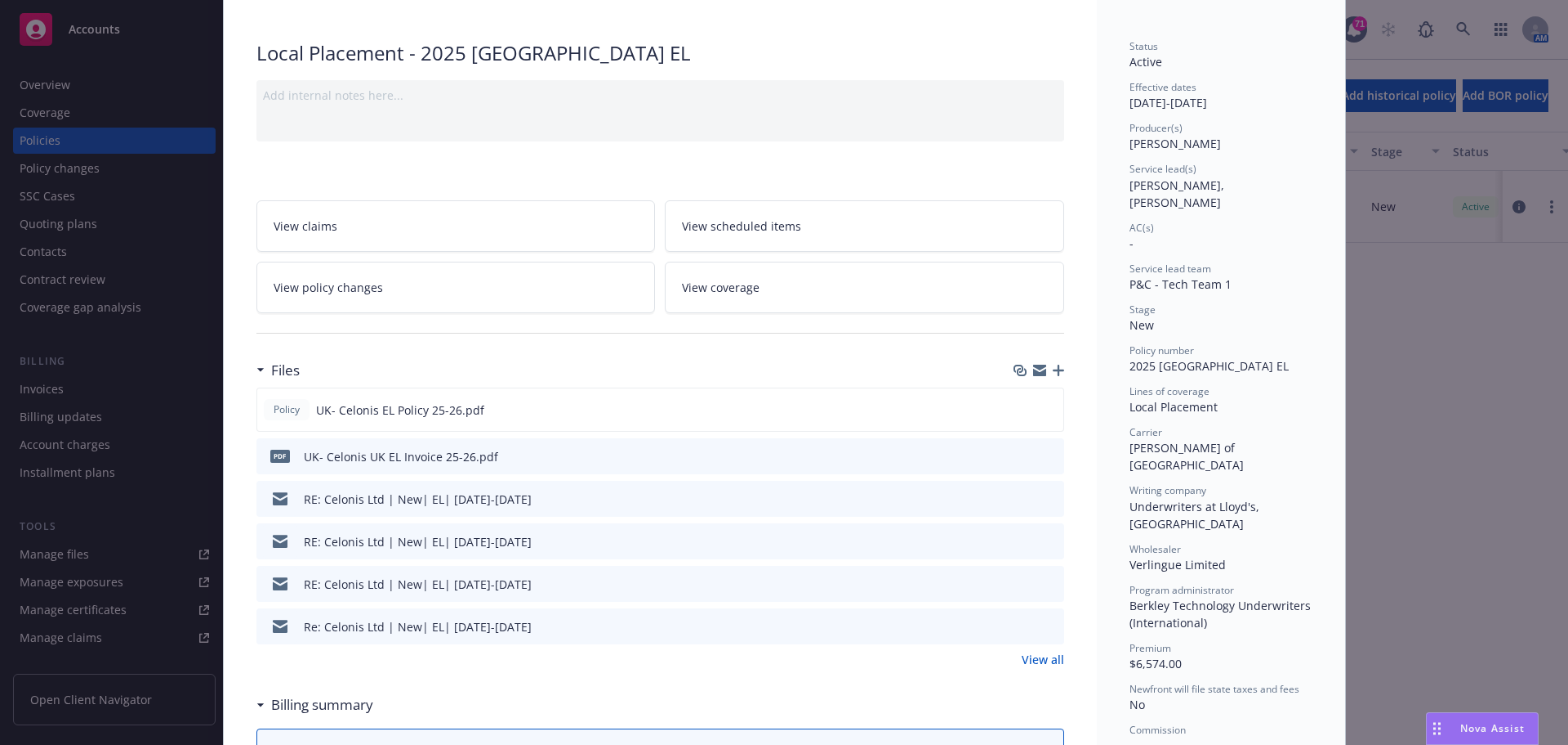
scroll to position [245, 0]
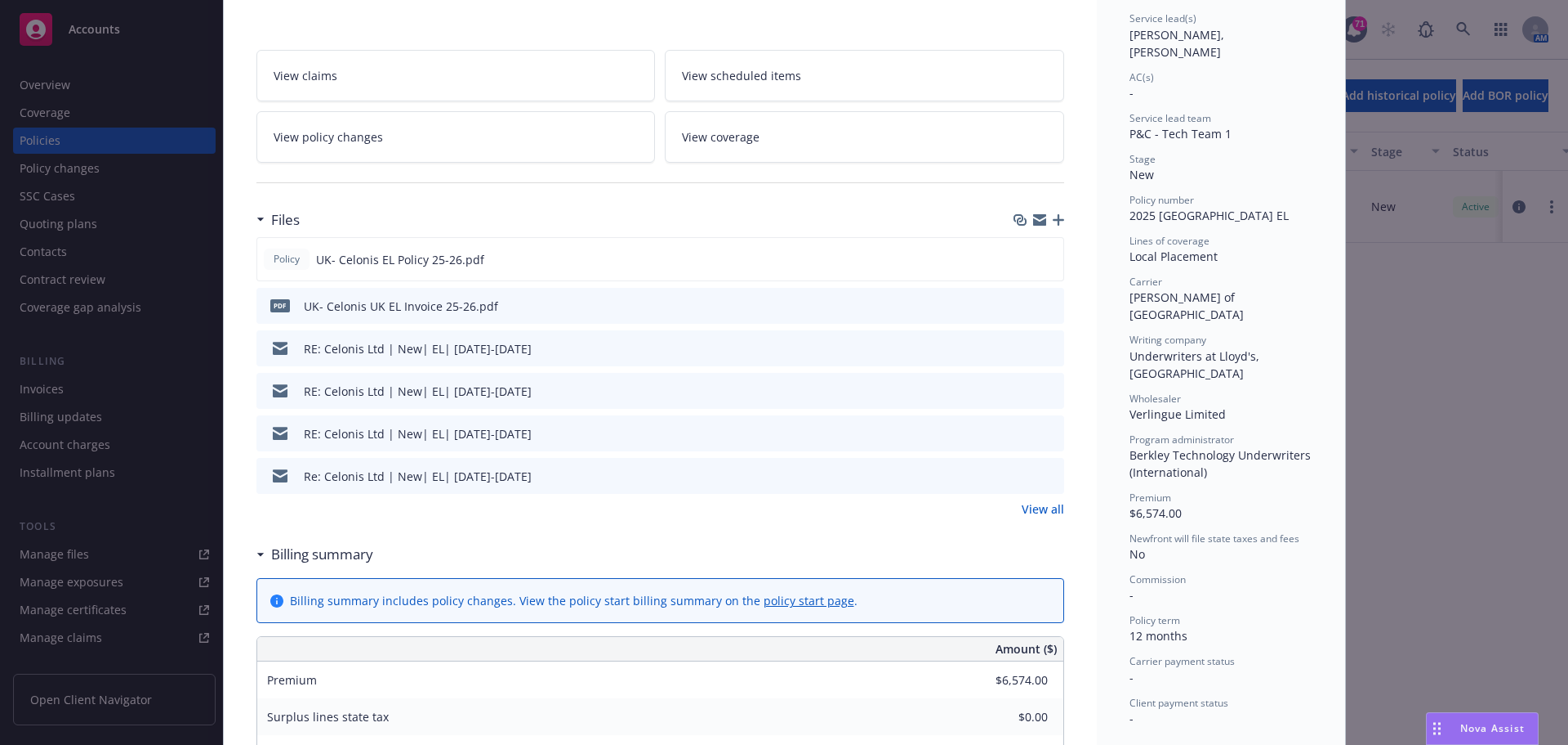
click at [1053, 221] on icon "button" at bounding box center [1059, 220] width 12 height 12
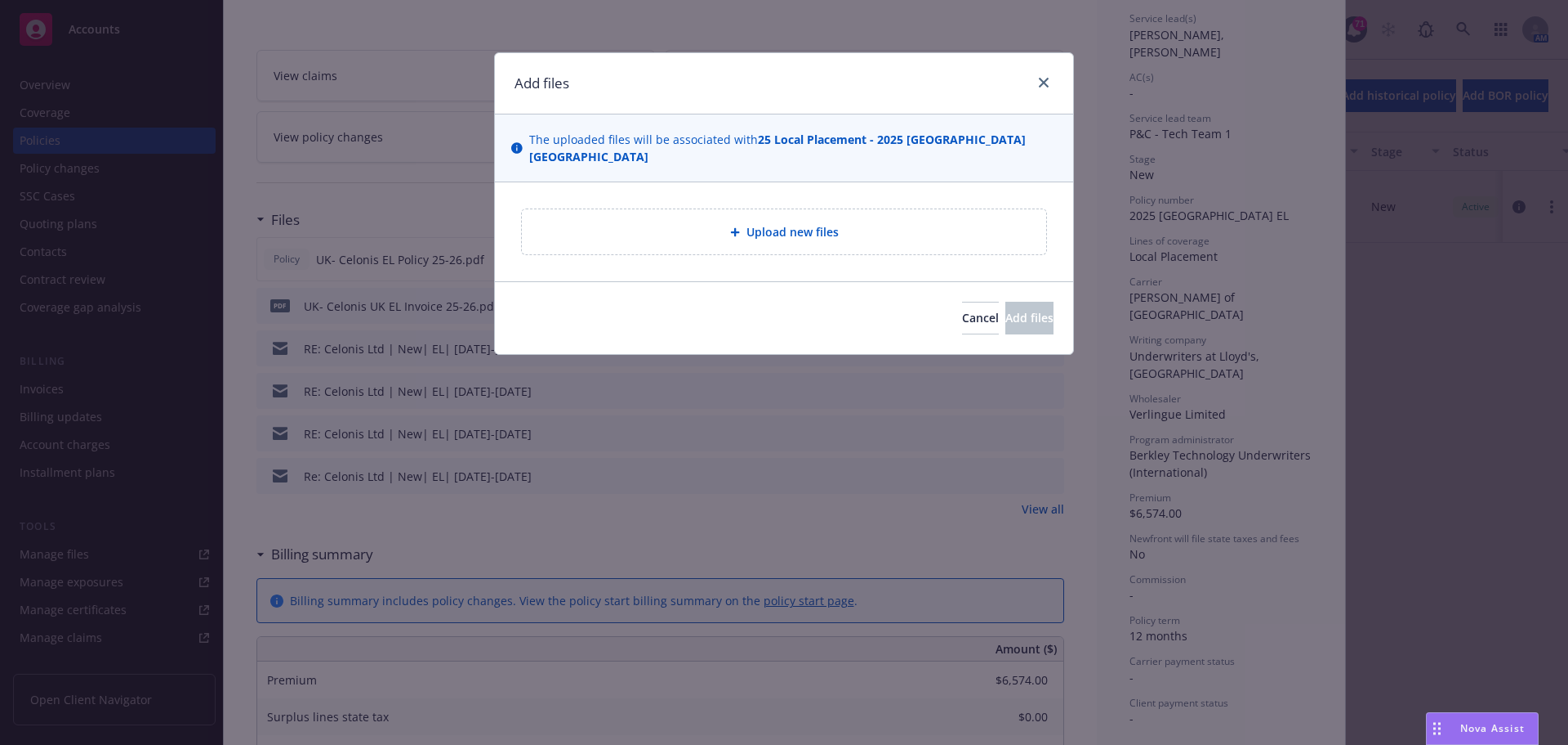
click at [1053, 88] on div at bounding box center [1040, 84] width 26 height 21
click at [1046, 82] on icon "close" at bounding box center [1044, 83] width 10 height 10
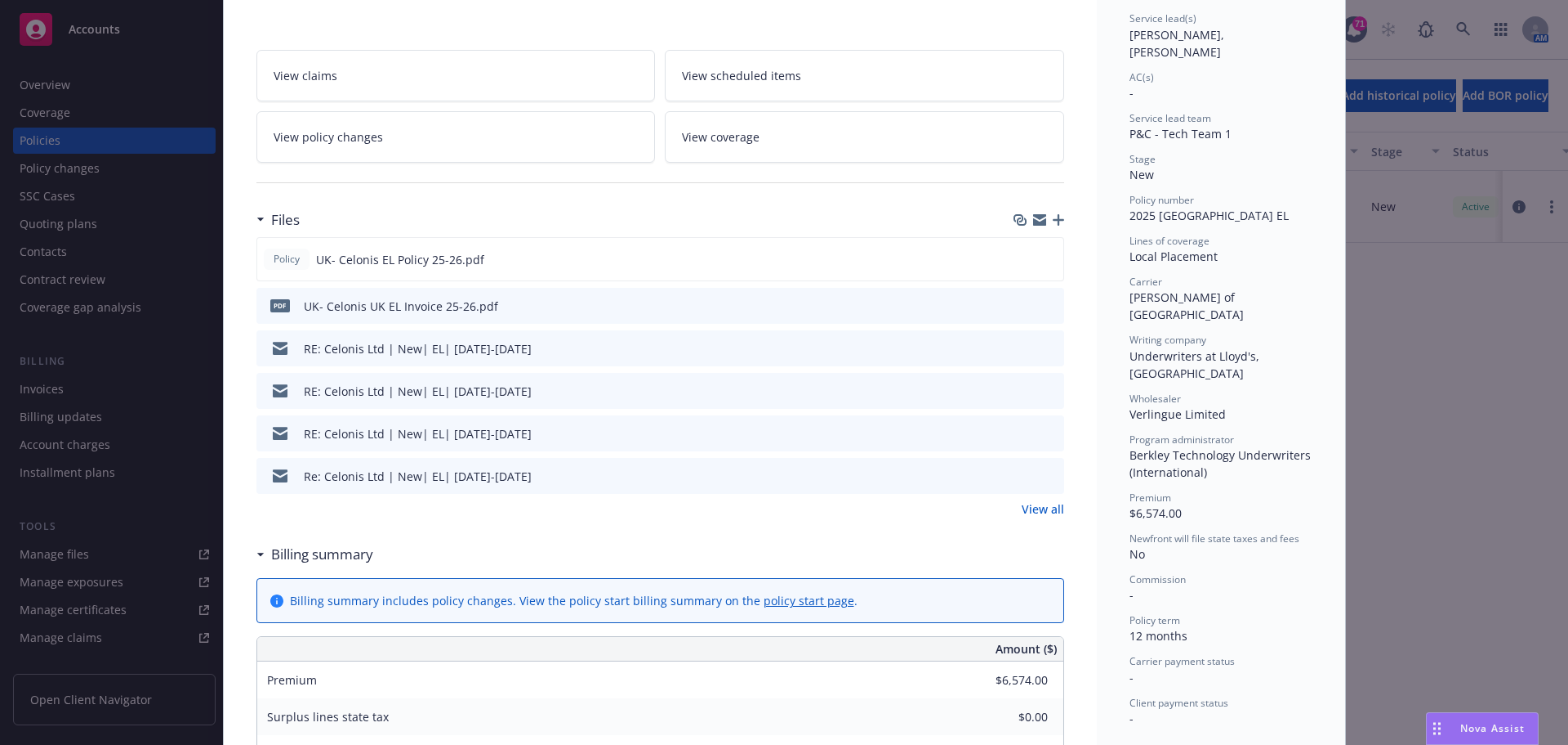
click at [1045, 304] on icon "preview file" at bounding box center [1048, 305] width 15 height 12
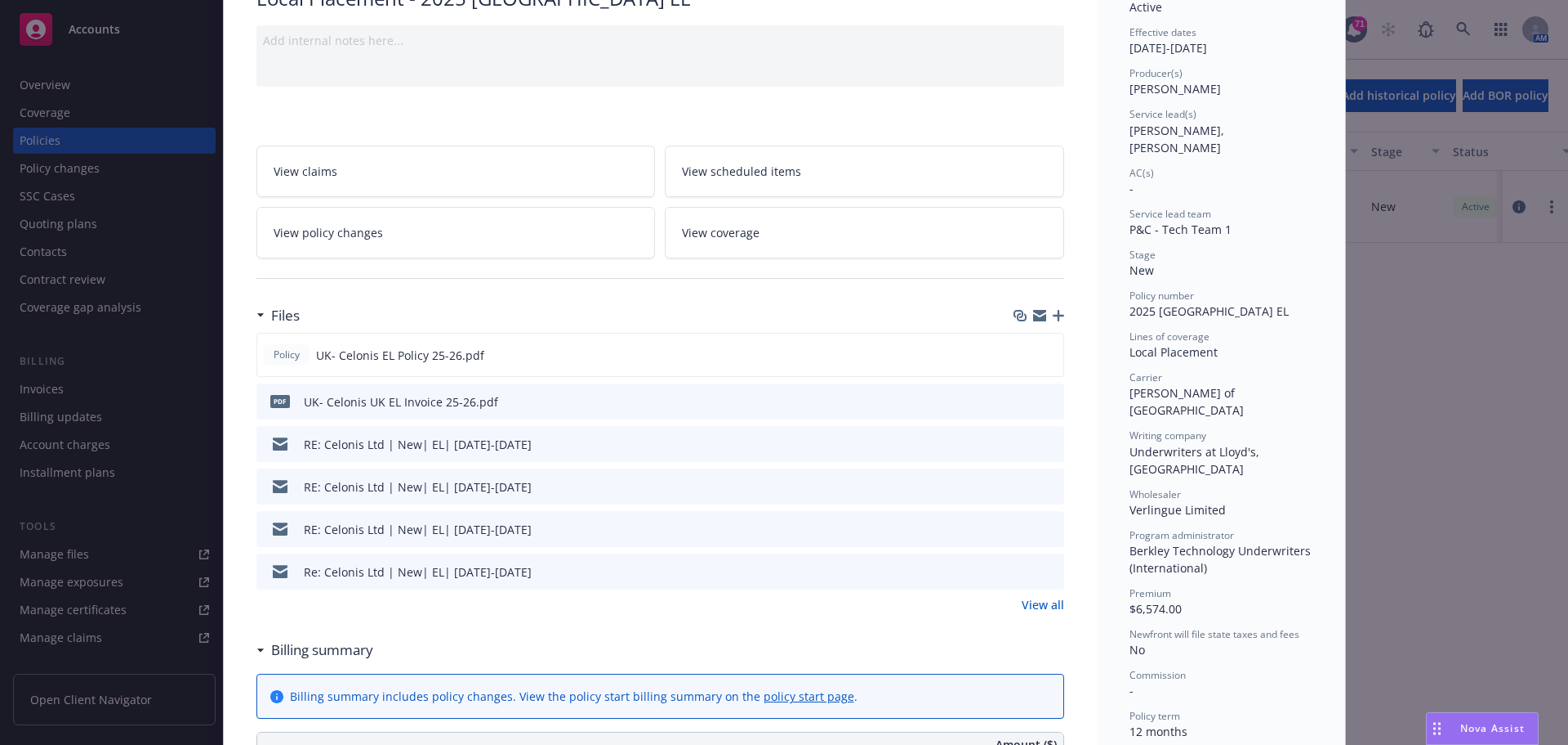
scroll to position [0, 0]
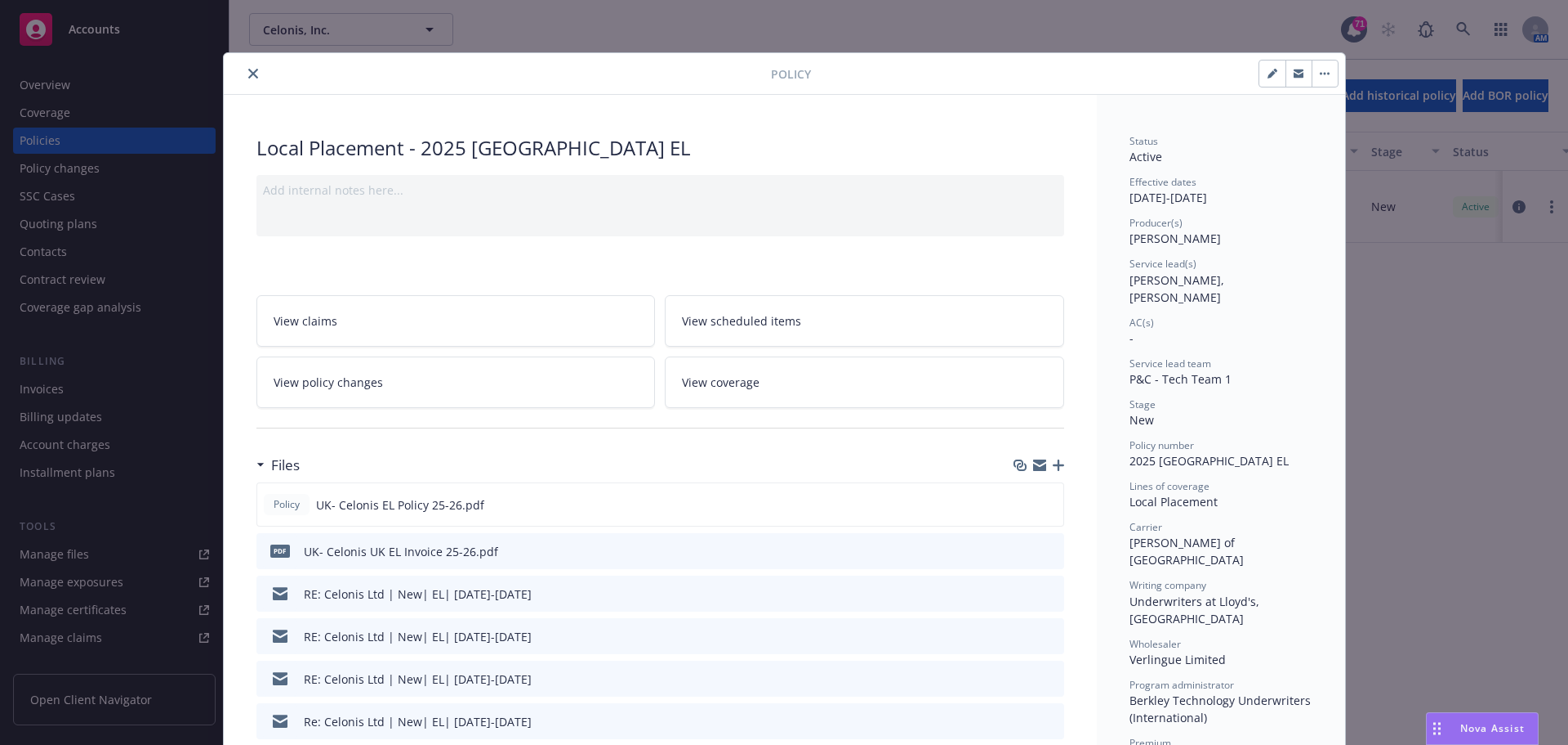
click at [248, 70] on icon "close" at bounding box center [253, 74] width 10 height 10
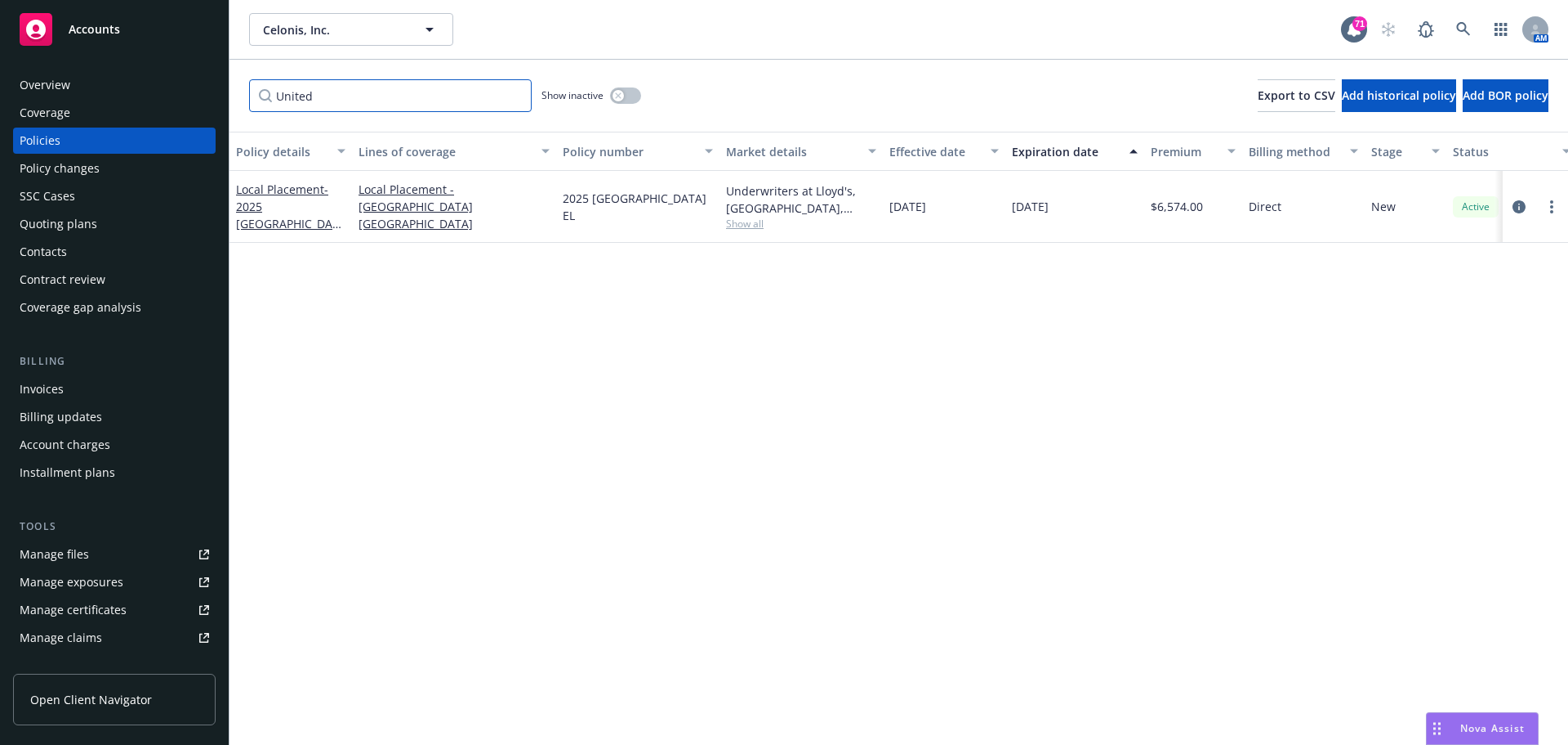
click at [367, 102] on input "United" at bounding box center [390, 96] width 283 height 33
drag, startPoint x: 353, startPoint y: 97, endPoint x: 144, endPoint y: 86, distance: 209.3
click at [142, 91] on div "Accounts Overview Coverage Policies Policy changes SSC Cases Quoting plans Cont…" at bounding box center [784, 372] width 1568 height 745
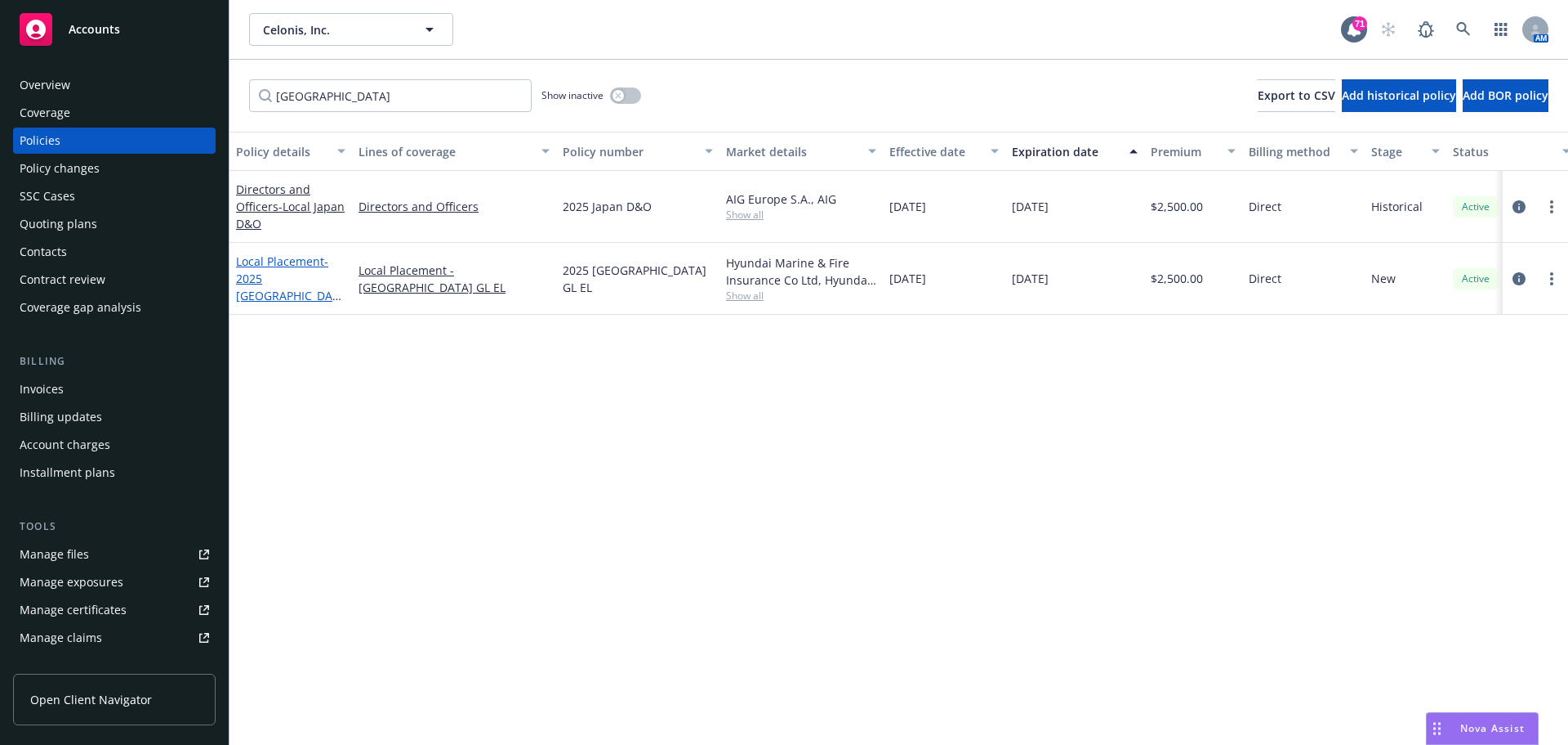
click at [262, 284] on span "- 2025 [GEOGRAPHIC_DATA] GL EL" at bounding box center [289, 286] width 105 height 67
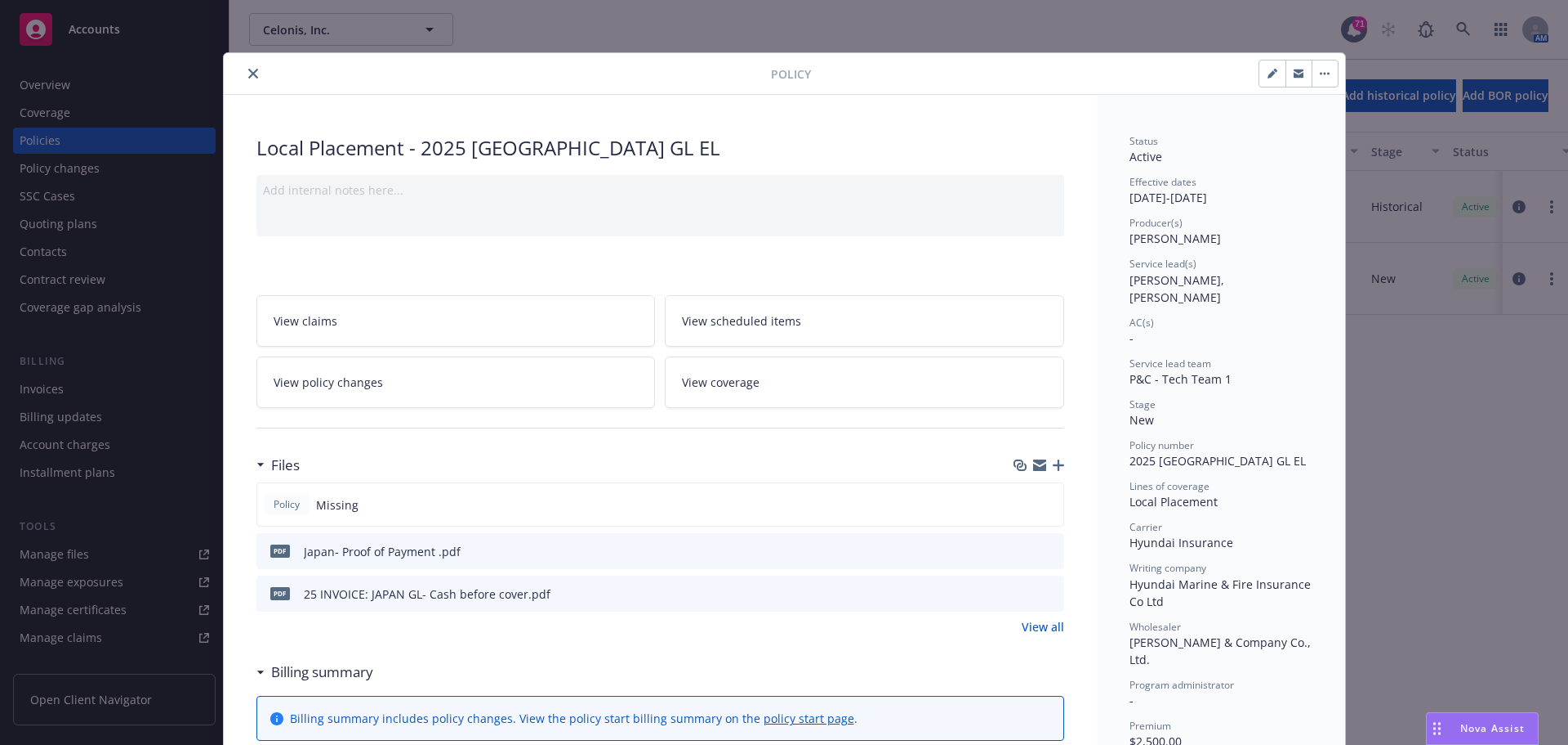
scroll to position [245, 0]
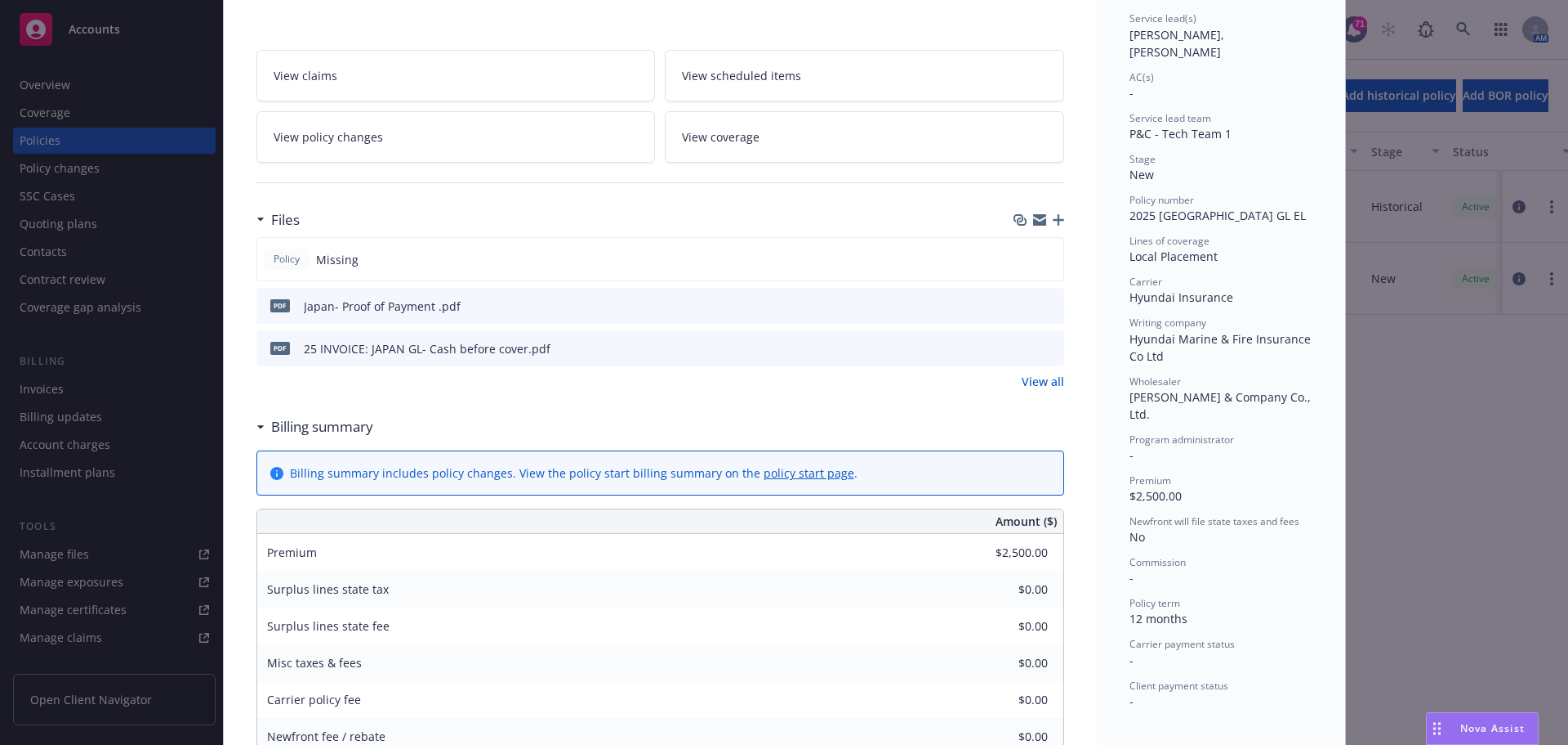
click at [1048, 341] on icon "preview file" at bounding box center [1048, 347] width 15 height 12
click at [67, 135] on div "Policy Local Placement - 2025 [GEOGRAPHIC_DATA] GL EL Add internal notes here..…" at bounding box center [784, 372] width 1568 height 745
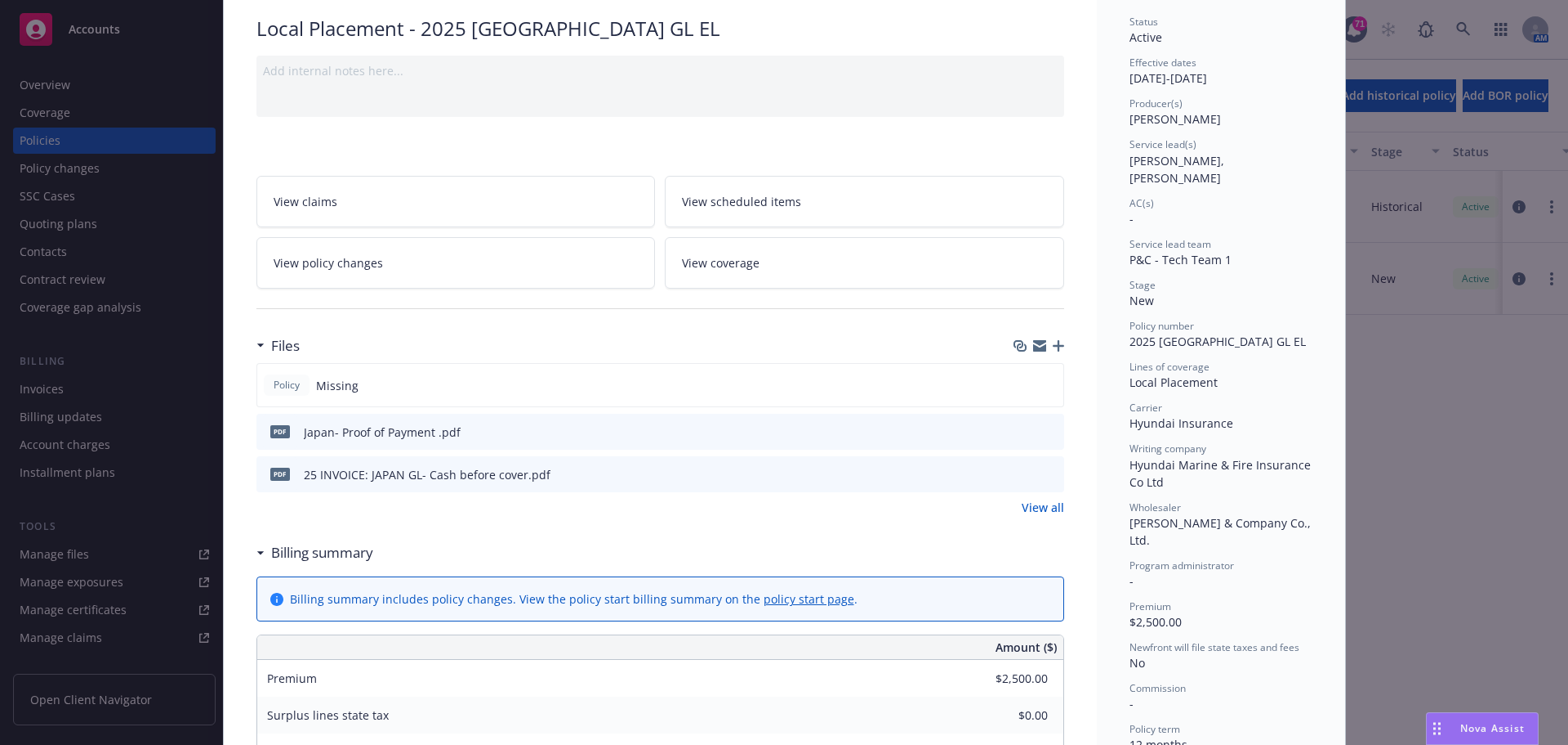
scroll to position [0, 0]
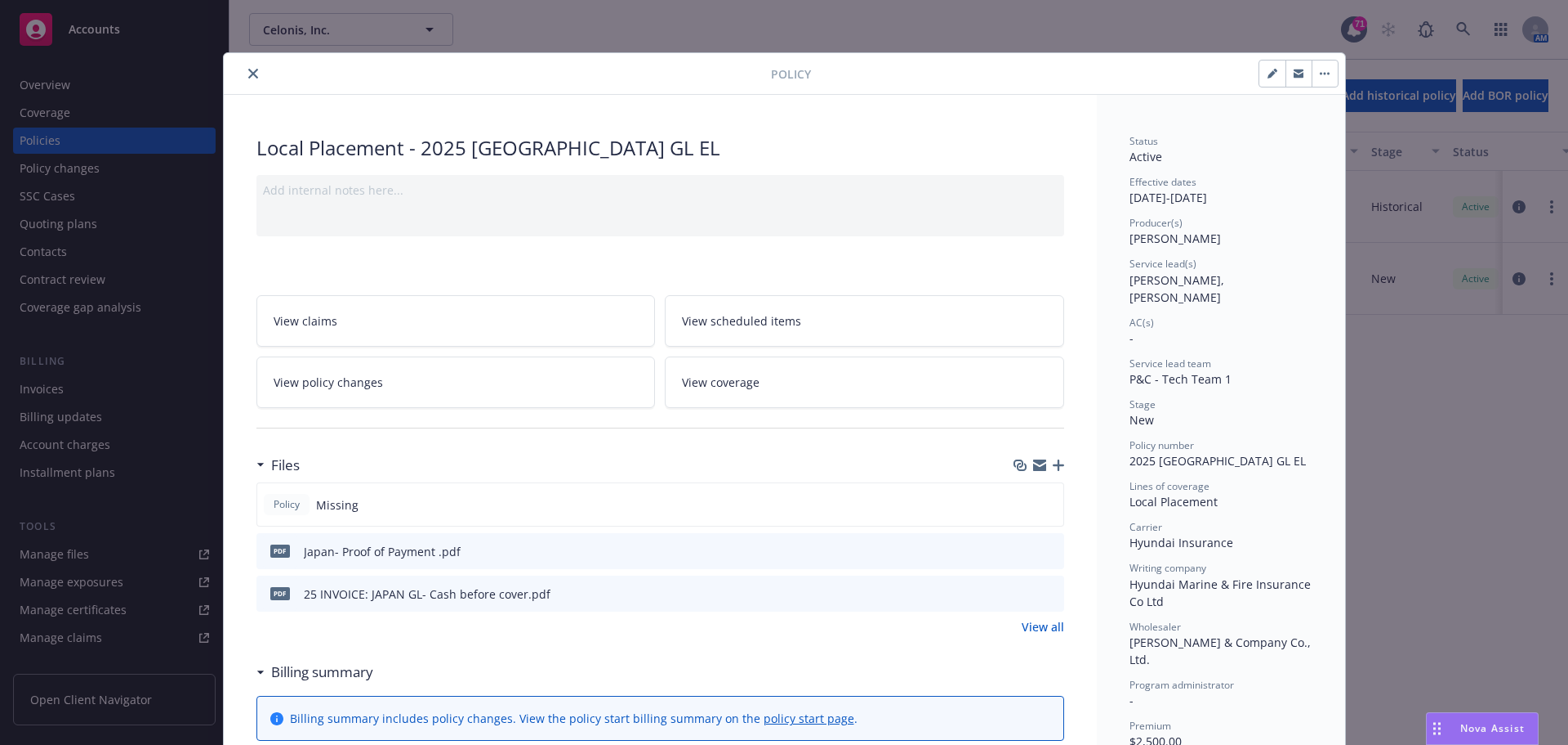
click at [248, 72] on icon "close" at bounding box center [253, 74] width 10 height 10
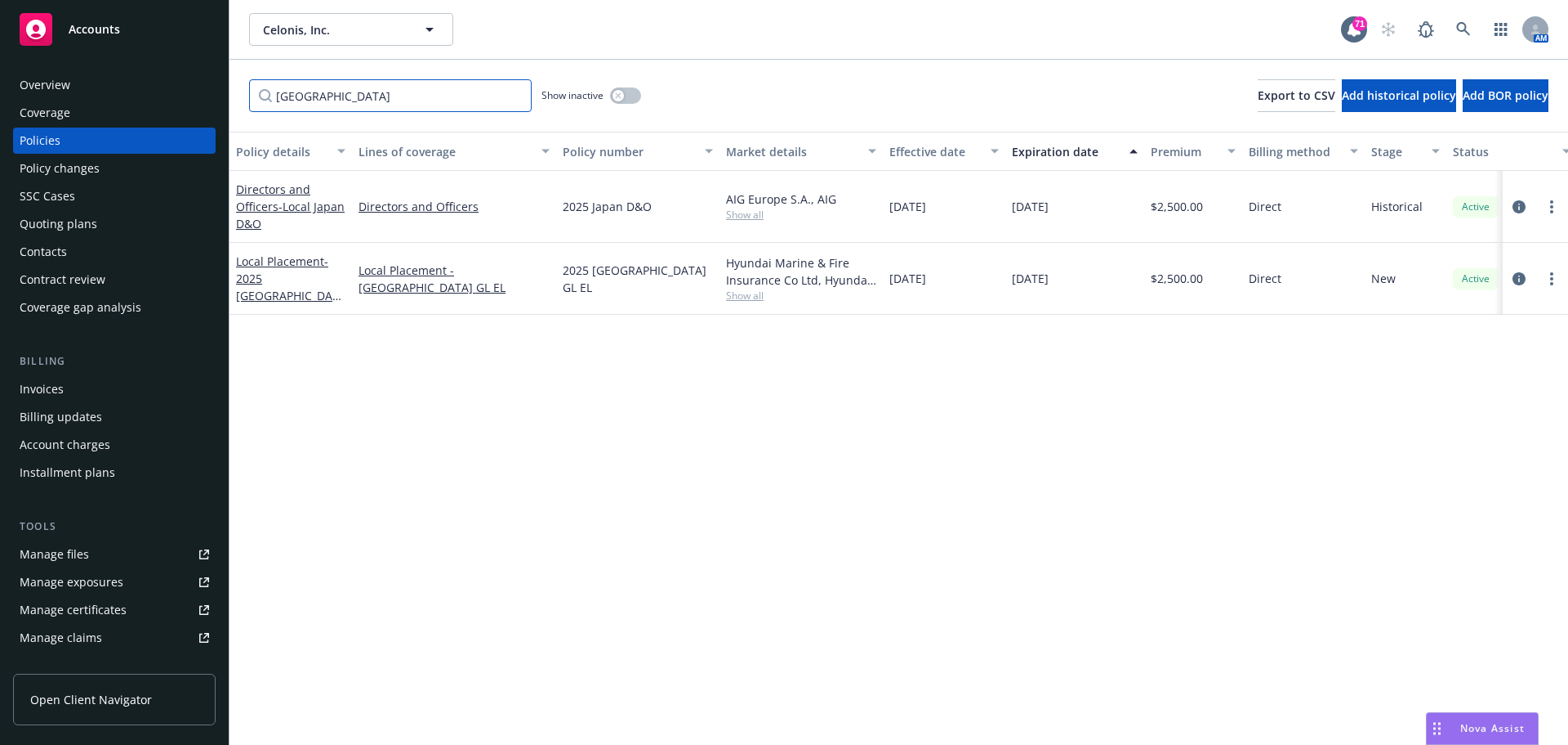
click at [304, 96] on input "[GEOGRAPHIC_DATA]" at bounding box center [390, 96] width 283 height 33
drag, startPoint x: 328, startPoint y: 96, endPoint x: 189, endPoint y: 94, distance: 139.0
click at [189, 94] on div "Accounts Overview Coverage Policies Policy changes SSC Cases Quoting plans Cont…" at bounding box center [784, 372] width 1568 height 745
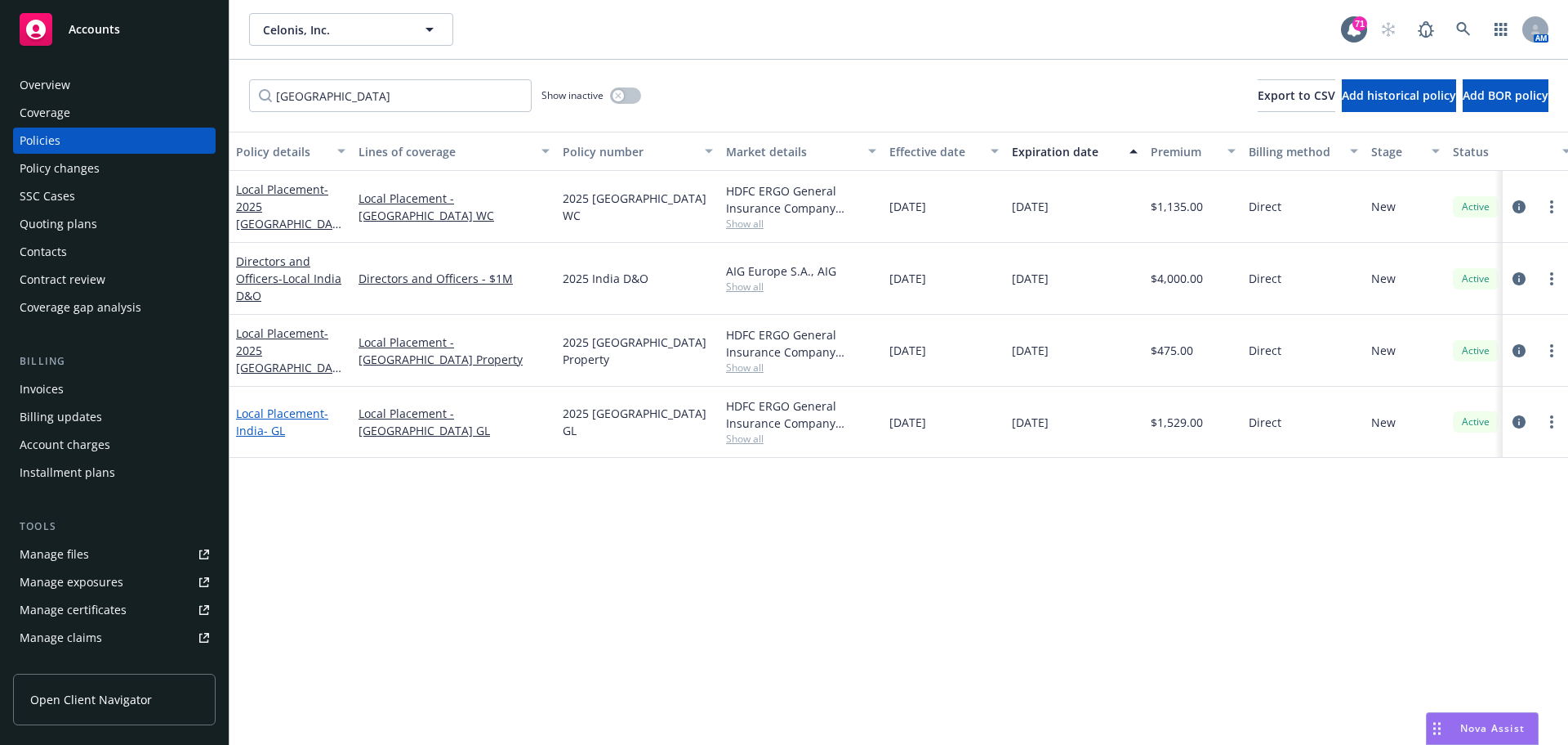
click at [260, 425] on span "- [GEOGRAPHIC_DATA]- GL" at bounding box center [282, 422] width 92 height 33
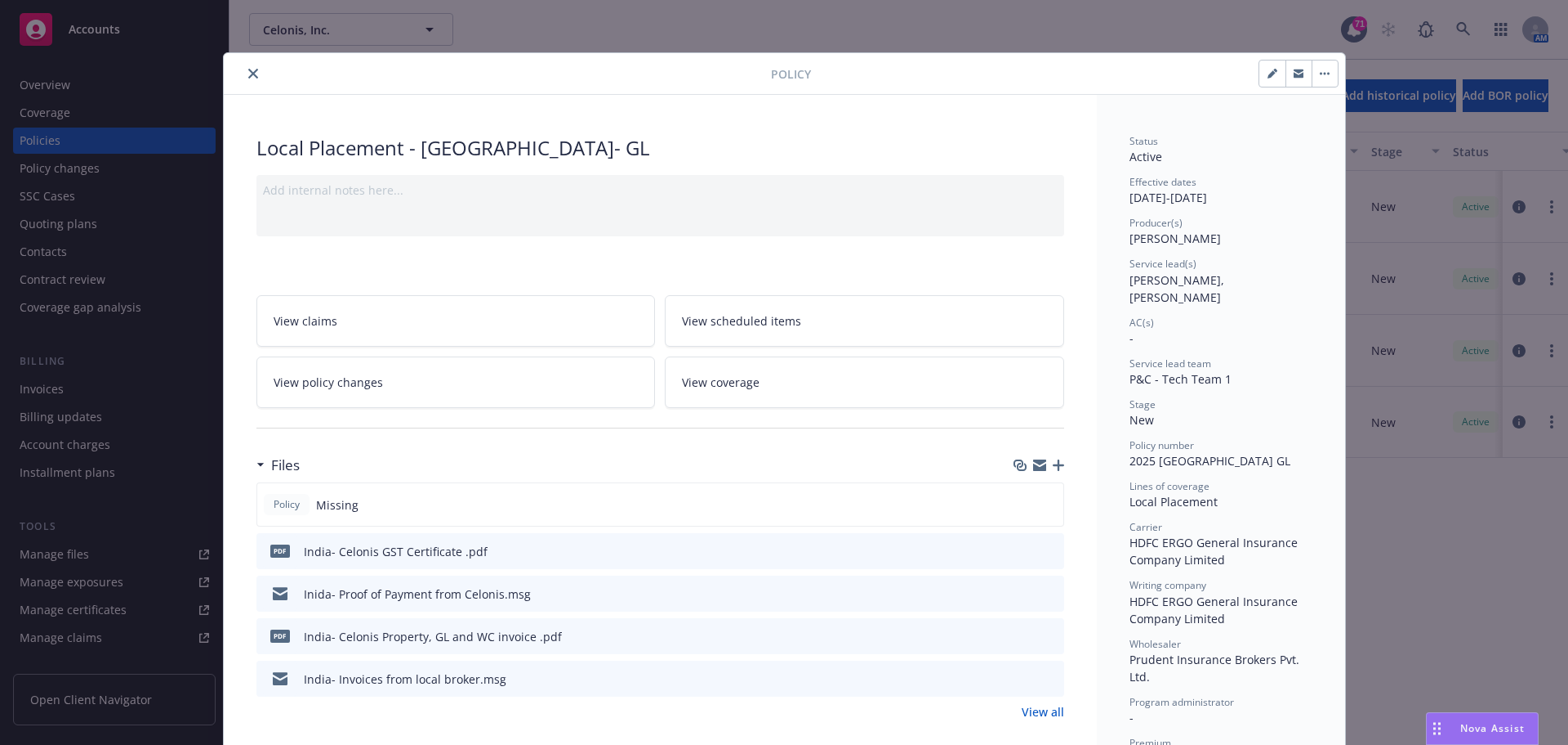
click at [1051, 635] on div "pdf [GEOGRAPHIC_DATA]- Celonis Property, GL and WC invoice .pdf" at bounding box center [660, 635] width 808 height 36
click at [1047, 635] on icon "preview file" at bounding box center [1048, 635] width 15 height 12
click at [248, 78] on icon "close" at bounding box center [253, 74] width 10 height 10
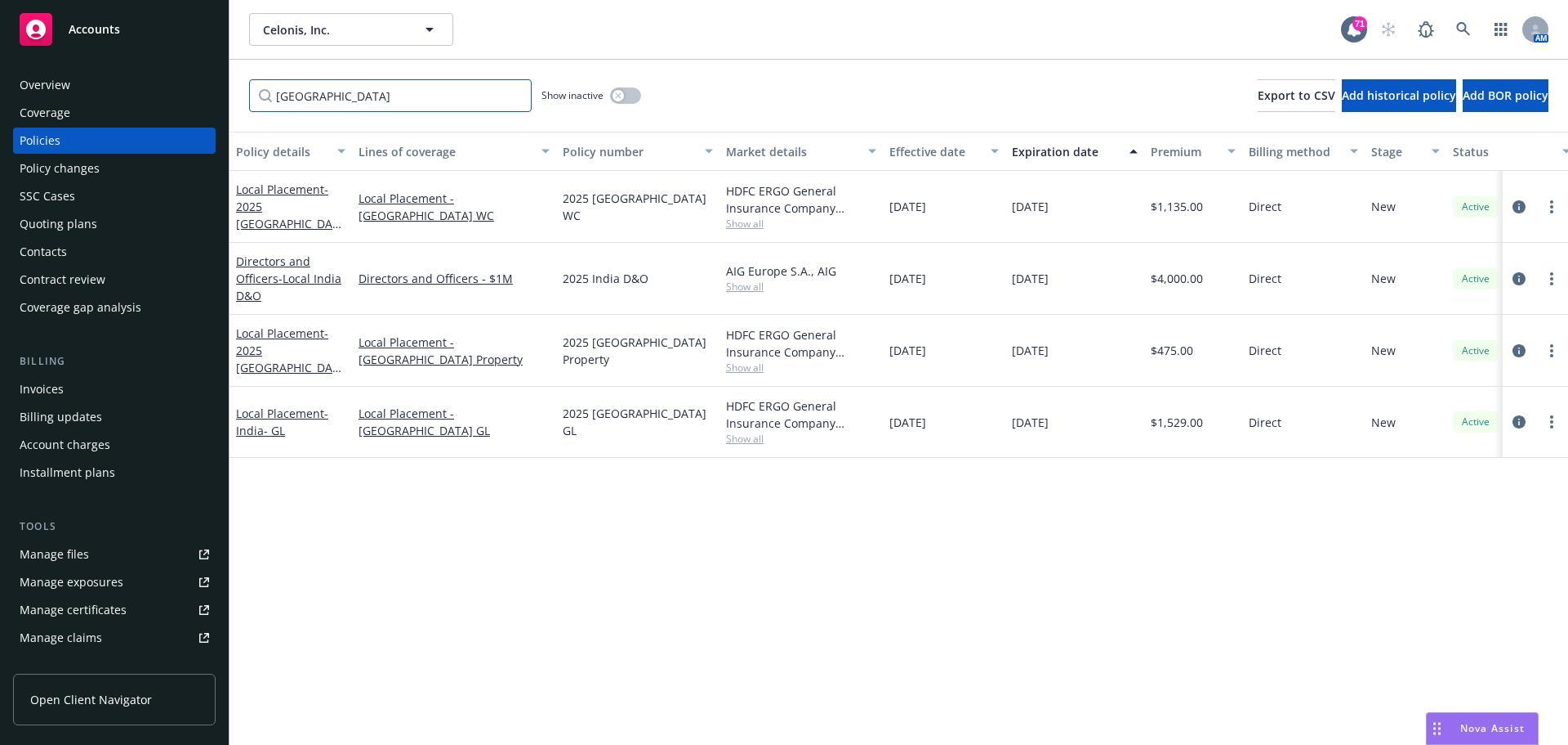
click at [381, 83] on input "[GEOGRAPHIC_DATA]" at bounding box center [390, 96] width 283 height 33
drag, startPoint x: 367, startPoint y: 94, endPoint x: 143, endPoint y: 85, distance: 224.2
click at [143, 85] on div "Accounts Overview Coverage Policies Policy changes SSC Cases Quoting plans Cont…" at bounding box center [784, 372] width 1568 height 745
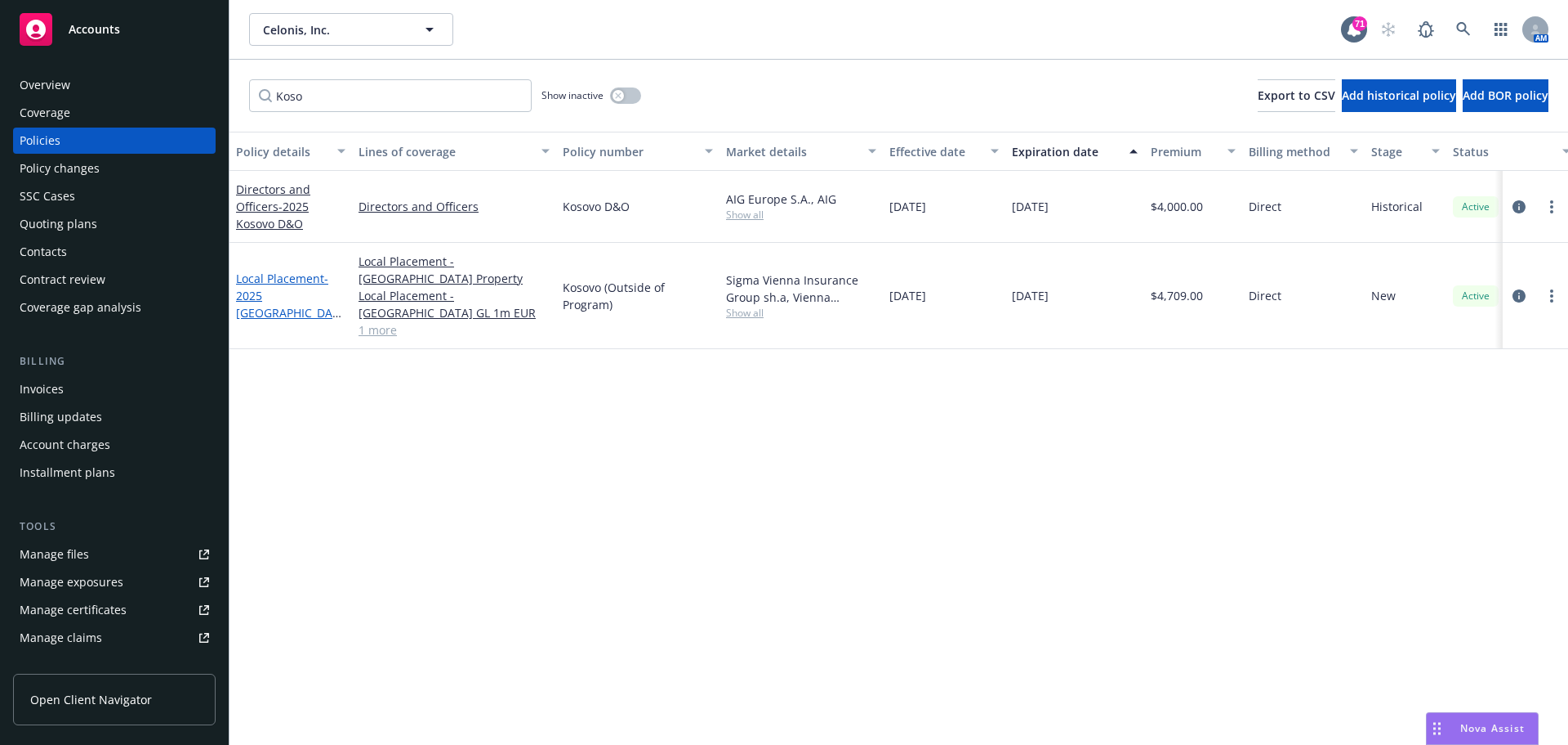
click at [263, 282] on span "- 2025 [GEOGRAPHIC_DATA] (Outside of Program)" at bounding box center [289, 312] width 105 height 85
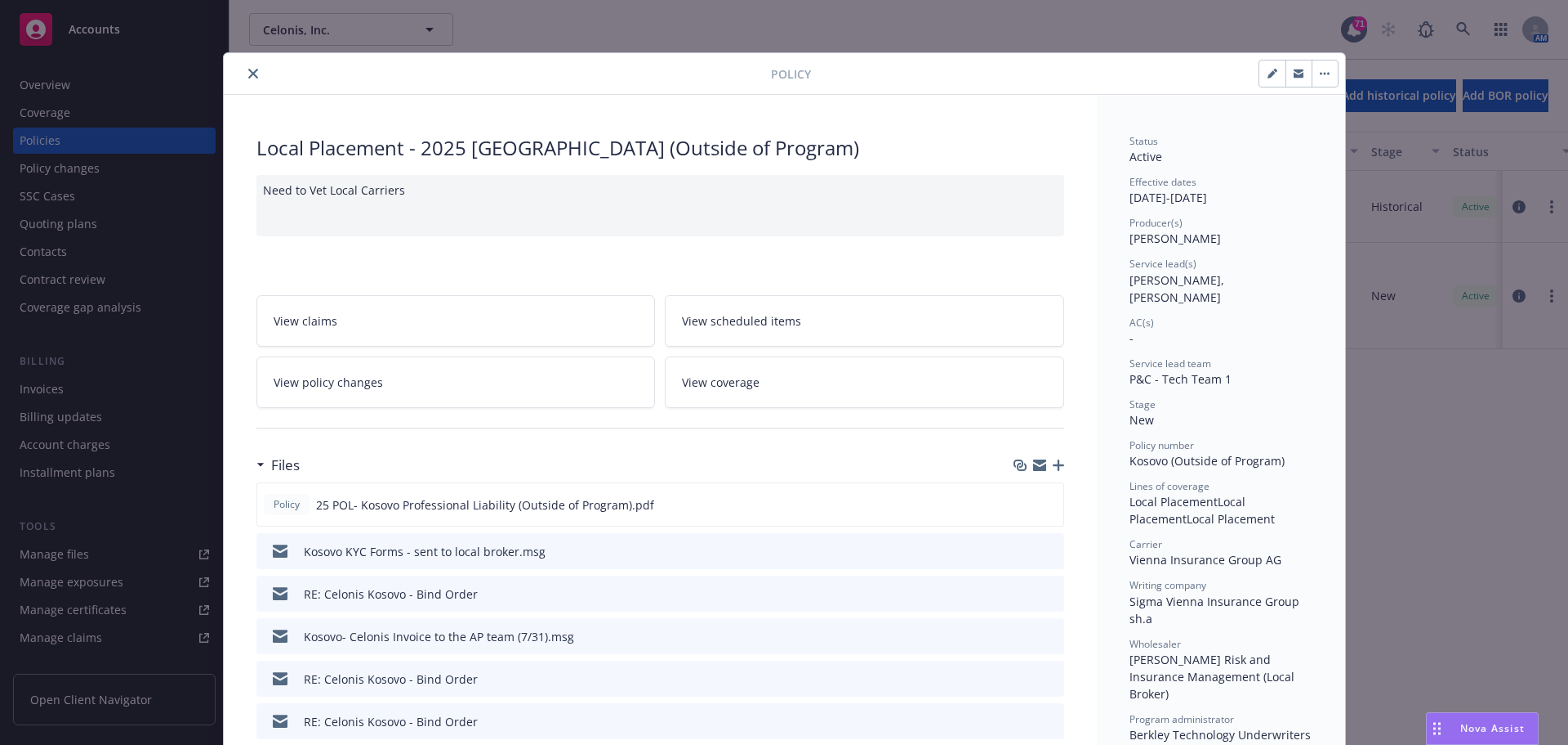
scroll to position [163, 0]
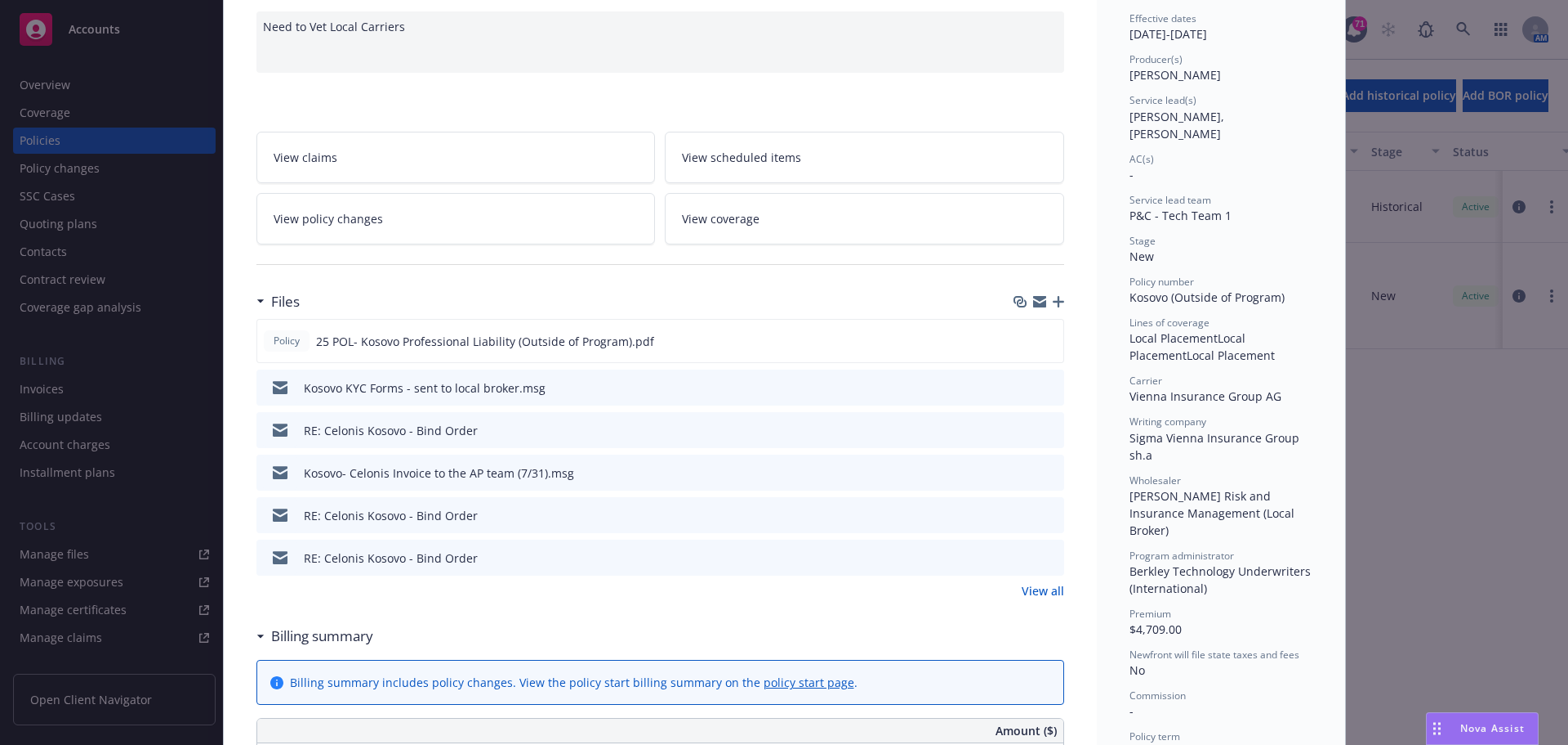
click at [1035, 473] on div at bounding box center [1037, 473] width 41 height 18
click at [1042, 470] on icon "preview file" at bounding box center [1048, 472] width 15 height 12
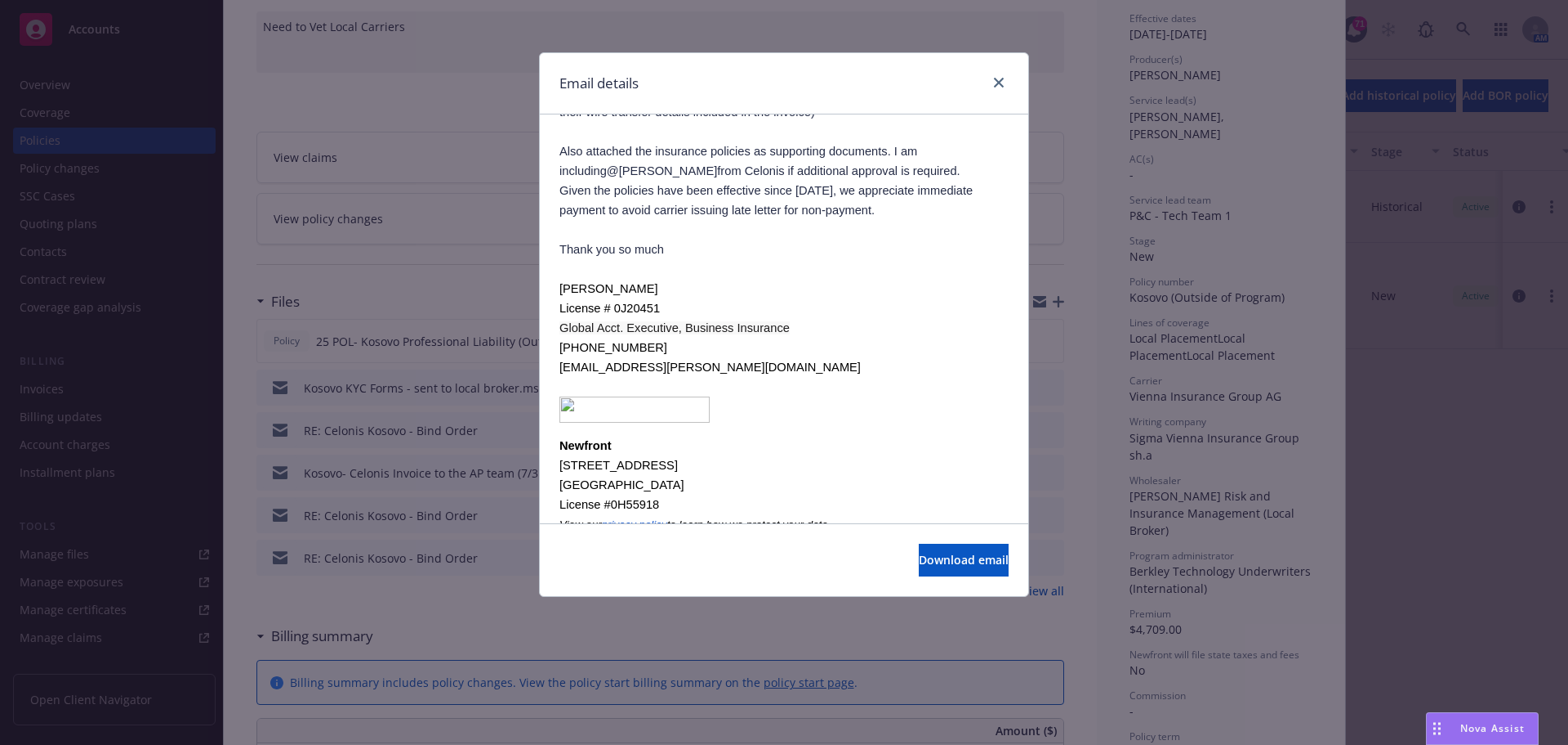
scroll to position [315, 0]
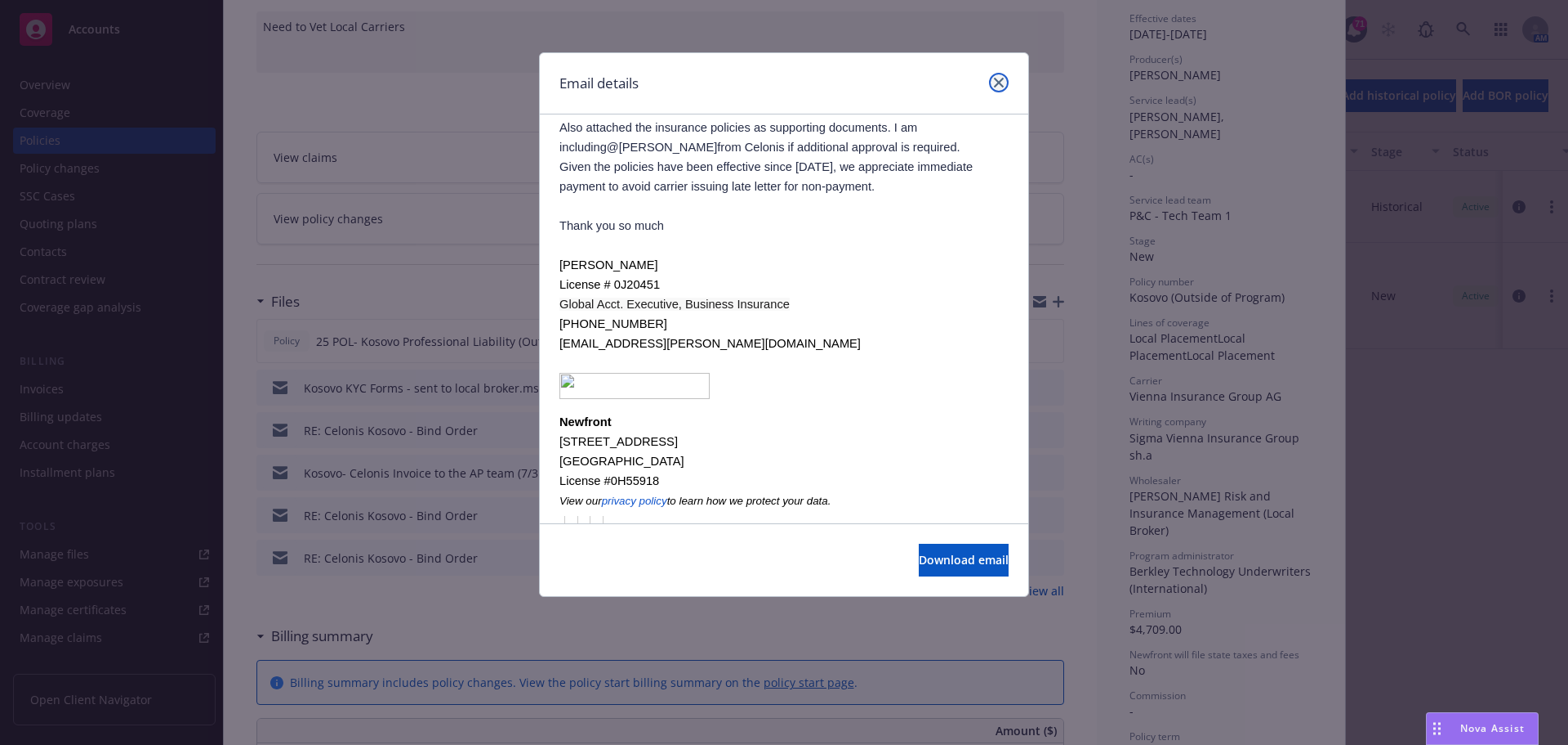
click at [999, 85] on icon "close" at bounding box center [999, 83] width 10 height 10
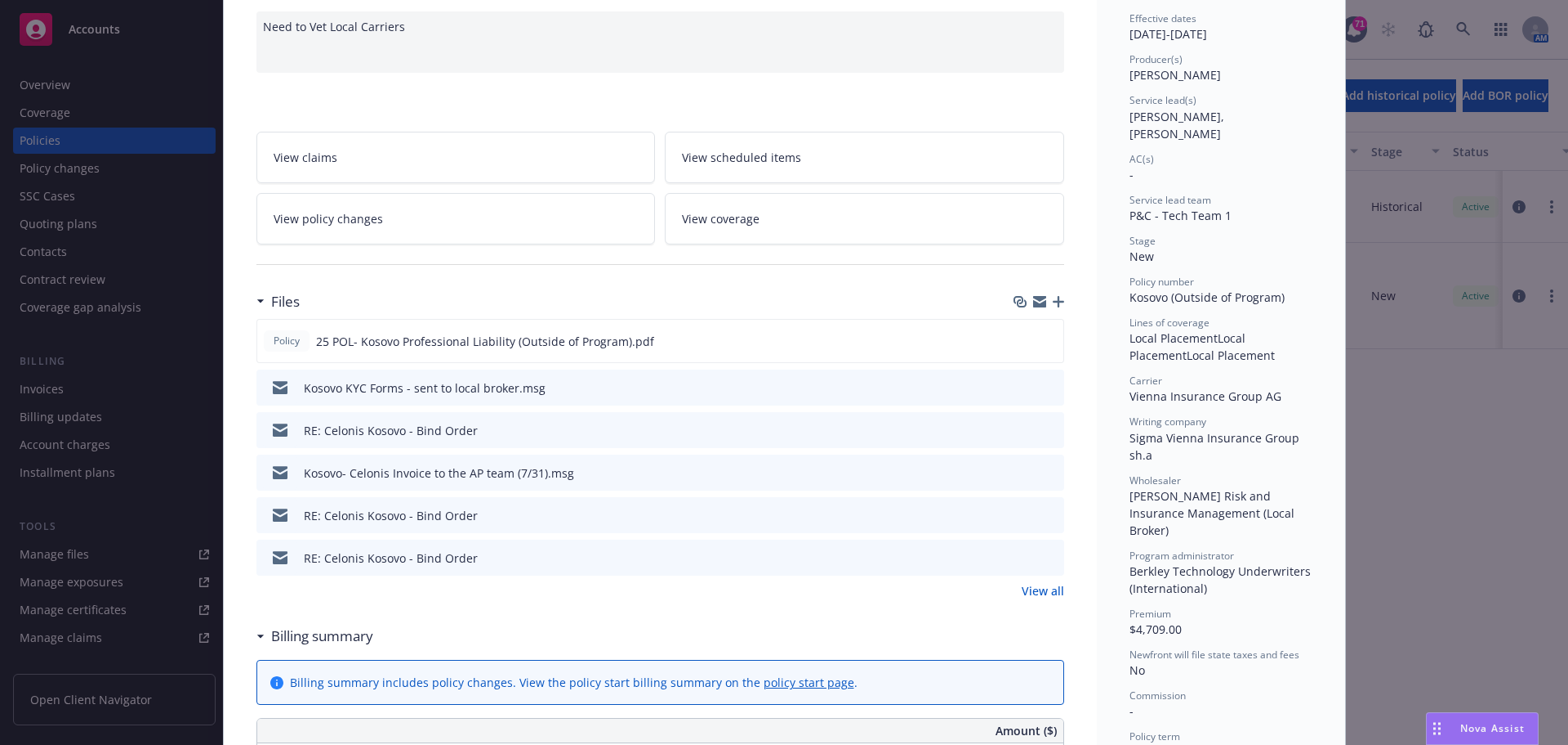
click at [413, 480] on div "Kosovo- Celonis Invoice to the AP team (7/31).msg" at bounding box center [439, 473] width 270 height 18
click at [1048, 478] on button at bounding box center [1050, 473] width 15 height 18
click at [1018, 471] on icon "download file" at bounding box center [1021, 470] width 11 height 10
drag, startPoint x: 1011, startPoint y: 83, endPoint x: 1218, endPoint y: 34, distance: 212.7
click at [1011, 83] on div "Local Placement - 2025 [GEOGRAPHIC_DATA] (Outside of Program) Need to Vet Local…" at bounding box center [660, 723] width 873 height 1584
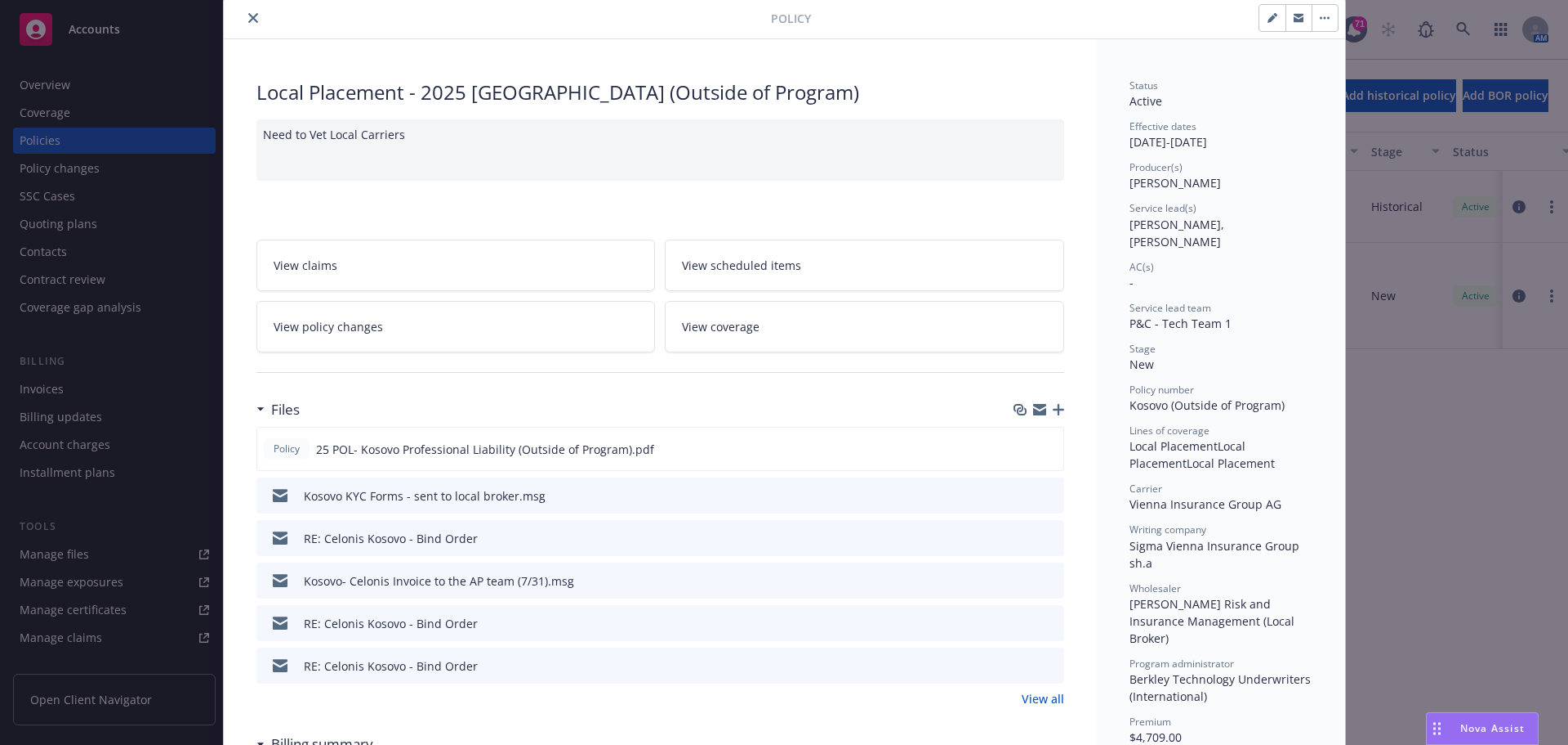
scroll to position [0, 0]
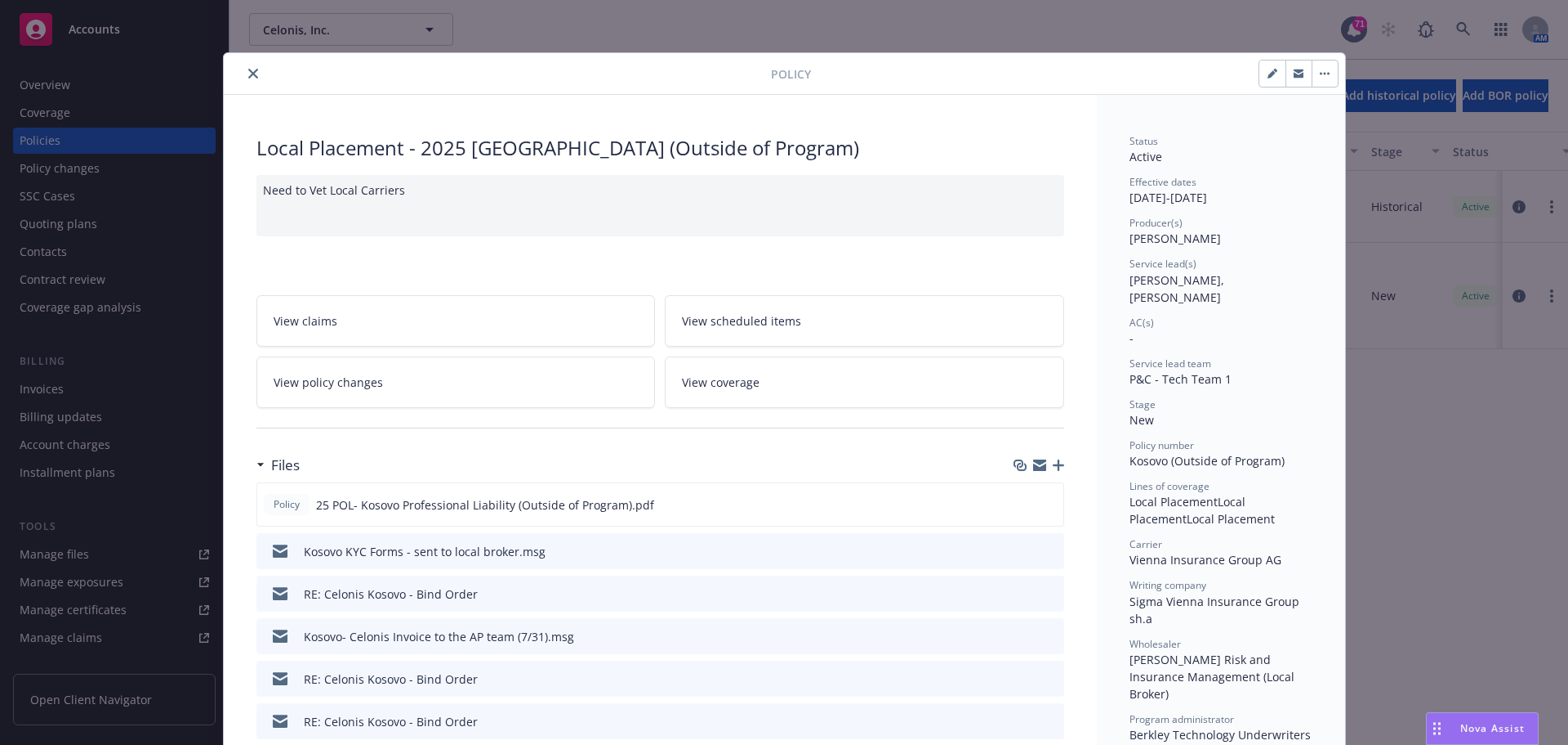
click at [253, 83] on div at bounding box center [501, 74] width 540 height 19
click at [248, 73] on icon "close" at bounding box center [253, 74] width 10 height 10
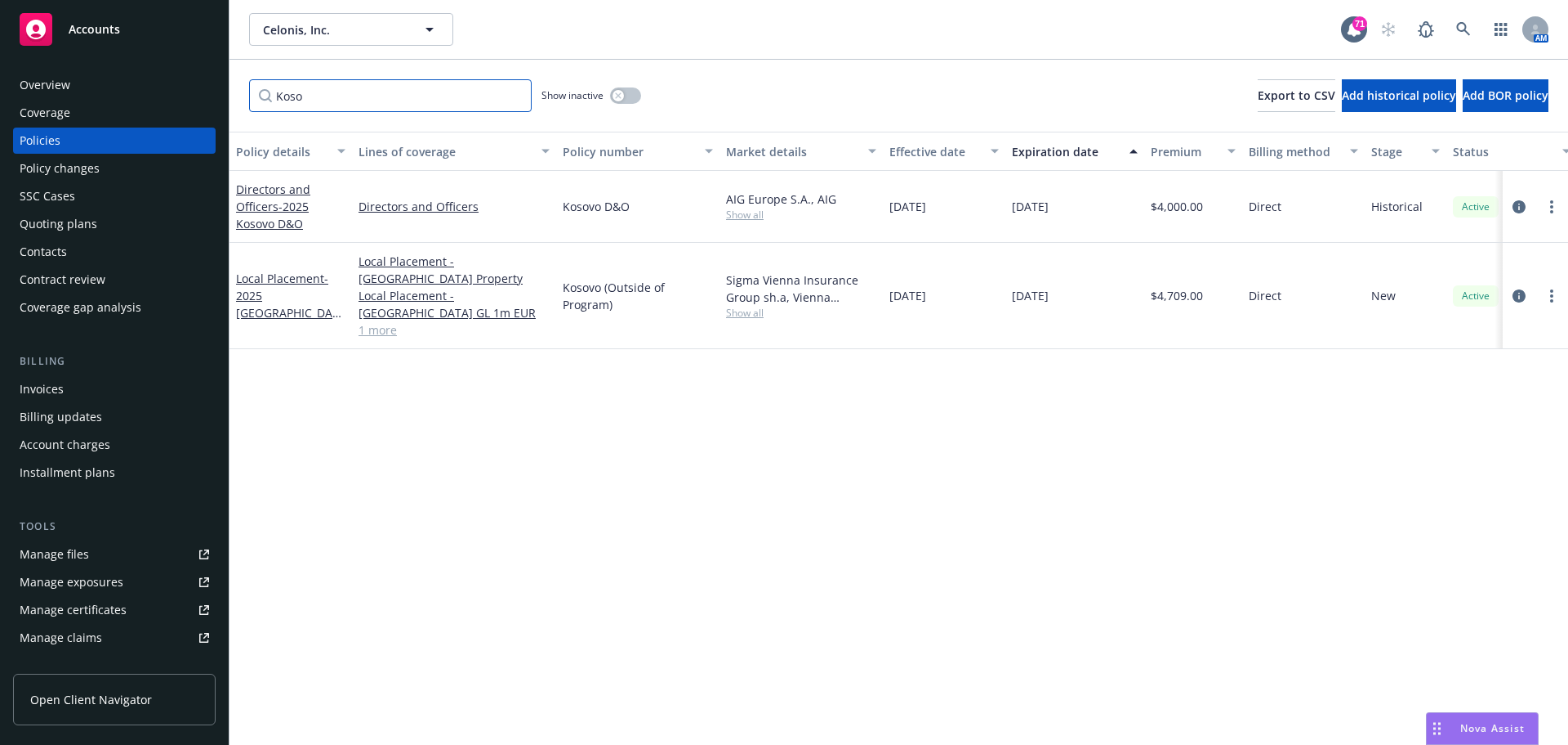
click at [315, 99] on input "Koso" at bounding box center [390, 96] width 283 height 33
drag, startPoint x: 315, startPoint y: 99, endPoint x: 193, endPoint y: 111, distance: 122.6
click at [193, 111] on div "Accounts Overview Coverage Policies Policy changes SSC Cases Quoting plans Cont…" at bounding box center [784, 372] width 1568 height 745
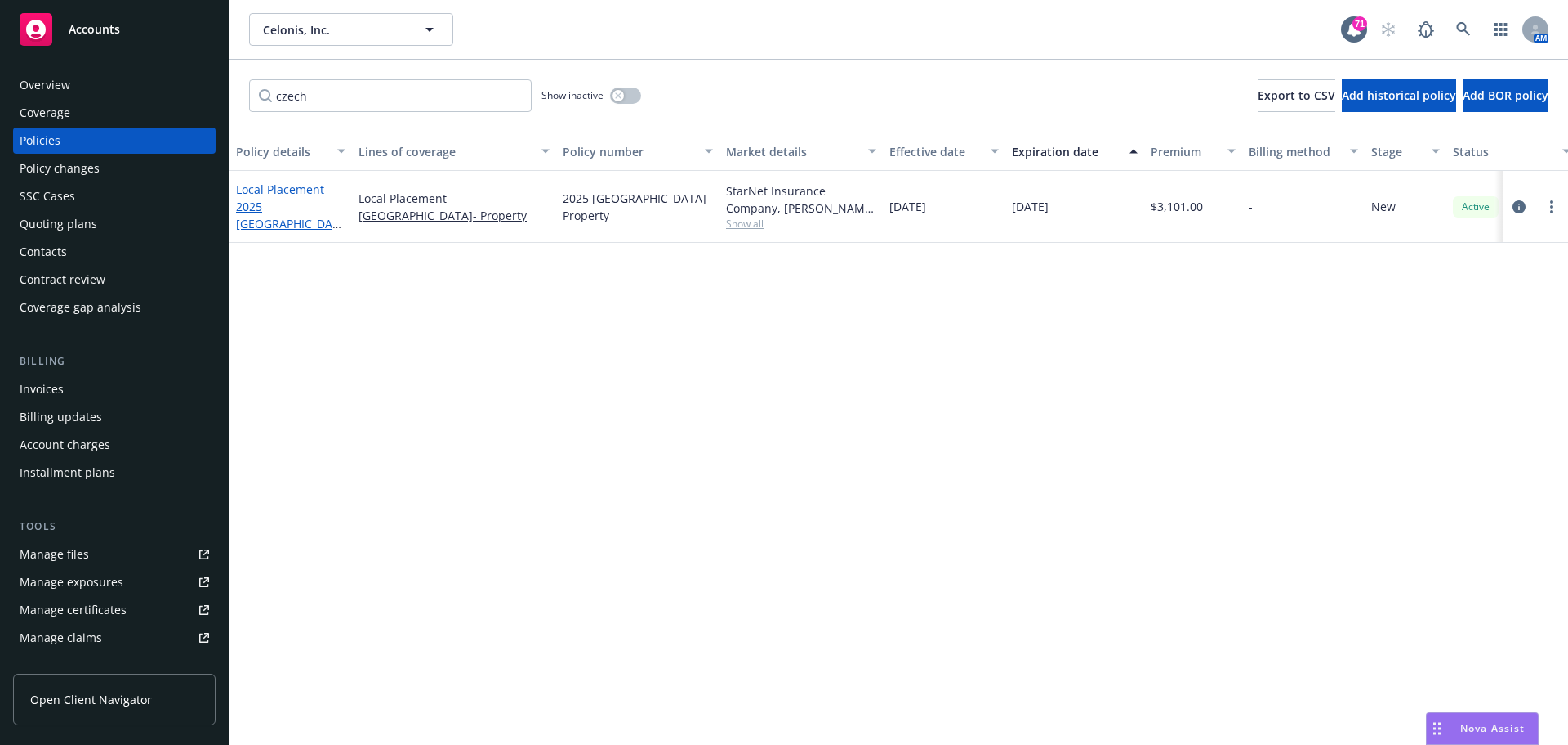
click at [314, 198] on span "- 2025 [GEOGRAPHIC_DATA] Property" at bounding box center [289, 215] width 105 height 67
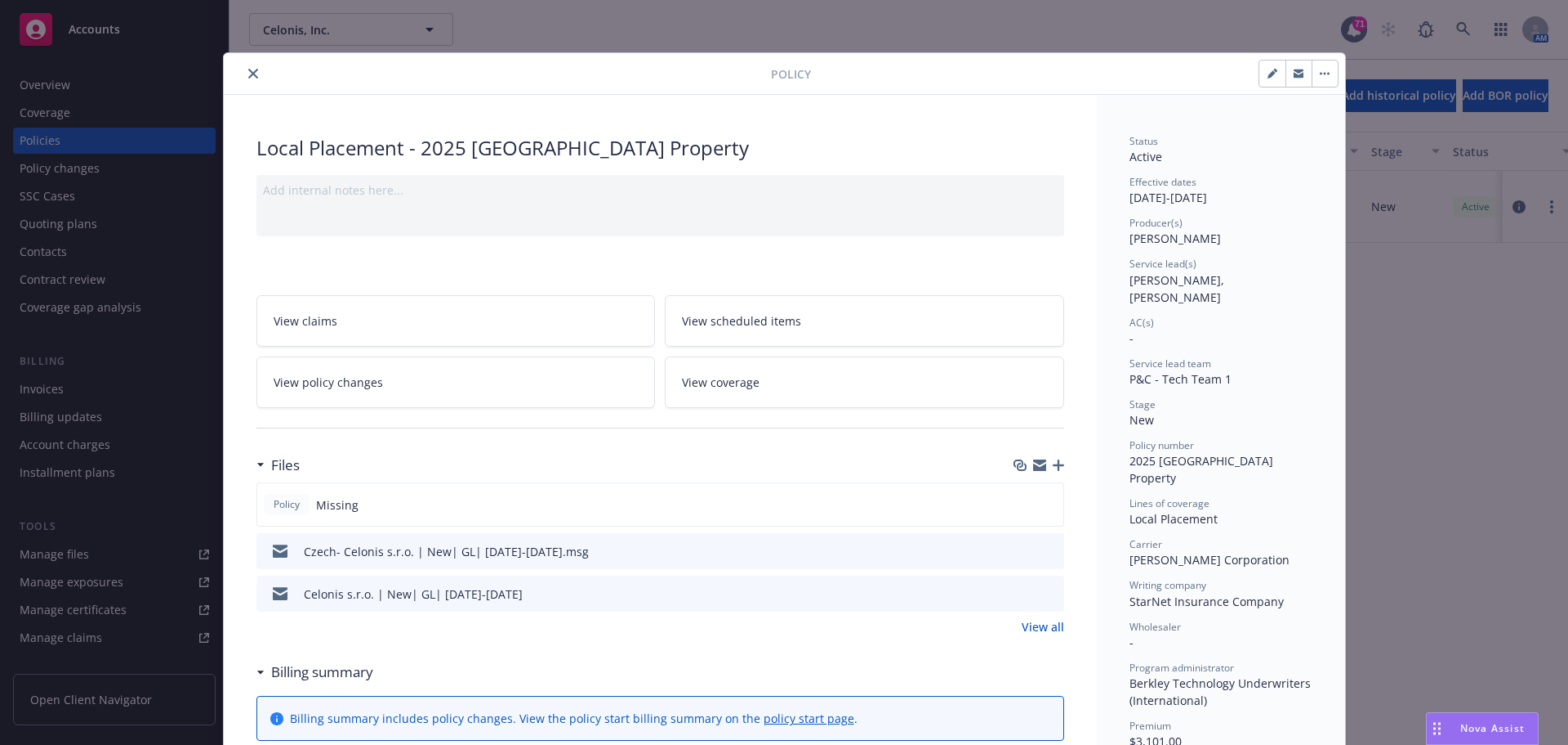
drag, startPoint x: 1036, startPoint y: 461, endPoint x: 1074, endPoint y: 398, distance: 73.6
click at [1036, 461] on icon "button" at bounding box center [1039, 462] width 13 height 6
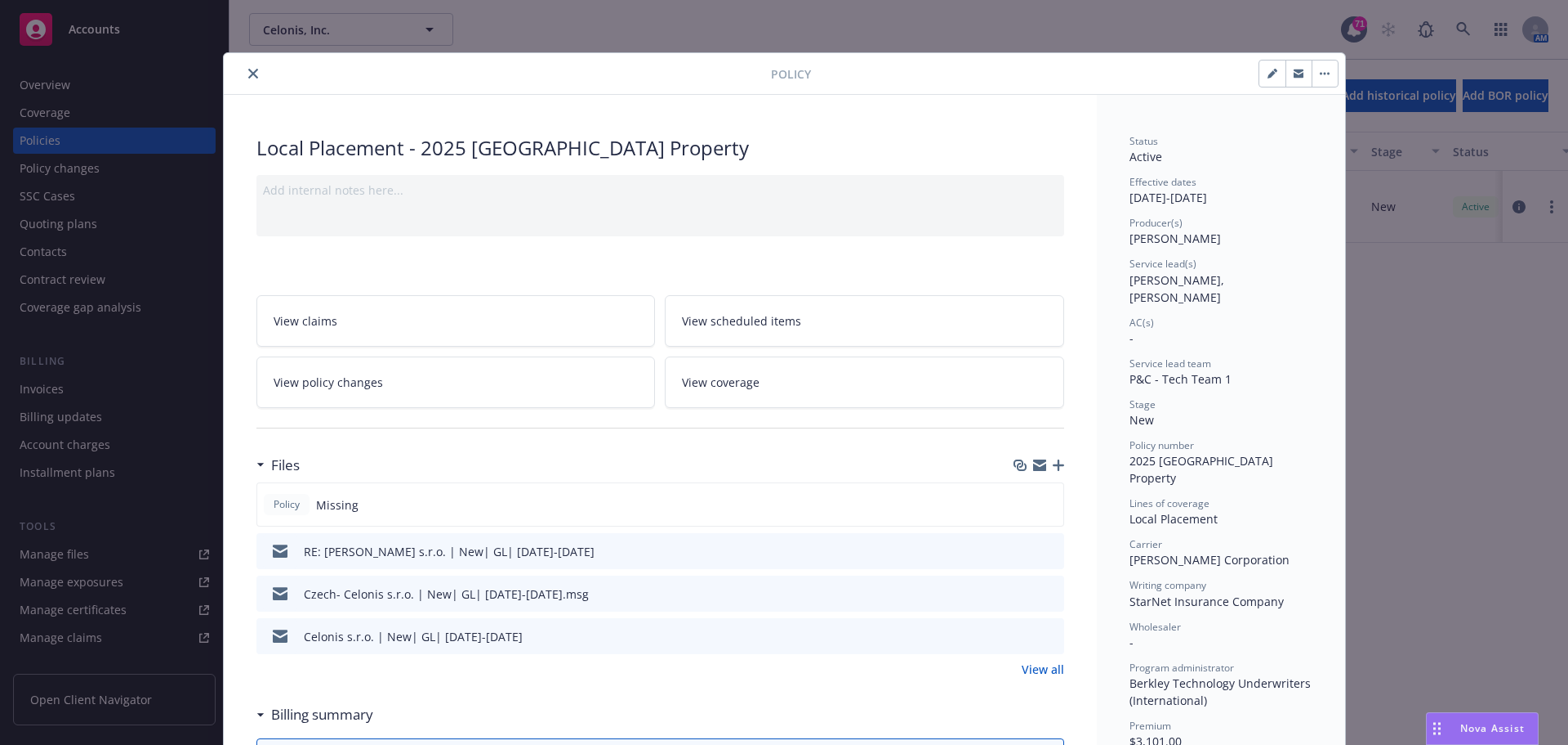
click at [248, 73] on icon "close" at bounding box center [253, 74] width 10 height 10
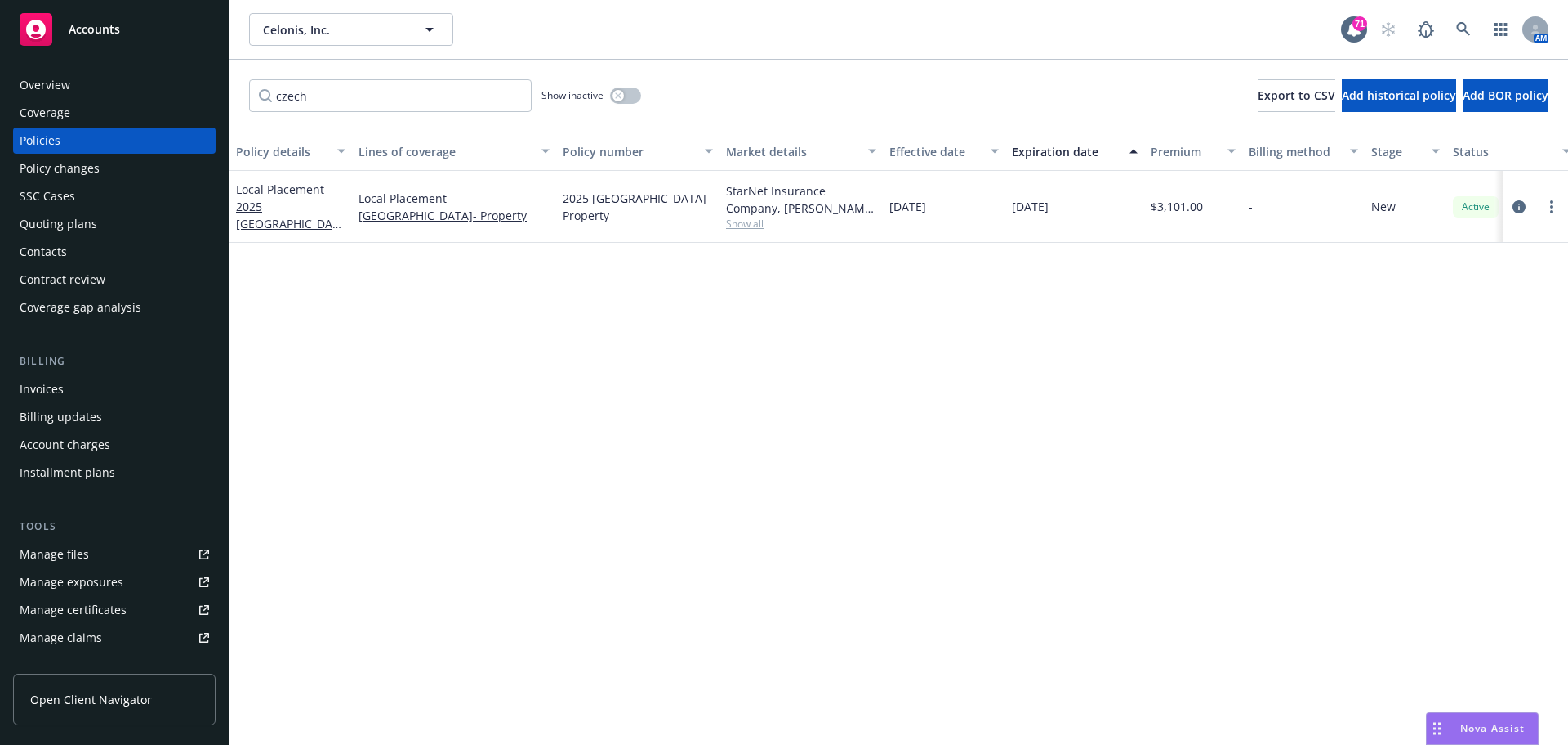
click at [312, 121] on div "czech Show inactive Export to CSV Add historical policy Add BOR policy" at bounding box center [898, 95] width 1339 height 72
click at [325, 105] on input "czech" at bounding box center [390, 96] width 283 height 33
drag, startPoint x: 344, startPoint y: 97, endPoint x: 88, endPoint y: 86, distance: 256.2
click at [88, 86] on div "Accounts Overview Coverage Policies Policy changes SSC Cases Quoting plans Cont…" at bounding box center [784, 372] width 1568 height 745
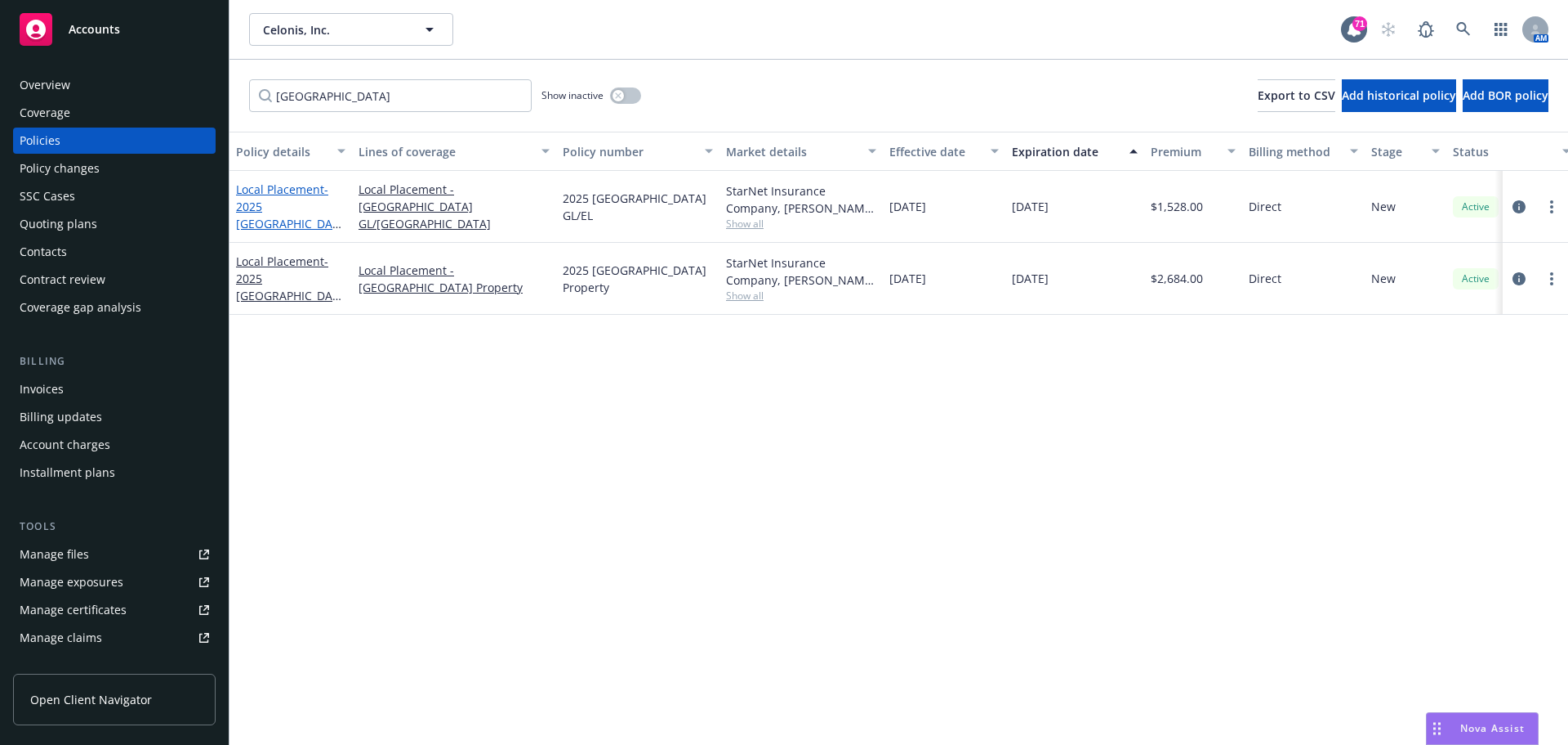
click at [263, 207] on span "- 2025 [GEOGRAPHIC_DATA] GL/EL" at bounding box center [289, 215] width 105 height 67
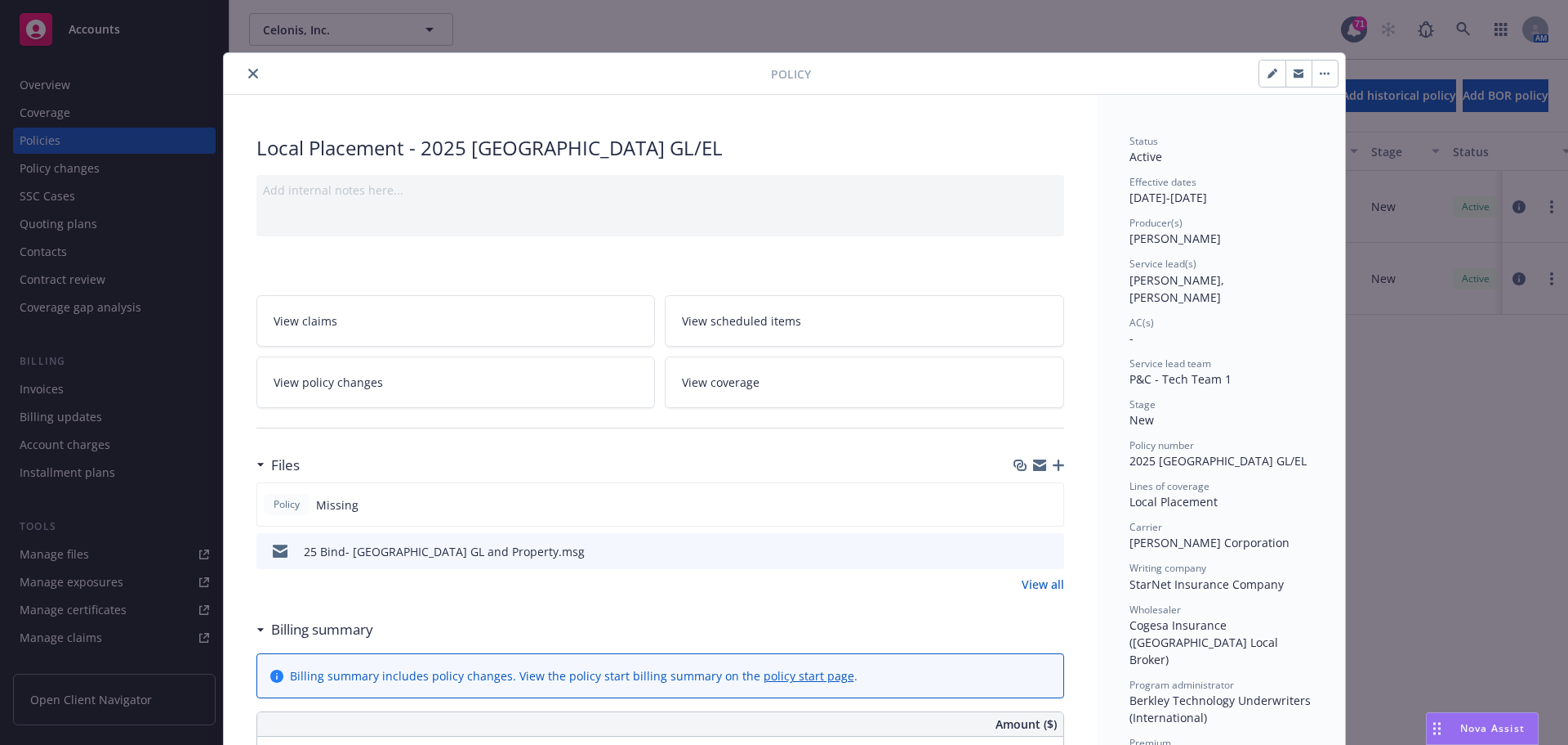
click at [248, 74] on icon "close" at bounding box center [253, 74] width 10 height 10
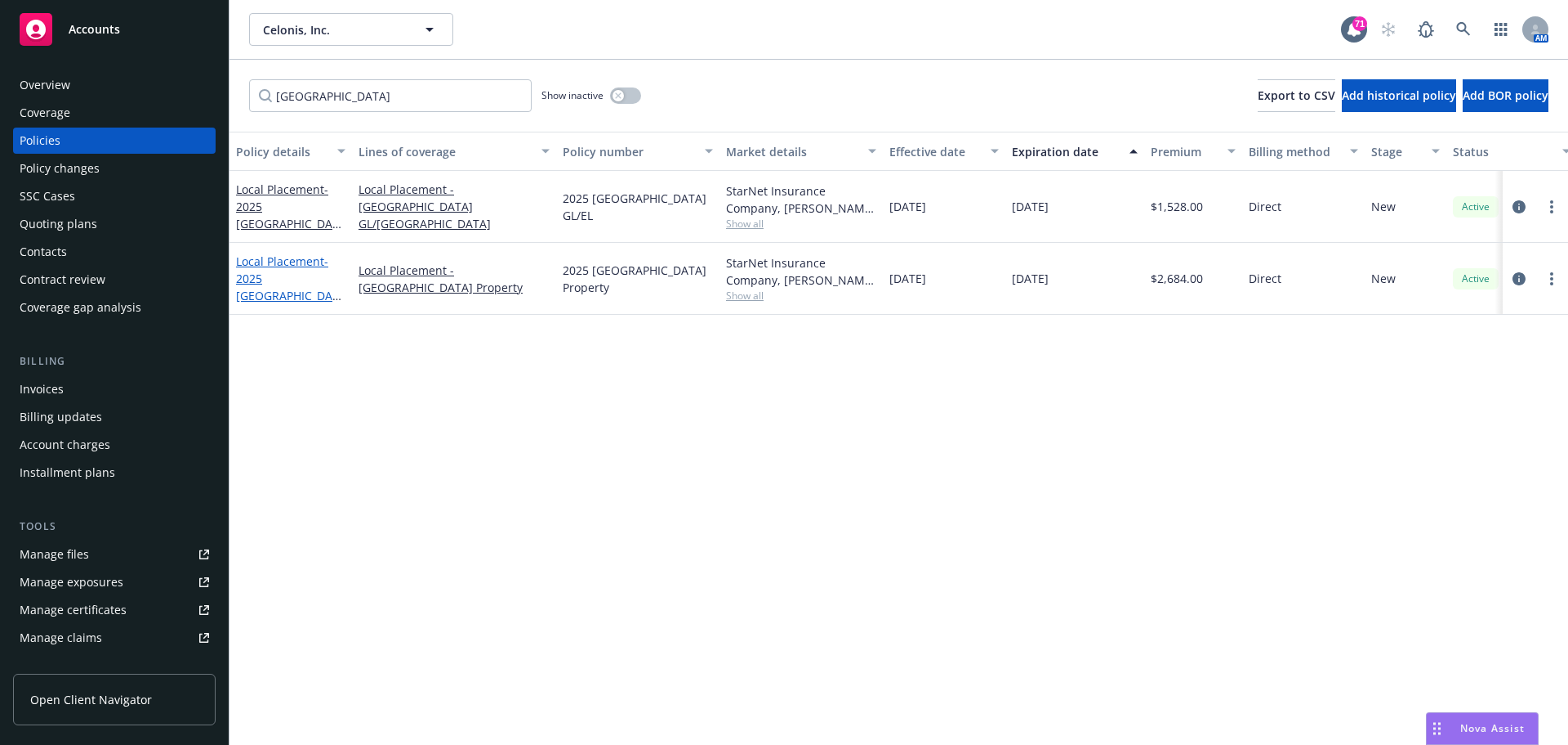
click at [297, 270] on link "Local Placement - 2025 [GEOGRAPHIC_DATA] Property" at bounding box center [288, 286] width 103 height 67
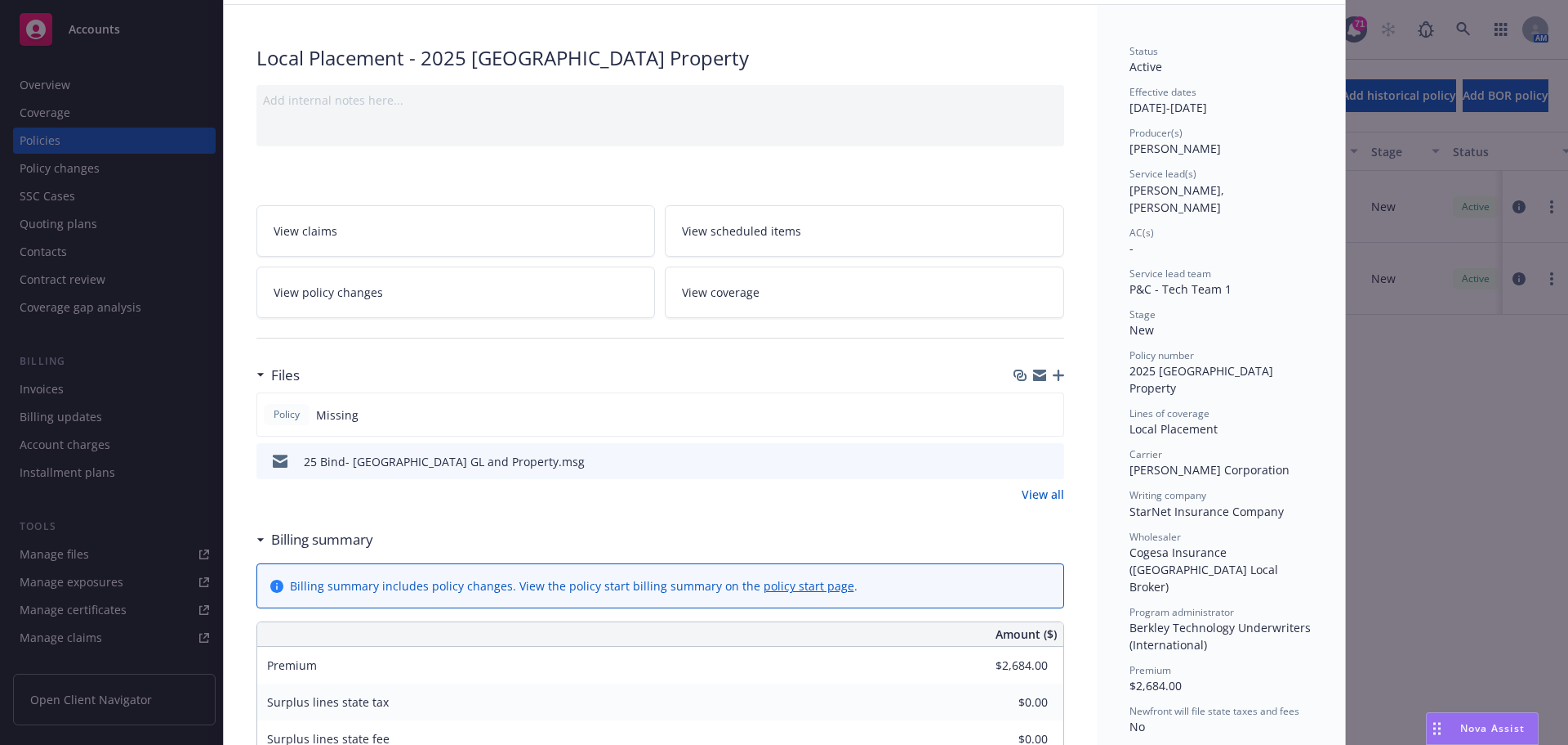
scroll to position [163, 0]
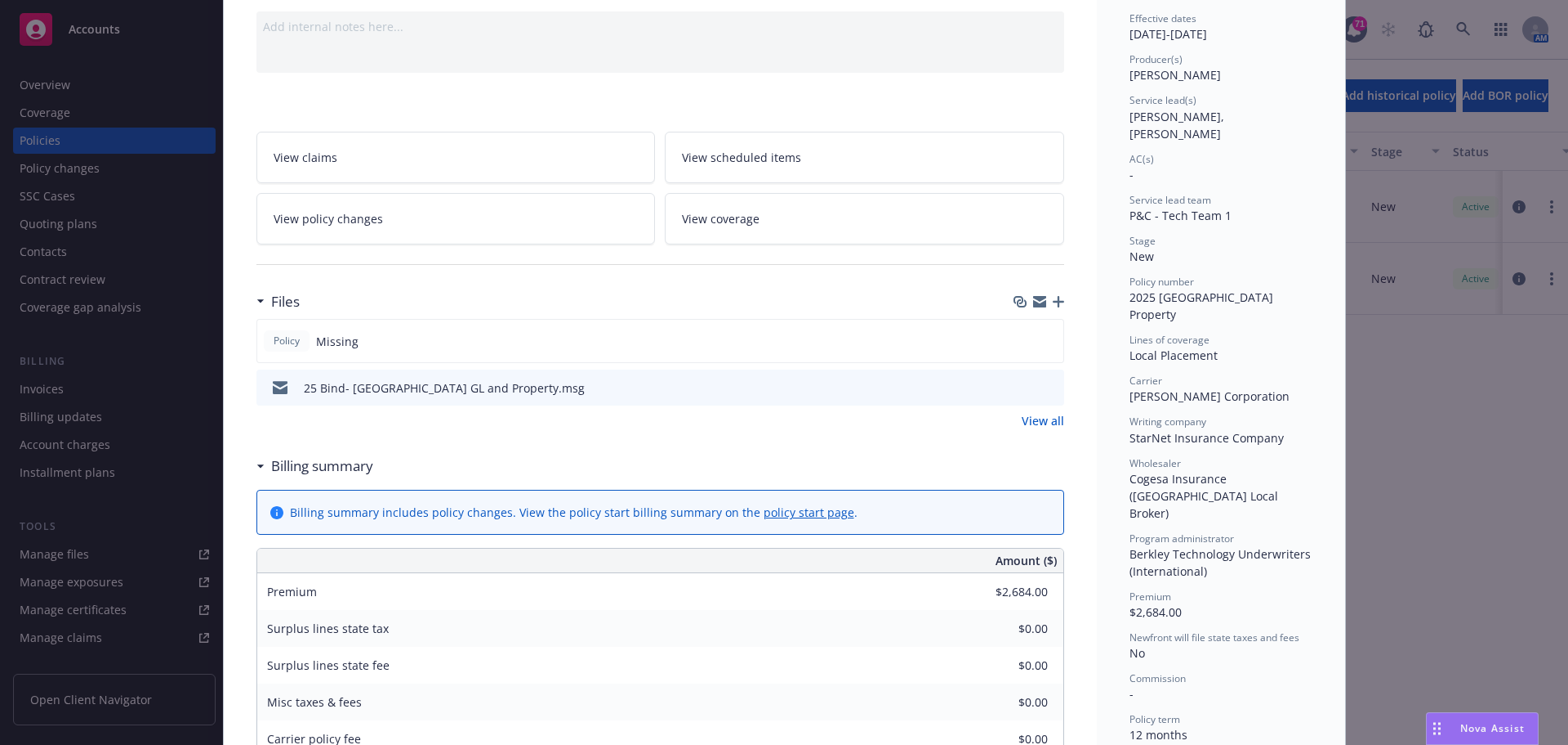
click at [1041, 387] on icon "preview file" at bounding box center [1048, 387] width 15 height 12
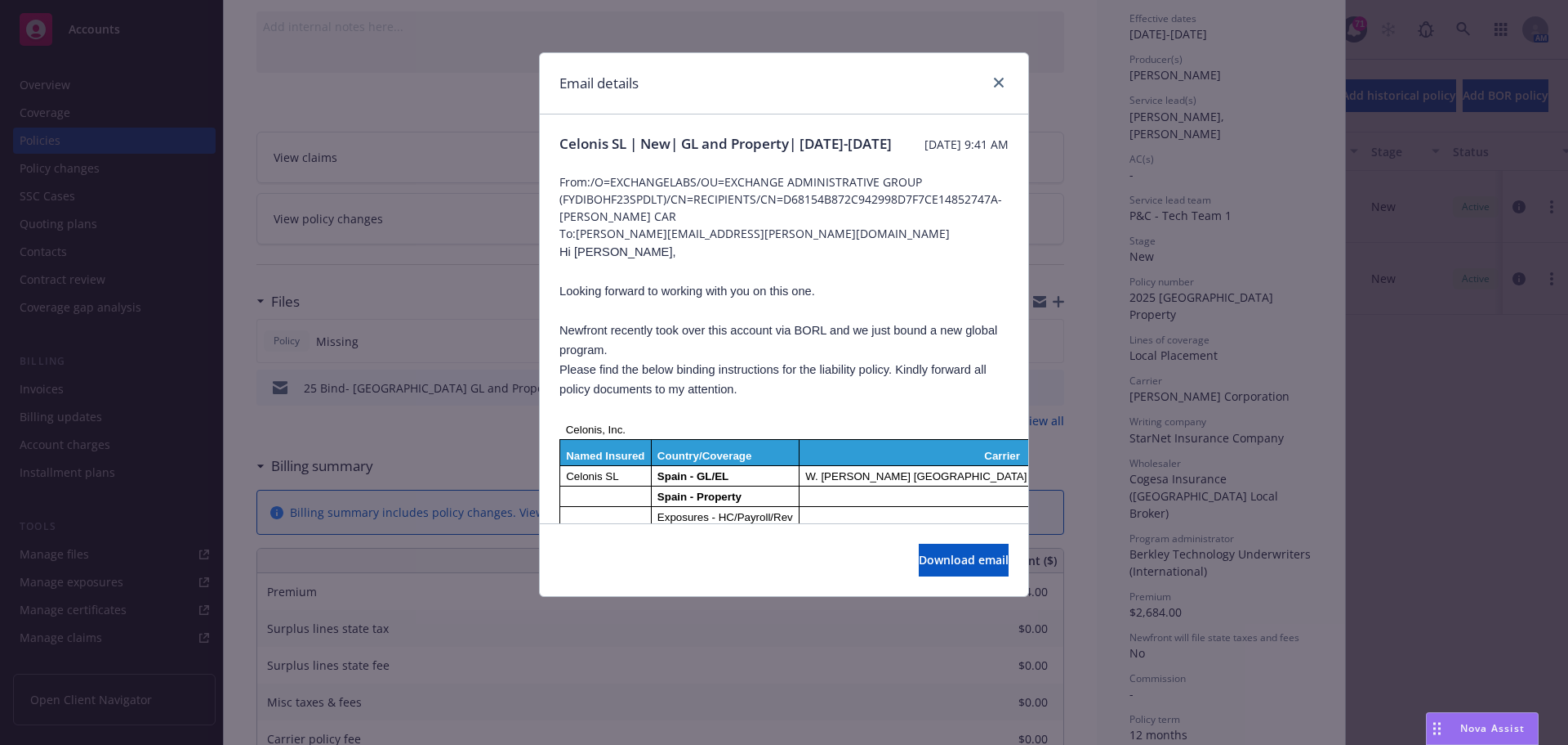
click at [1014, 82] on div "Email details" at bounding box center [784, 84] width 489 height 61
click at [1004, 73] on div "Email details" at bounding box center [784, 84] width 489 height 61
click at [1001, 74] on div at bounding box center [995, 84] width 26 height 21
click at [1001, 75] on link "close" at bounding box center [999, 83] width 19 height 19
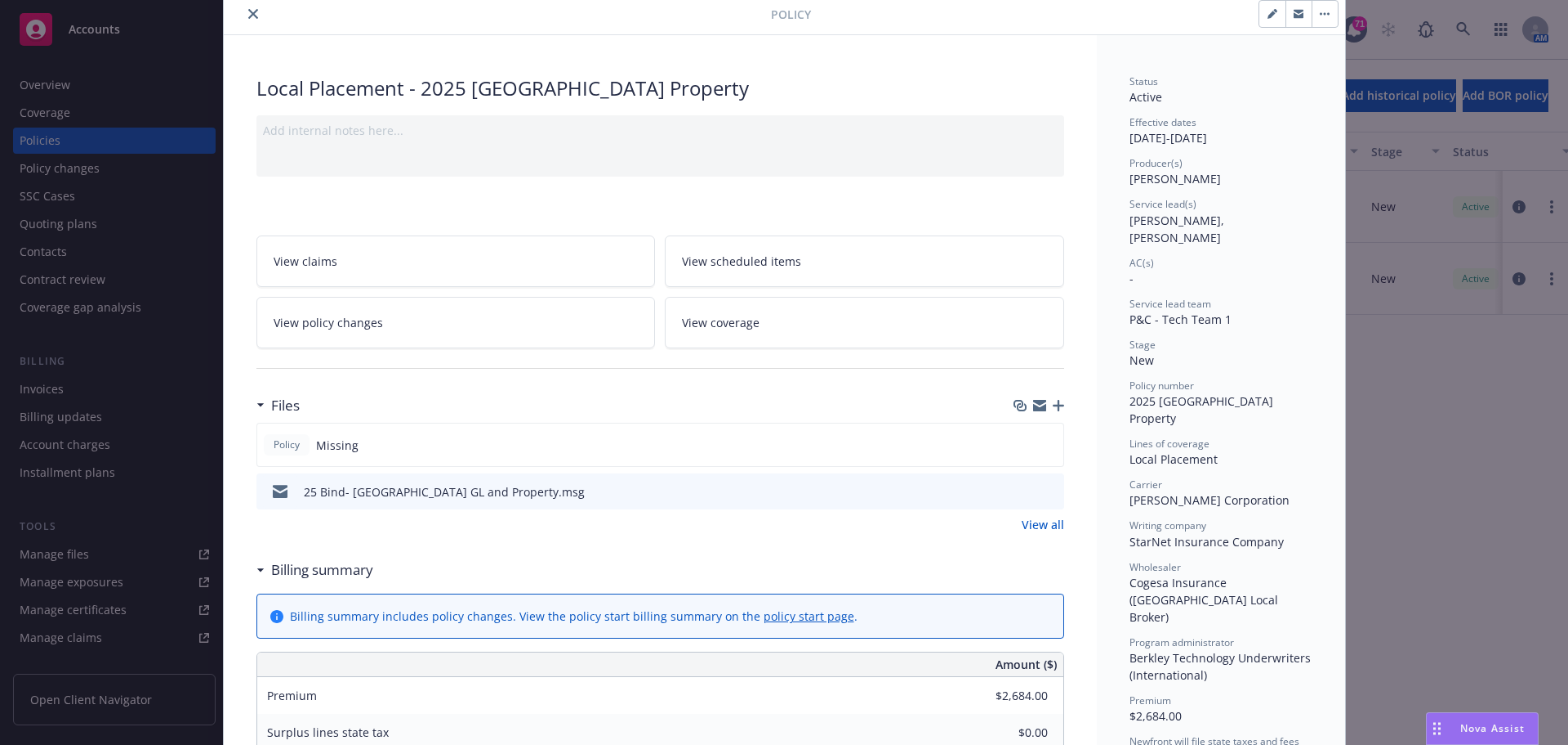
scroll to position [0, 0]
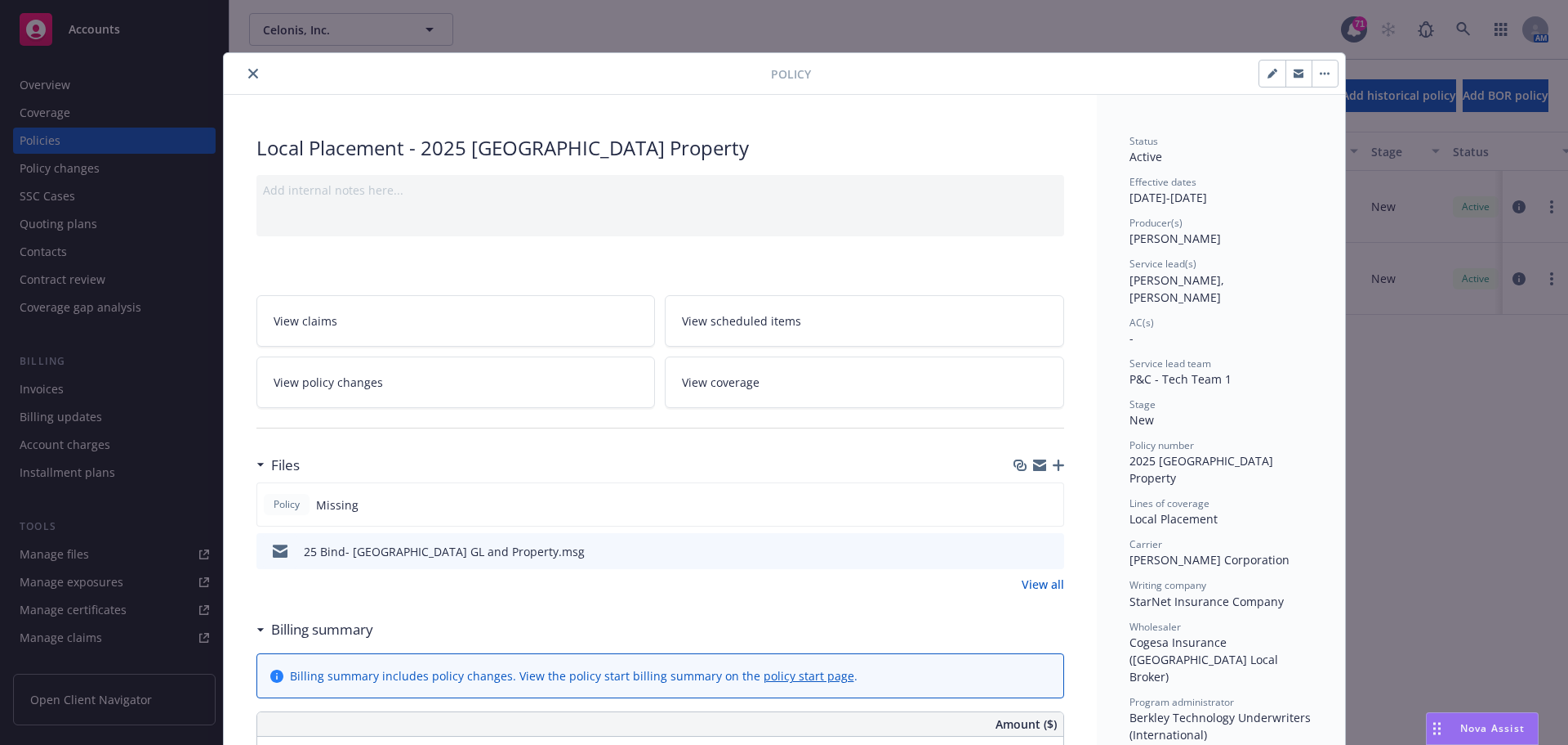
click at [248, 78] on icon "close" at bounding box center [253, 74] width 10 height 10
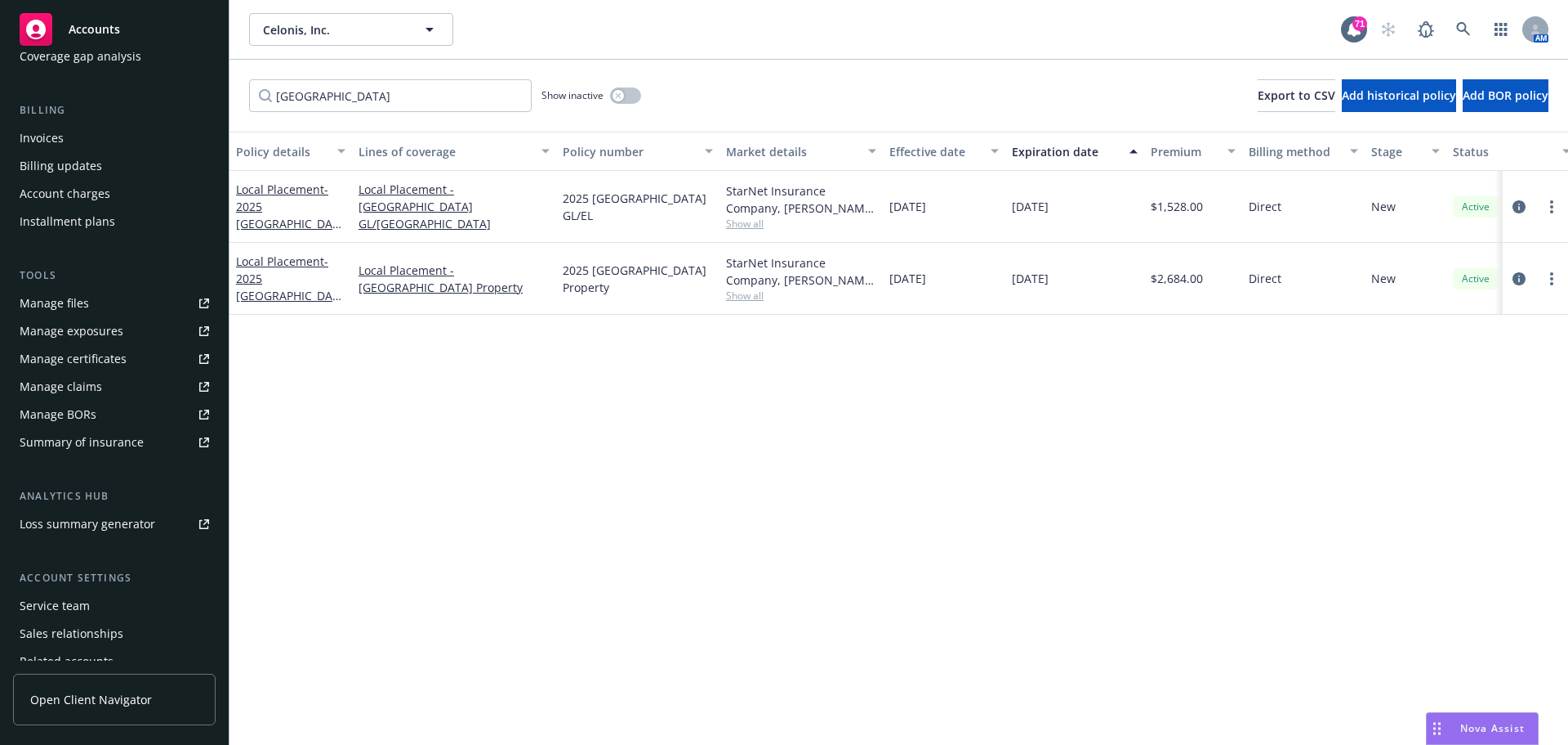
scroll to position [157, 0]
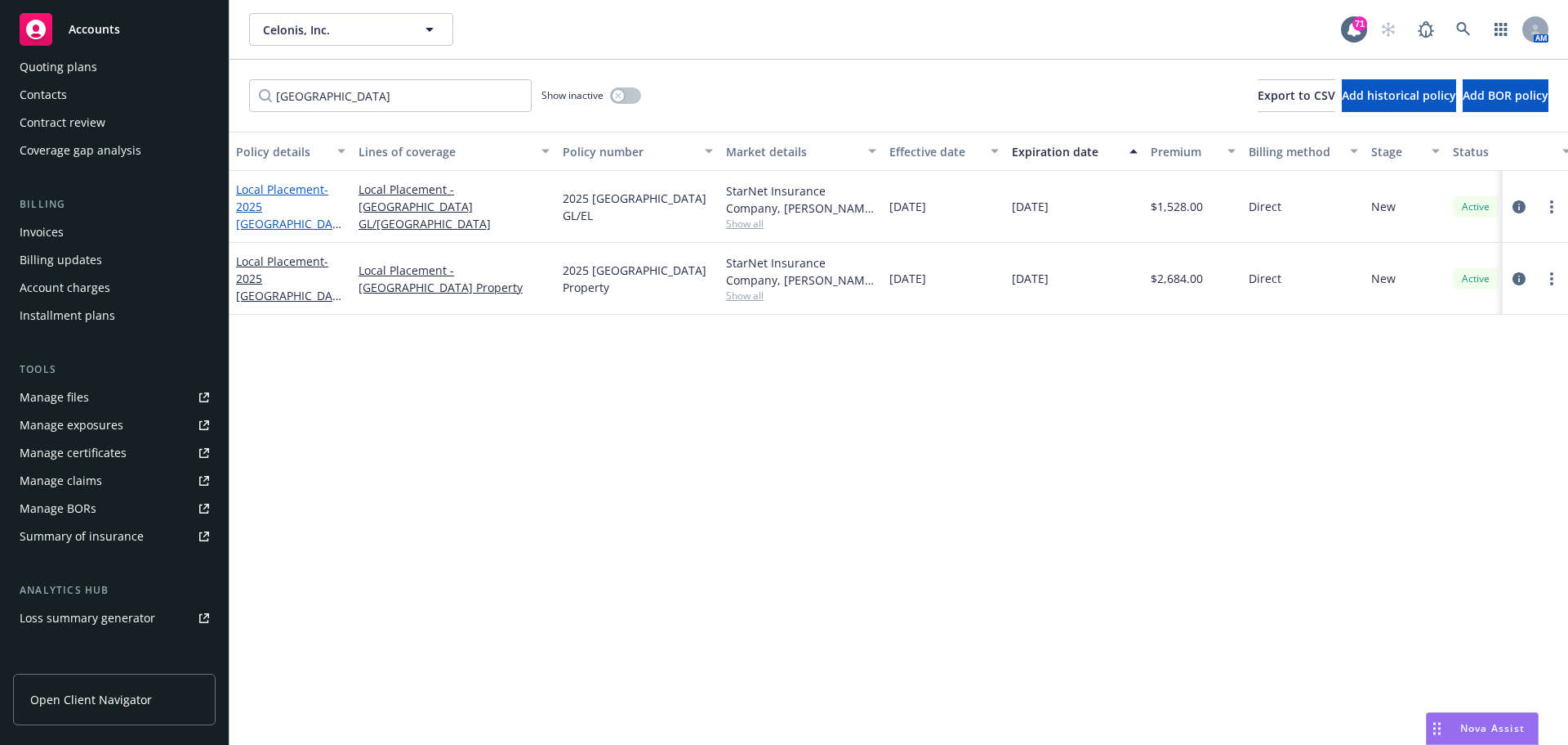
click at [288, 211] on span "- 2025 [GEOGRAPHIC_DATA] GL/EL" at bounding box center [289, 215] width 105 height 67
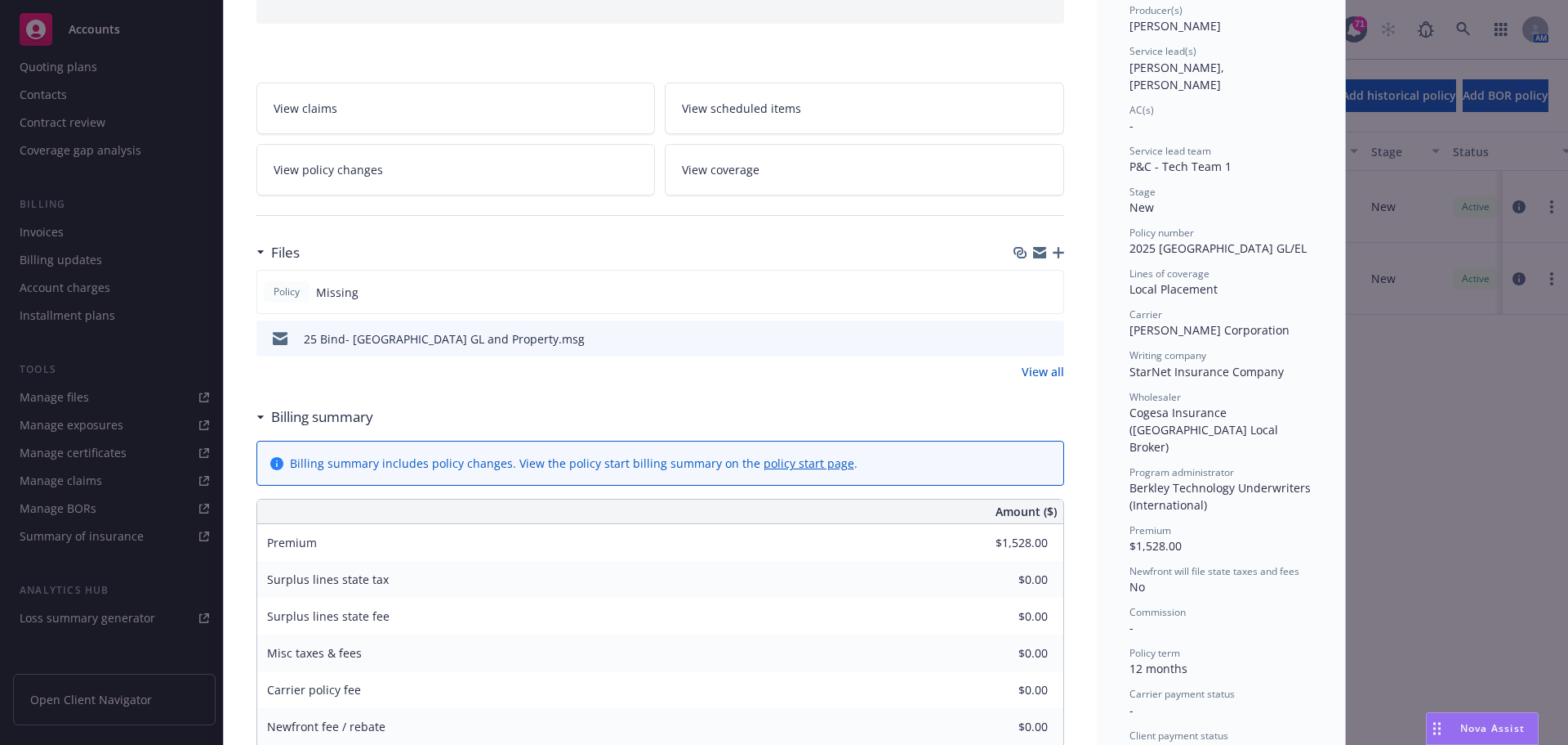
scroll to position [130, 0]
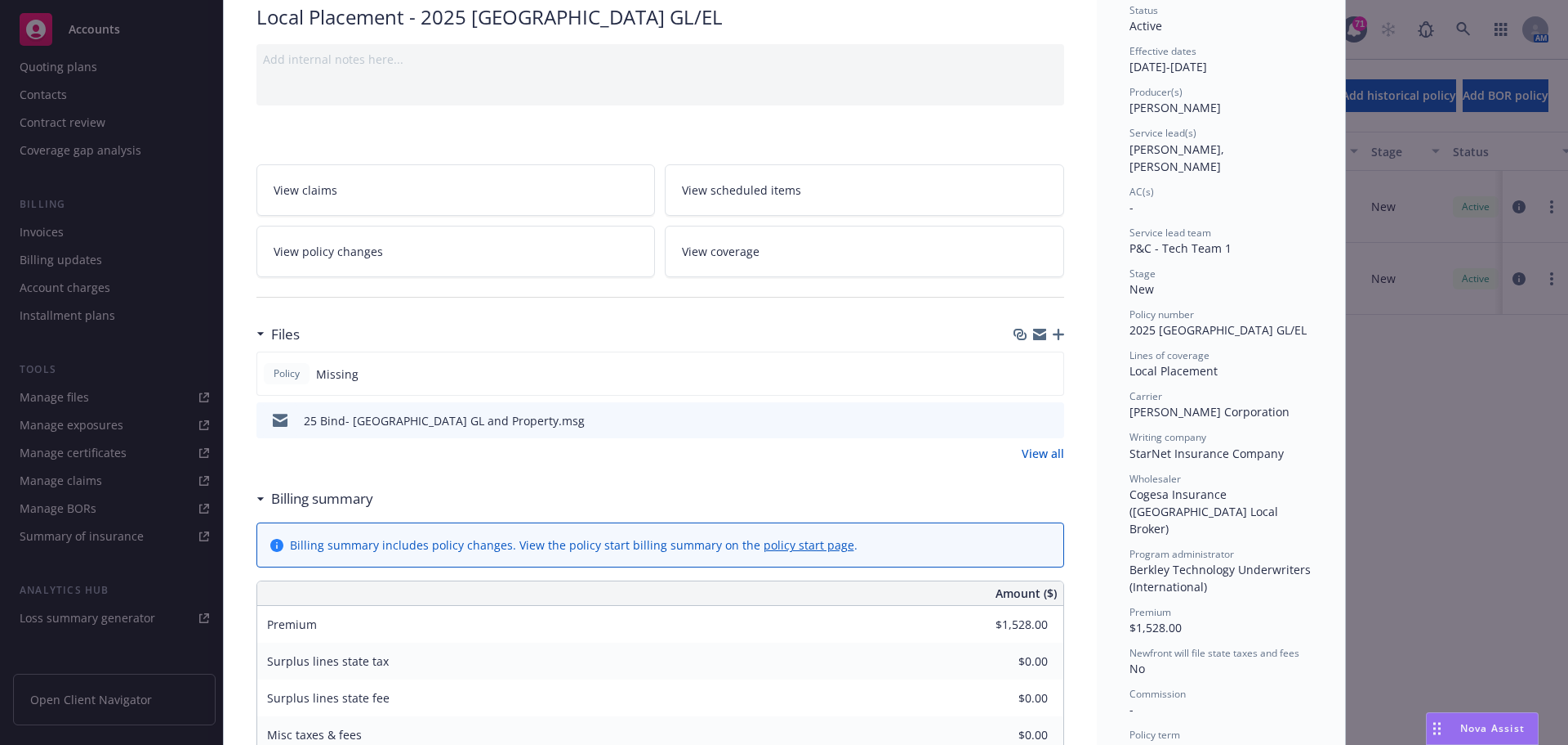
click at [1034, 336] on icon "button" at bounding box center [1039, 337] width 13 height 8
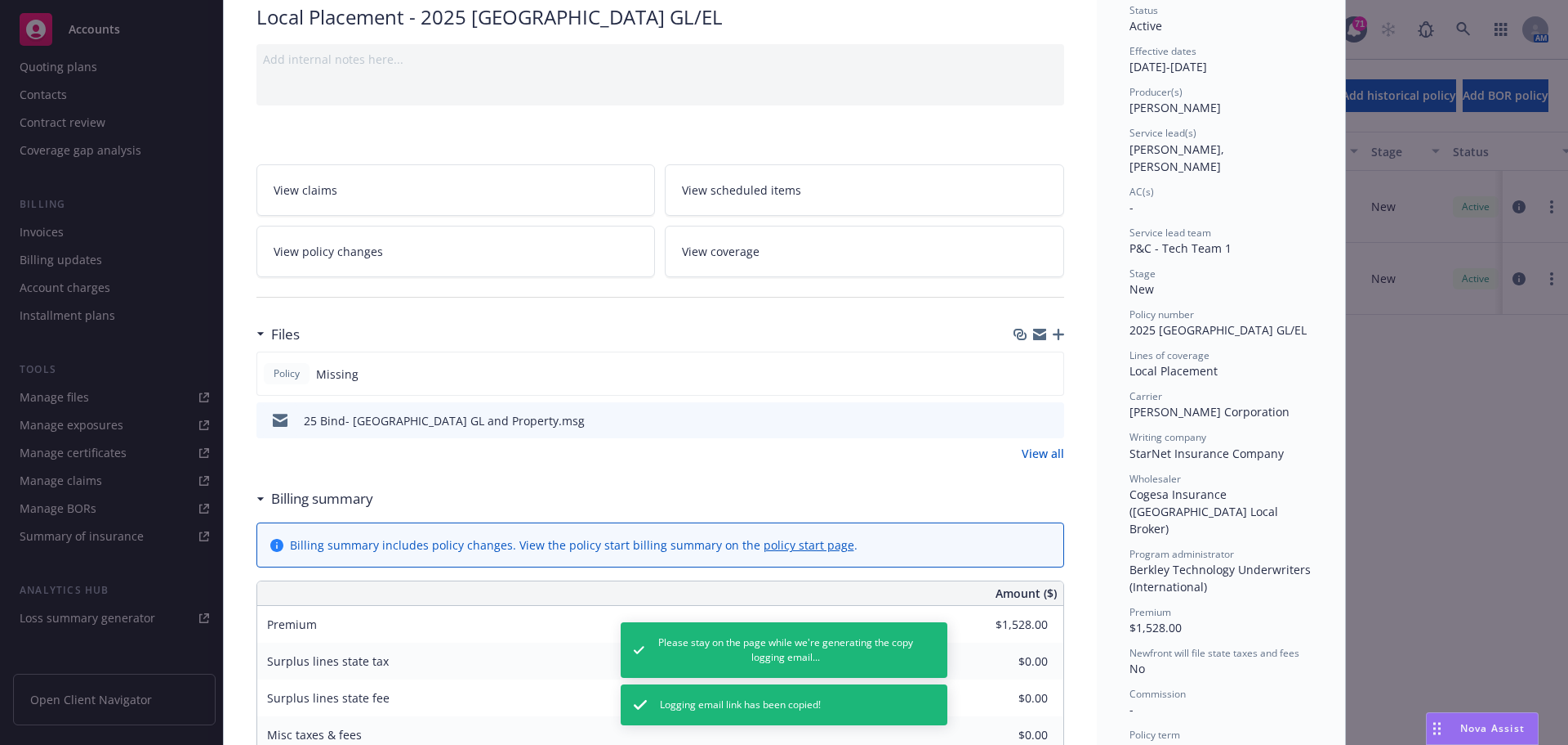
click at [1020, 421] on icon "download file" at bounding box center [1021, 418] width 13 height 13
